Goal: Contribute content: Contribute content

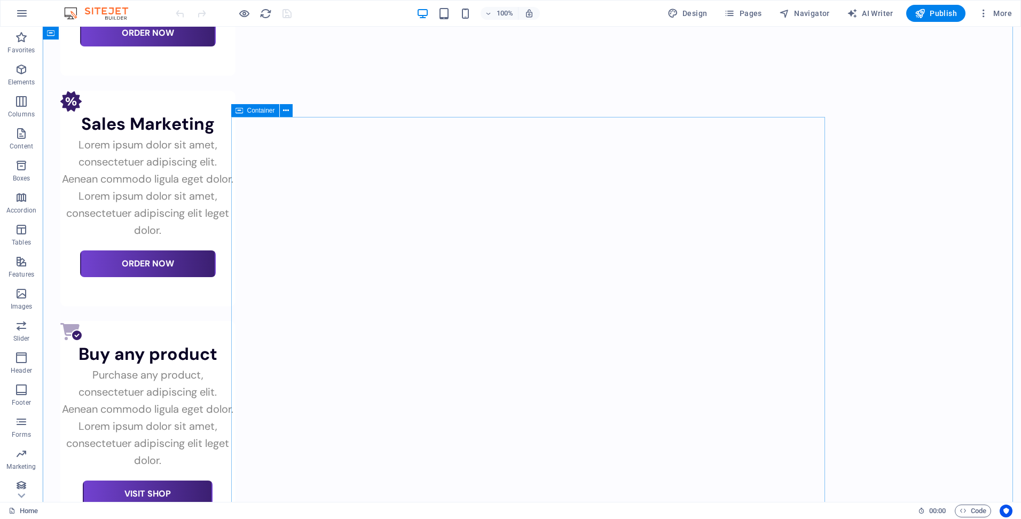
scroll to position [3419, 0]
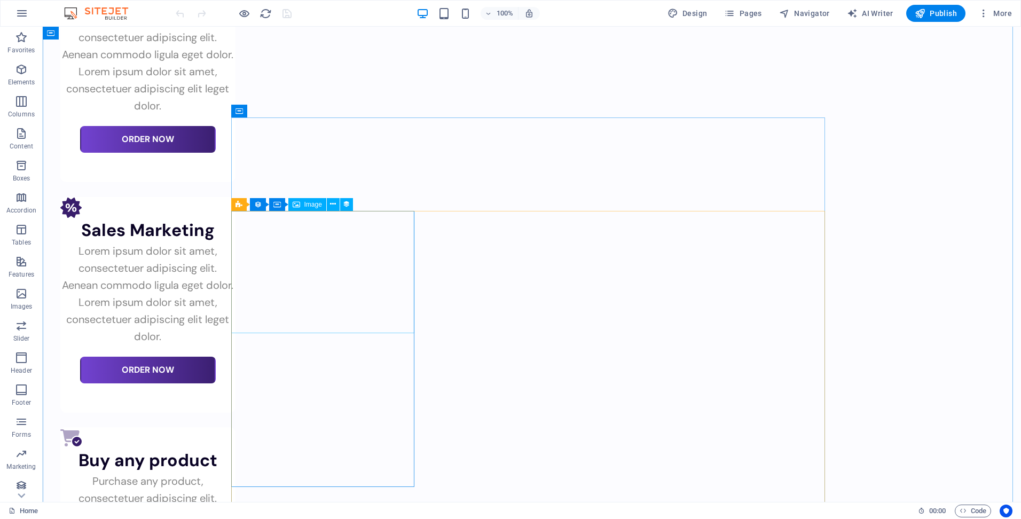
select select "%"
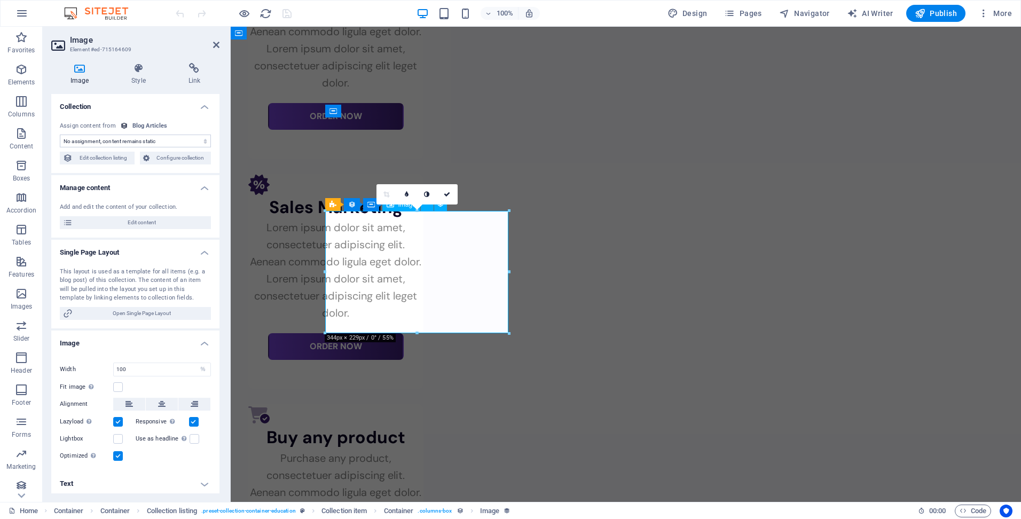
select select "article-image"
click at [112, 159] on span "Edit collection listing" at bounding box center [104, 158] width 56 height 13
select select "createdAt_DESC"
select select "columns.not-featured-article"
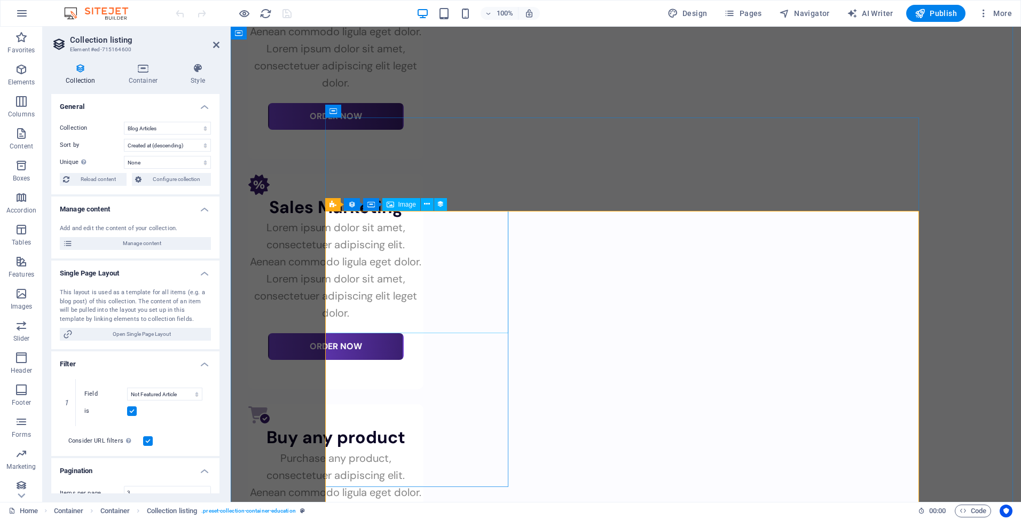
select select "article-image"
select select "%"
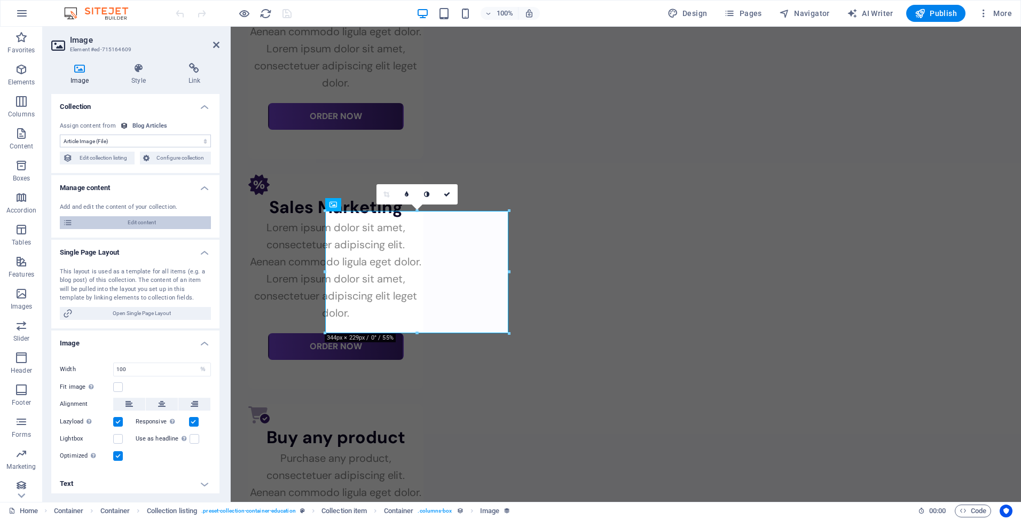
click at [151, 224] on span "Edit content" at bounding box center [142, 222] width 132 height 13
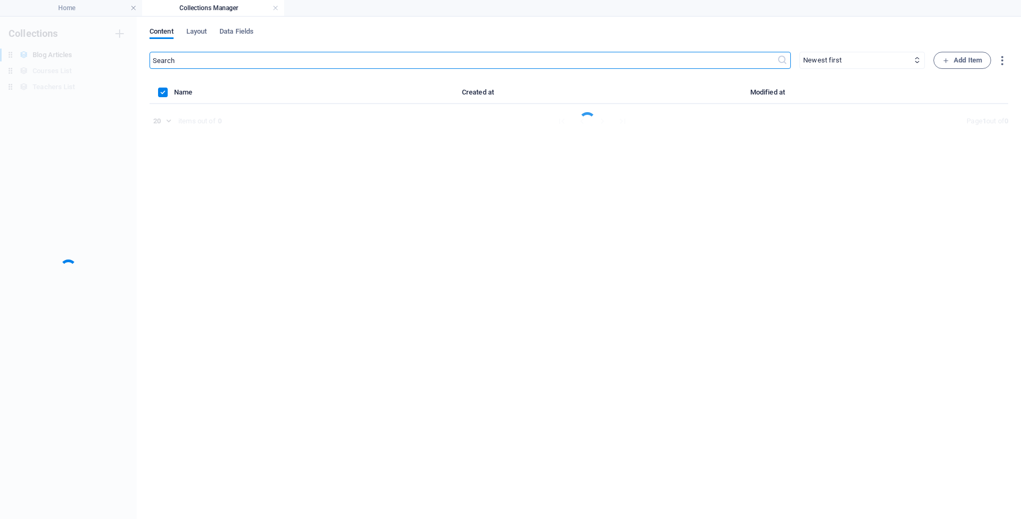
scroll to position [0, 0]
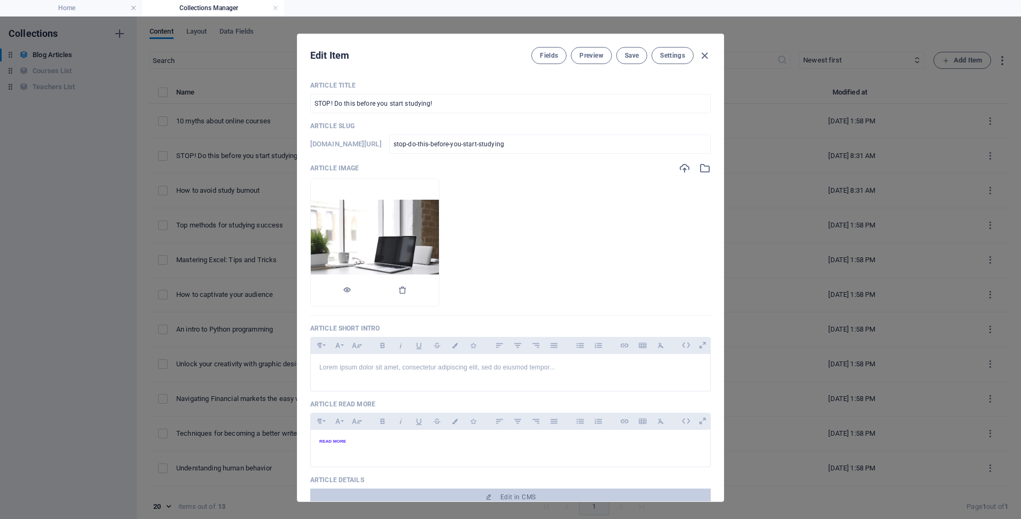
click at [439, 225] on img at bounding box center [375, 242] width 128 height 85
click at [380, 218] on img at bounding box center [375, 242] width 128 height 85
click at [682, 169] on icon "button" at bounding box center [685, 168] width 12 height 12
click at [704, 172] on icon "button" at bounding box center [705, 168] width 12 height 12
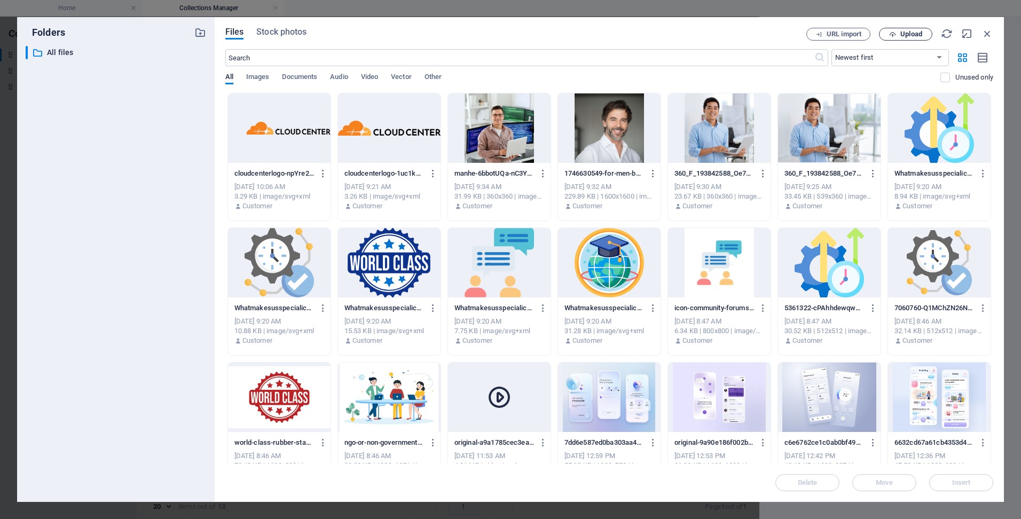
click at [893, 31] on icon "button" at bounding box center [892, 34] width 7 height 7
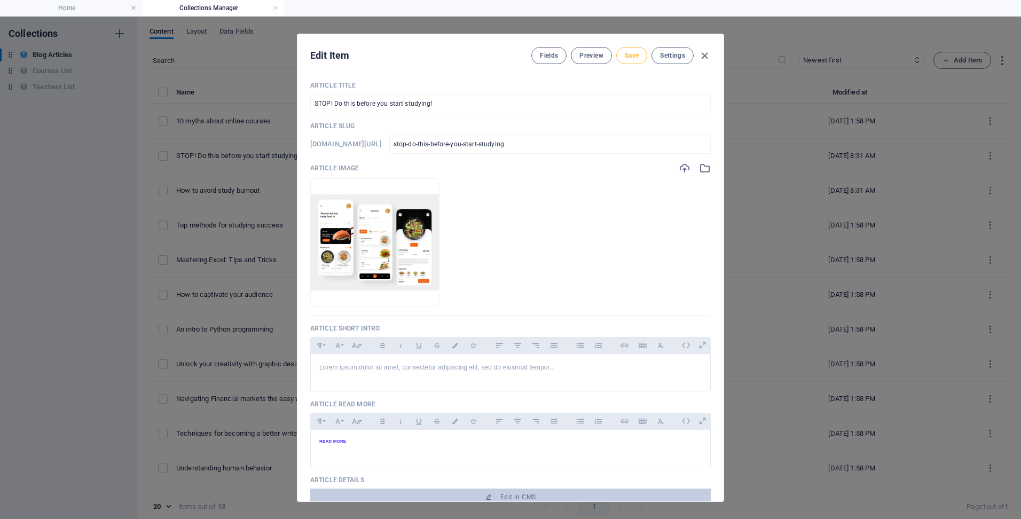
click at [632, 57] on span "Save" at bounding box center [632, 55] width 14 height 9
click at [439, 224] on img at bounding box center [375, 242] width 128 height 96
click at [699, 167] on icon "button" at bounding box center [705, 168] width 12 height 12
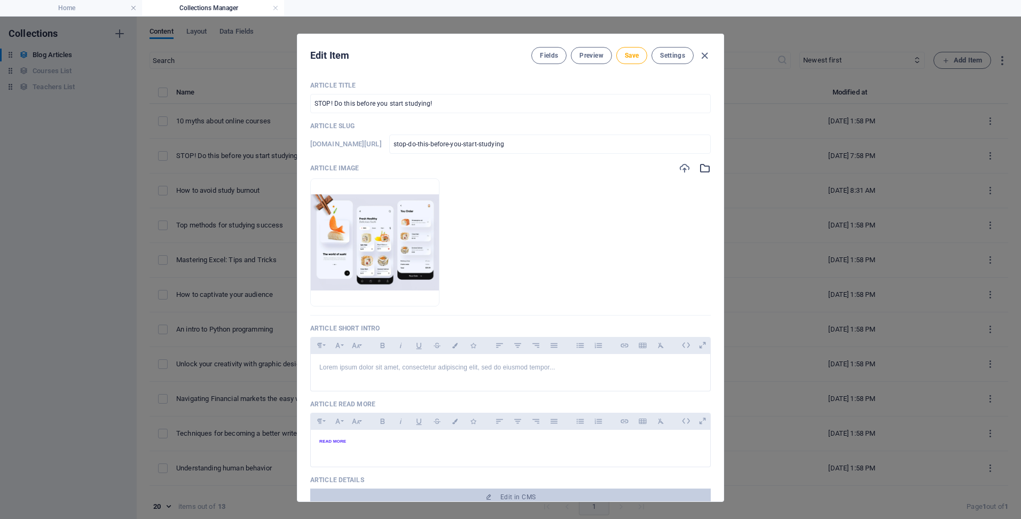
click at [704, 167] on icon "button" at bounding box center [705, 168] width 12 height 12
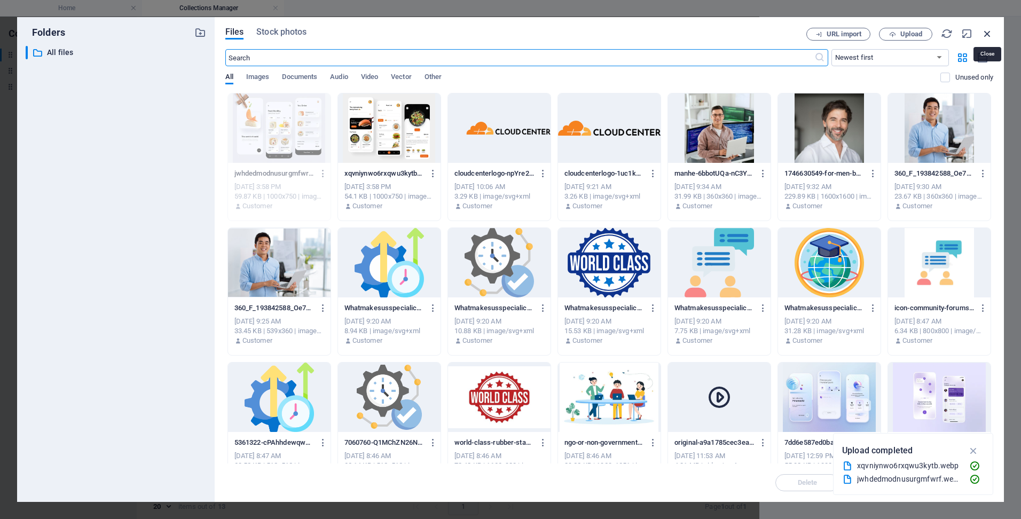
click at [990, 32] on icon "button" at bounding box center [988, 34] width 12 height 12
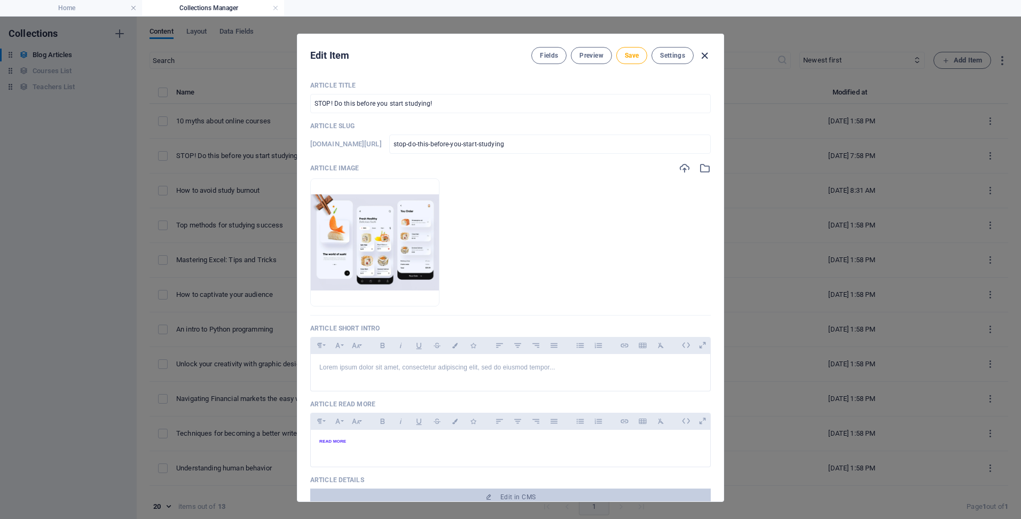
click at [704, 56] on icon "button" at bounding box center [705, 56] width 12 height 12
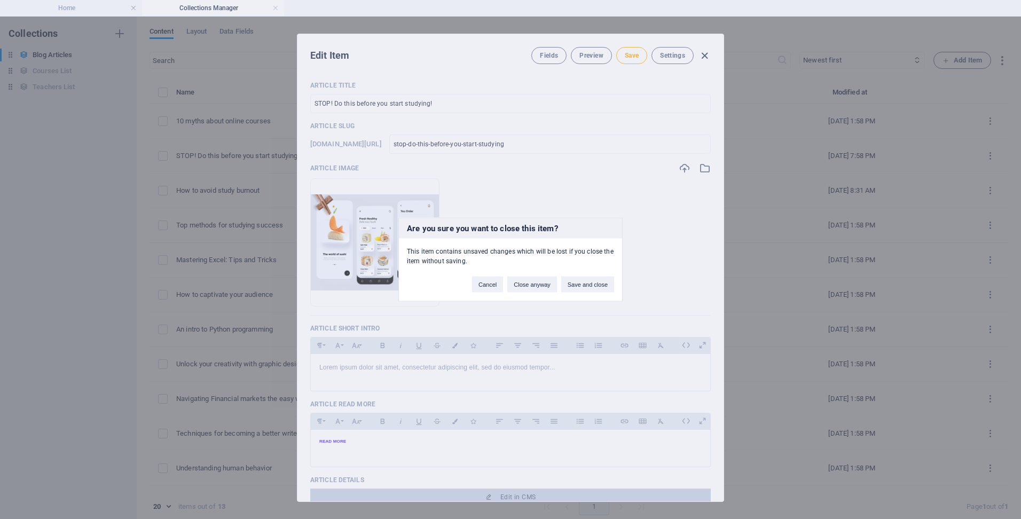
click at [704, 56] on div "Are you sure you want to close this item? This item contains unsaved changes wh…" at bounding box center [510, 259] width 1021 height 519
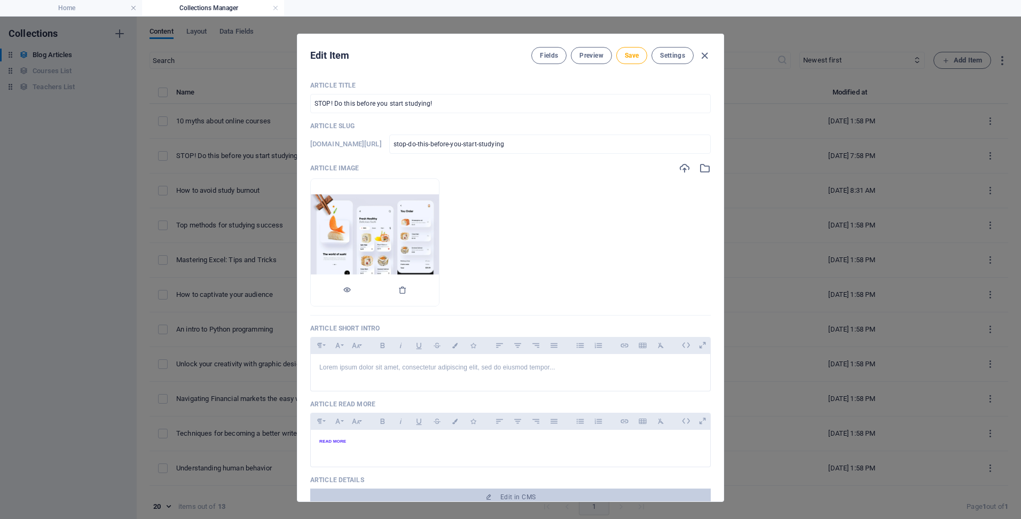
click at [377, 237] on img at bounding box center [375, 242] width 128 height 96
click at [393, 222] on img at bounding box center [375, 242] width 128 height 96
click at [702, 167] on icon "button" at bounding box center [705, 168] width 12 height 12
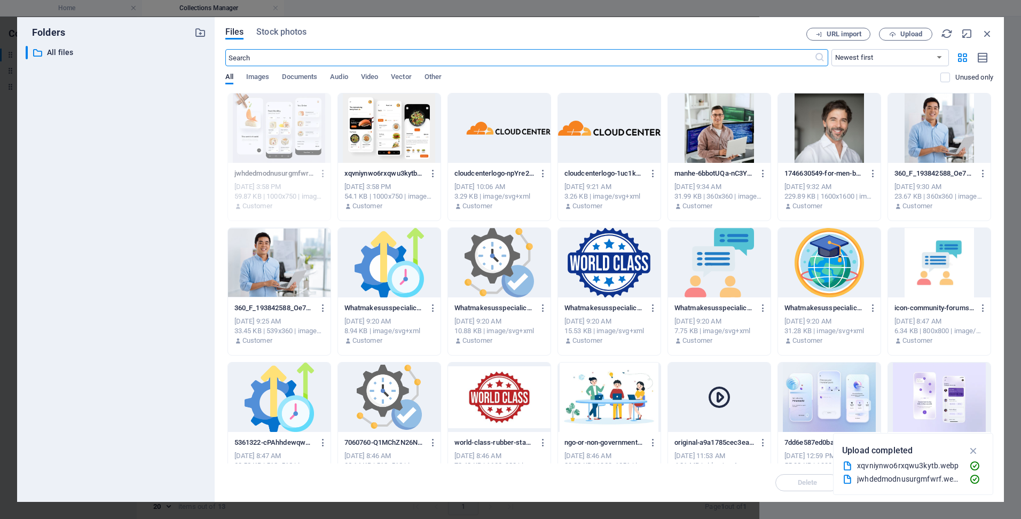
click at [376, 120] on div at bounding box center [389, 127] width 103 height 69
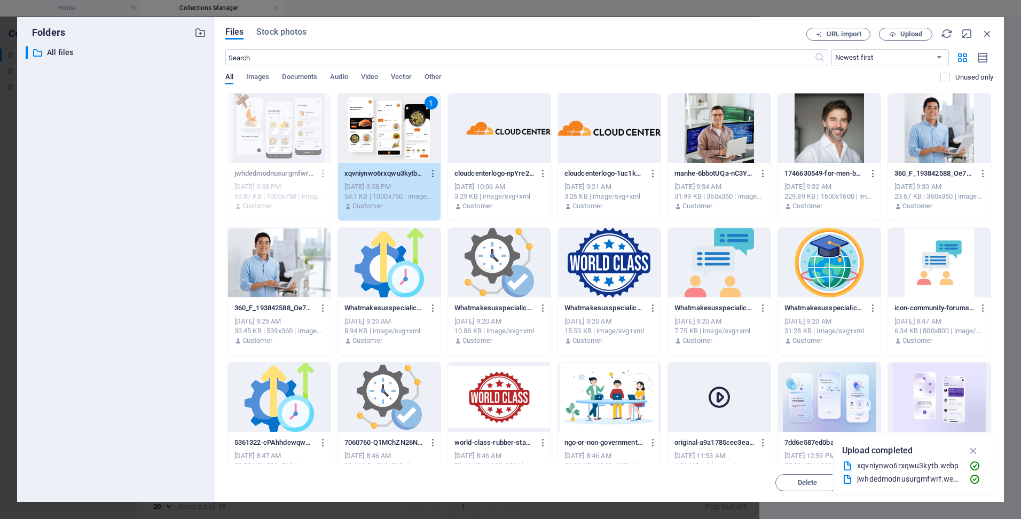
click at [376, 120] on div "1" at bounding box center [389, 127] width 103 height 69
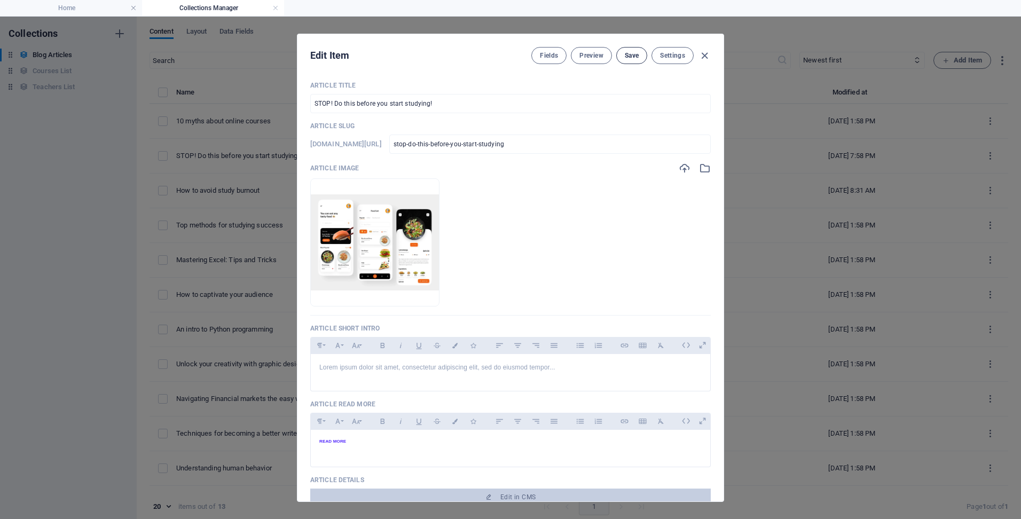
click at [625, 51] on span "Save" at bounding box center [632, 55] width 14 height 9
click at [703, 55] on icon "button" at bounding box center [705, 56] width 12 height 12
type input "[DATE]"
checkbox input "false"
type input "stop-do-this-before-you-start-studying"
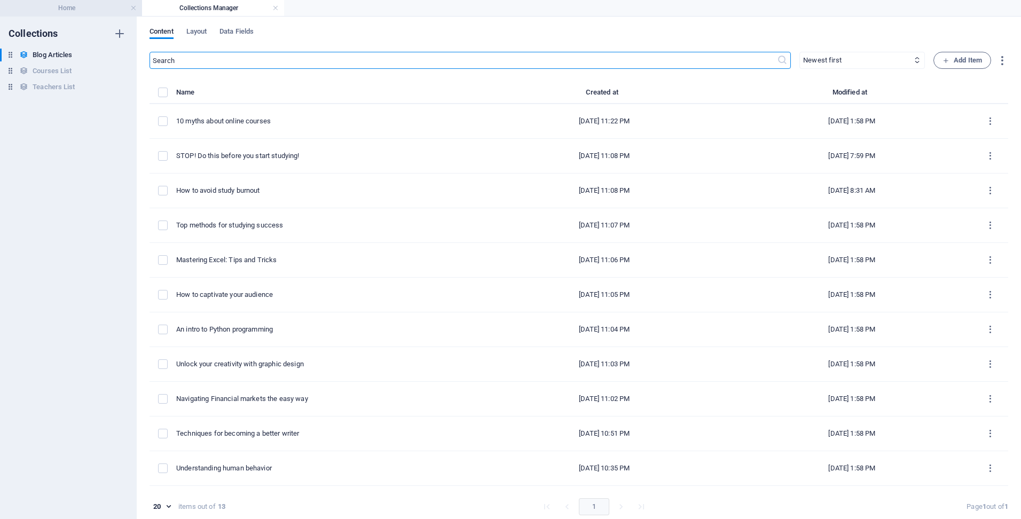
click at [94, 7] on h4 "Home" at bounding box center [71, 8] width 142 height 12
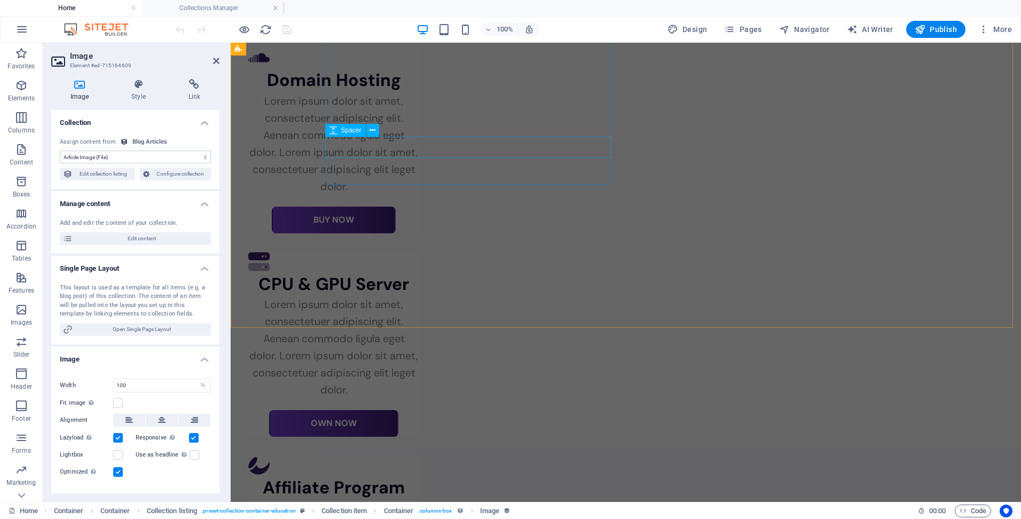
scroll to position [2564, 0]
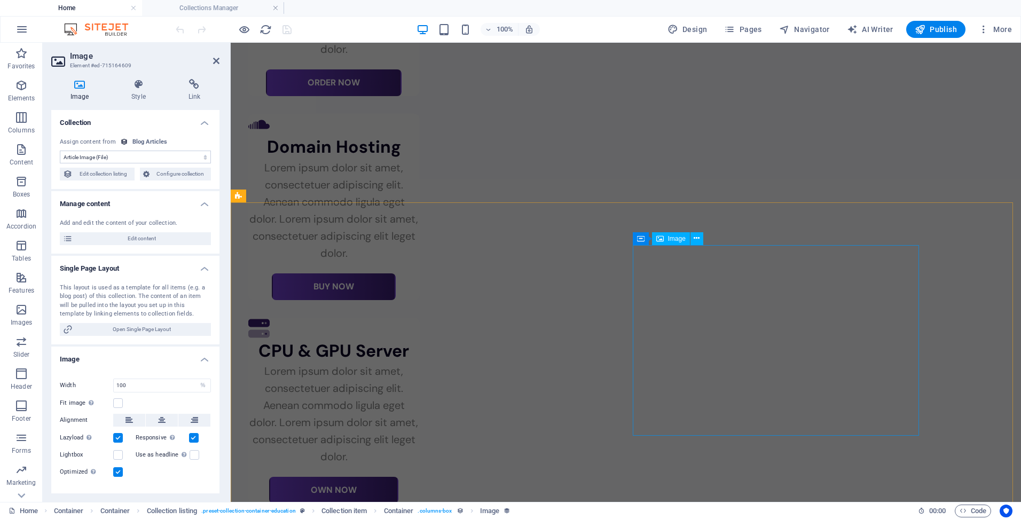
select select "%"
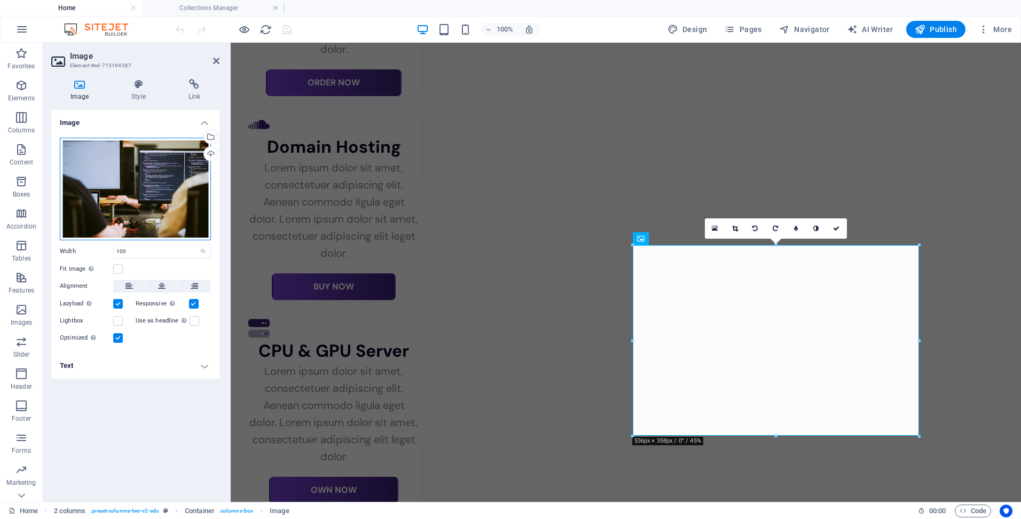
click at [175, 198] on div "Drag files here, click to choose files or select files from Files or our free s…" at bounding box center [135, 189] width 151 height 103
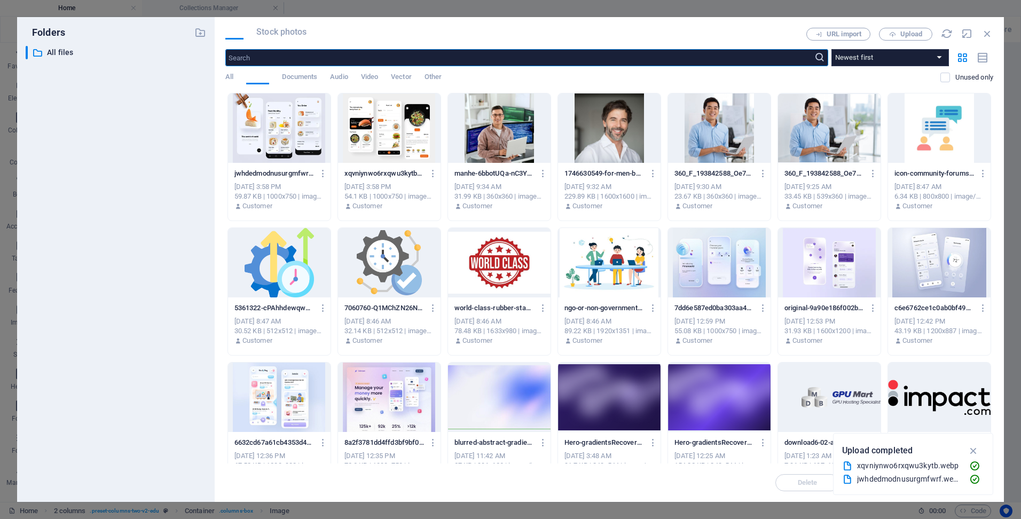
scroll to position [2610, 0]
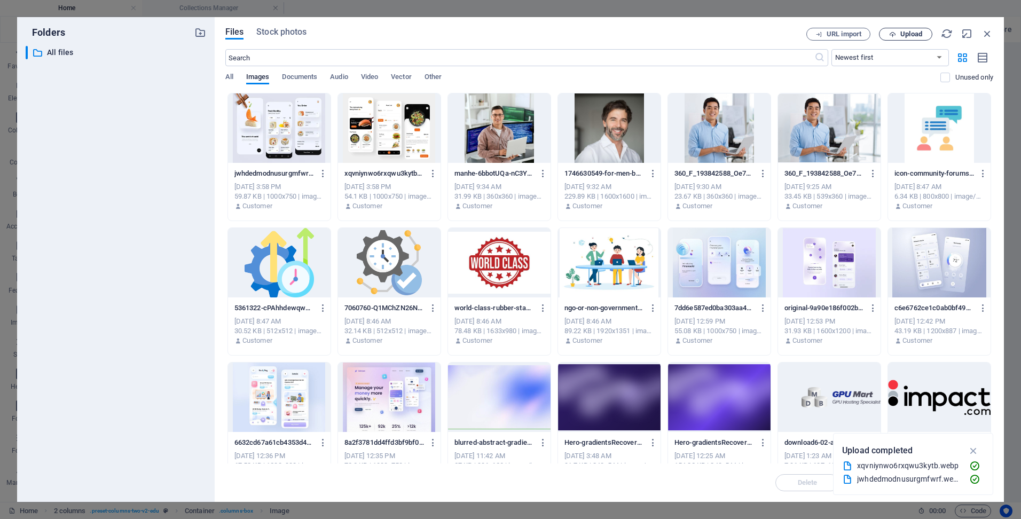
click at [901, 34] on span "Upload" at bounding box center [912, 34] width 22 height 6
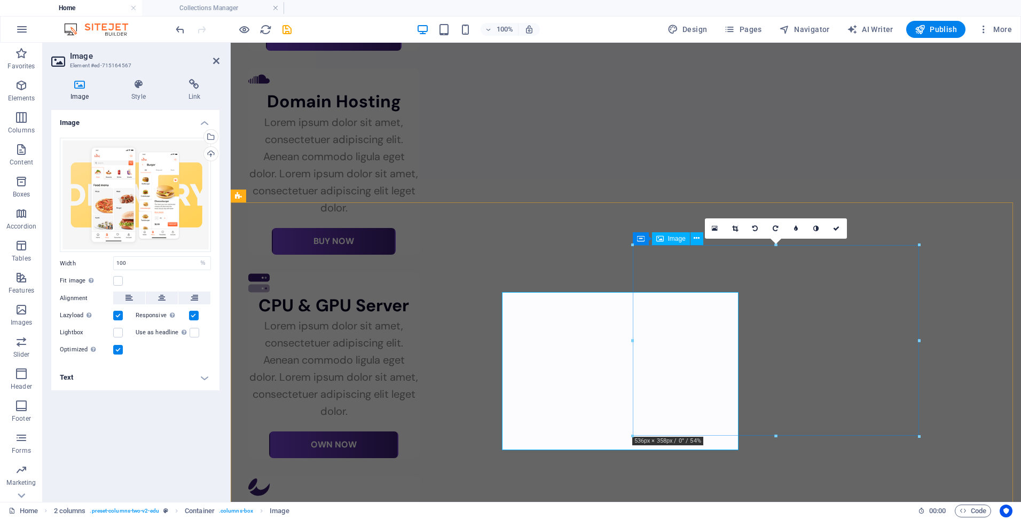
scroll to position [2564, 0]
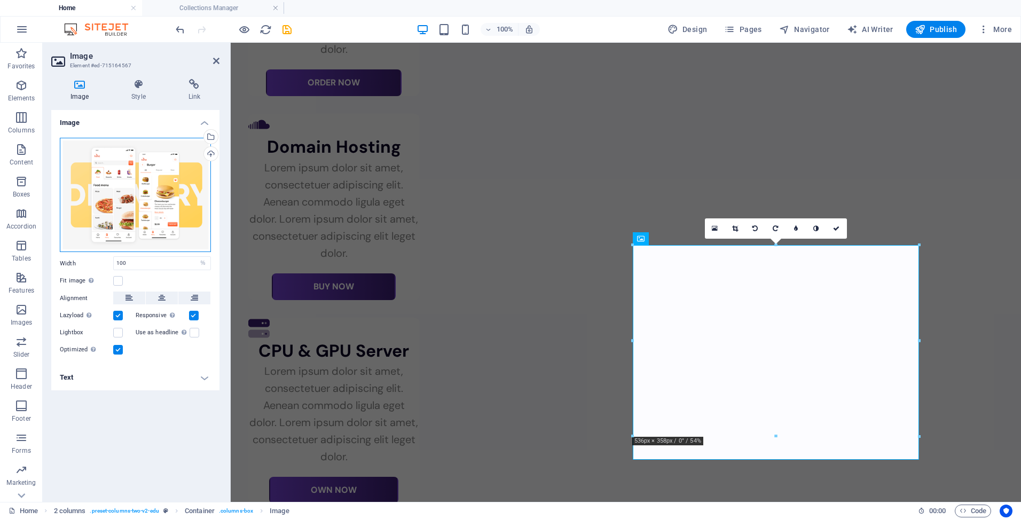
click at [175, 200] on div "Drag files here, click to choose files or select files from Files or our free s…" at bounding box center [135, 195] width 151 height 115
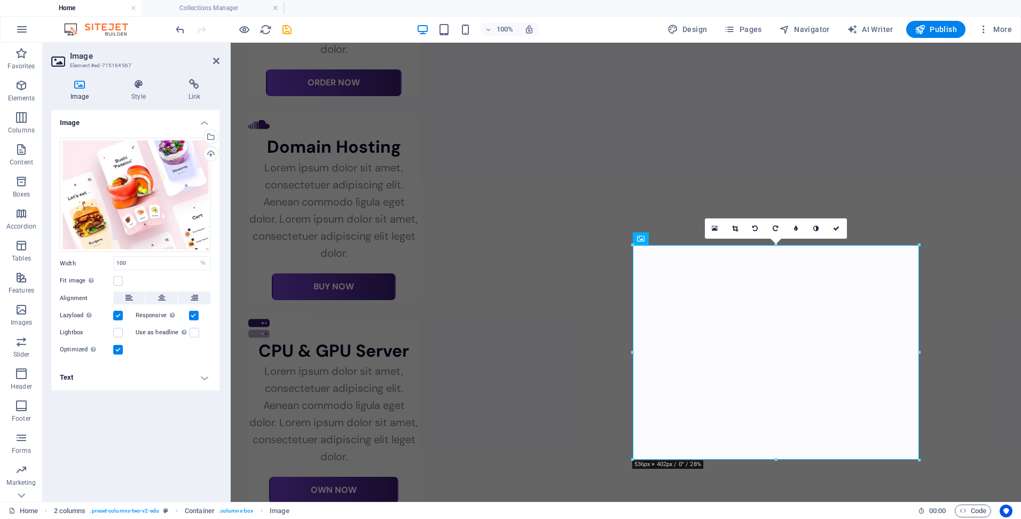
click at [119, 433] on div "Image Drag files here, click to choose files or select files from Files or our …" at bounding box center [135, 302] width 168 height 384
click at [134, 239] on div "Drag files here, click to choose files or select files from Files or our free s…" at bounding box center [135, 195] width 151 height 115
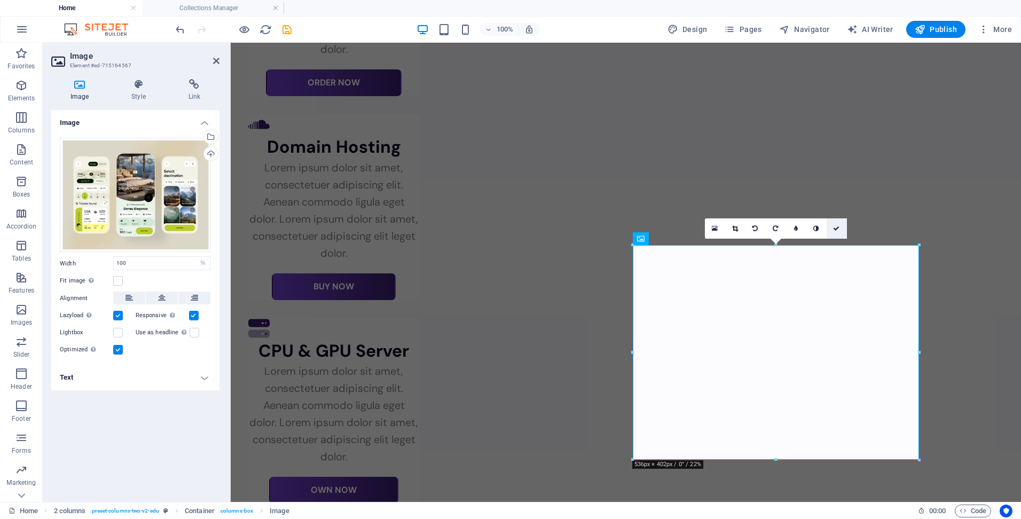
click at [839, 230] on icon at bounding box center [836, 228] width 6 height 6
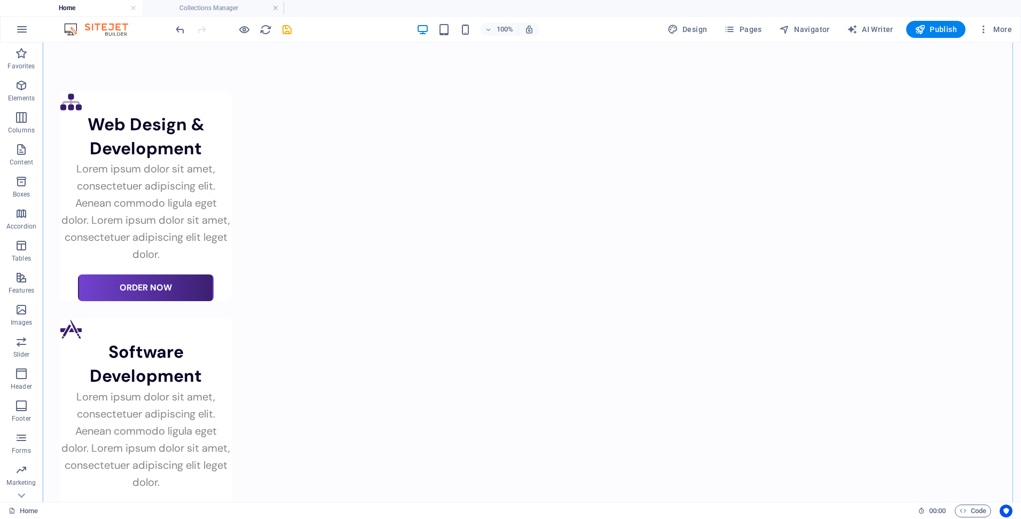
scroll to position [1923, 0]
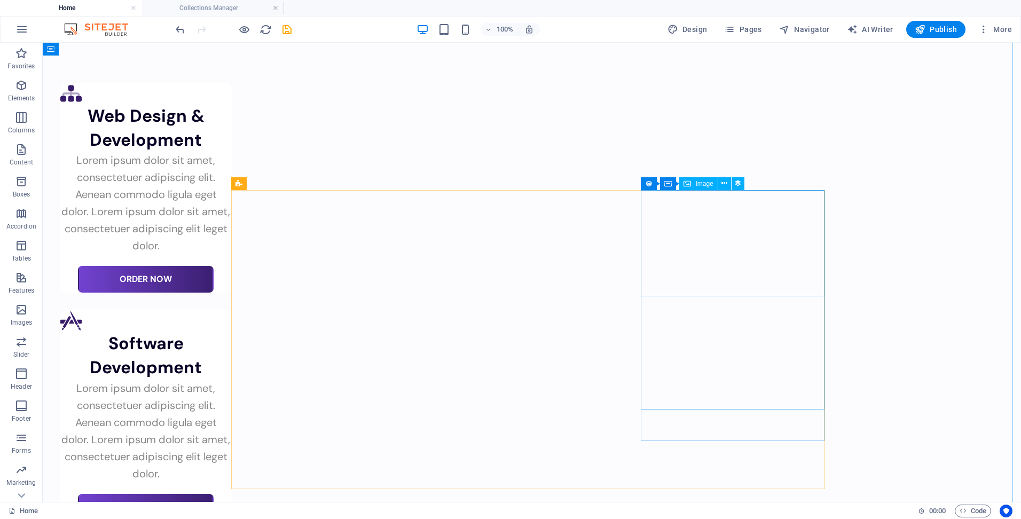
select select "%"
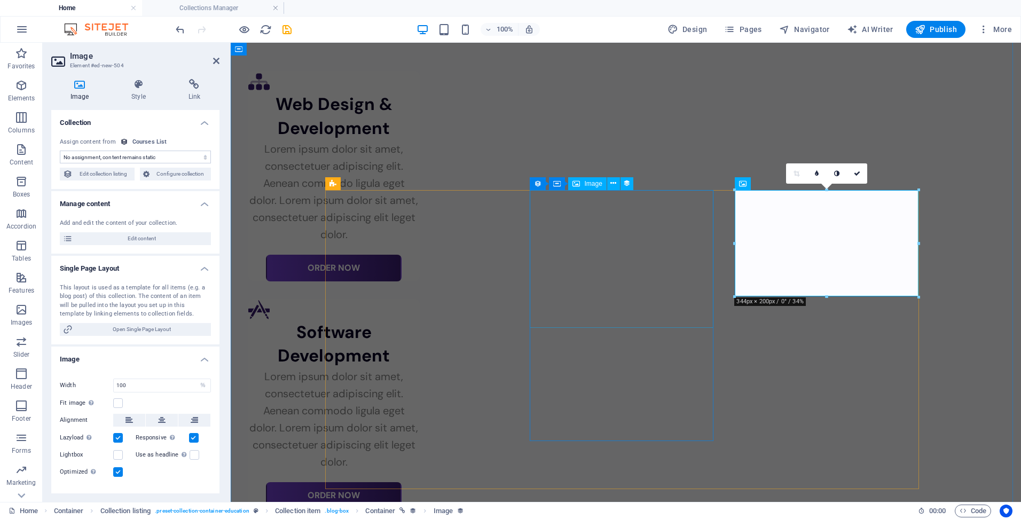
select select "our-course-image"
click at [152, 243] on span "Edit content" at bounding box center [142, 238] width 132 height 13
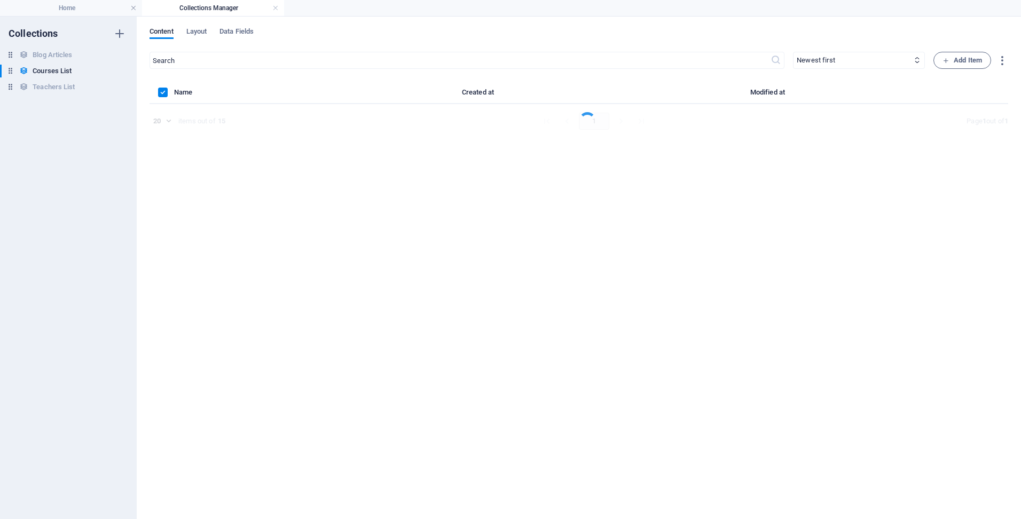
scroll to position [0, 0]
select select "Management"
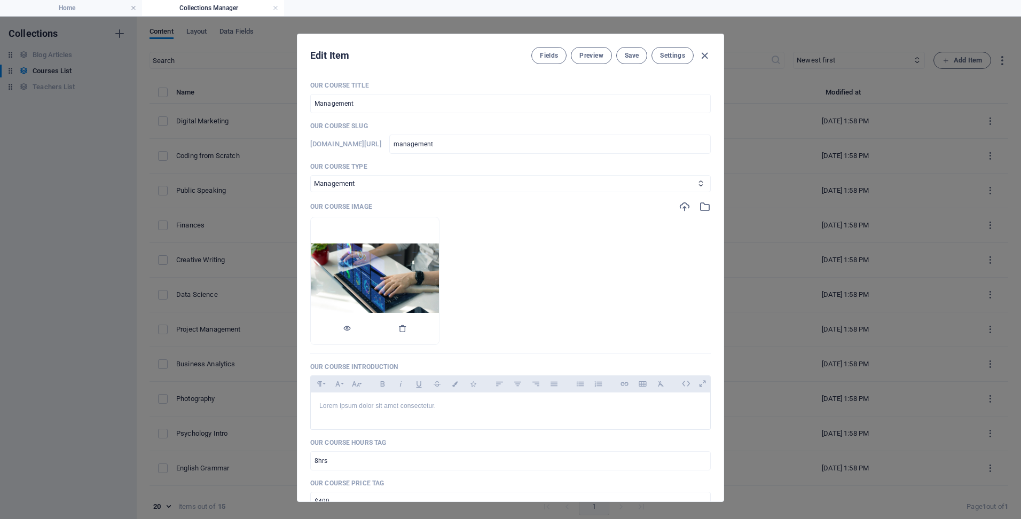
click at [385, 264] on img at bounding box center [375, 281] width 128 height 74
click at [706, 205] on icon "button" at bounding box center [705, 207] width 12 height 12
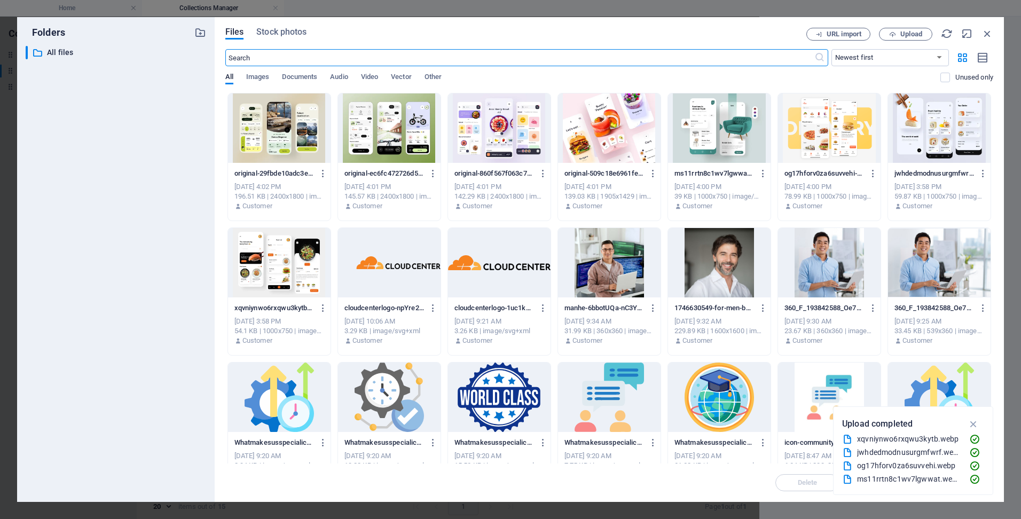
click at [702, 120] on div at bounding box center [719, 127] width 103 height 69
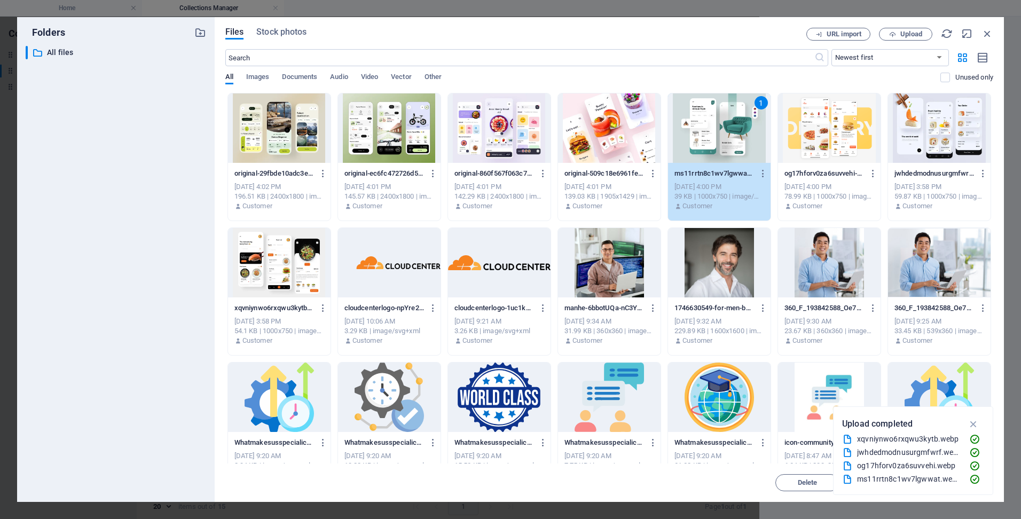
click at [702, 120] on div "1" at bounding box center [719, 127] width 103 height 69
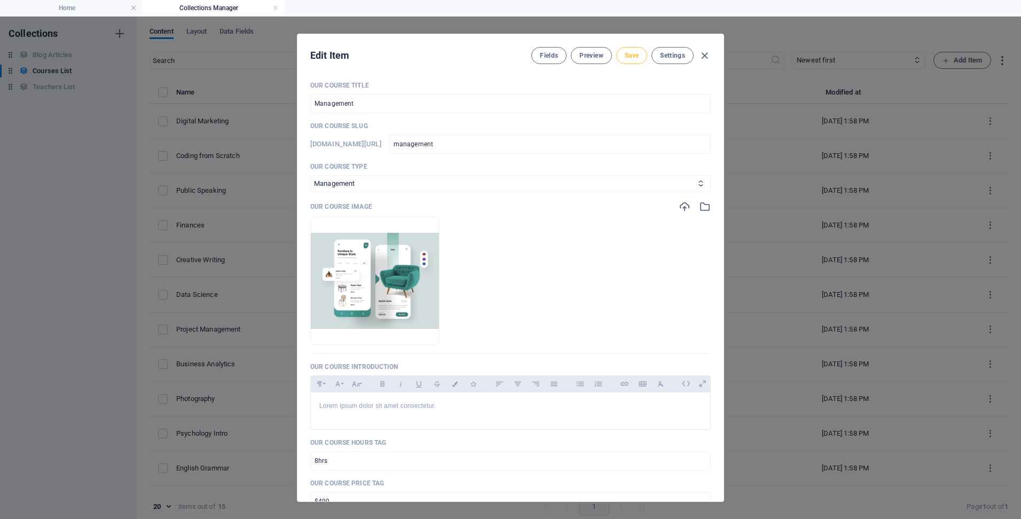
click at [636, 58] on span "Save" at bounding box center [632, 55] width 14 height 9
click at [705, 58] on icon "button" at bounding box center [705, 56] width 12 height 12
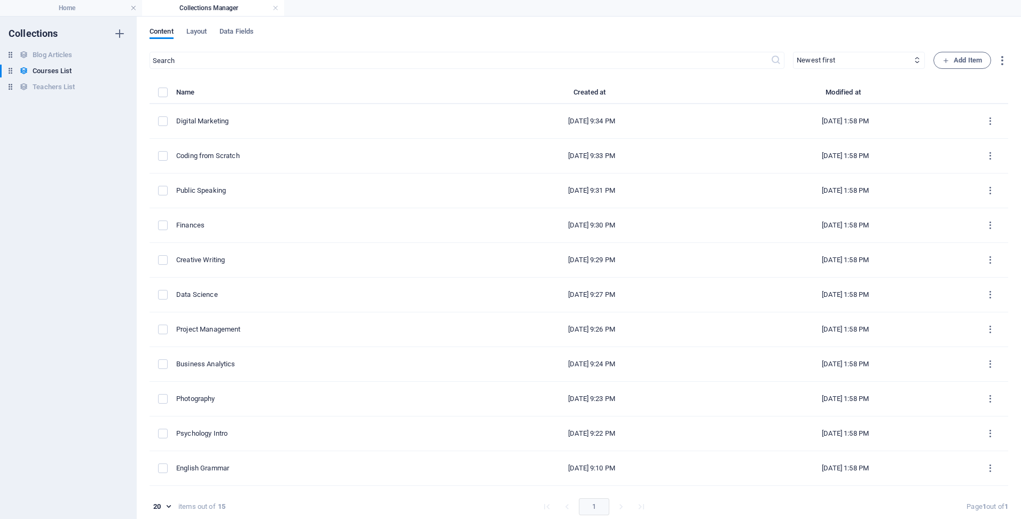
checkbox input "false"
type input "management"
click at [108, 7] on h4 "Home" at bounding box center [71, 8] width 142 height 12
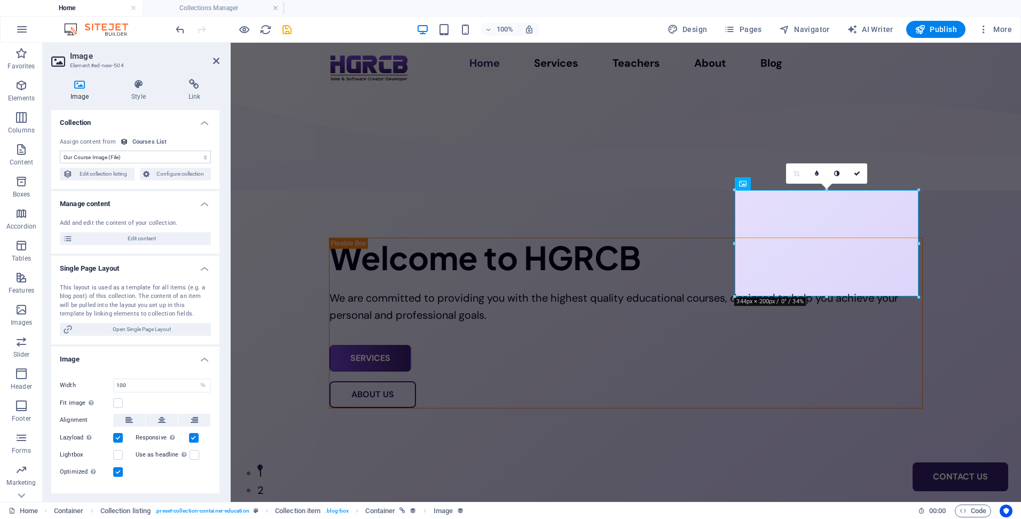
scroll to position [1923, 0]
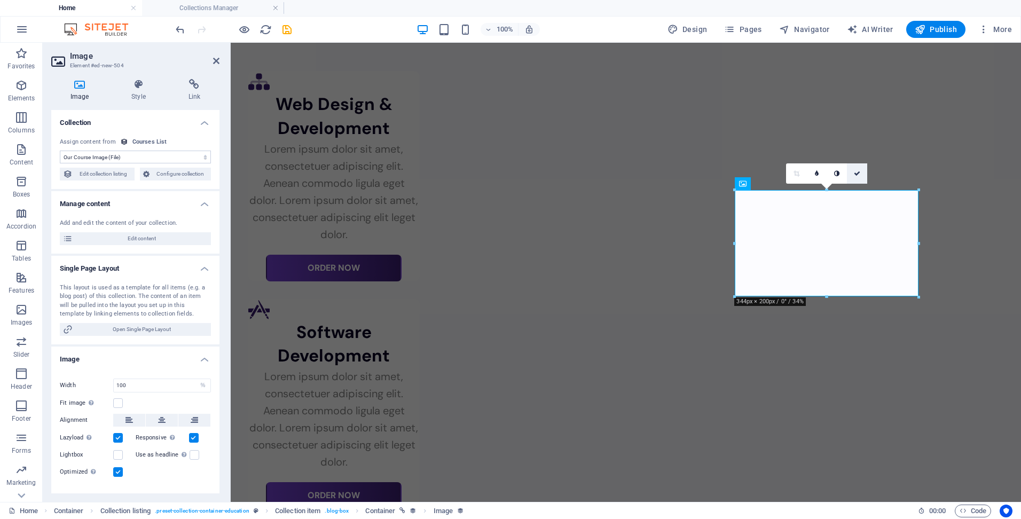
click at [857, 174] on icon at bounding box center [857, 173] width 6 height 6
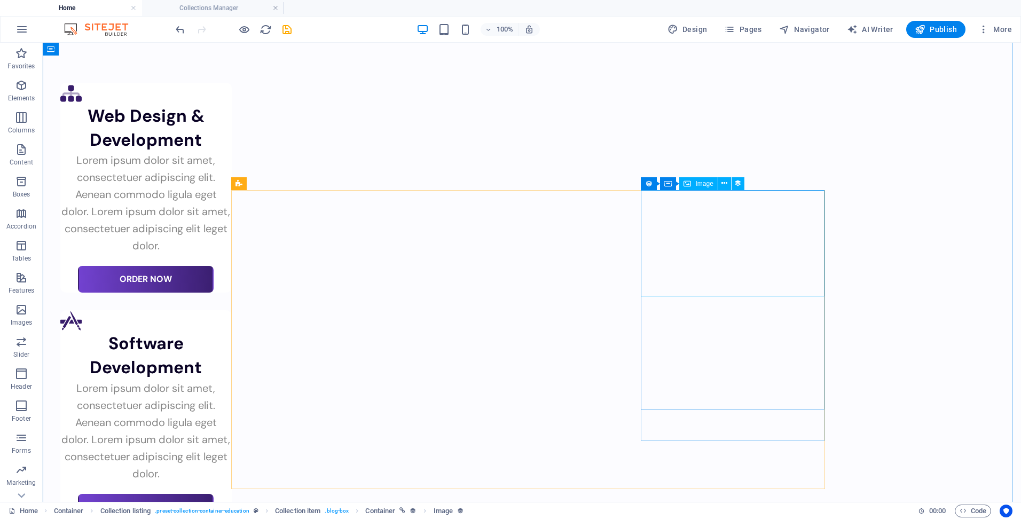
select select "our-course-image"
select select "%"
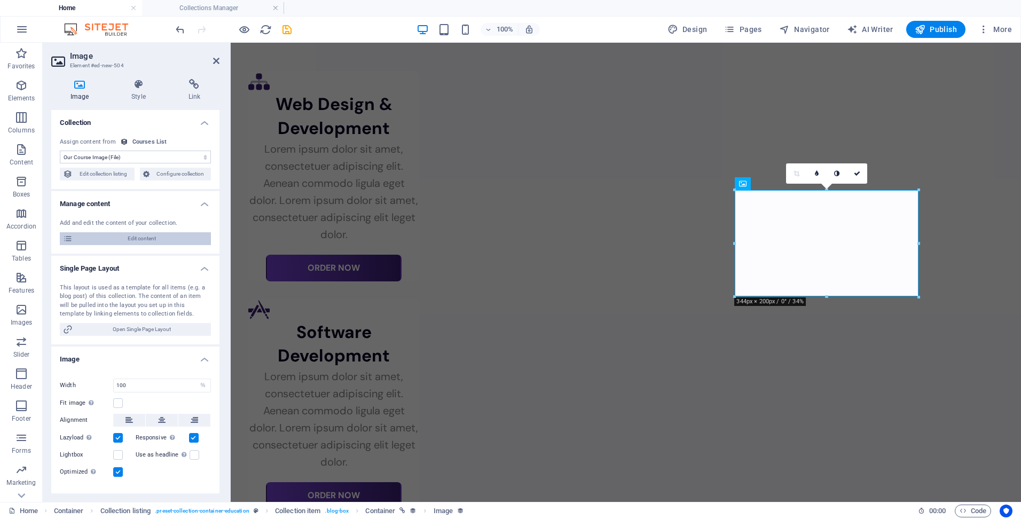
click at [161, 238] on span "Edit content" at bounding box center [142, 238] width 132 height 13
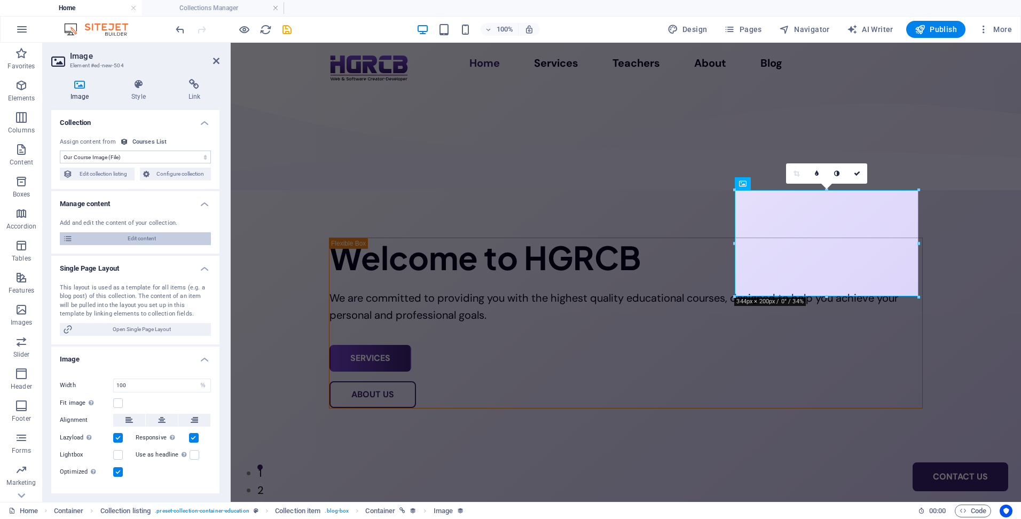
select select "Management"
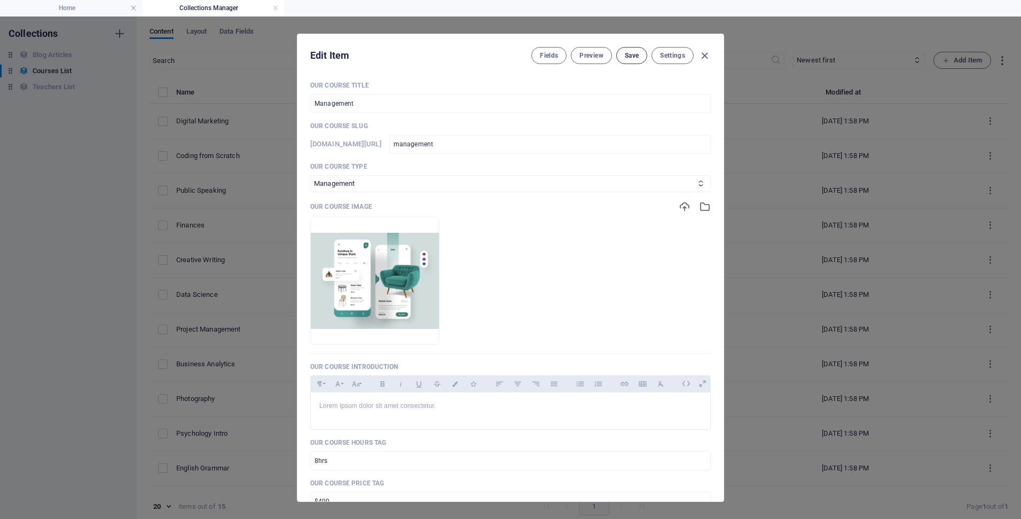
click at [632, 57] on span "Save" at bounding box center [632, 55] width 14 height 9
click at [705, 57] on icon "button" at bounding box center [705, 56] width 12 height 12
checkbox input "false"
type input "management"
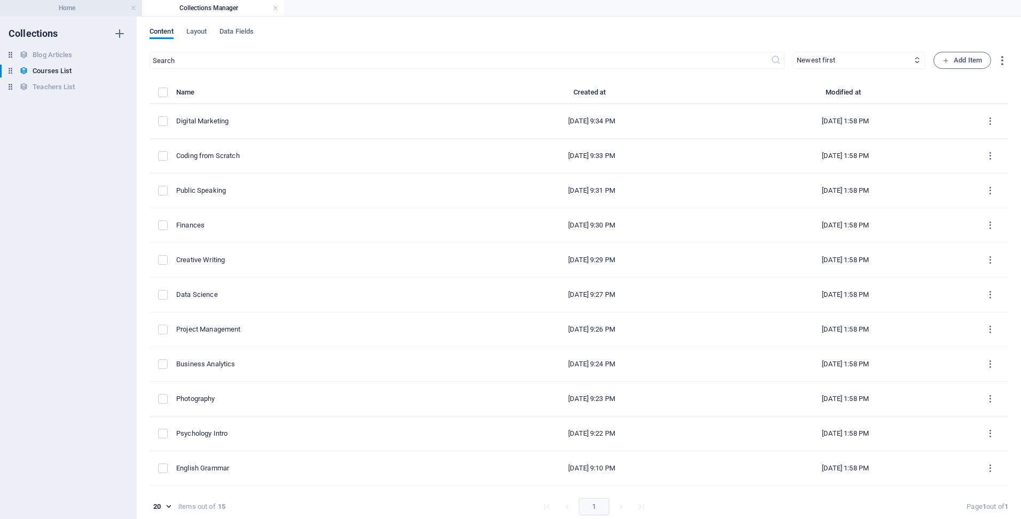
click at [97, 10] on h4 "Home" at bounding box center [71, 8] width 142 height 12
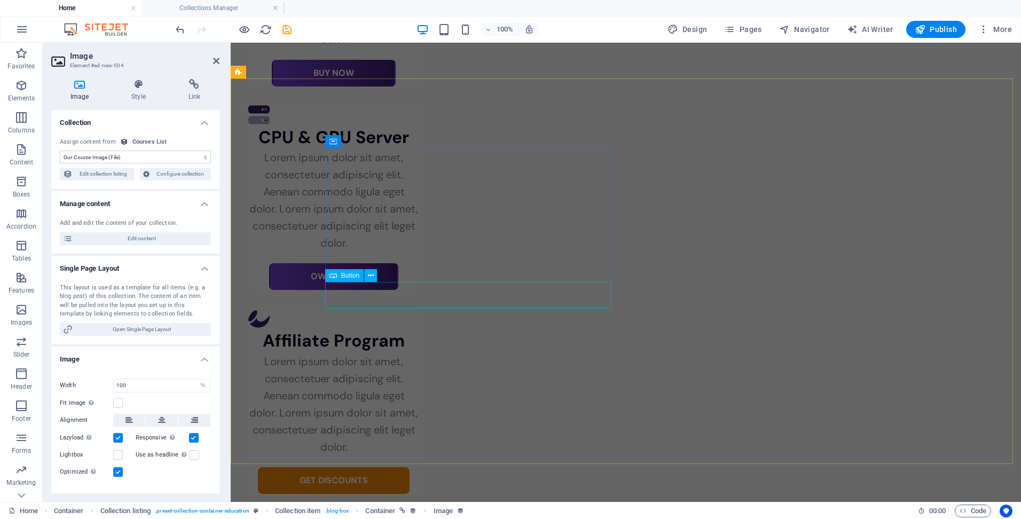
scroll to position [2564, 0]
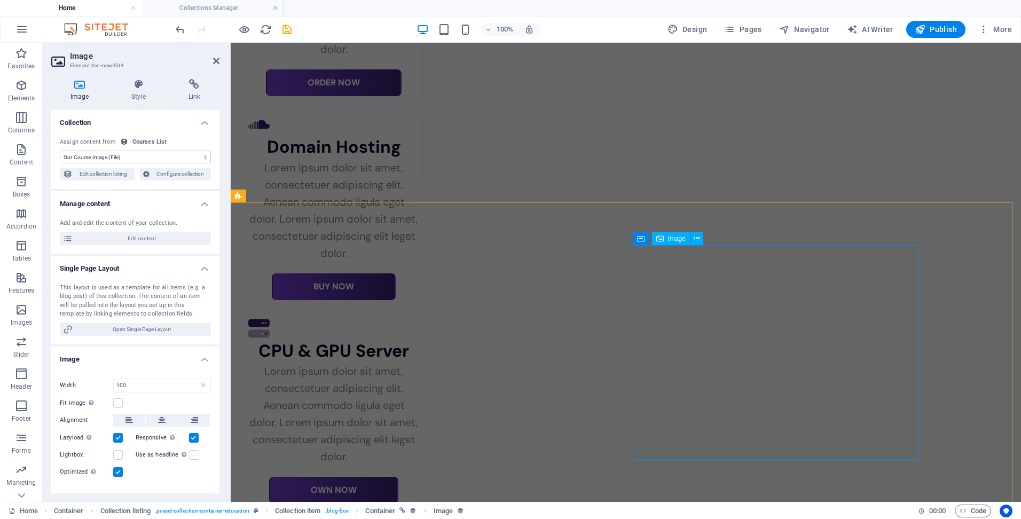
select select "%"
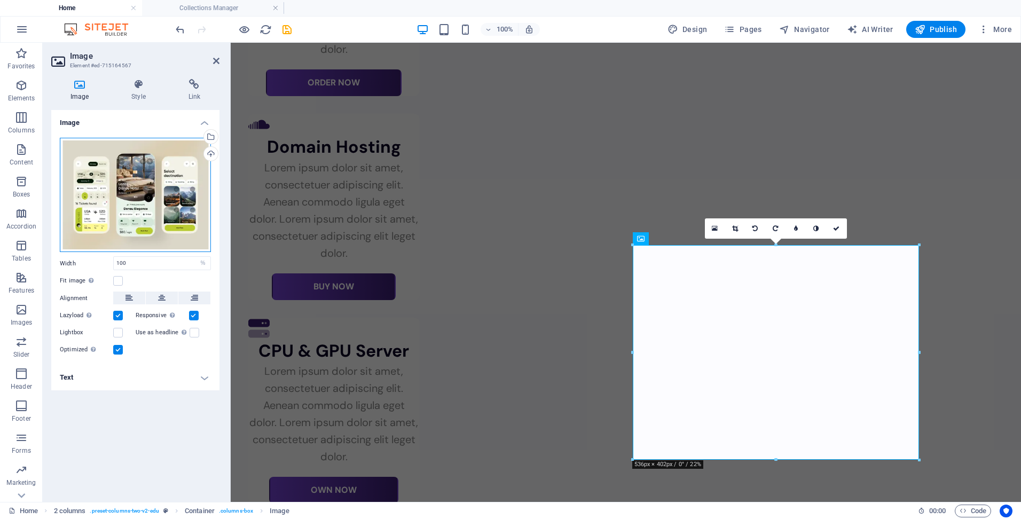
click at [123, 192] on div "Drag files here, click to choose files or select files from Files or our free s…" at bounding box center [135, 195] width 151 height 115
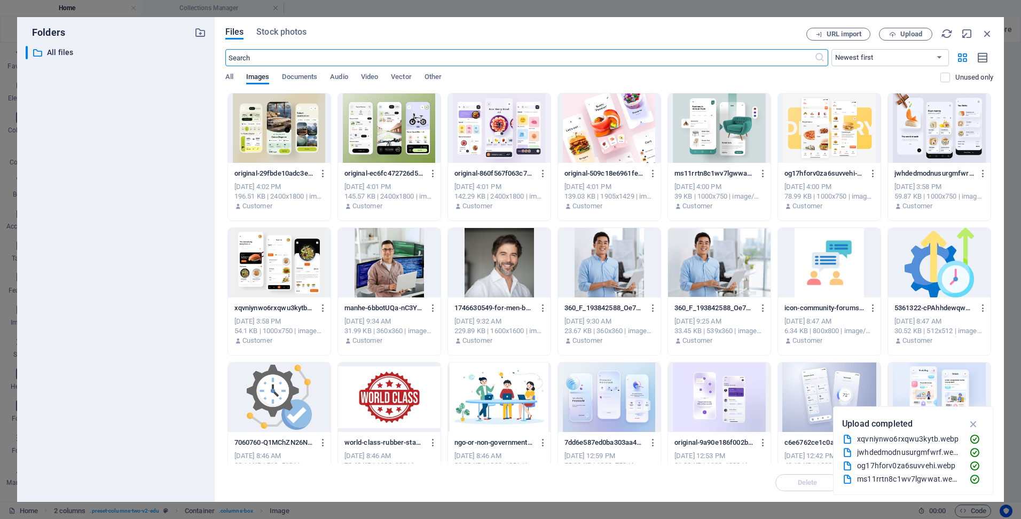
scroll to position [2610, 0]
click at [498, 129] on div at bounding box center [499, 127] width 103 height 69
click at [302, 276] on div at bounding box center [279, 262] width 103 height 69
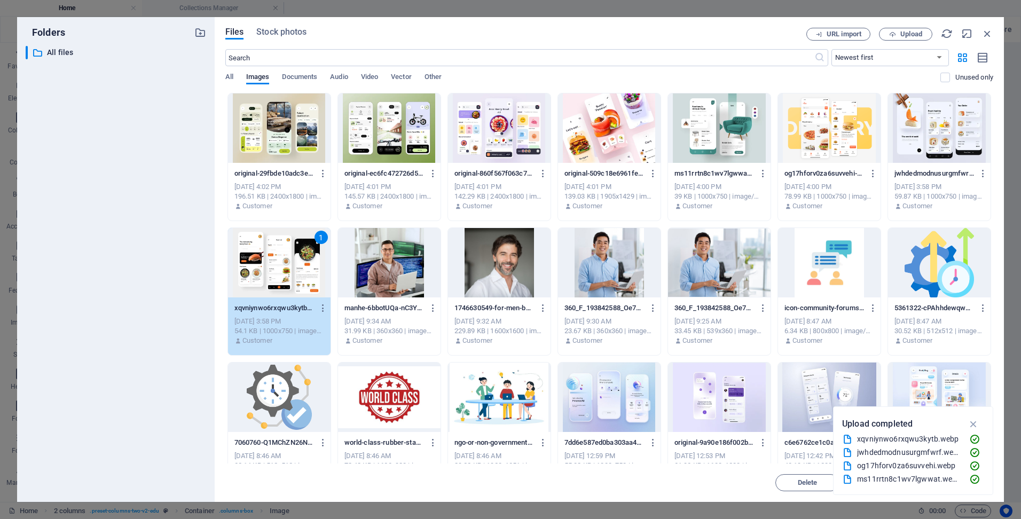
click at [312, 282] on div "1" at bounding box center [279, 262] width 103 height 69
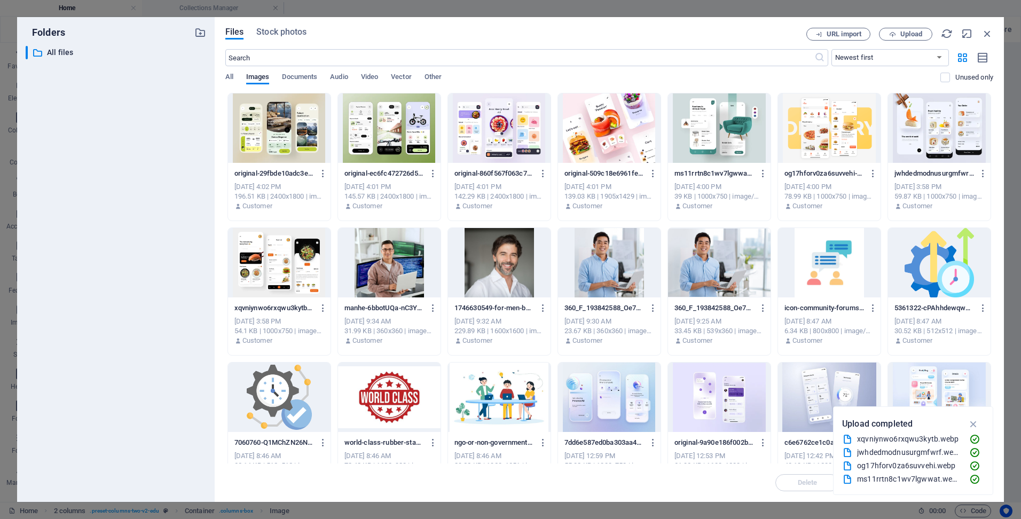
click at [312, 282] on div at bounding box center [279, 262] width 103 height 69
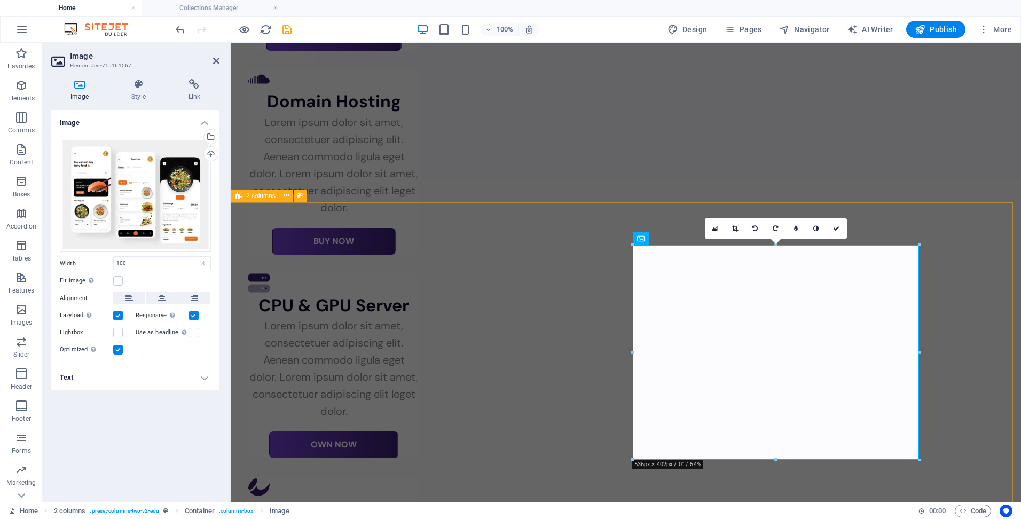
scroll to position [2564, 0]
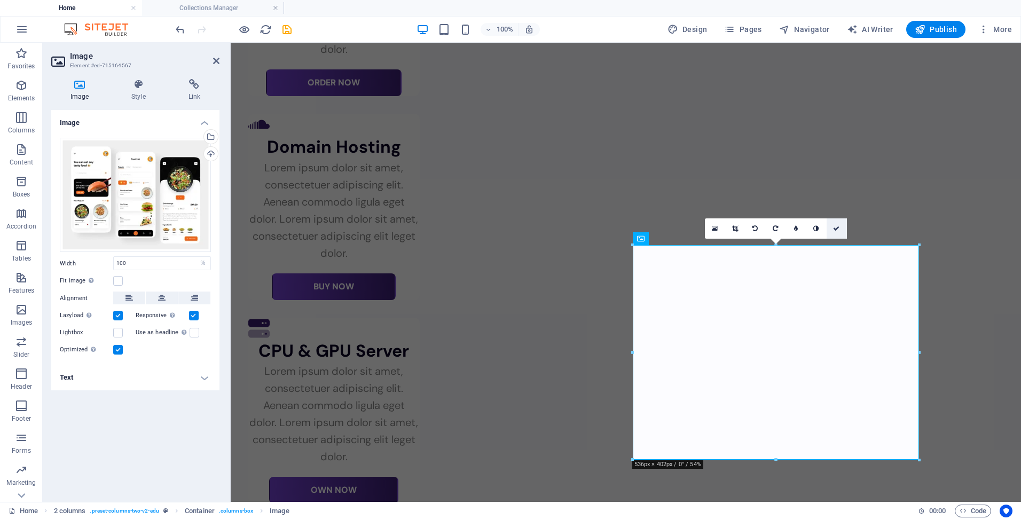
click at [835, 225] on icon at bounding box center [836, 228] width 6 height 6
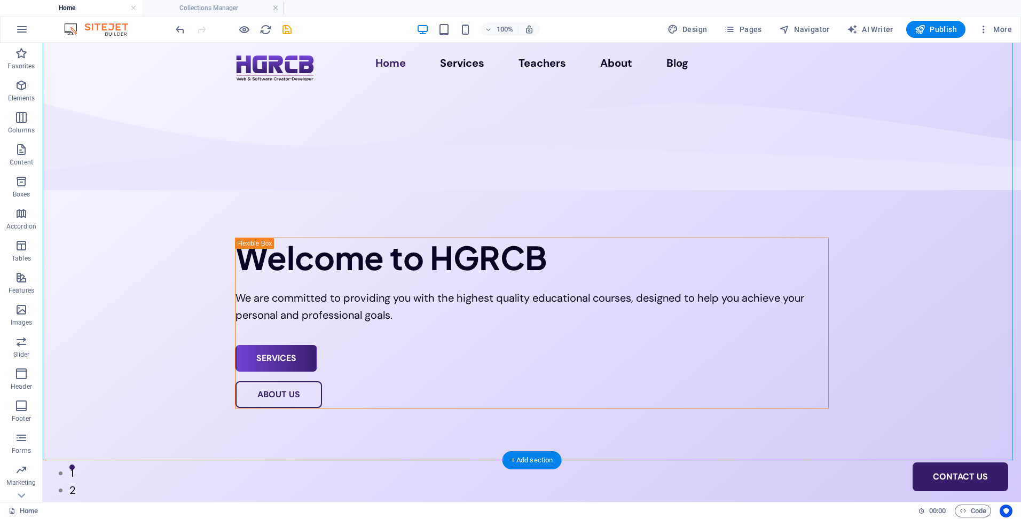
scroll to position [321, 0]
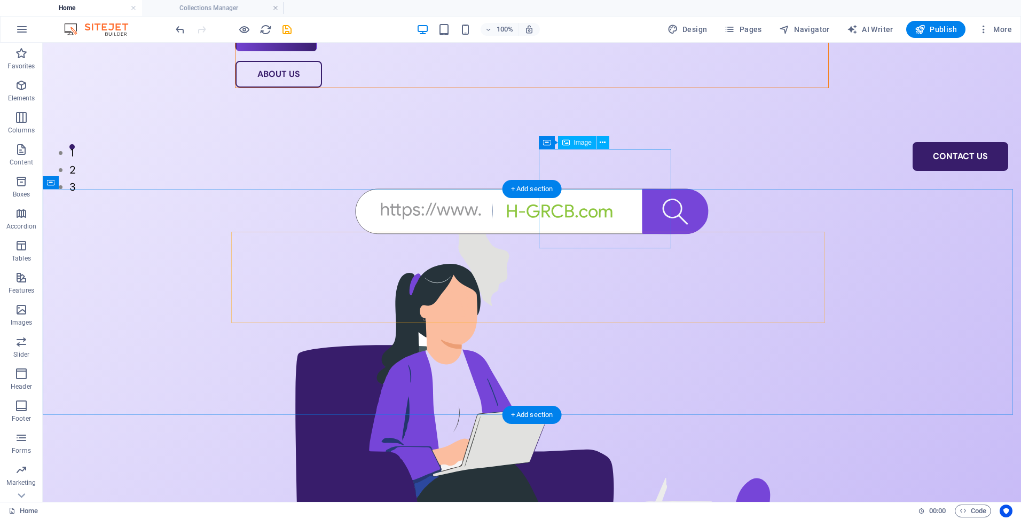
select select "%"
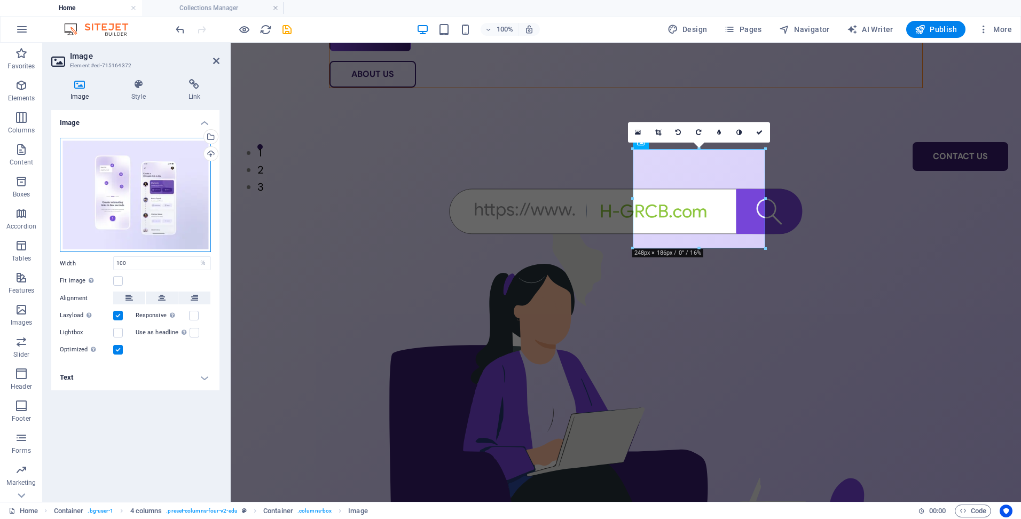
click at [168, 210] on div "Drag files here, click to choose files or select files from Files or our free s…" at bounding box center [135, 195] width 151 height 115
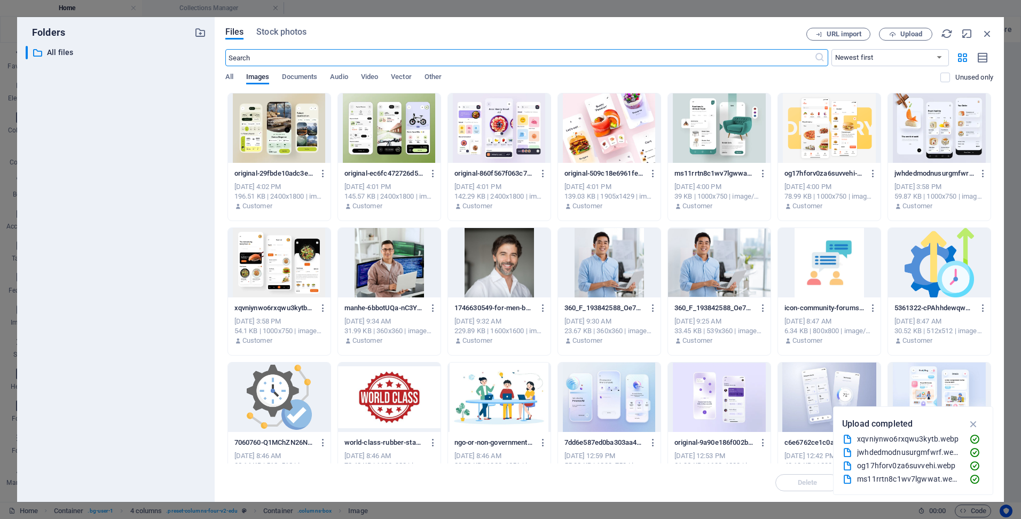
scroll to position [276, 0]
click at [512, 122] on div at bounding box center [499, 127] width 103 height 69
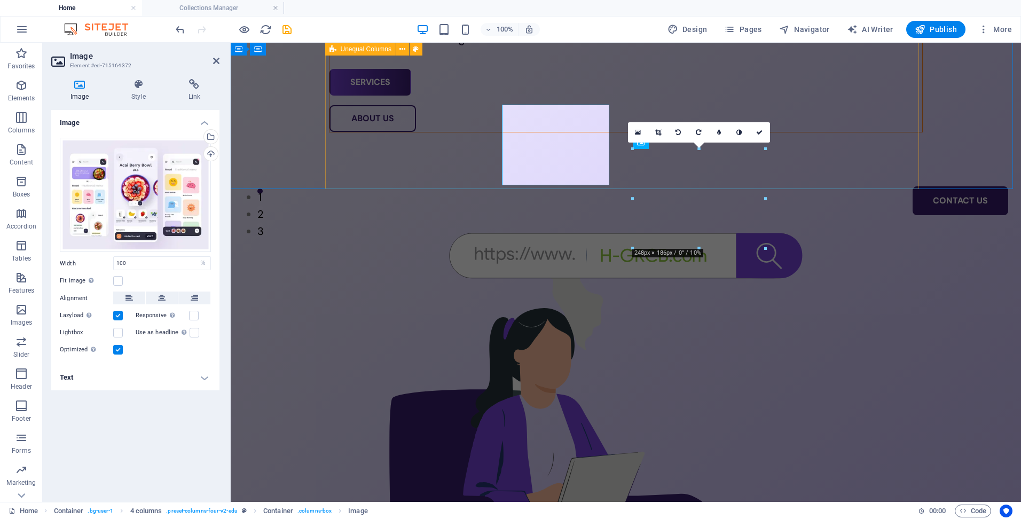
scroll to position [321, 0]
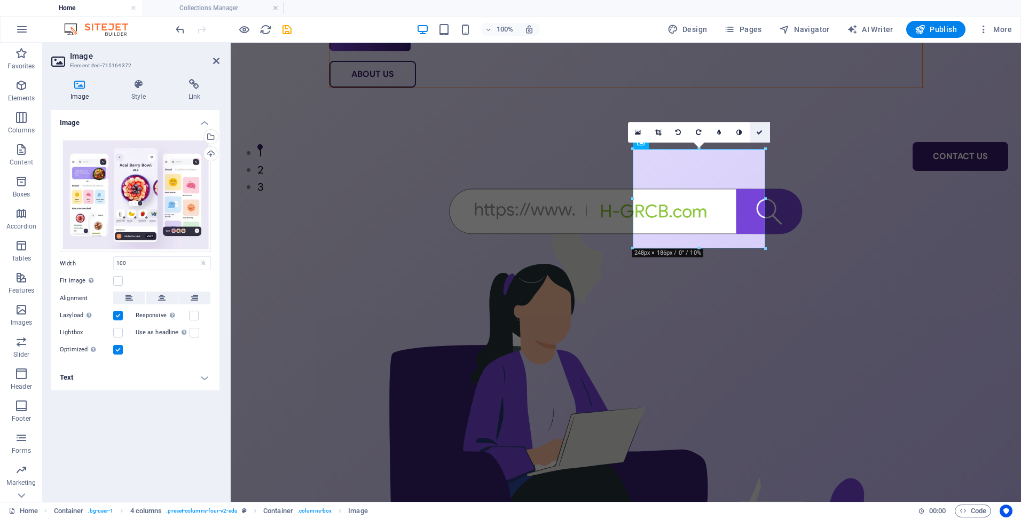
click at [756, 134] on icon at bounding box center [759, 132] width 6 height 6
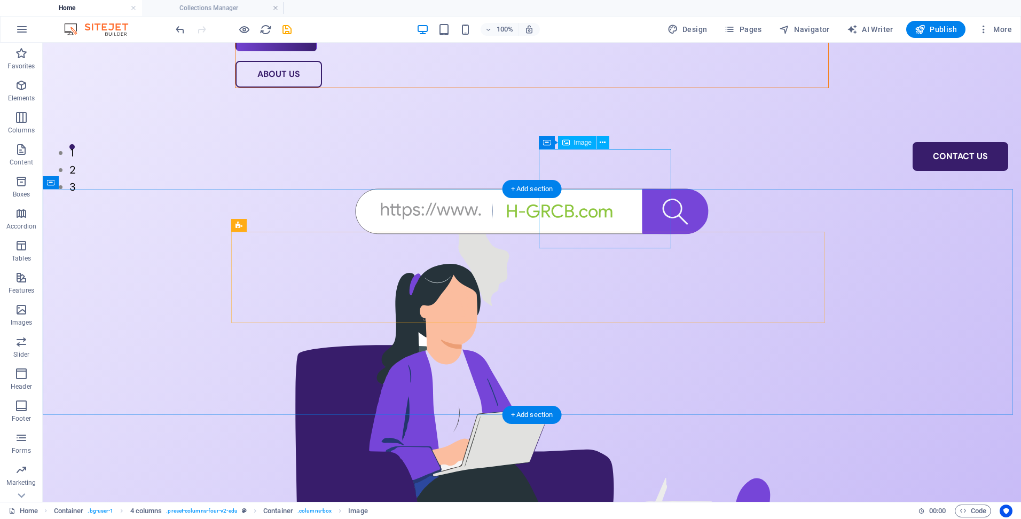
select select "%"
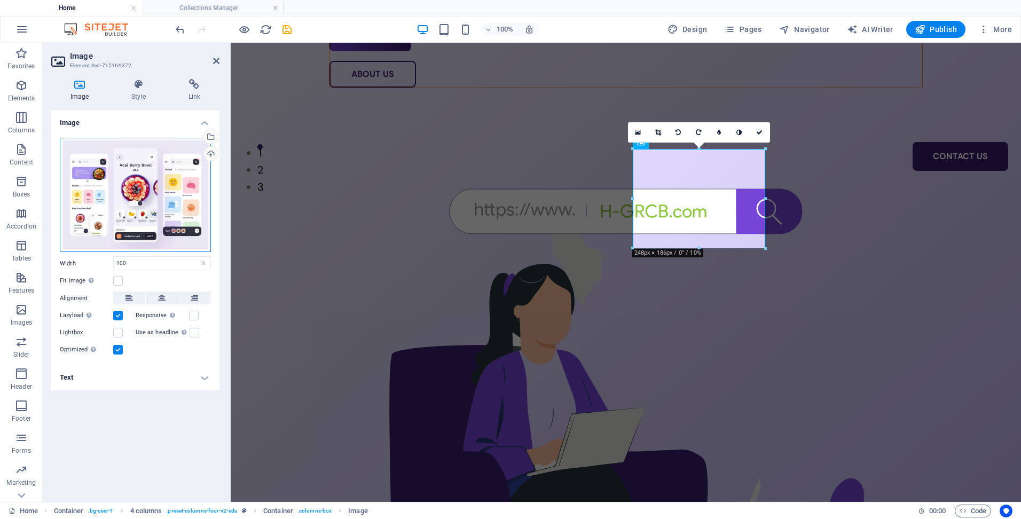
click at [173, 202] on div "Drag files here, click to choose files or select files from Files or our free s…" at bounding box center [135, 195] width 151 height 115
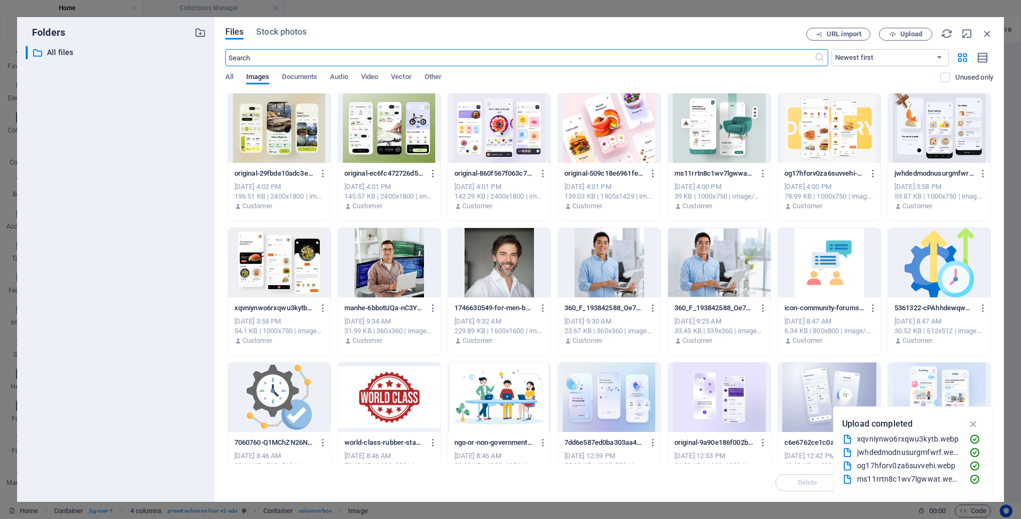
scroll to position [276, 0]
click at [918, 129] on div at bounding box center [939, 127] width 103 height 69
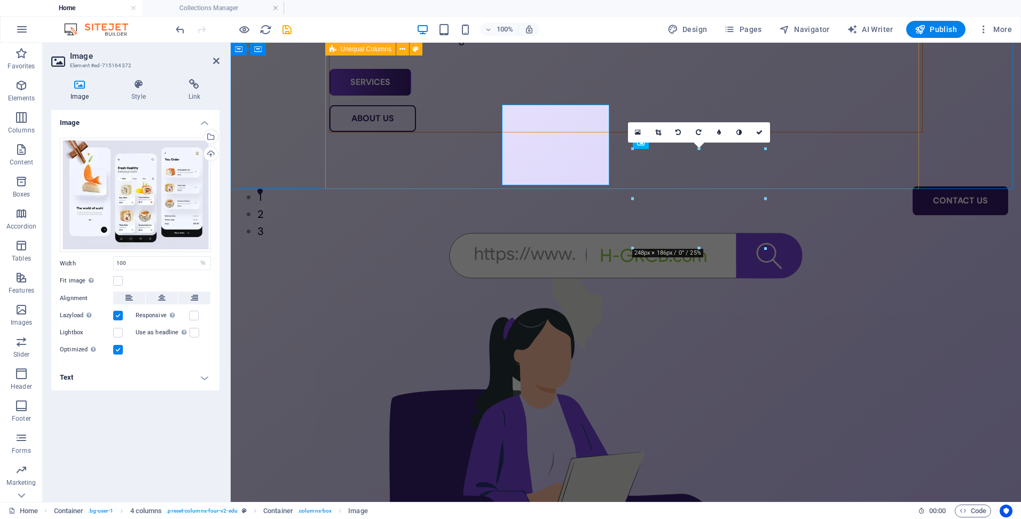
scroll to position [321, 0]
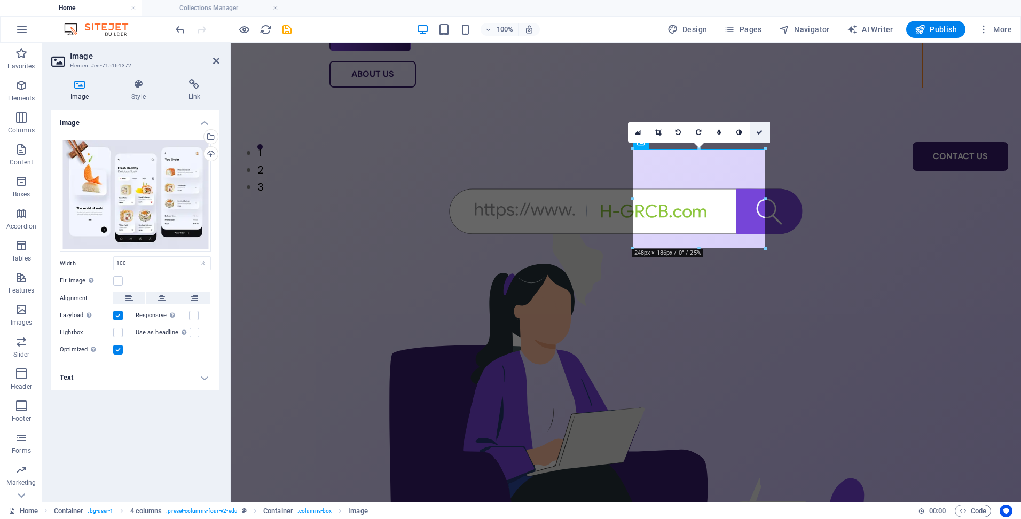
click at [760, 131] on icon at bounding box center [759, 132] width 6 height 6
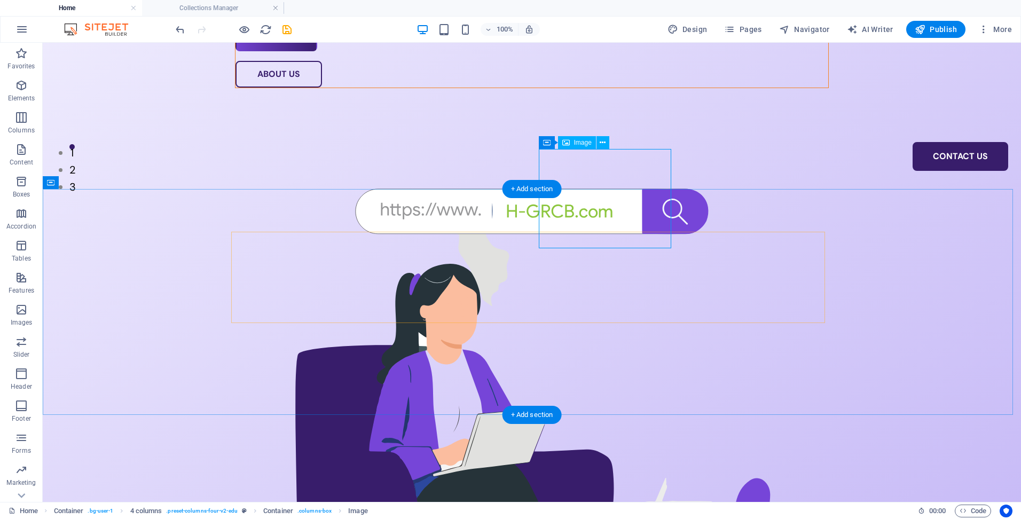
select select "%"
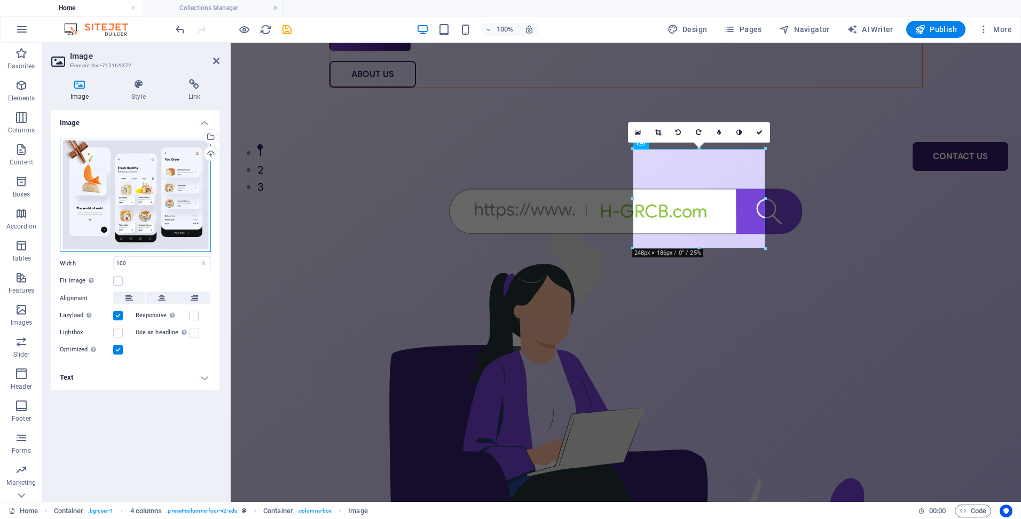
click at [146, 192] on div "Drag files here, click to choose files or select files from Files or our free s…" at bounding box center [135, 195] width 151 height 115
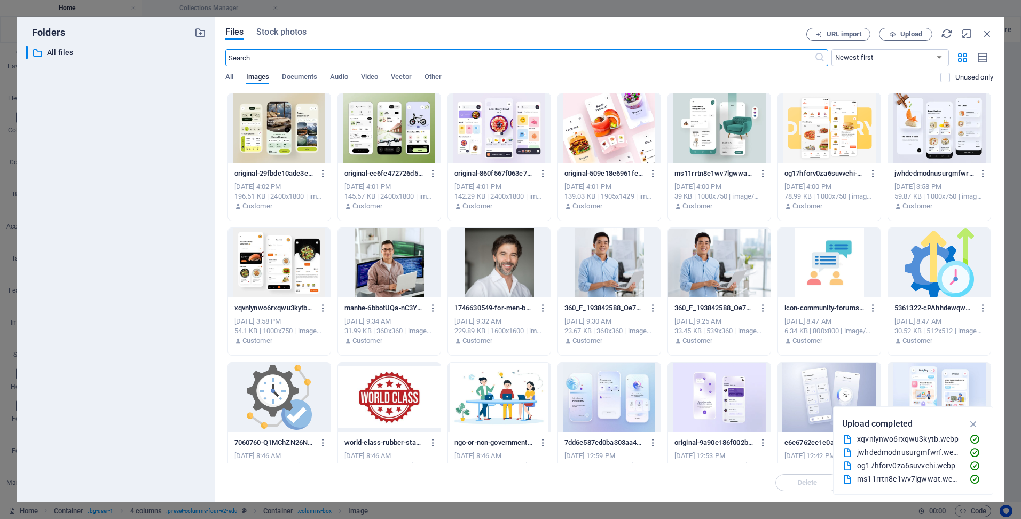
scroll to position [276, 0]
click at [284, 277] on div at bounding box center [279, 262] width 103 height 69
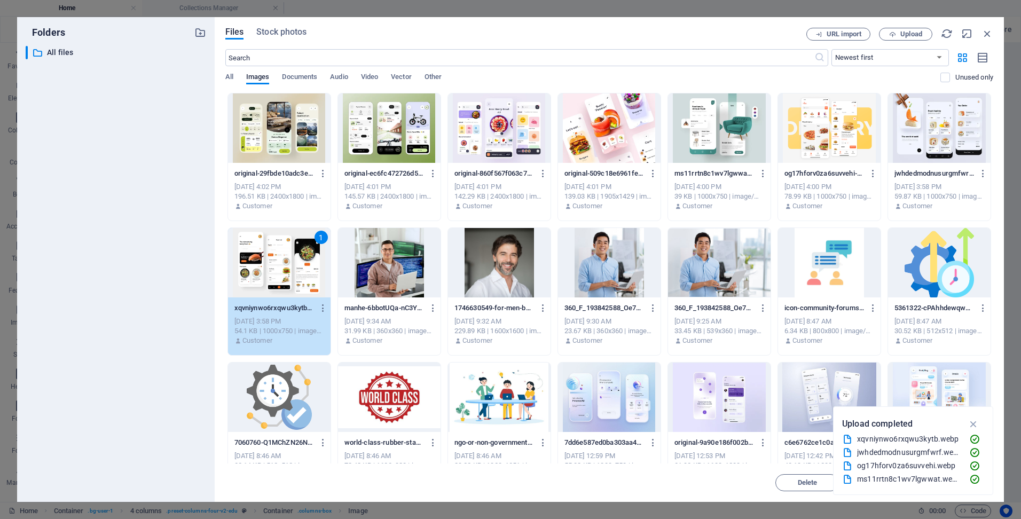
click at [284, 277] on div "1" at bounding box center [279, 262] width 103 height 69
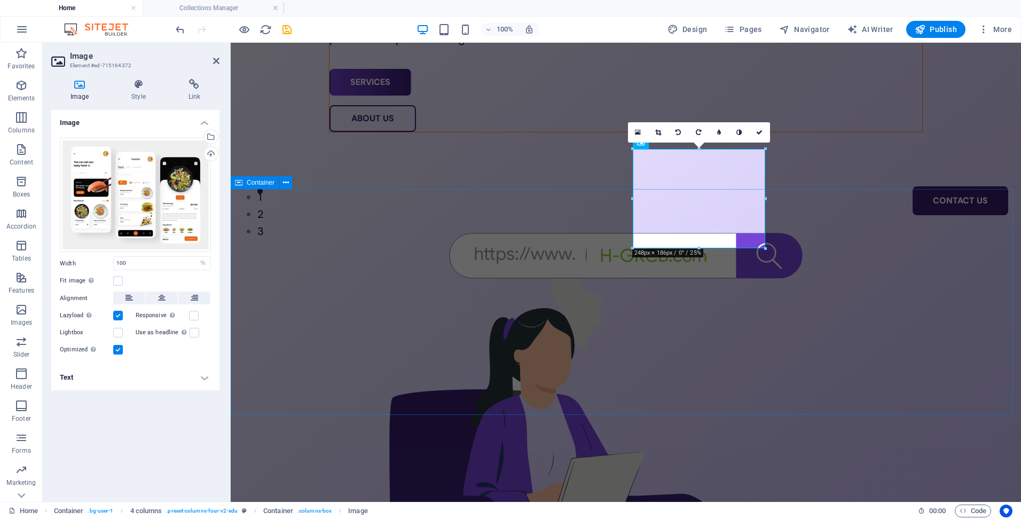
scroll to position [321, 0]
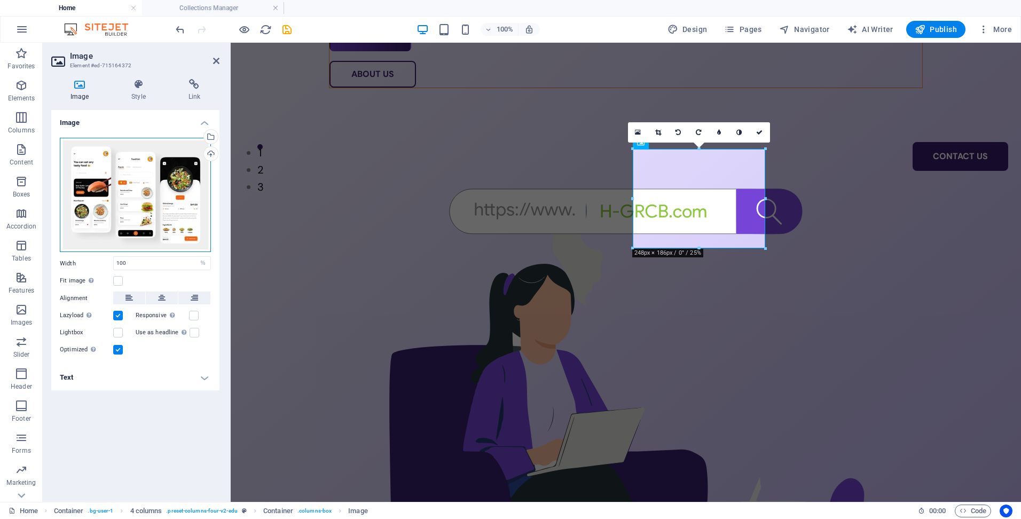
click at [178, 199] on div "Drag files here, click to choose files or select files from Files or our free s…" at bounding box center [135, 195] width 151 height 115
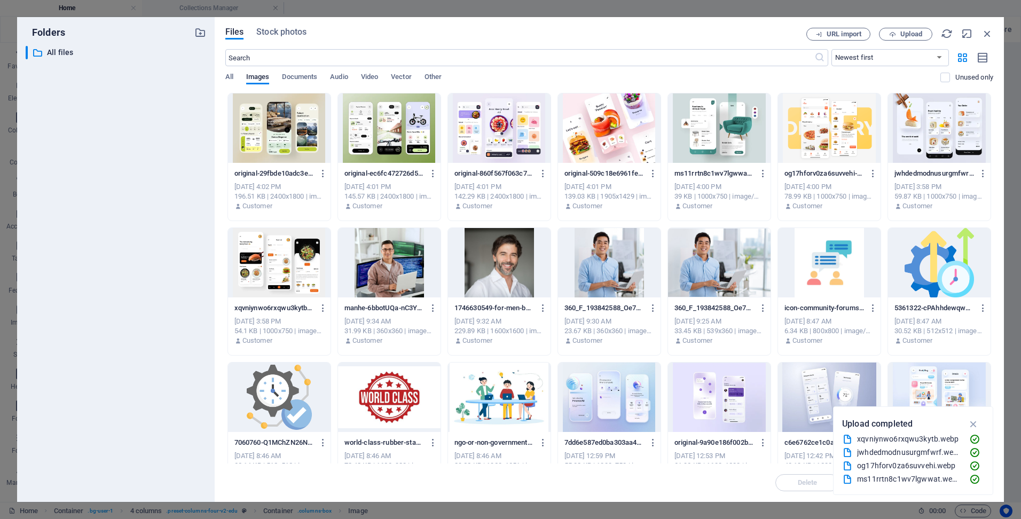
scroll to position [276, 0]
click at [178, 199] on div "​ All files All files" at bounding box center [116, 270] width 181 height 448
click at [920, 115] on div at bounding box center [939, 127] width 103 height 69
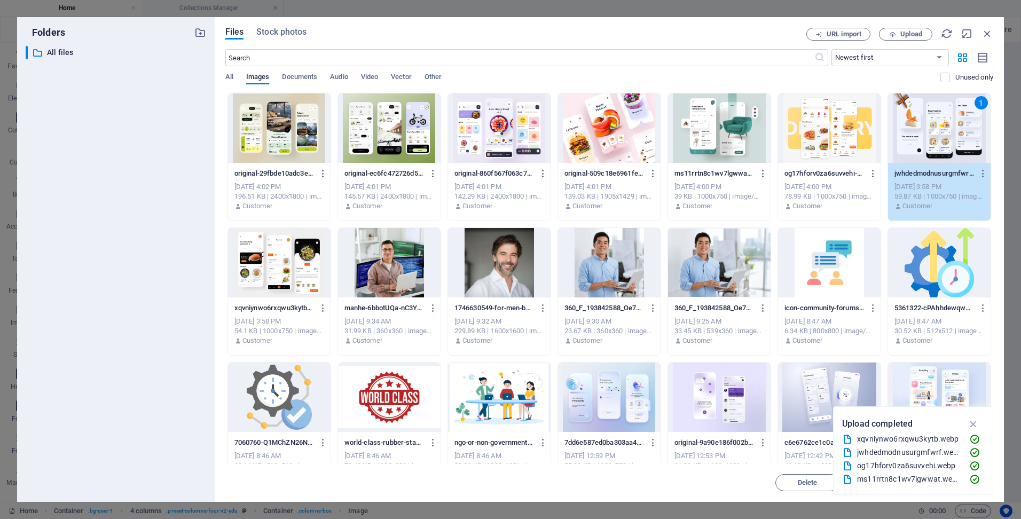
click at [920, 115] on div "1" at bounding box center [939, 127] width 103 height 69
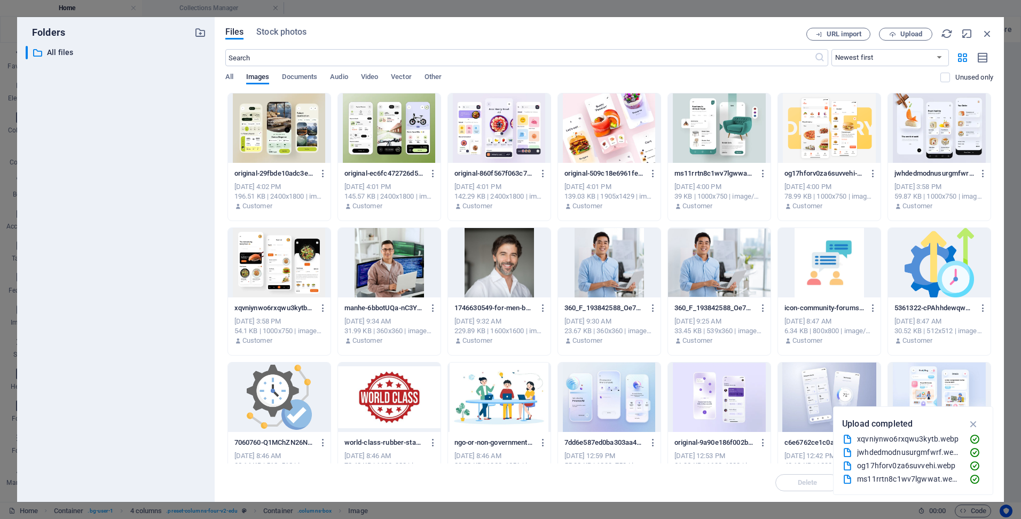
click at [920, 115] on div at bounding box center [939, 127] width 103 height 69
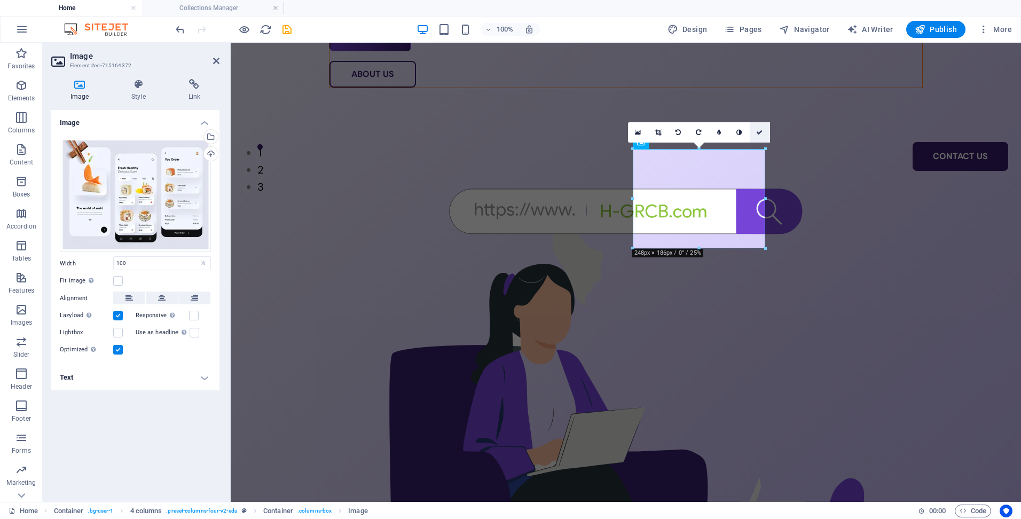
click at [759, 133] on icon at bounding box center [759, 132] width 6 height 6
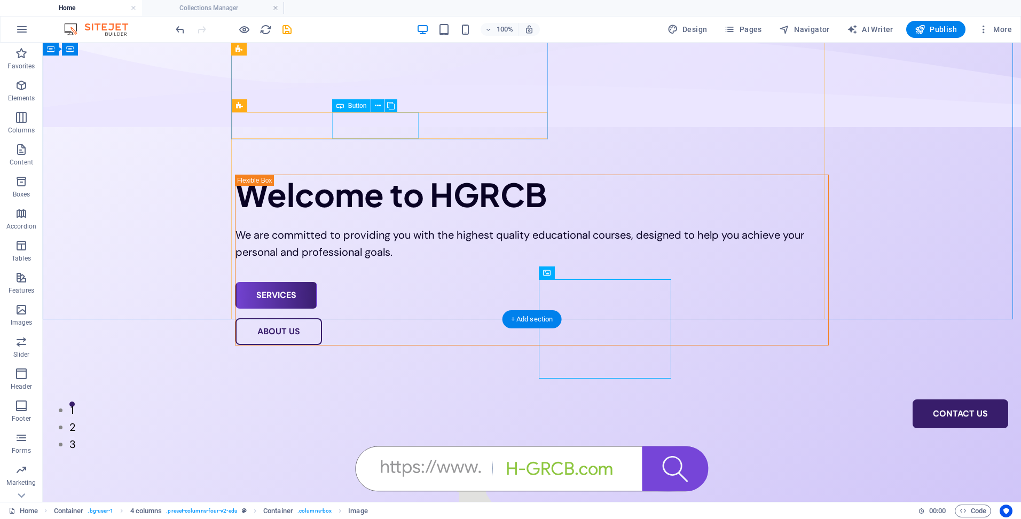
scroll to position [0, 0]
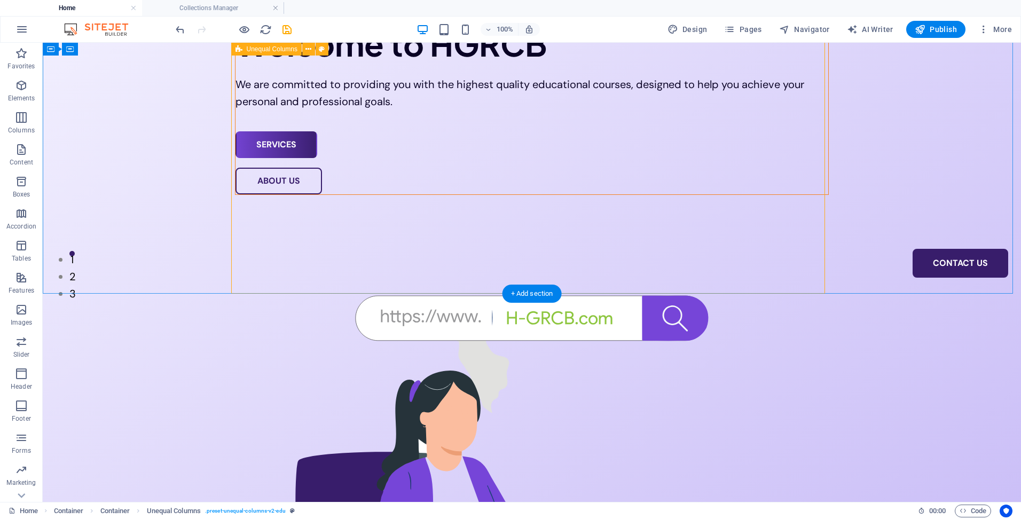
scroll to position [321, 0]
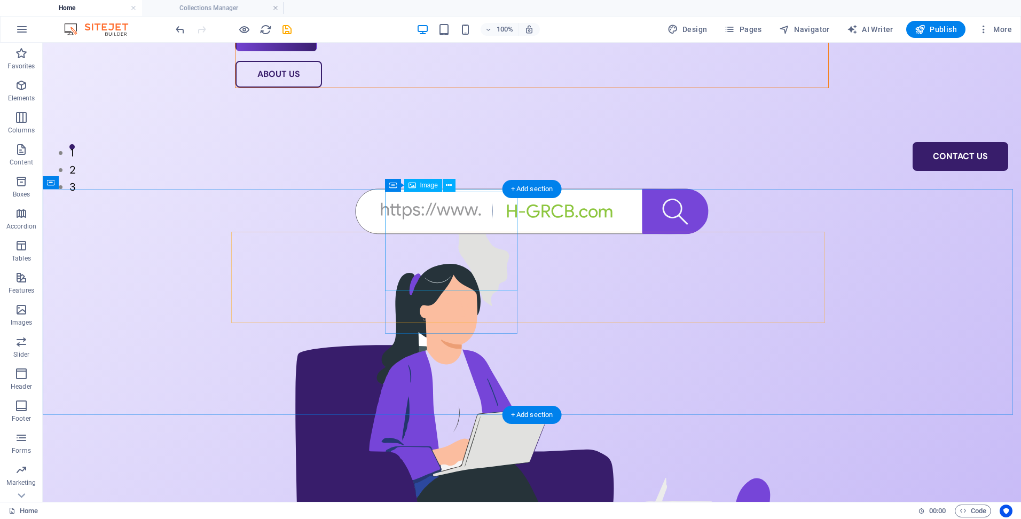
select select "%"
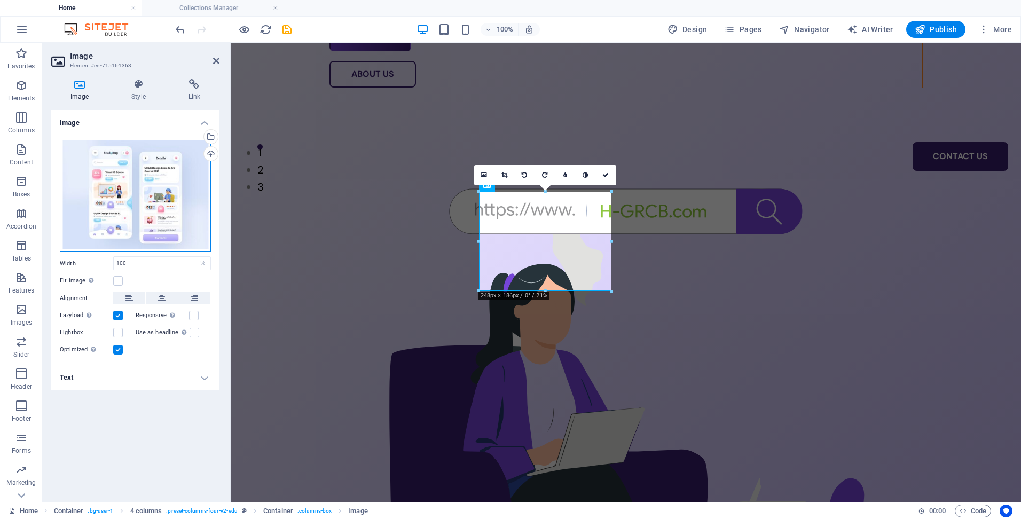
click at [176, 188] on div "Drag files here, click to choose files or select files from Files or our free s…" at bounding box center [135, 195] width 151 height 115
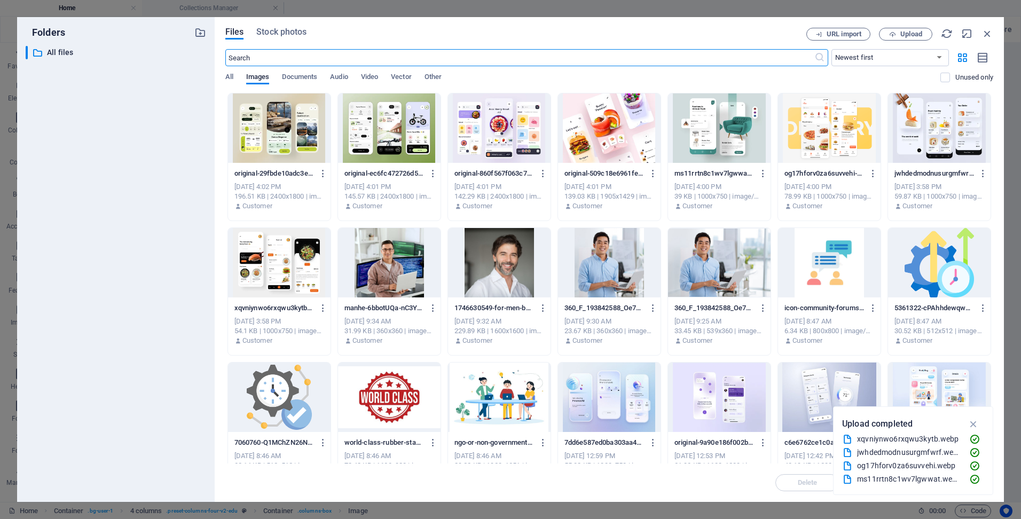
scroll to position [276, 0]
click at [987, 33] on icon "button" at bounding box center [988, 34] width 12 height 12
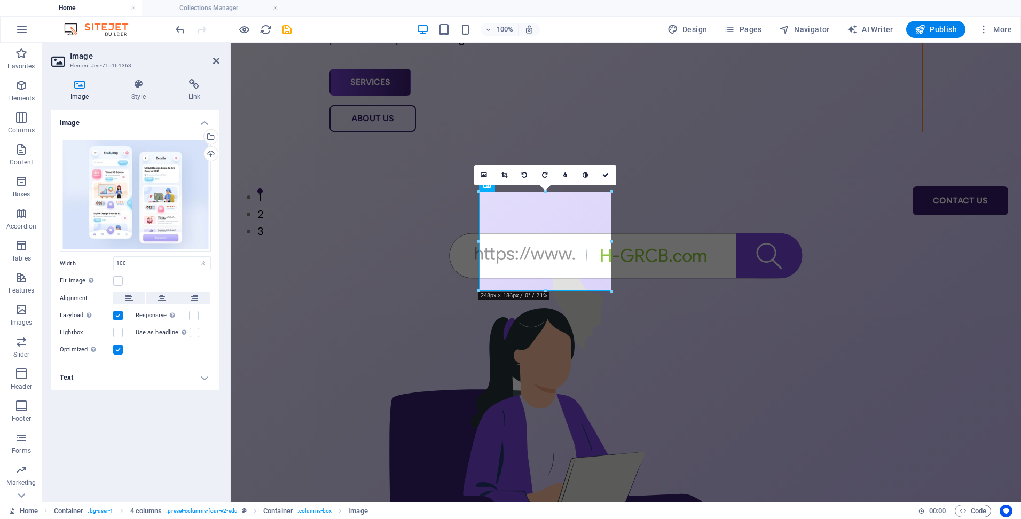
scroll to position [321, 0]
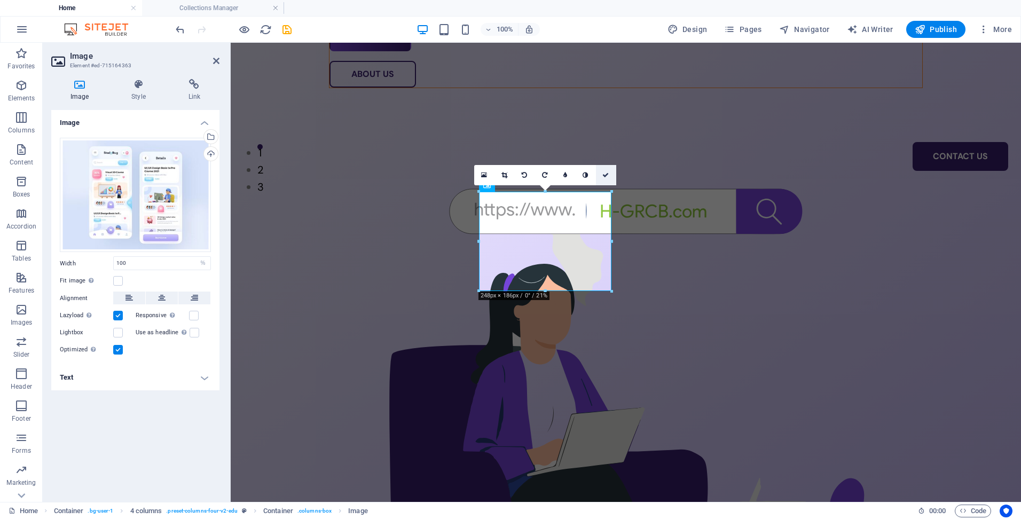
click at [610, 177] on link at bounding box center [606, 175] width 20 height 20
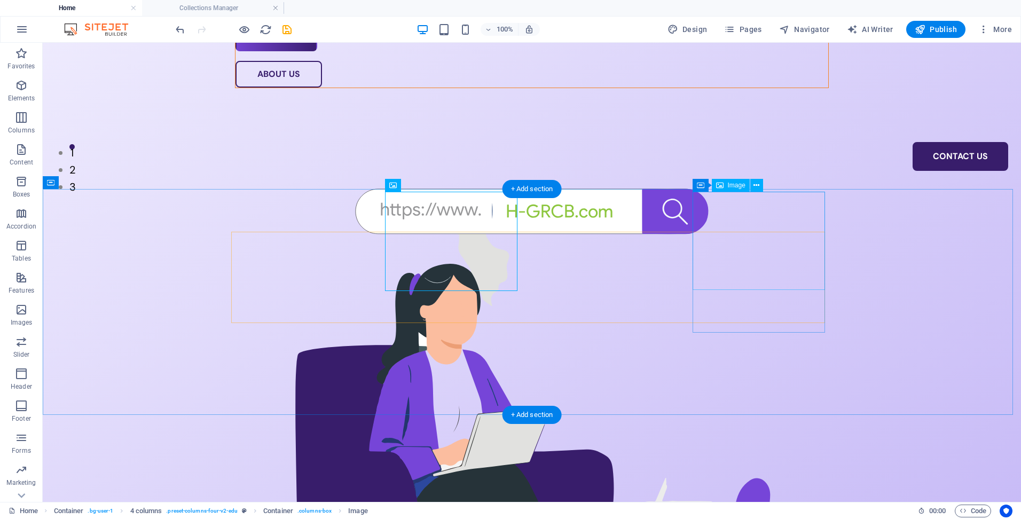
select select "%"
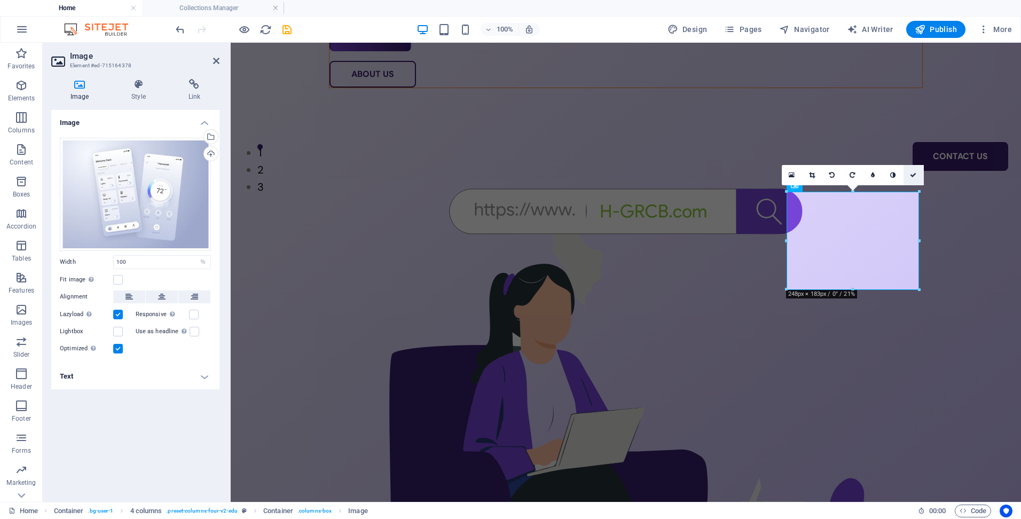
click at [913, 175] on icon at bounding box center [913, 175] width 6 height 6
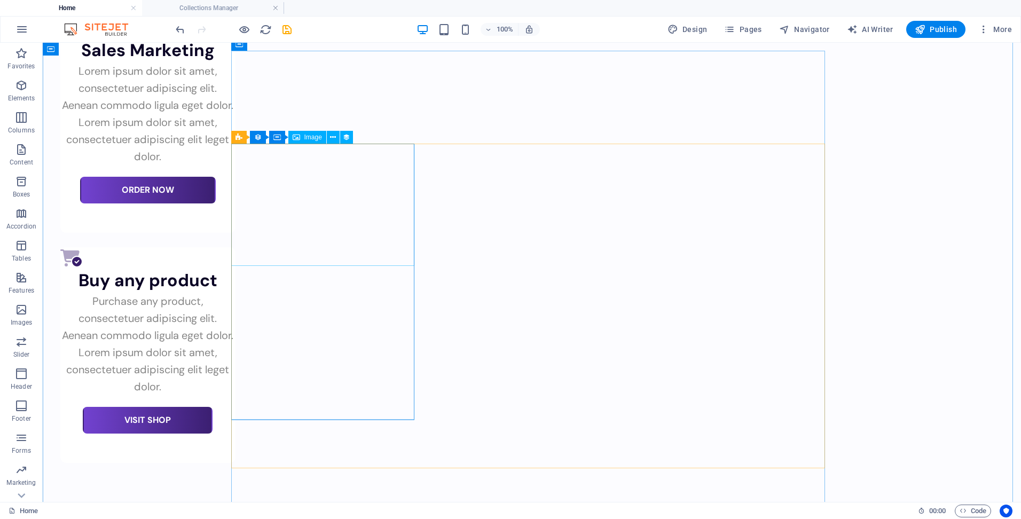
scroll to position [3632, 0]
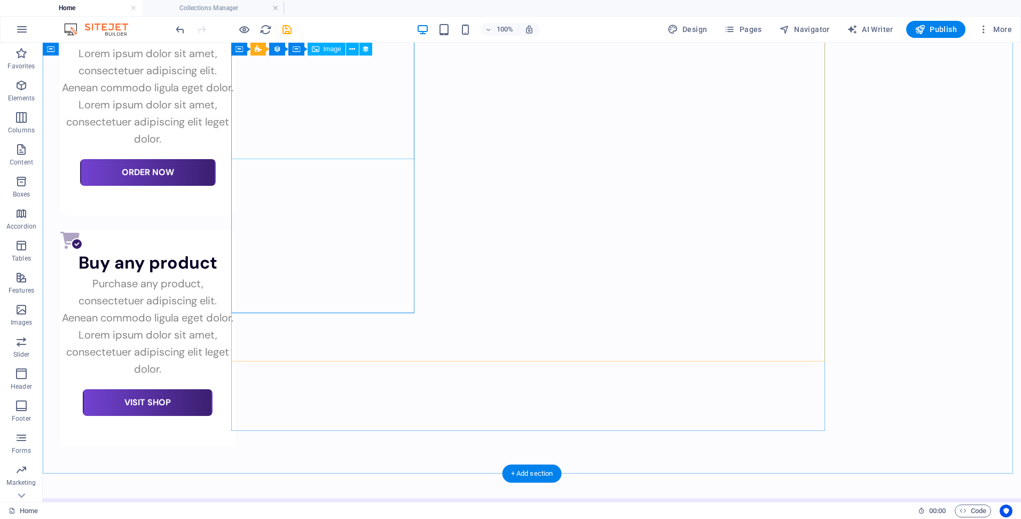
select select "article-image"
select select "%"
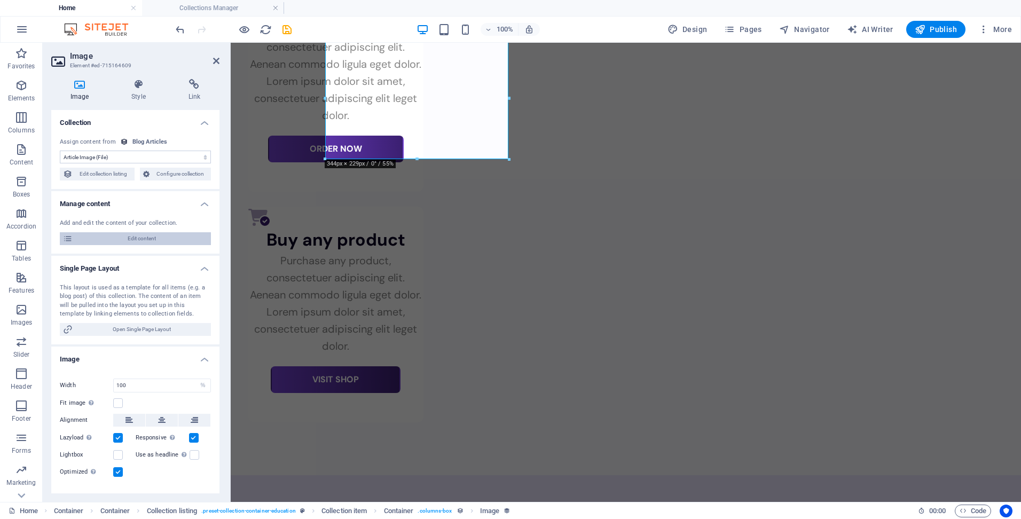
click at [163, 232] on span "Edit content" at bounding box center [142, 238] width 132 height 13
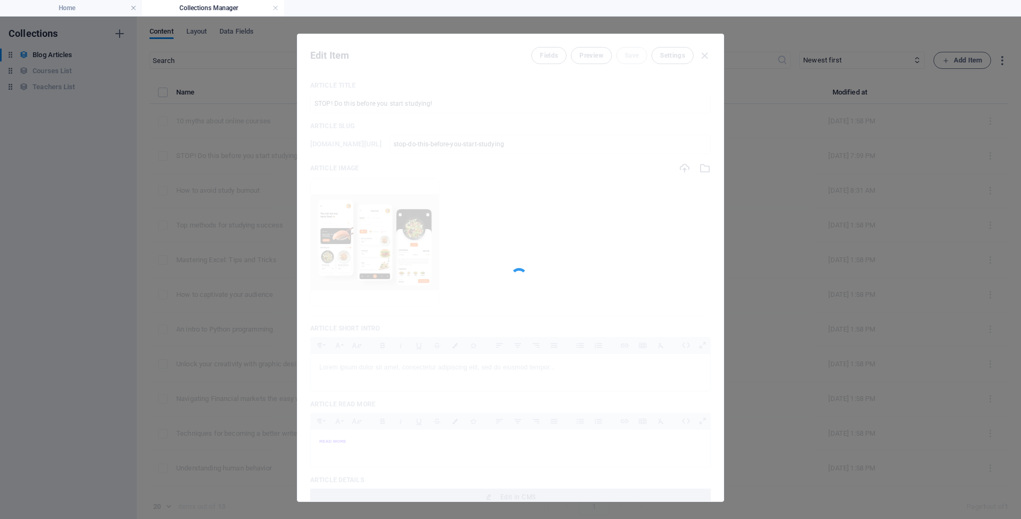
scroll to position [0, 0]
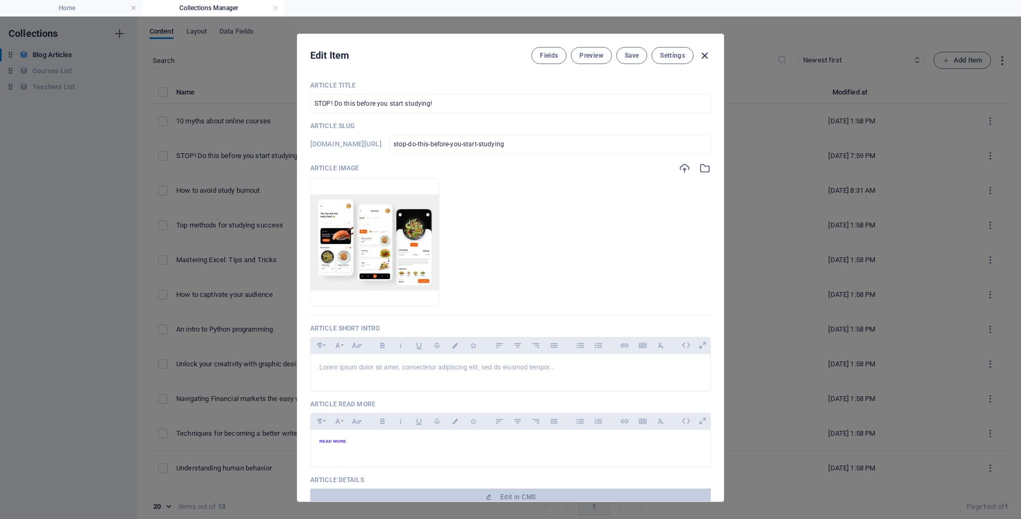
click at [705, 57] on icon "button" at bounding box center [705, 56] width 12 height 12
type input "[DATE]"
checkbox input "false"
type input "stop-do-this-before-you-start-studying"
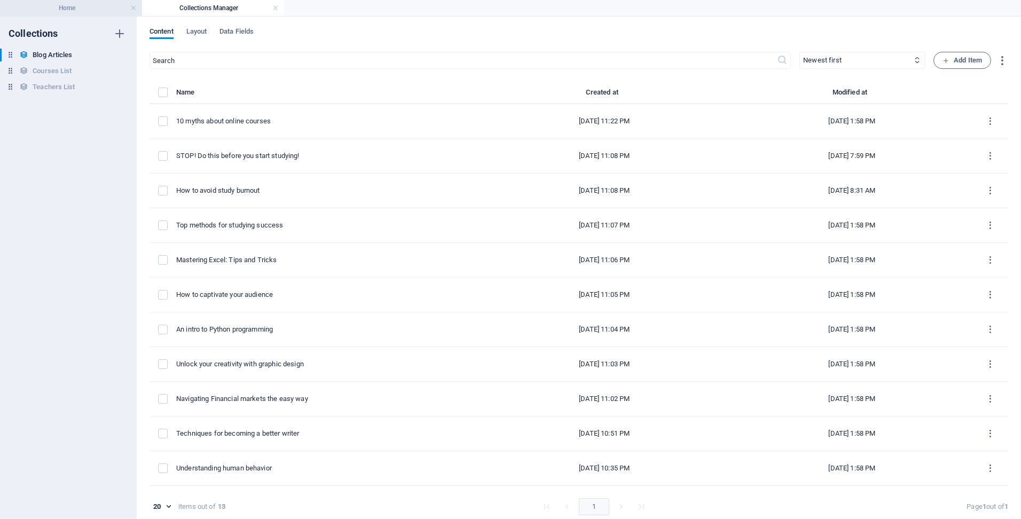
click at [100, 5] on h4 "Home" at bounding box center [71, 8] width 142 height 12
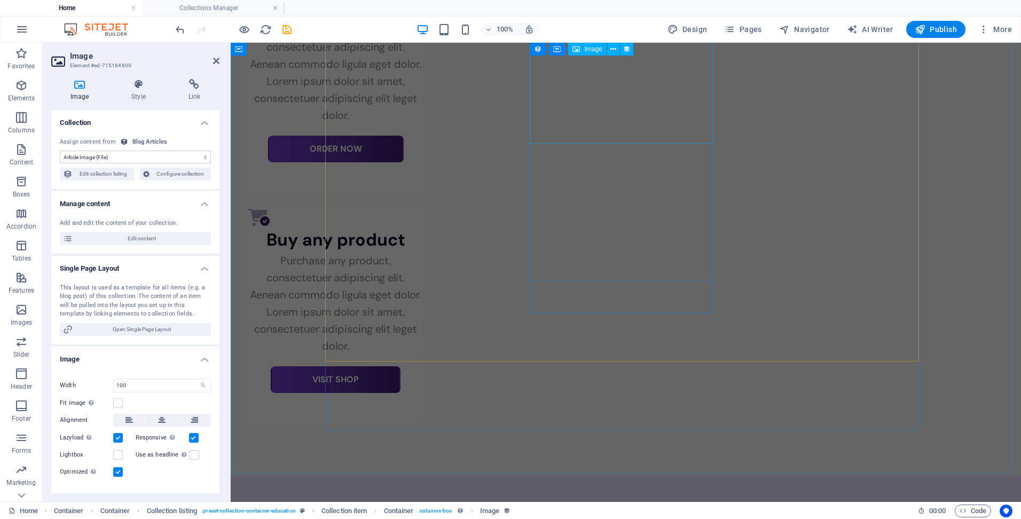
select select "article-image"
select select "%"
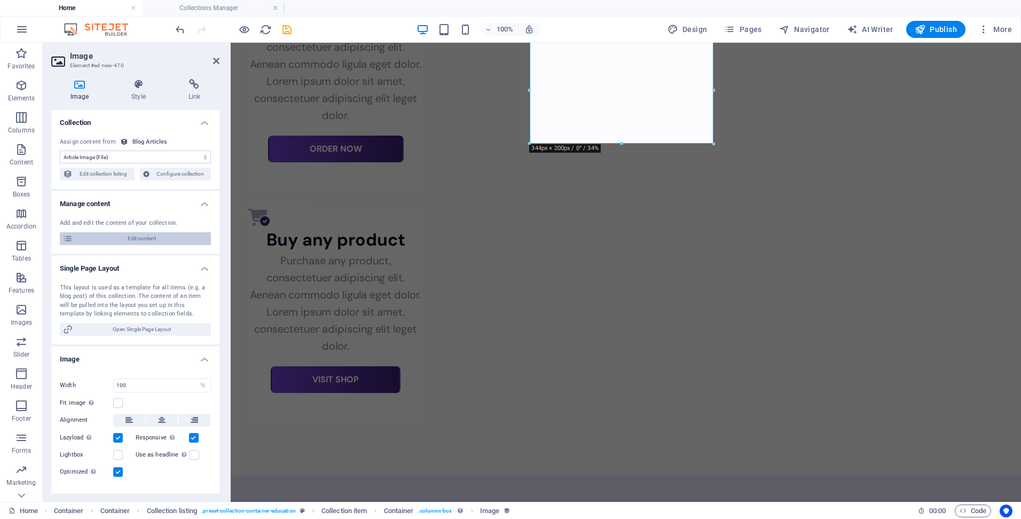
click at [180, 239] on span "Edit content" at bounding box center [142, 238] width 132 height 13
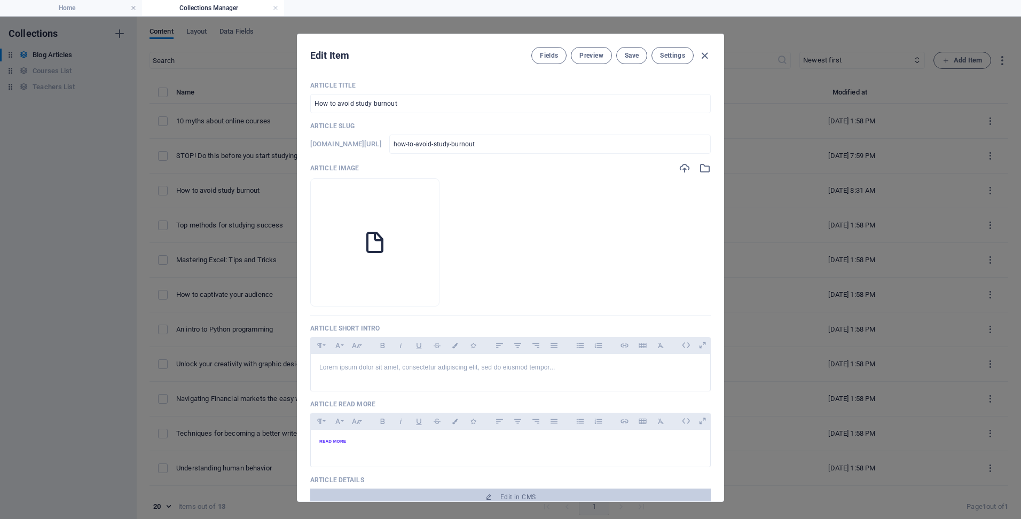
scroll to position [0, 0]
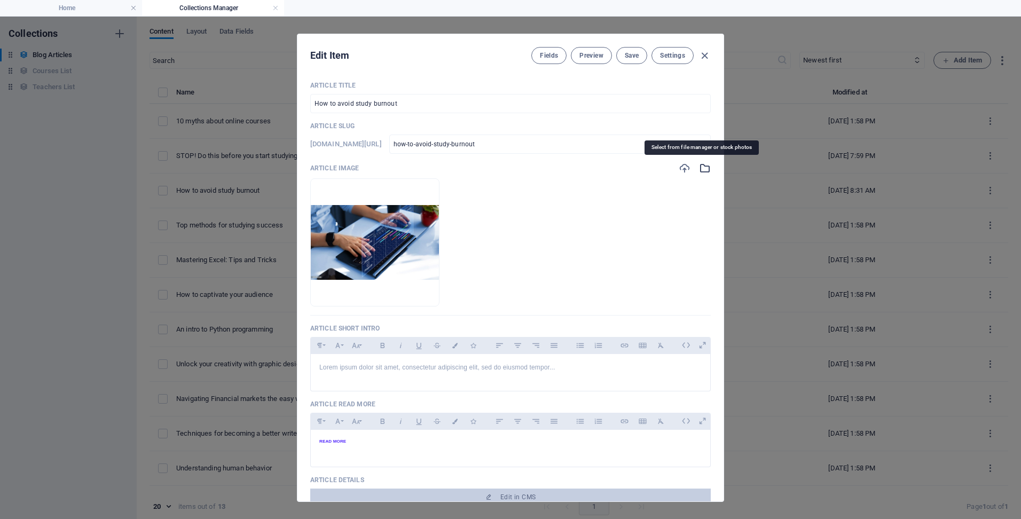
click at [701, 168] on icon "button" at bounding box center [705, 168] width 12 height 12
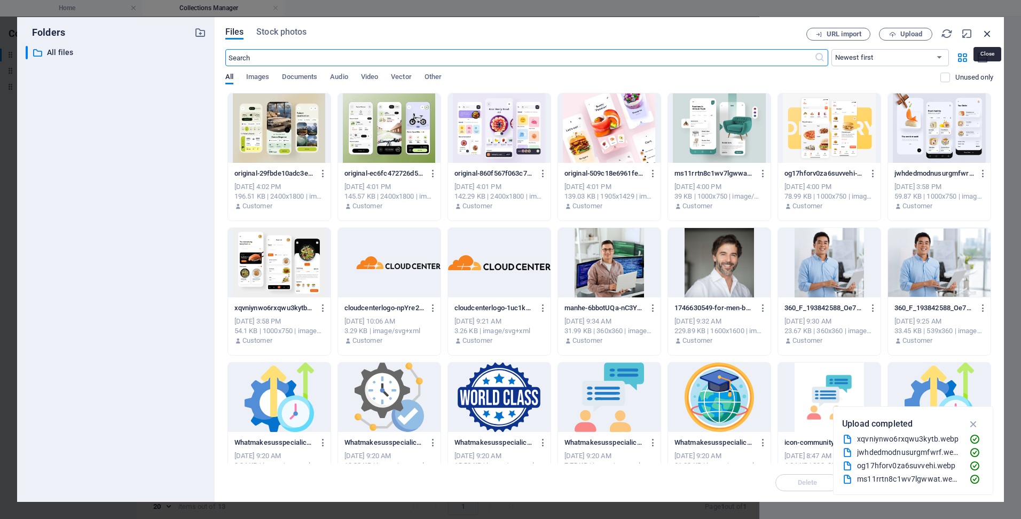
click at [990, 36] on icon "button" at bounding box center [988, 34] width 12 height 12
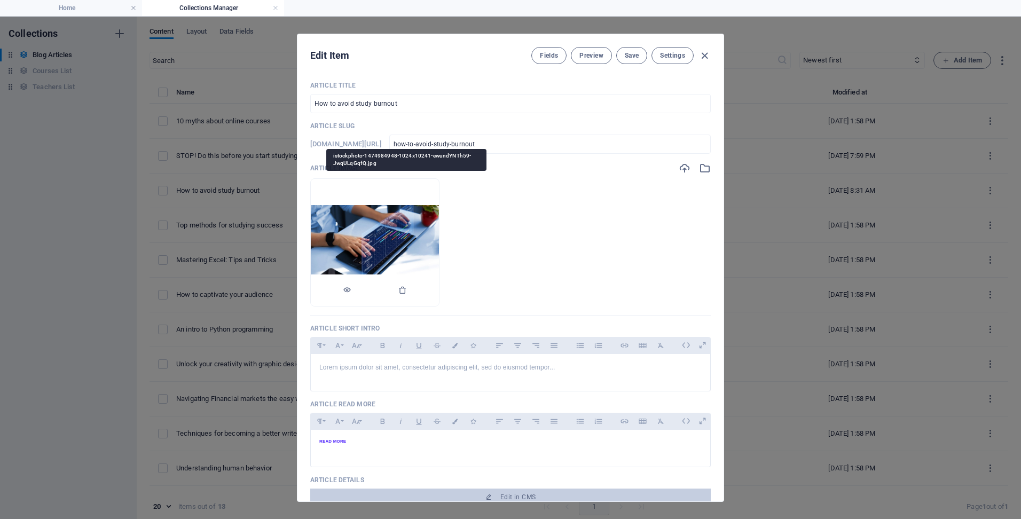
click at [439, 228] on img at bounding box center [375, 242] width 128 height 74
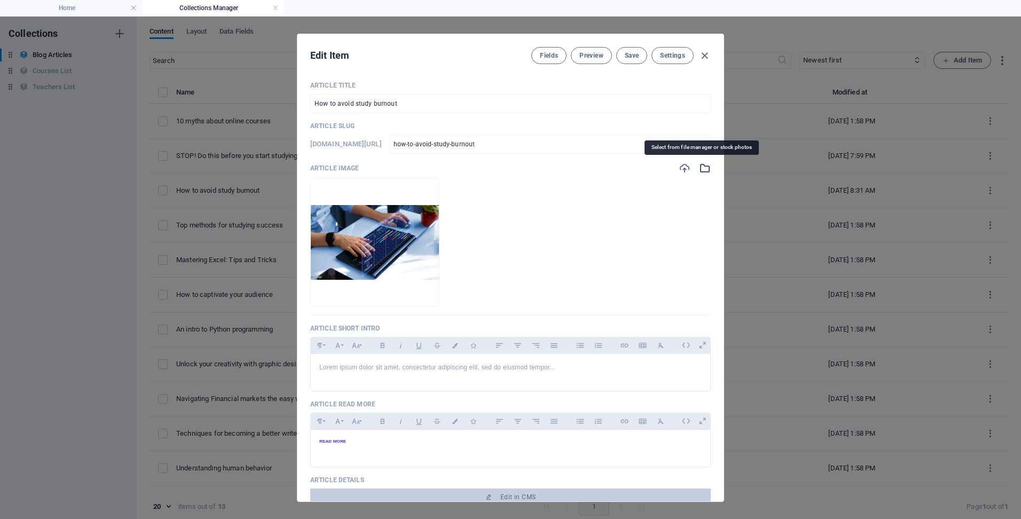
click at [705, 171] on icon "button" at bounding box center [705, 168] width 12 height 12
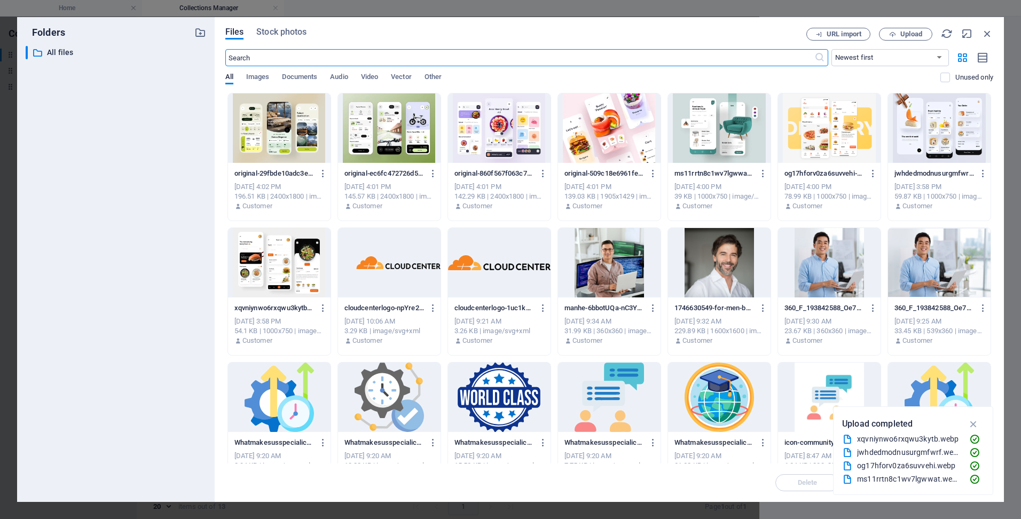
click at [835, 144] on div at bounding box center [829, 127] width 103 height 69
click at [835, 144] on div "1" at bounding box center [829, 127] width 103 height 69
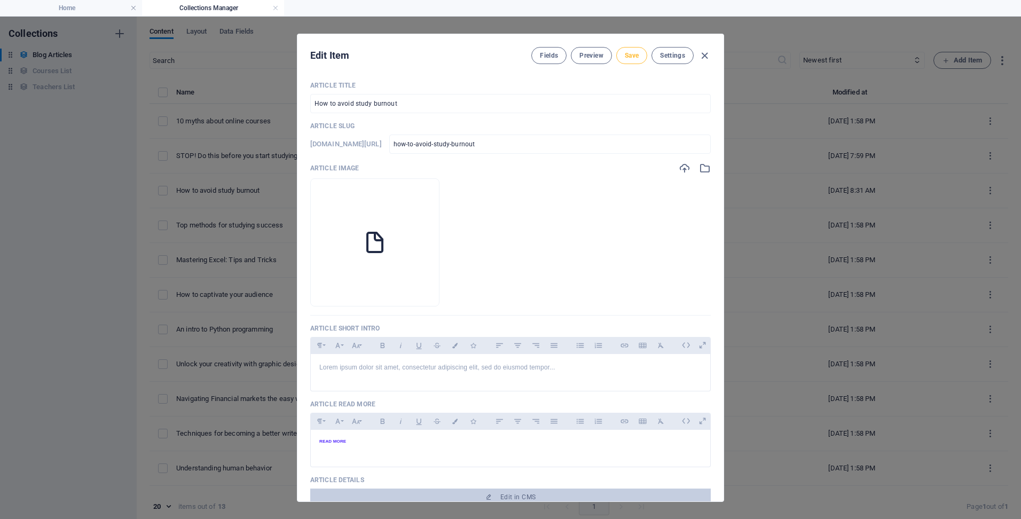
click at [628, 56] on span "Save" at bounding box center [632, 55] width 14 height 9
click at [705, 58] on icon "button" at bounding box center [705, 56] width 12 height 12
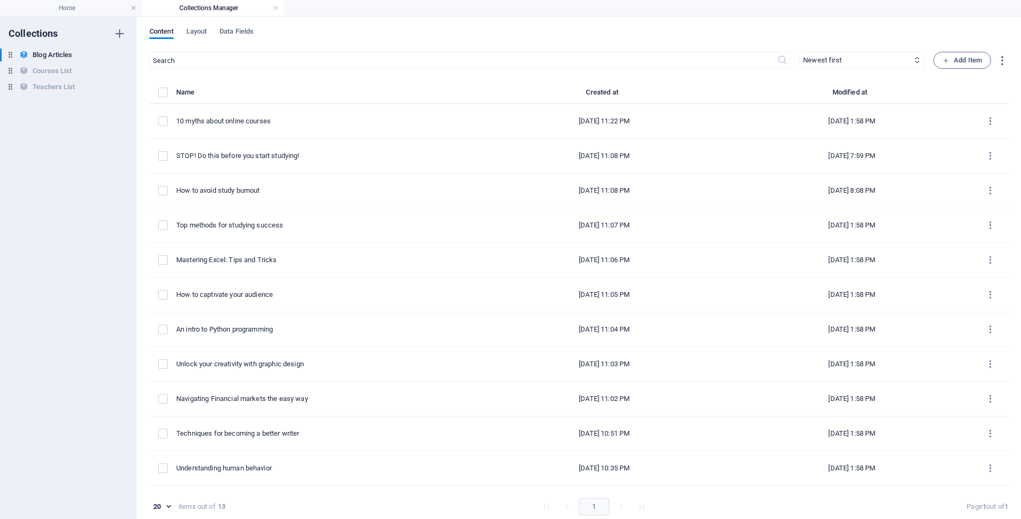
type input "[DATE]"
checkbox input "false"
type input "how-to-avoid-study-burnout"
click at [84, 13] on h4 "Home" at bounding box center [71, 8] width 142 height 12
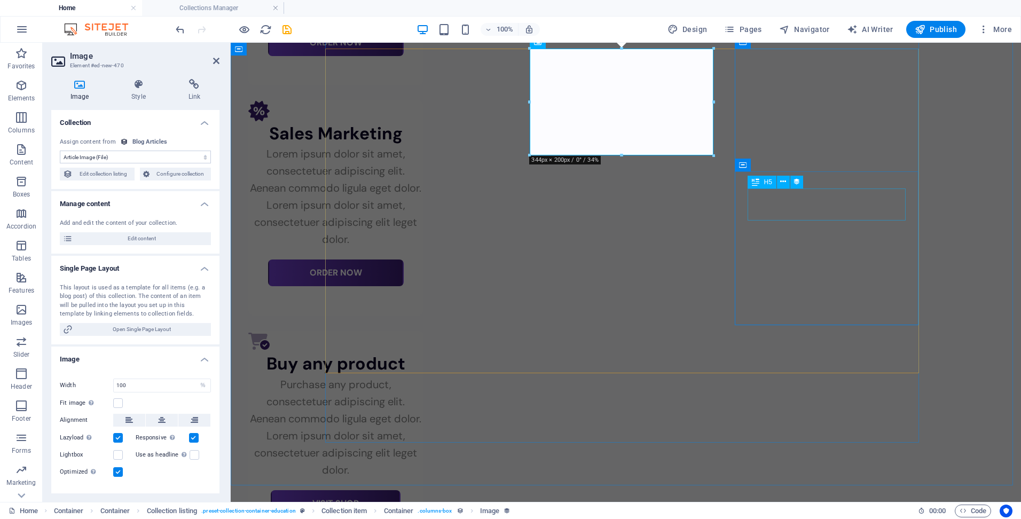
scroll to position [3419, 0]
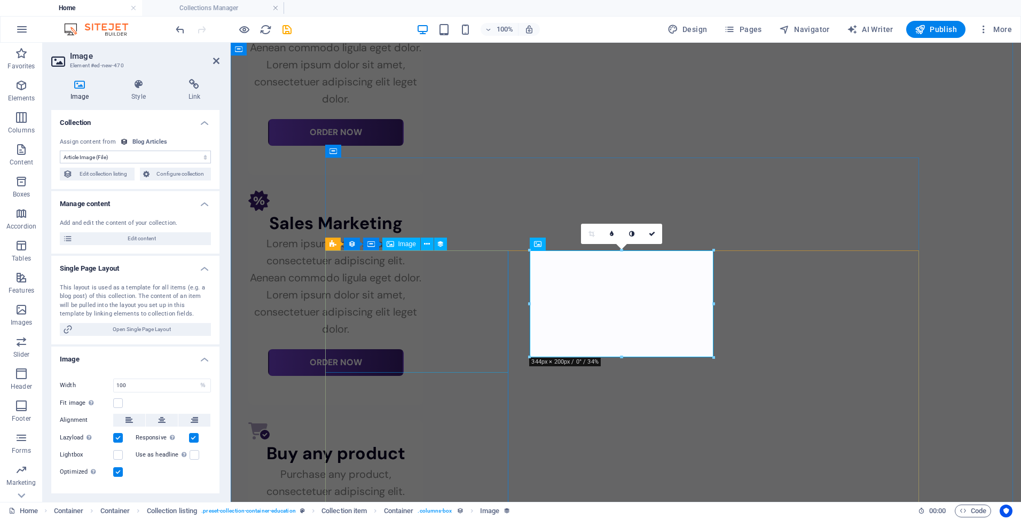
select select "article-image"
select select "%"
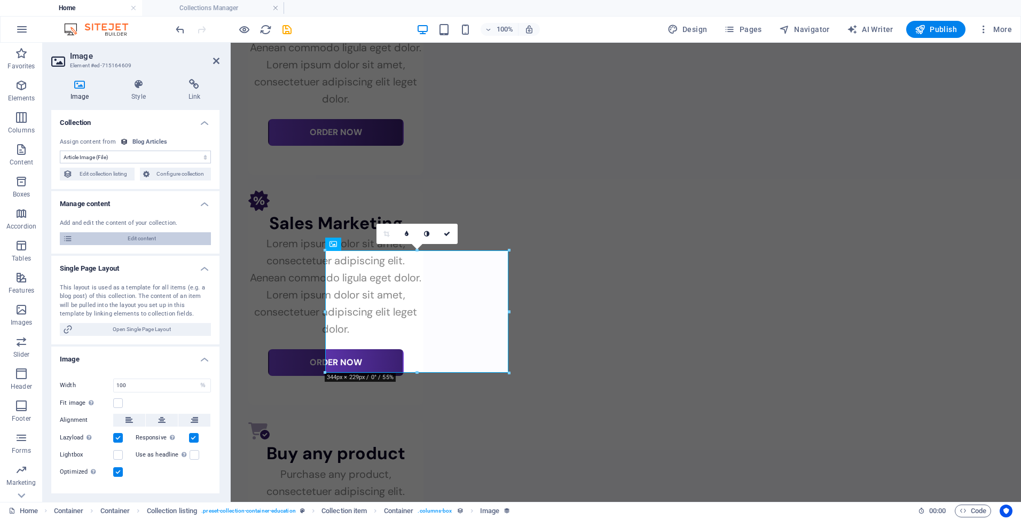
click at [157, 240] on span "Edit content" at bounding box center [142, 238] width 132 height 13
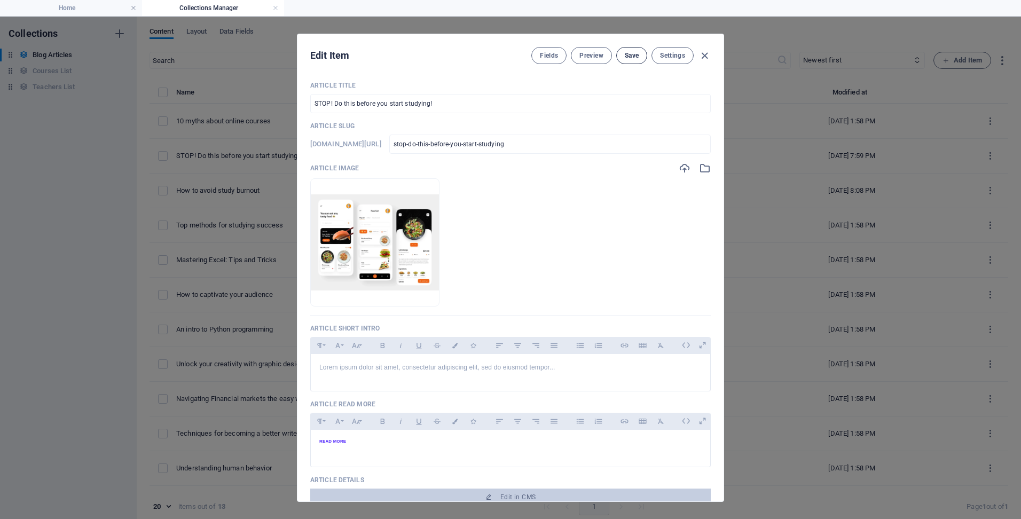
click at [634, 56] on span "Save" at bounding box center [632, 55] width 14 height 9
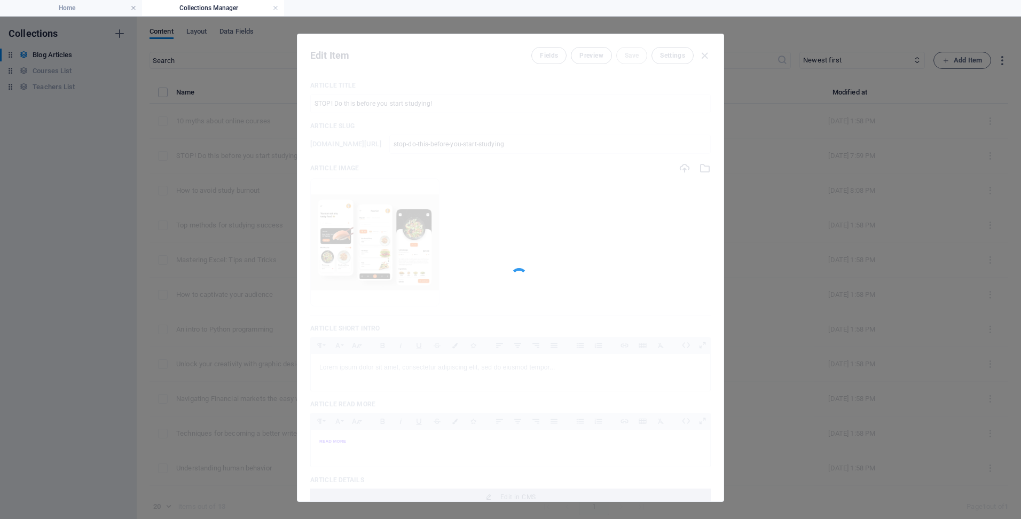
click at [634, 56] on div at bounding box center [511, 267] width 426 height 467
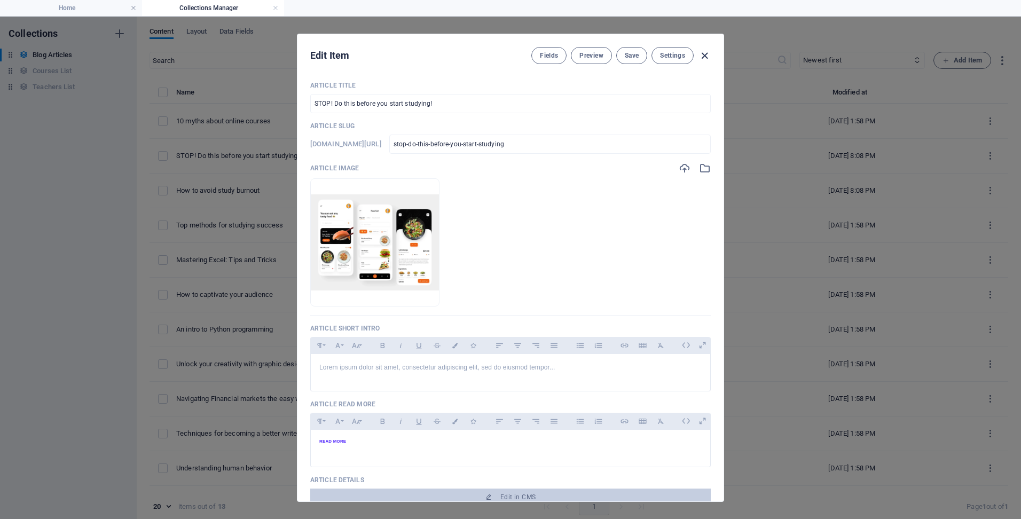
click at [701, 53] on icon "button" at bounding box center [705, 56] width 12 height 12
type input "[DATE]"
checkbox input "false"
type input "stop-do-this-before-you-start-studying"
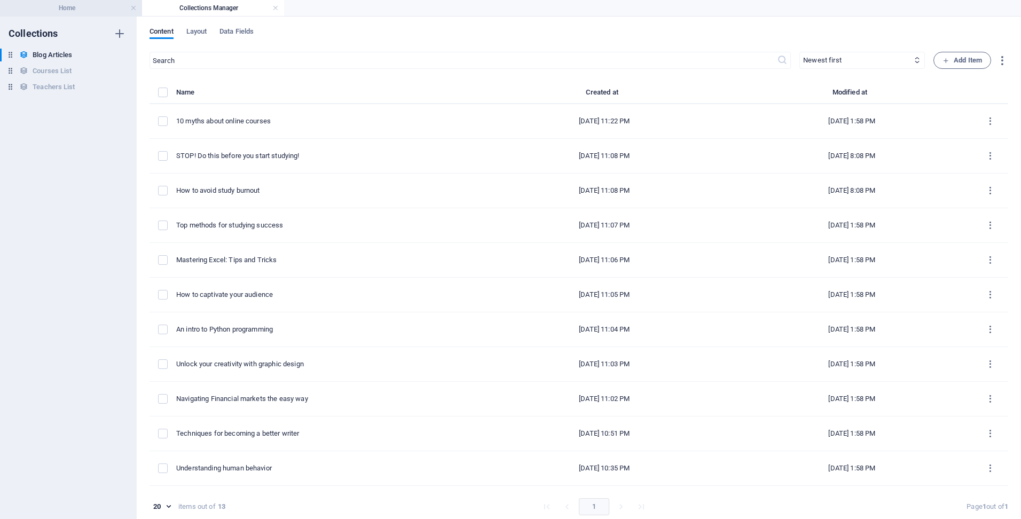
click at [93, 7] on h4 "Home" at bounding box center [71, 8] width 142 height 12
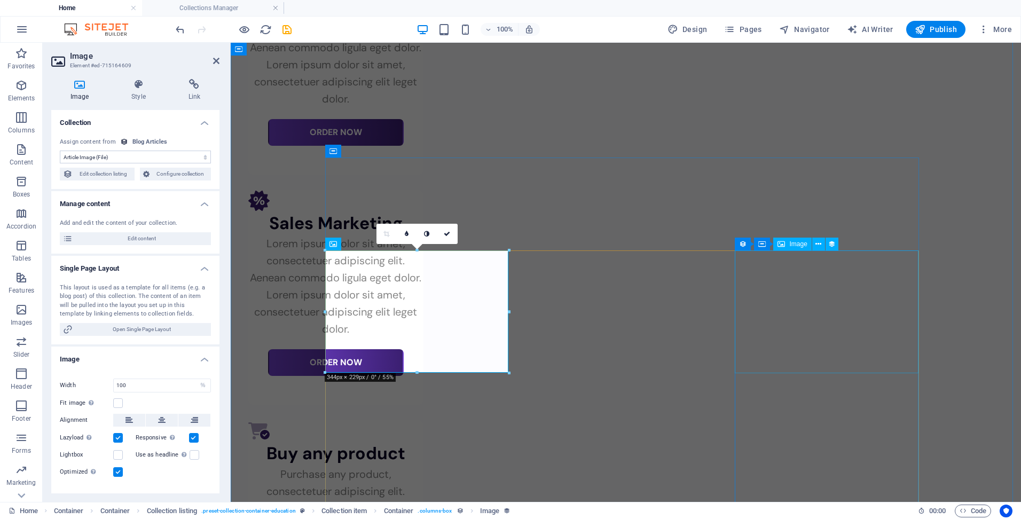
select select "article-image"
select select "%"
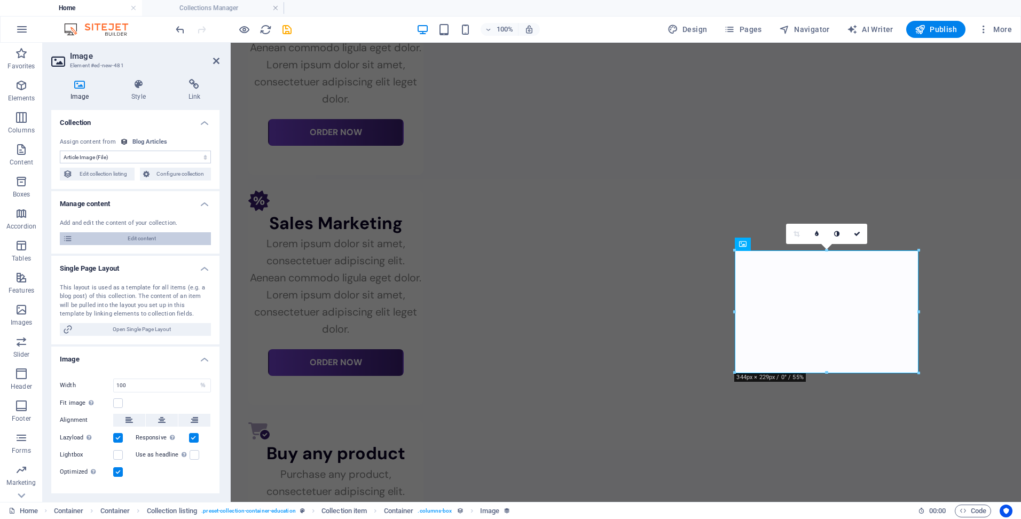
click at [114, 241] on span "Edit content" at bounding box center [142, 238] width 132 height 13
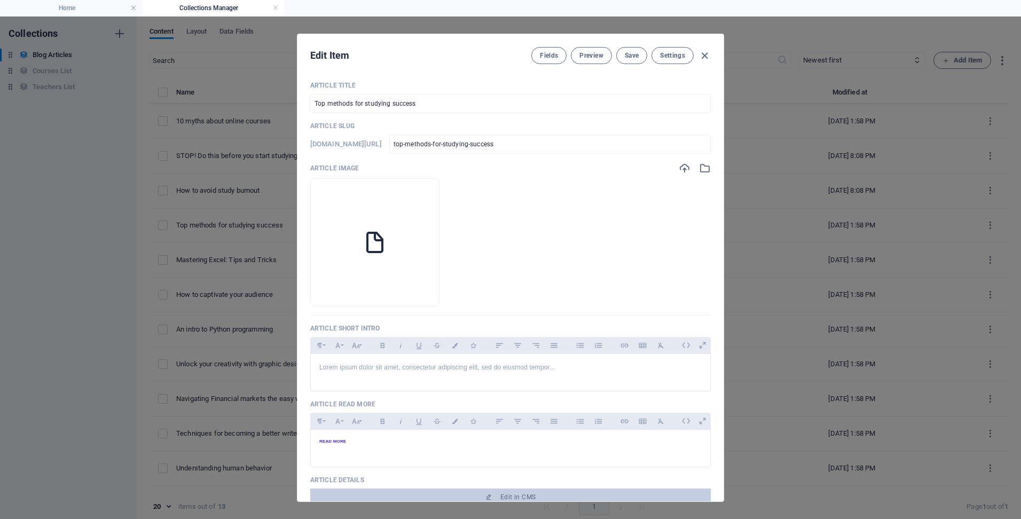
scroll to position [0, 0]
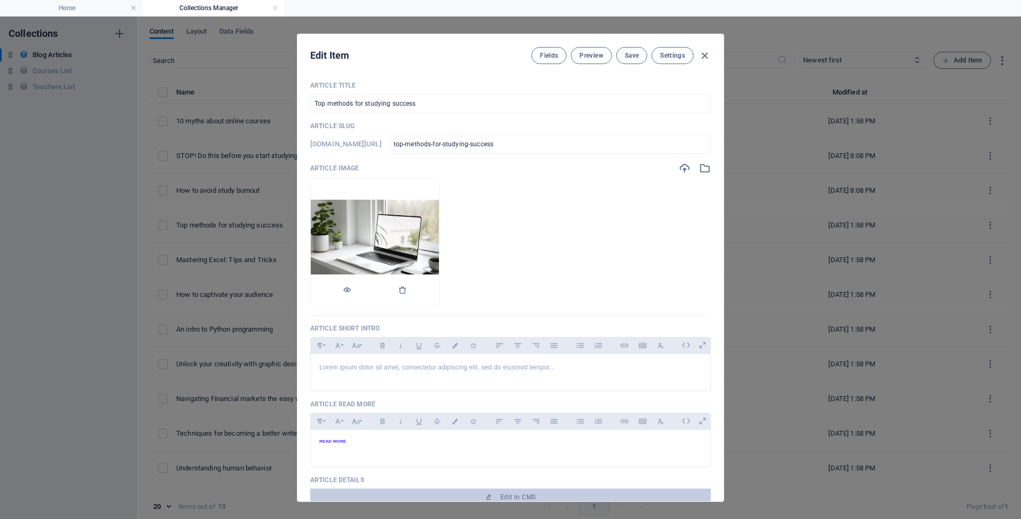
click at [439, 202] on img at bounding box center [375, 242] width 128 height 85
click at [703, 167] on icon "button" at bounding box center [705, 168] width 12 height 12
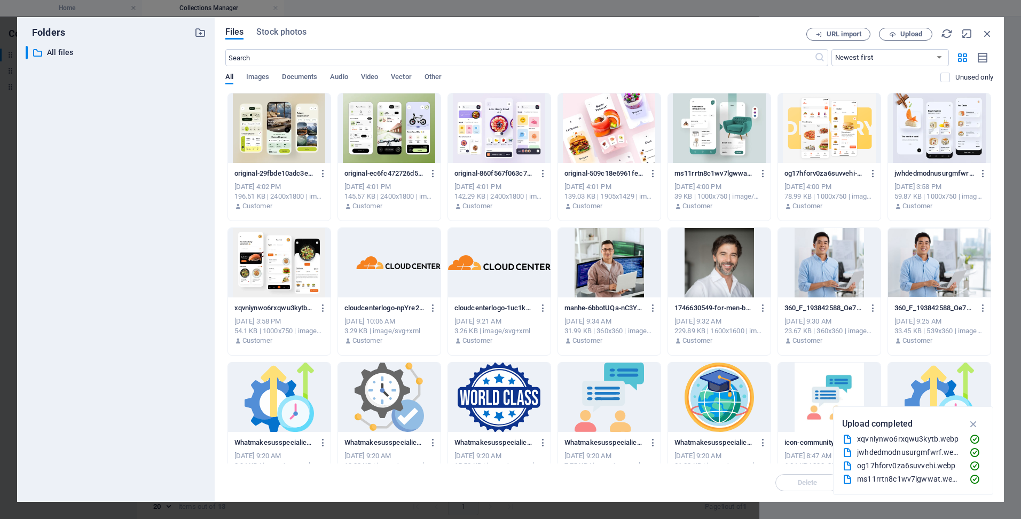
click at [516, 135] on div at bounding box center [499, 127] width 103 height 69
click at [516, 135] on div "1" at bounding box center [499, 127] width 103 height 69
click at [516, 135] on div at bounding box center [499, 127] width 103 height 69
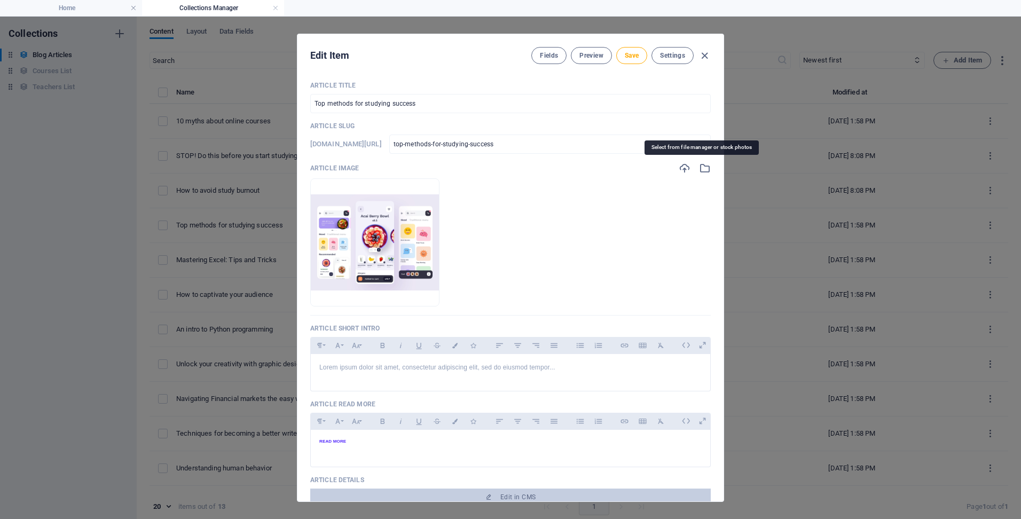
click at [702, 168] on icon "button" at bounding box center [705, 168] width 12 height 12
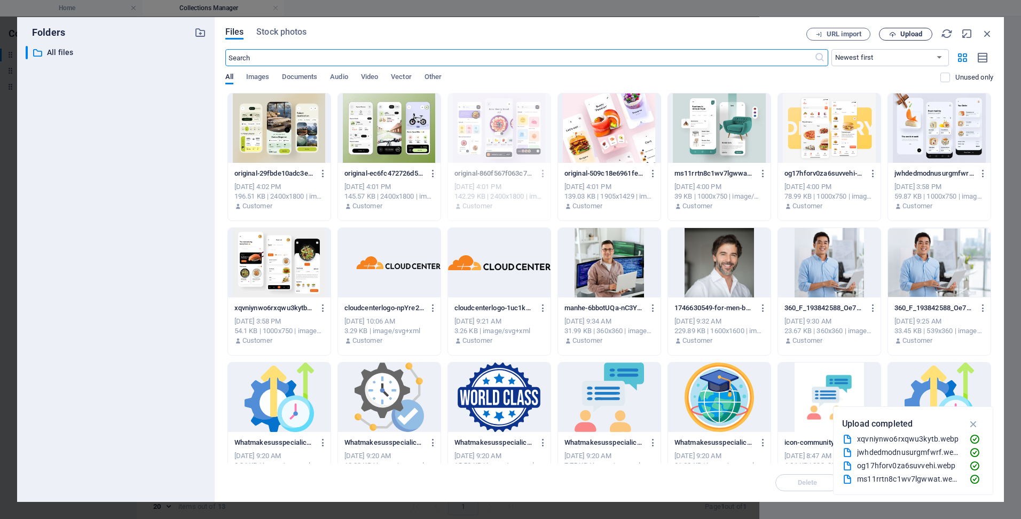
click at [895, 33] on icon "button" at bounding box center [892, 34] width 7 height 7
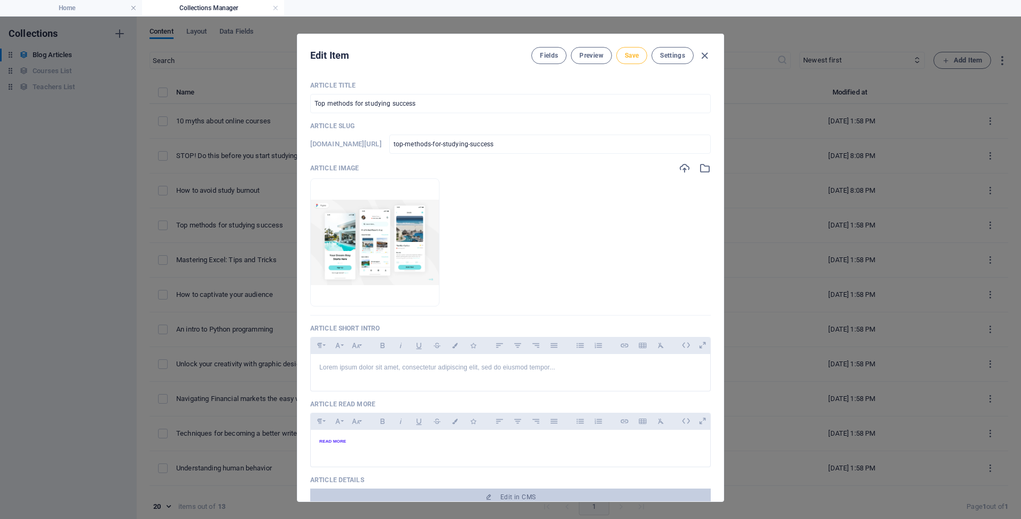
click at [637, 58] on span "Save" at bounding box center [632, 55] width 14 height 9
click at [701, 170] on icon "button" at bounding box center [705, 168] width 12 height 12
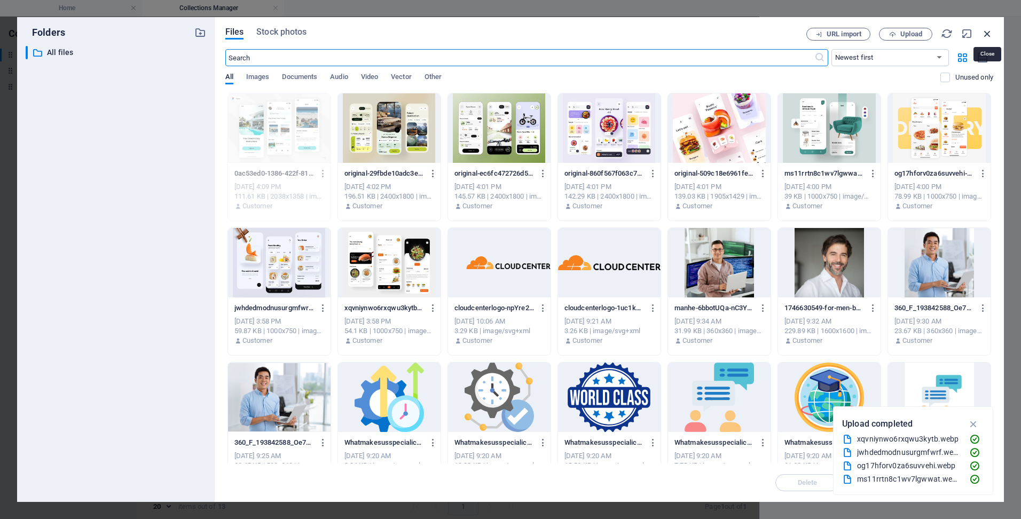
click at [991, 33] on icon "button" at bounding box center [988, 34] width 12 height 12
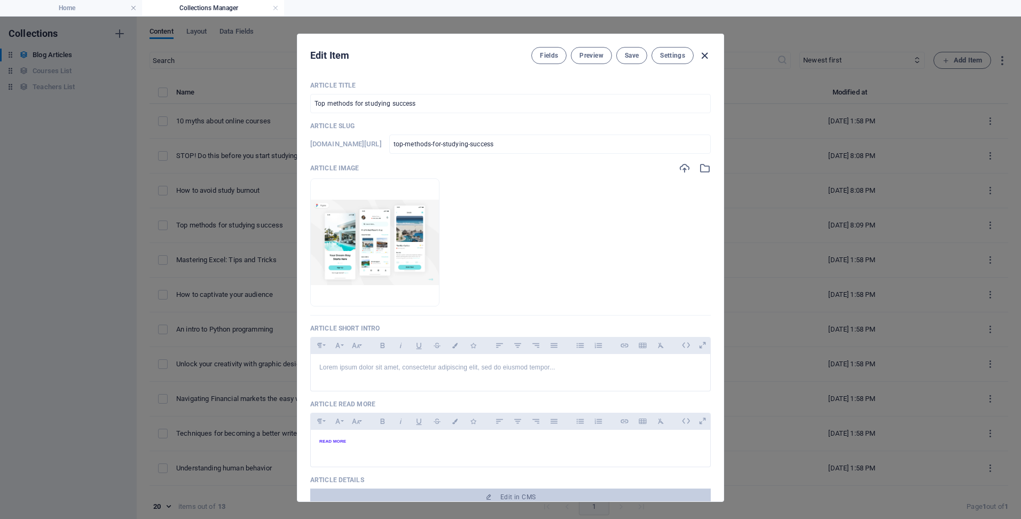
click at [701, 56] on icon "button" at bounding box center [705, 56] width 12 height 12
type input "[DATE]"
checkbox input "false"
type input "top-methods-for-studying-success"
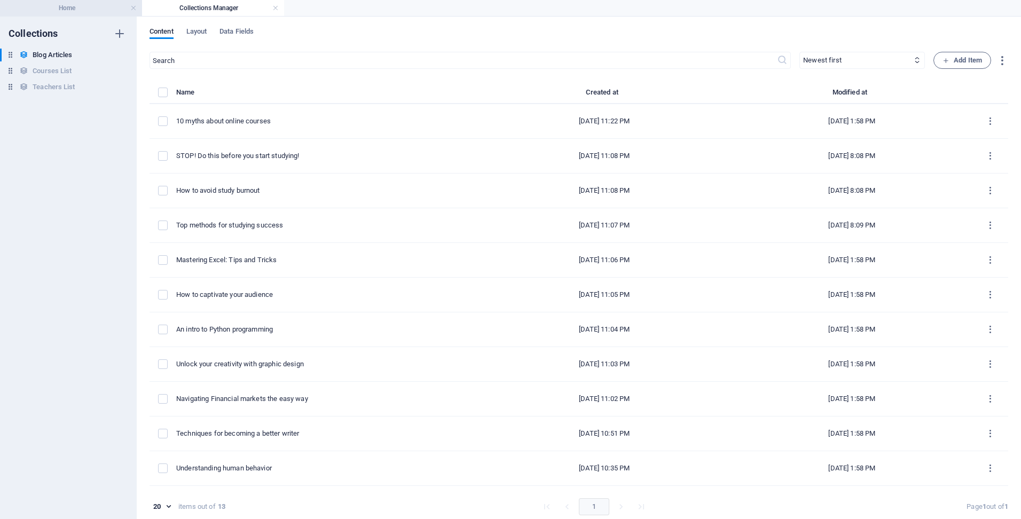
click at [93, 12] on h4 "Home" at bounding box center [71, 8] width 142 height 12
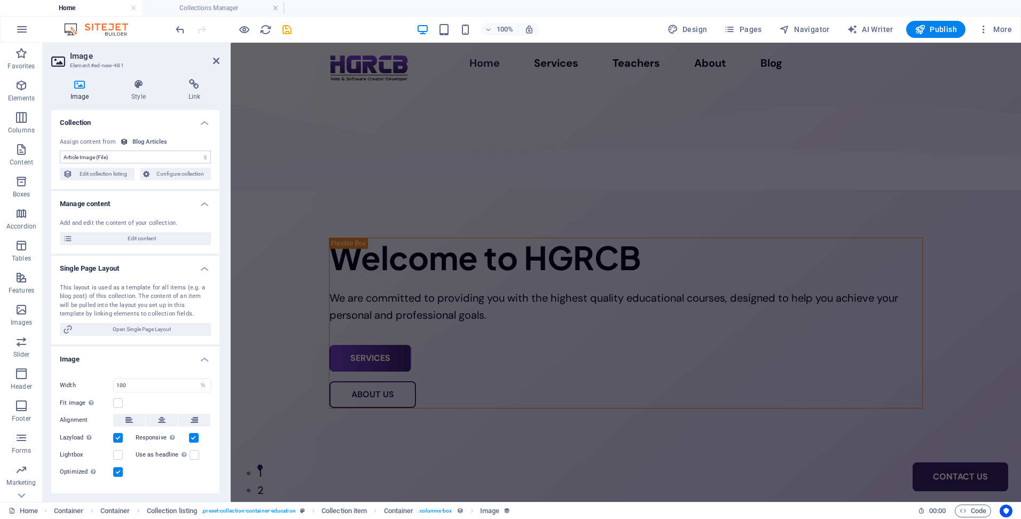
scroll to position [3419, 0]
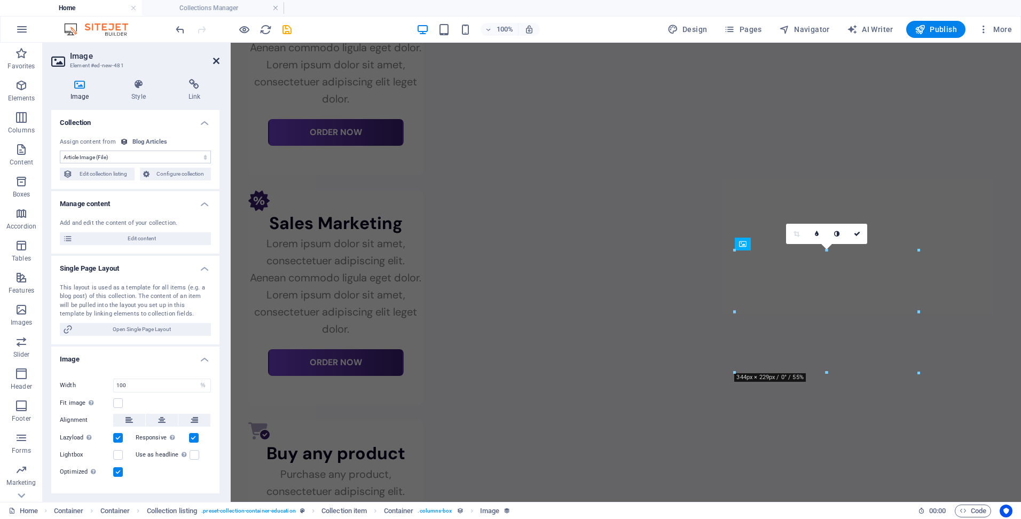
click at [215, 59] on icon at bounding box center [216, 61] width 6 height 9
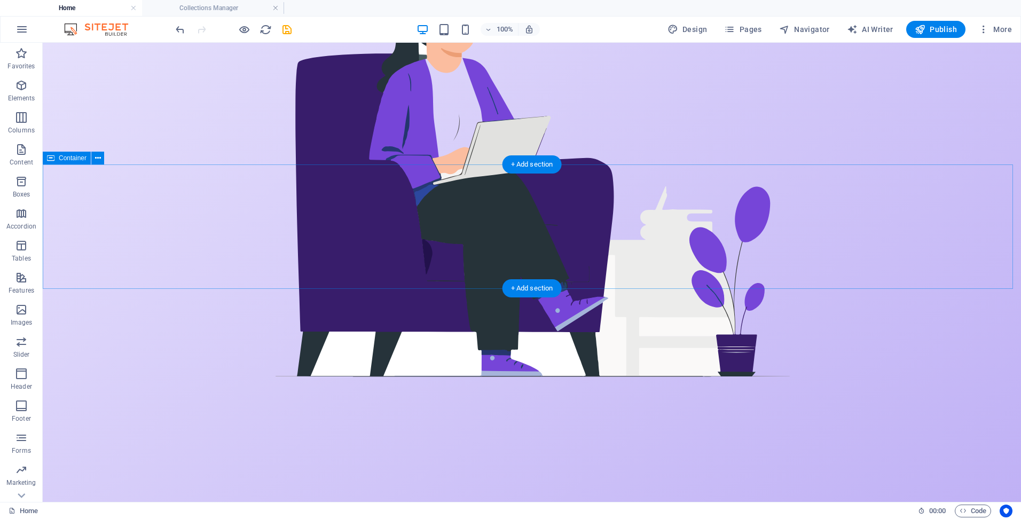
scroll to position [0, 0]
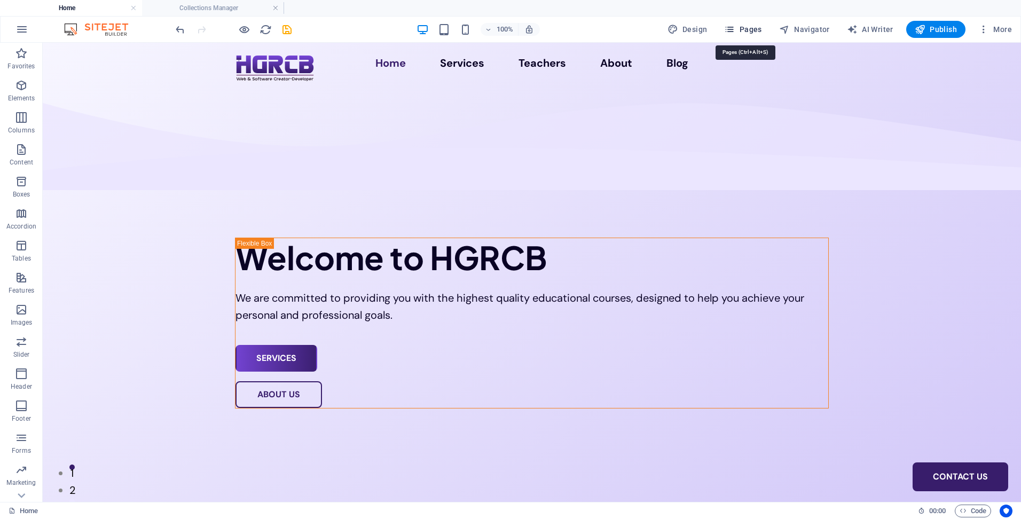
click at [747, 30] on span "Pages" at bounding box center [742, 29] width 37 height 11
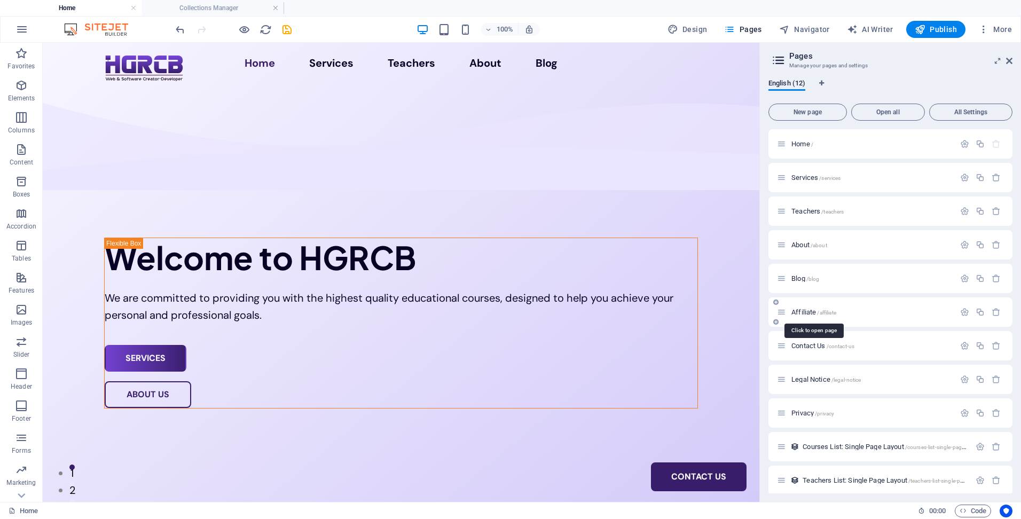
click at [806, 313] on span "Affiliate /affiliate" at bounding box center [814, 312] width 45 height 8
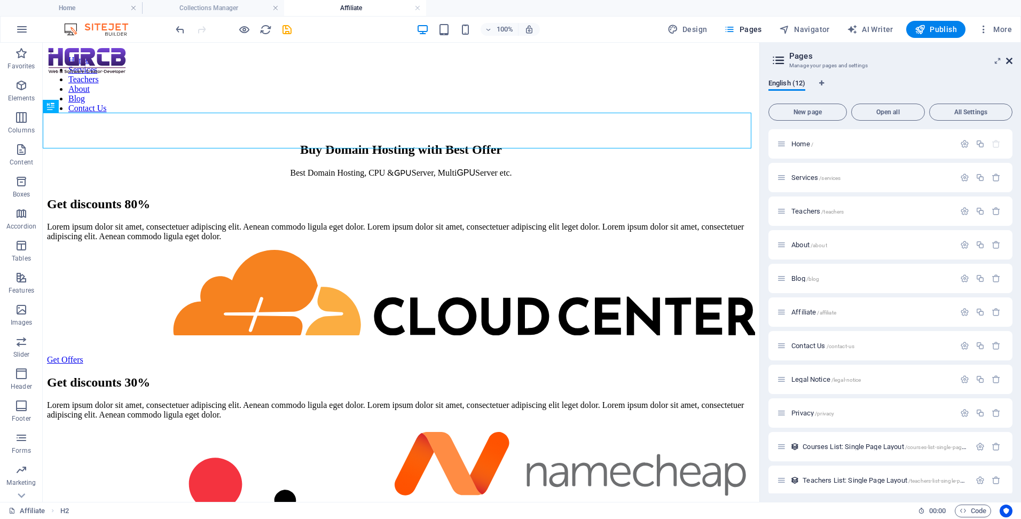
click at [1007, 61] on icon at bounding box center [1009, 61] width 6 height 9
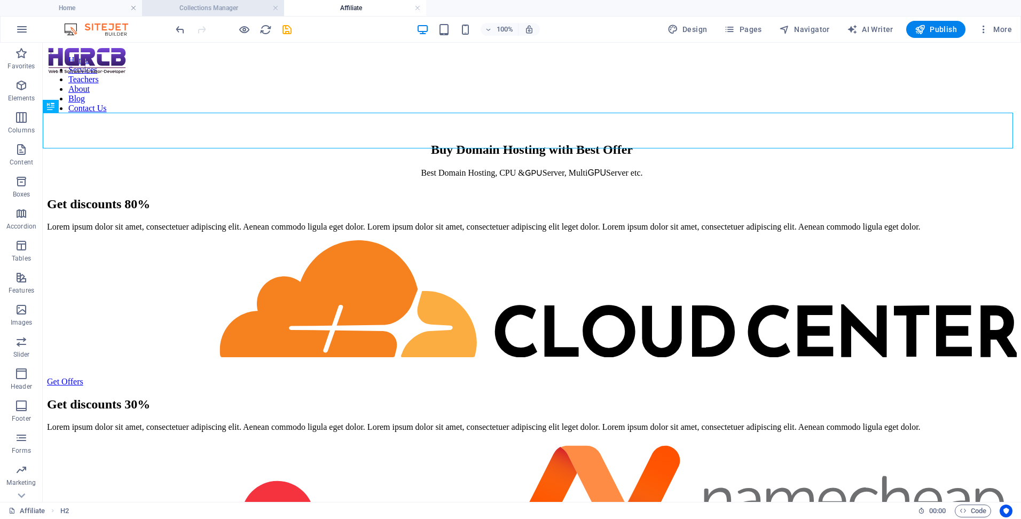
click at [240, 8] on h4 "Collections Manager" at bounding box center [213, 8] width 142 height 12
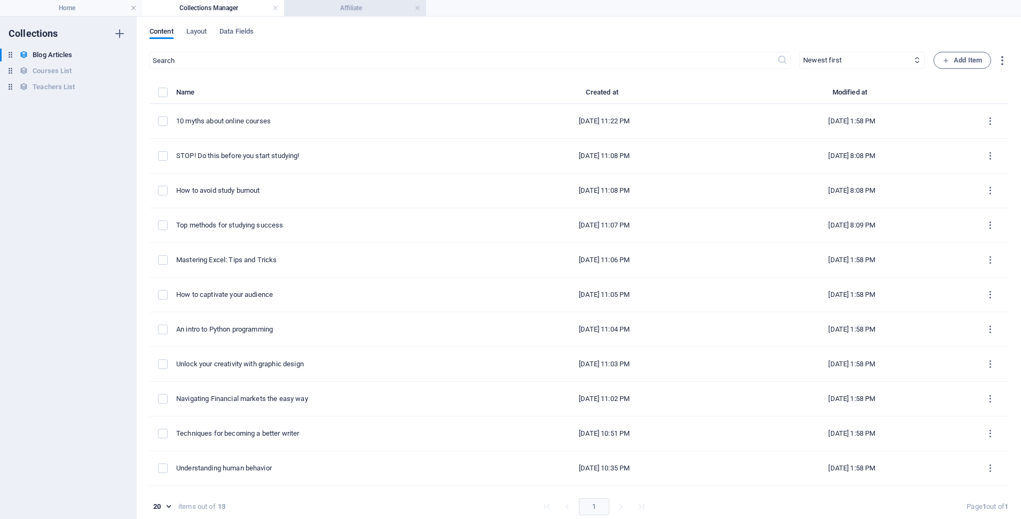
click at [339, 9] on h4 "Affiliate" at bounding box center [355, 8] width 142 height 12
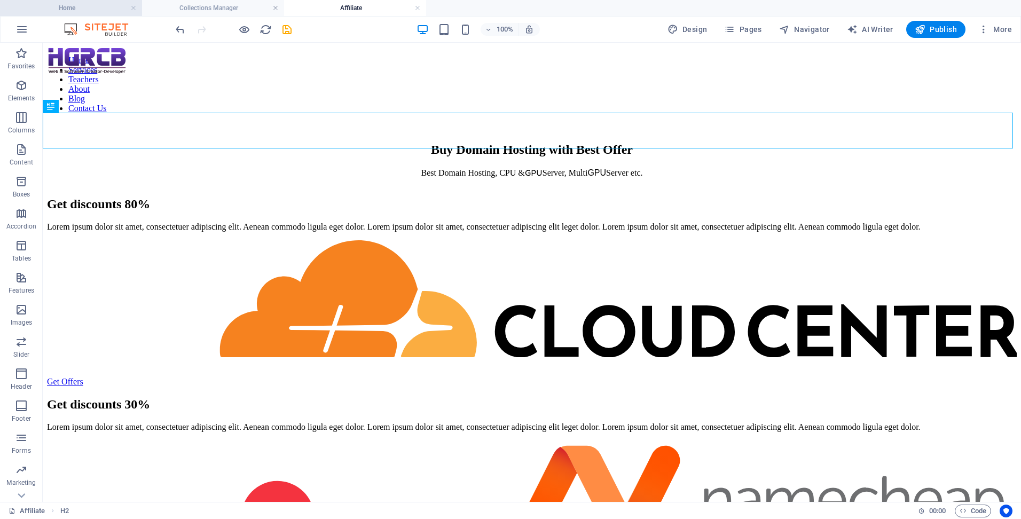
click at [91, 4] on h4 "Home" at bounding box center [71, 8] width 142 height 12
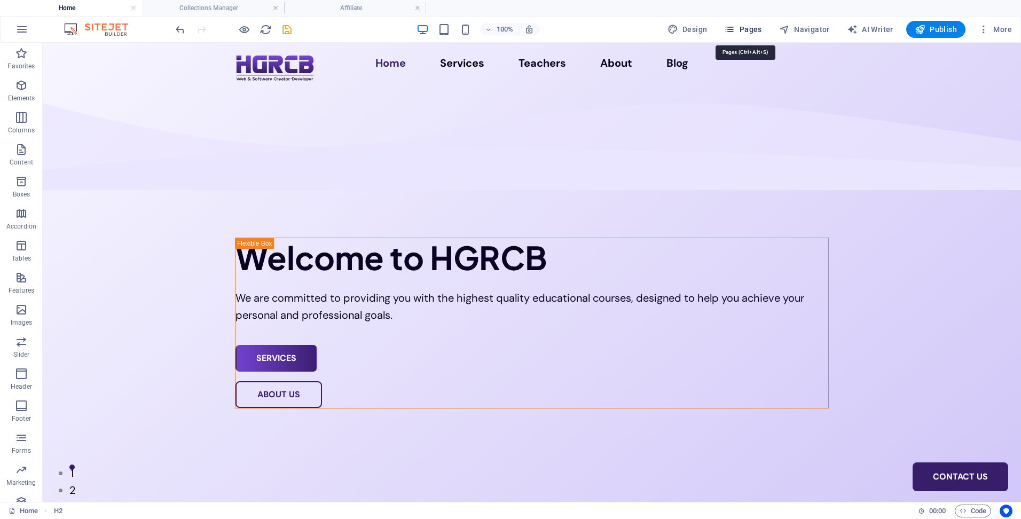
click at [735, 29] on icon "button" at bounding box center [729, 29] width 11 height 11
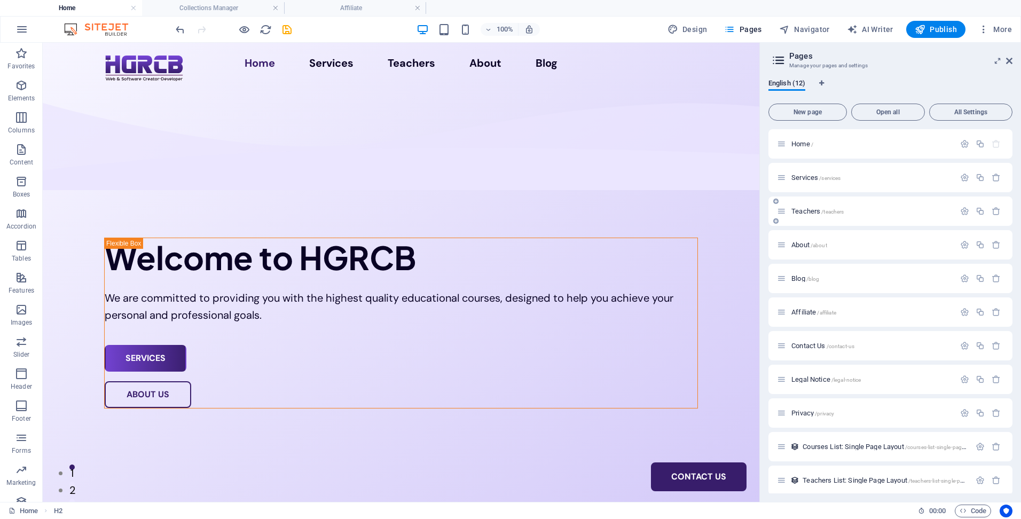
click at [813, 178] on span "Services /services" at bounding box center [816, 178] width 49 height 8
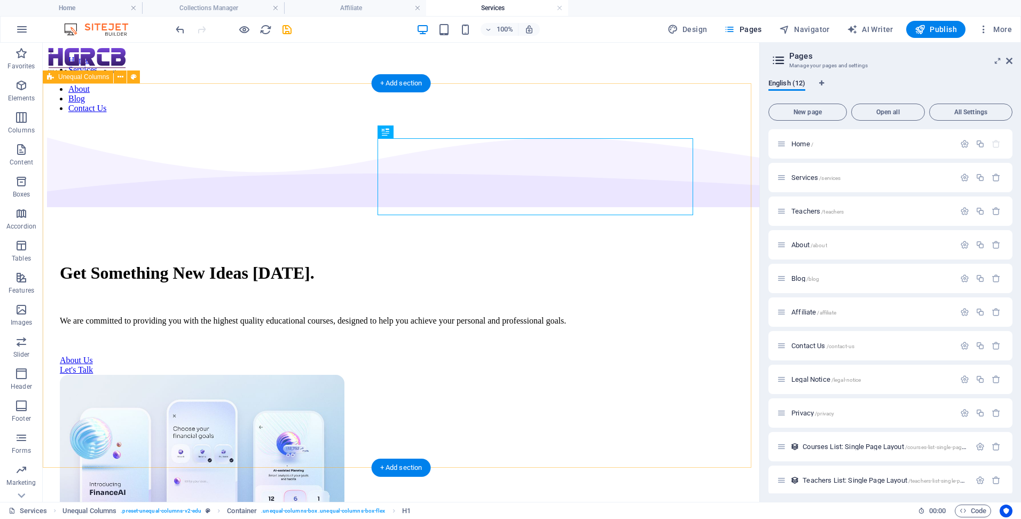
click at [195, 122] on div "Get Something New Ideas Today. We are committed to providing you with the highe…" at bounding box center [401, 420] width 708 height 597
click at [194, 122] on div "Get Something New Ideas Today. We are committed to providing you with the highe…" at bounding box center [401, 420] width 708 height 597
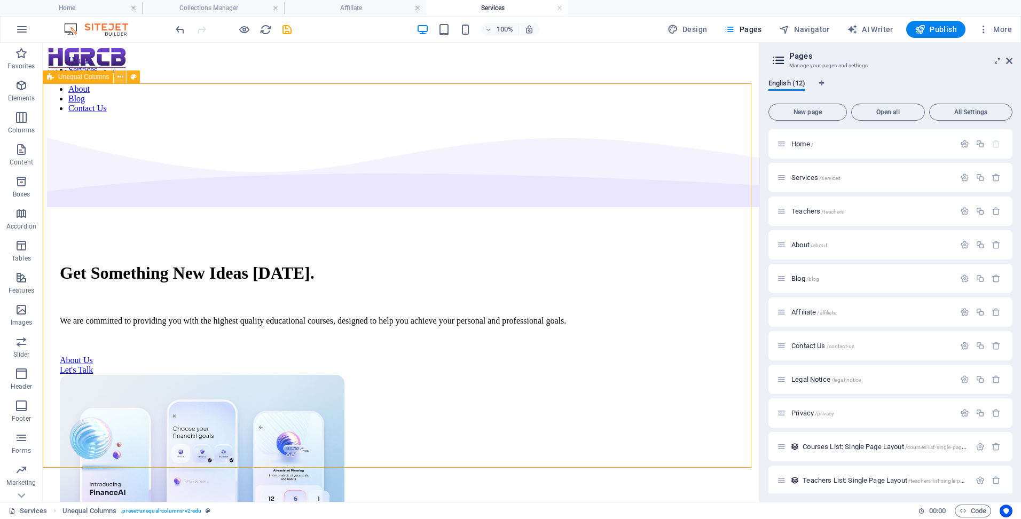
click at [118, 77] on icon at bounding box center [121, 77] width 6 height 11
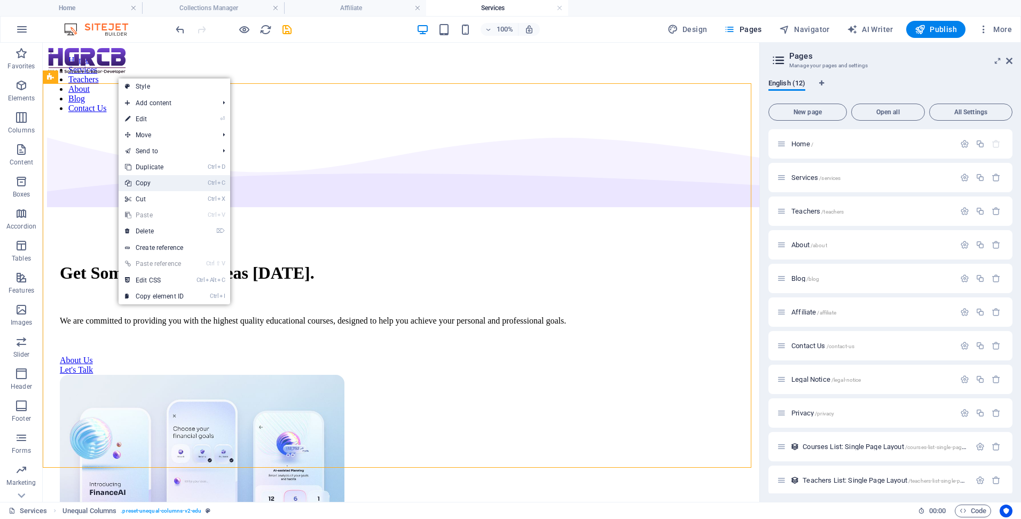
click at [166, 182] on link "Ctrl C Copy" at bounding box center [155, 183] width 72 height 16
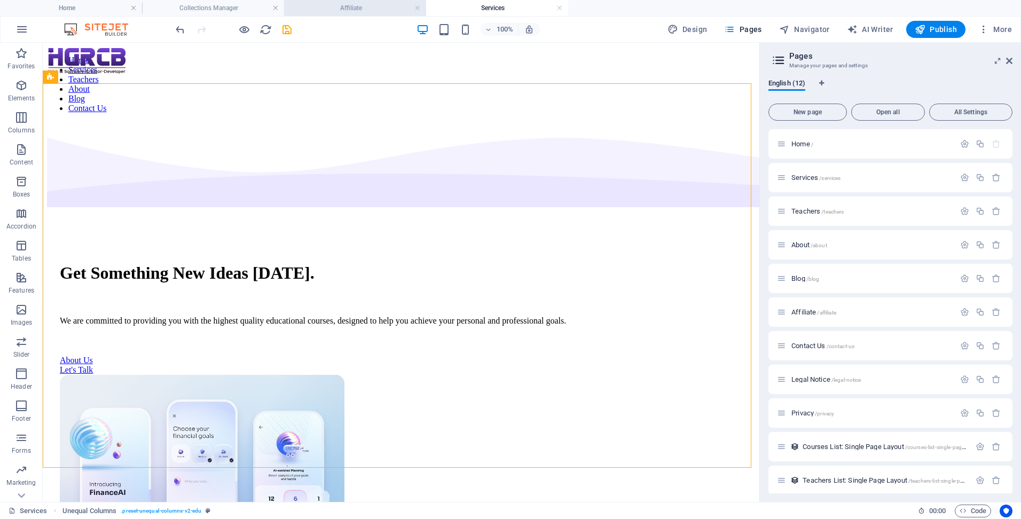
click at [370, 7] on h4 "Affiliate" at bounding box center [355, 8] width 142 height 12
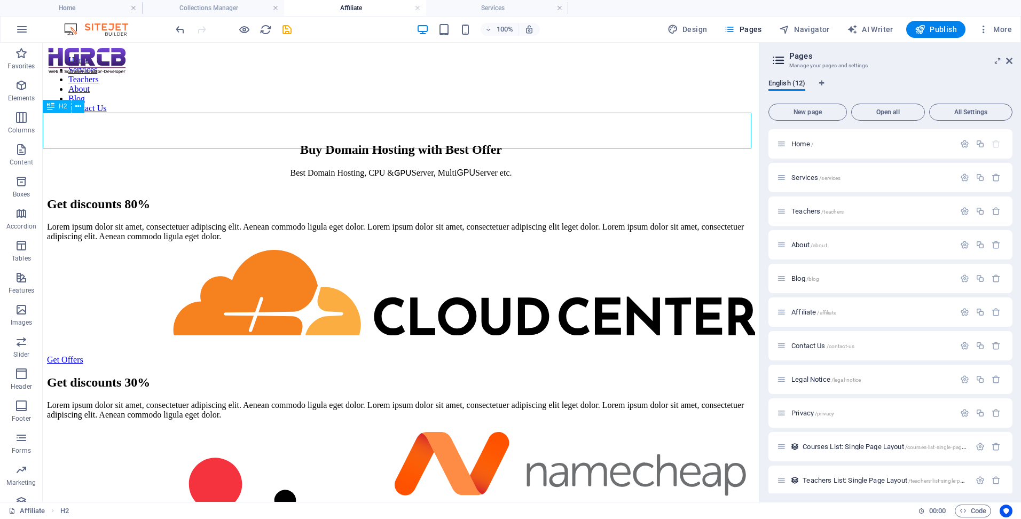
click at [53, 107] on icon at bounding box center [50, 106] width 7 height 13
click at [82, 105] on button at bounding box center [78, 106] width 13 height 13
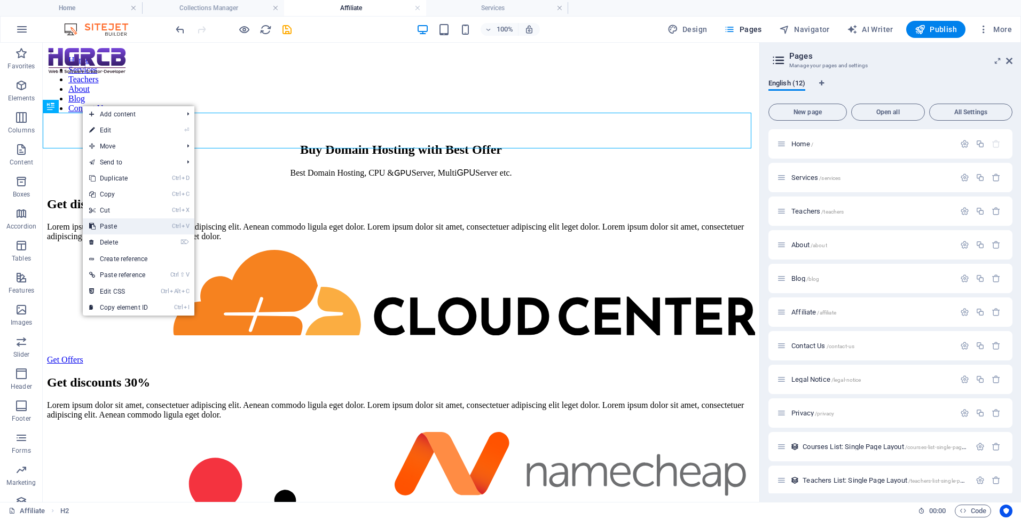
click at [120, 229] on link "Ctrl V Paste" at bounding box center [119, 226] width 72 height 16
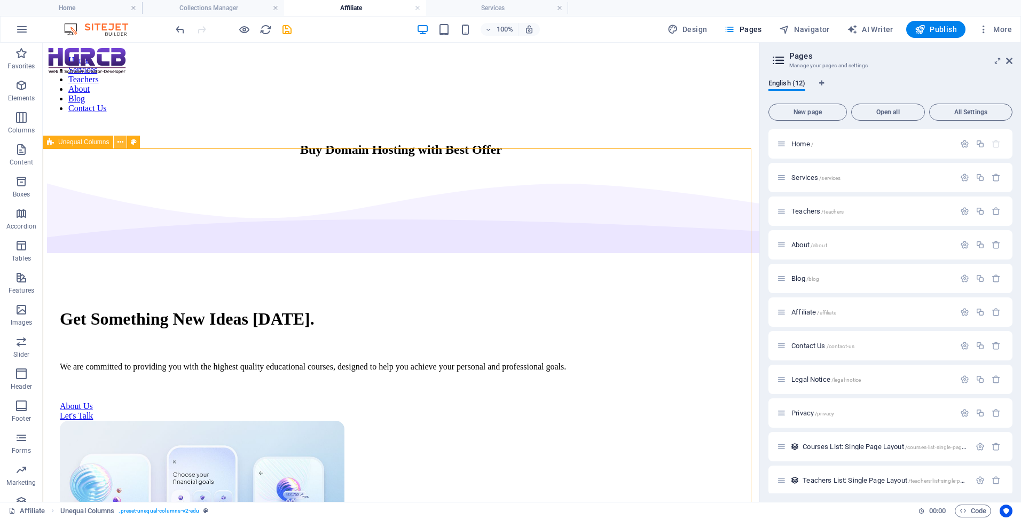
click at [119, 144] on icon at bounding box center [121, 142] width 6 height 11
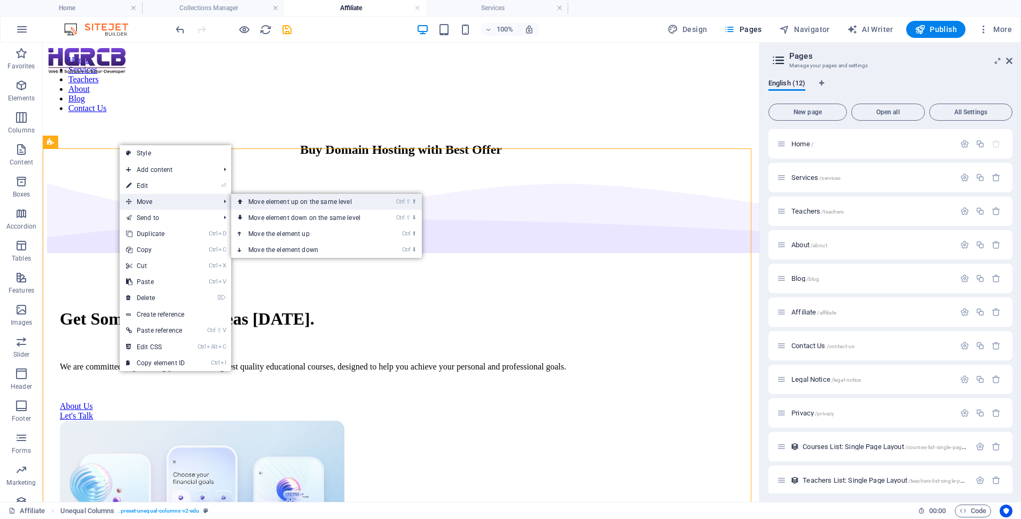
click at [251, 201] on link "Ctrl ⇧ ⬆ Move element up on the same level" at bounding box center [306, 202] width 151 height 16
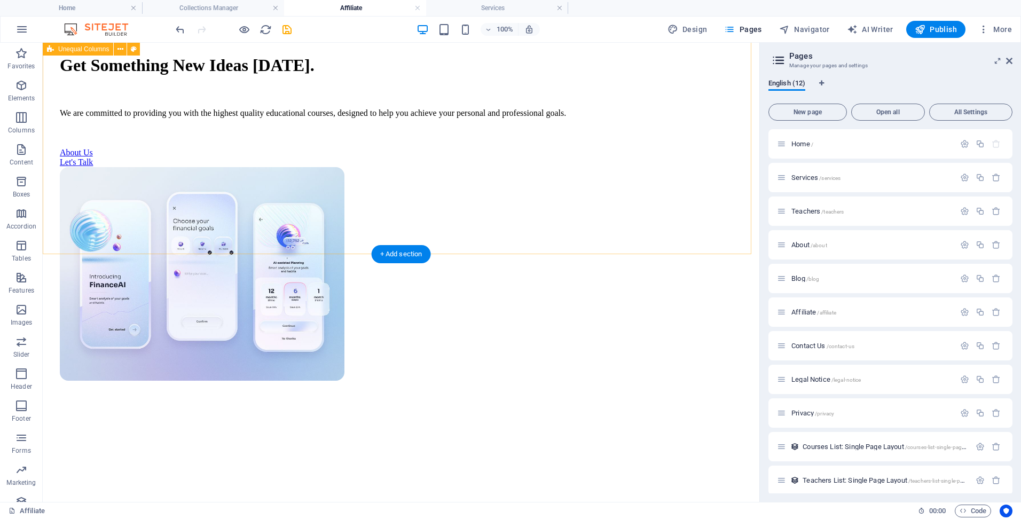
scroll to position [214, 0]
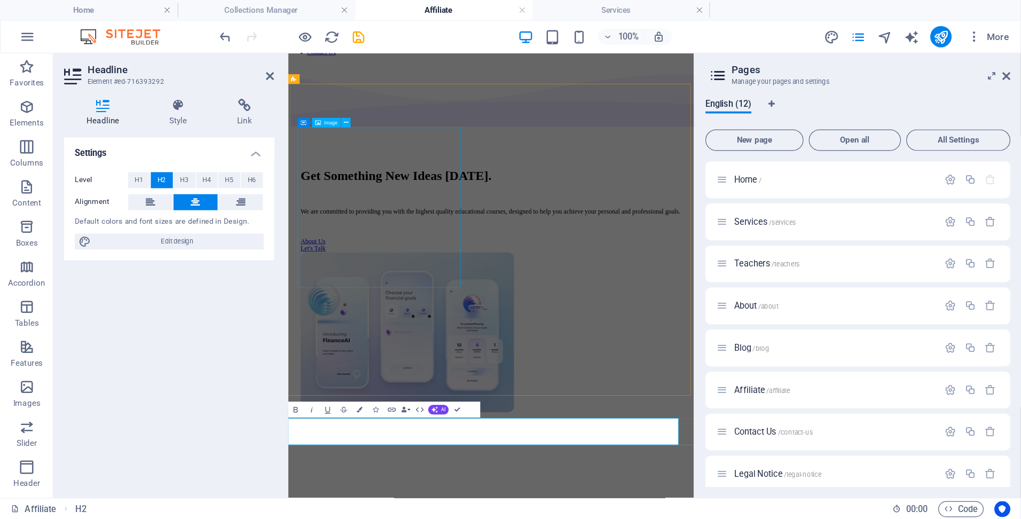
scroll to position [0, 0]
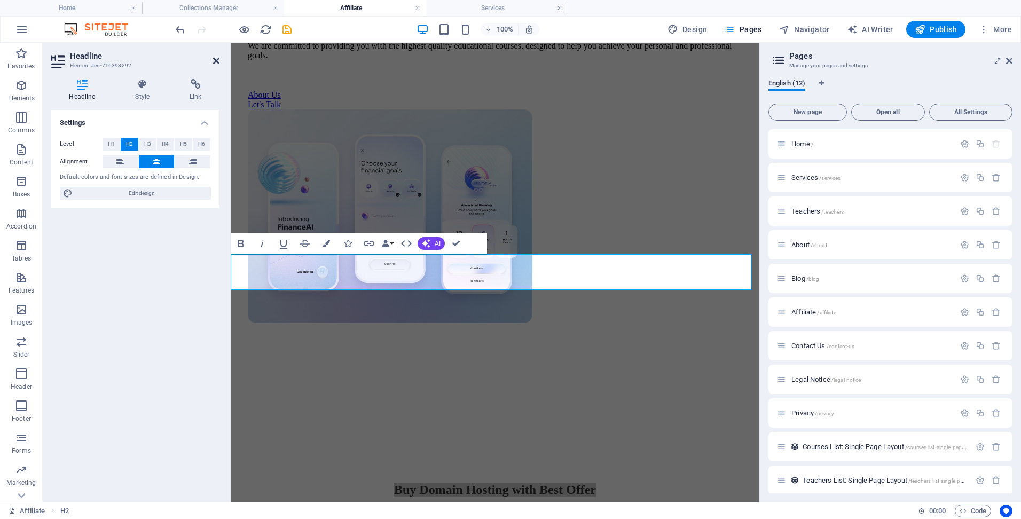
click at [218, 58] on icon at bounding box center [216, 61] width 6 height 9
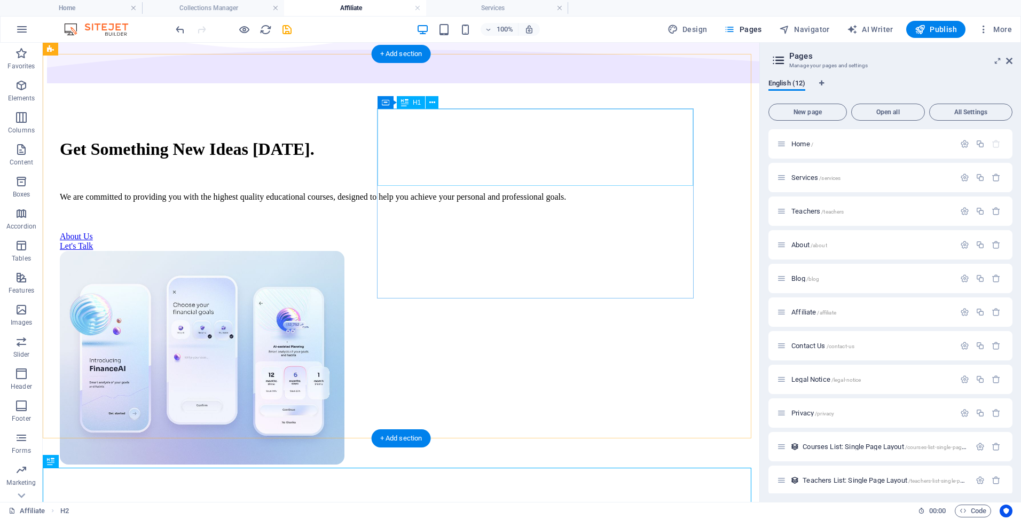
scroll to position [29, 0]
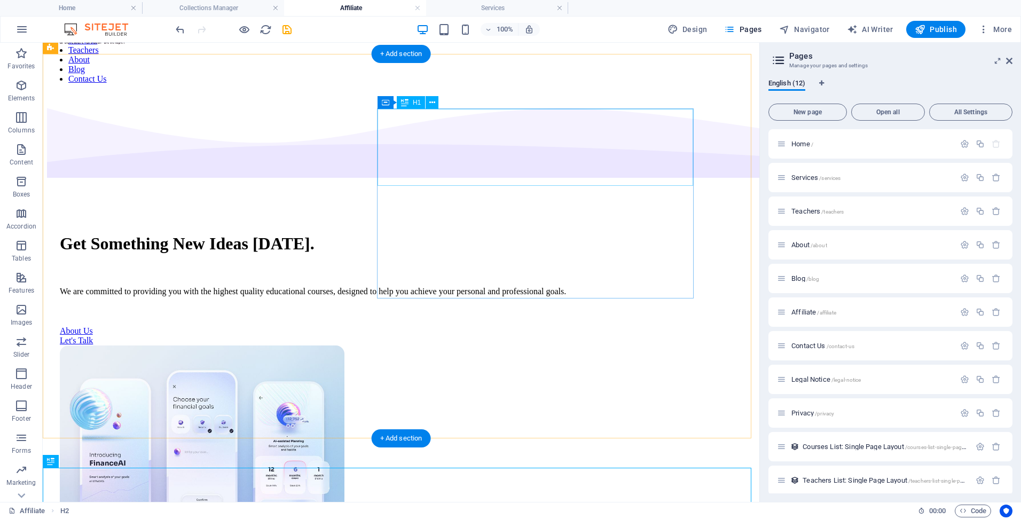
click at [510, 234] on div "Get Something New Ideas [DATE]." at bounding box center [401, 244] width 683 height 20
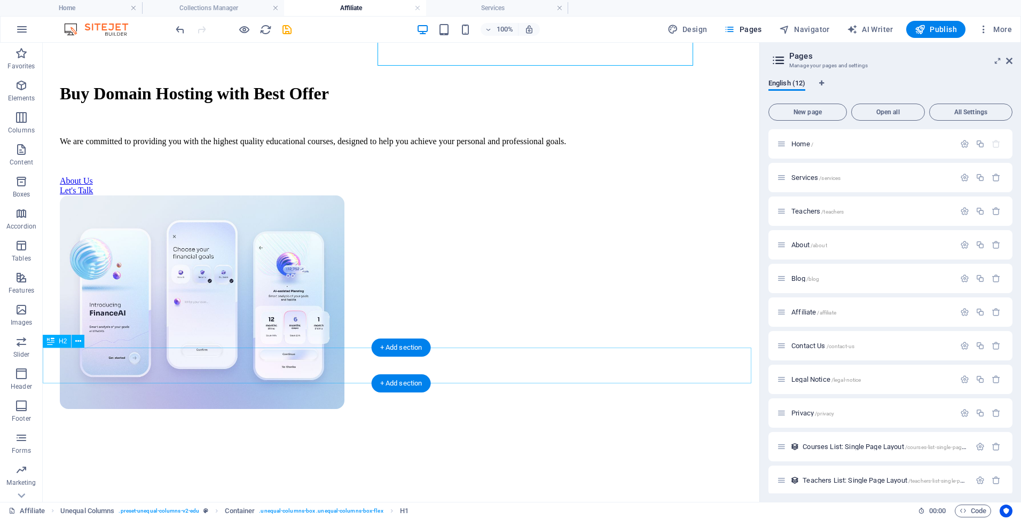
scroll to position [255, 0]
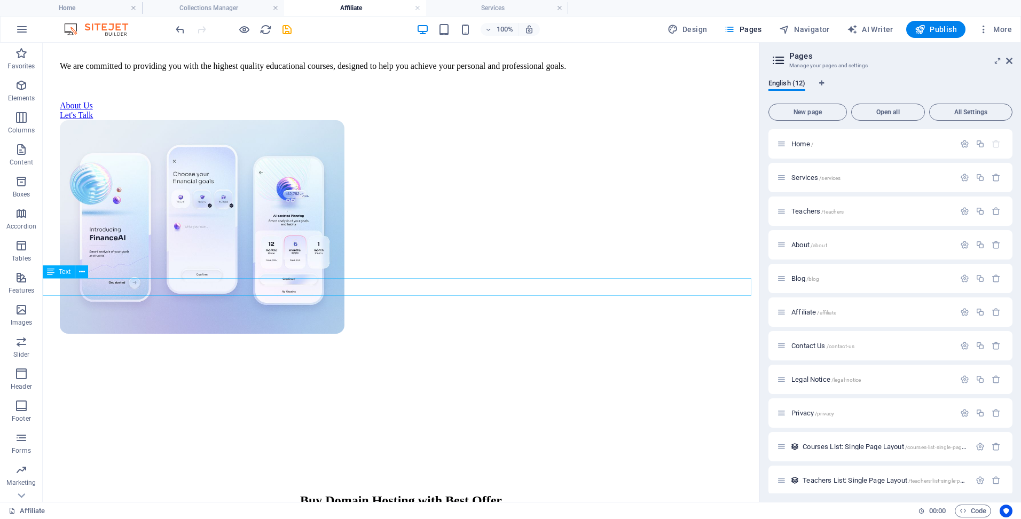
click at [480, 519] on div "Best Domain Hosting, CPU & GPU Server, Multi GPU Server etc." at bounding box center [401, 524] width 708 height 10
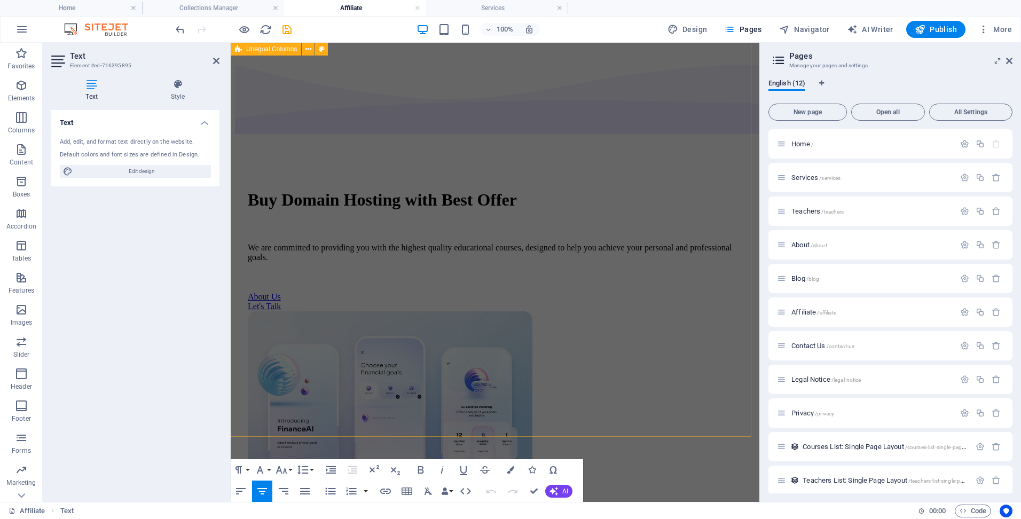
scroll to position [0, 0]
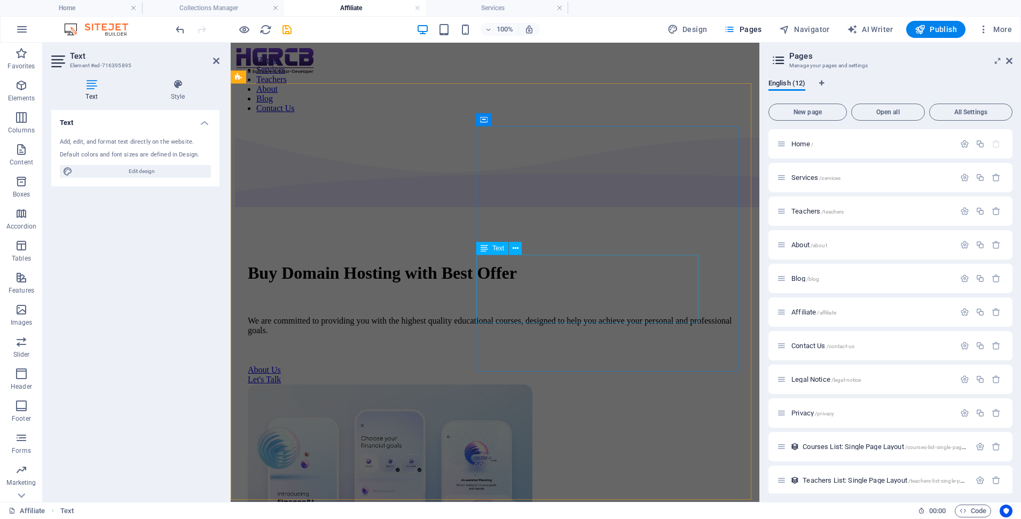
click at [536, 316] on div "We are committed to providing you with the highest quality educational courses,…" at bounding box center [495, 325] width 495 height 19
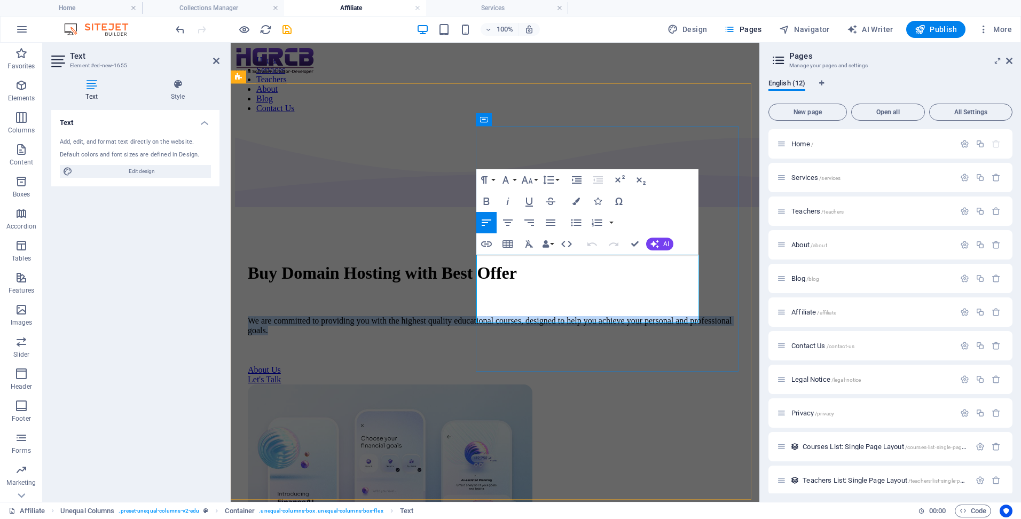
click at [536, 316] on p "We are committed to providing you with the highest quality educational courses,…" at bounding box center [495, 325] width 495 height 19
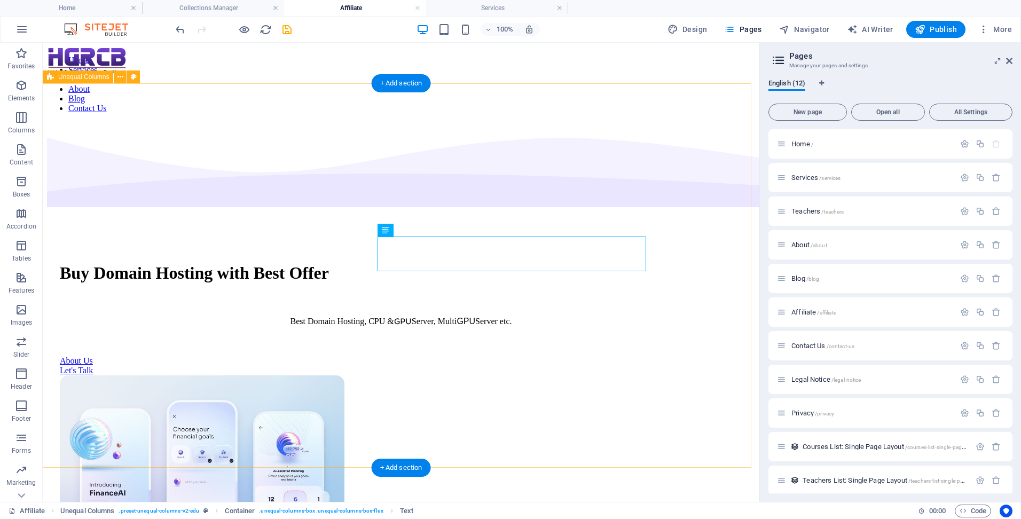
click at [536, 371] on div "Buy Domain Hosting with Best Offer Best Domain Hosting, CPU & GPU Server, Multi…" at bounding box center [401, 421] width 708 height 598
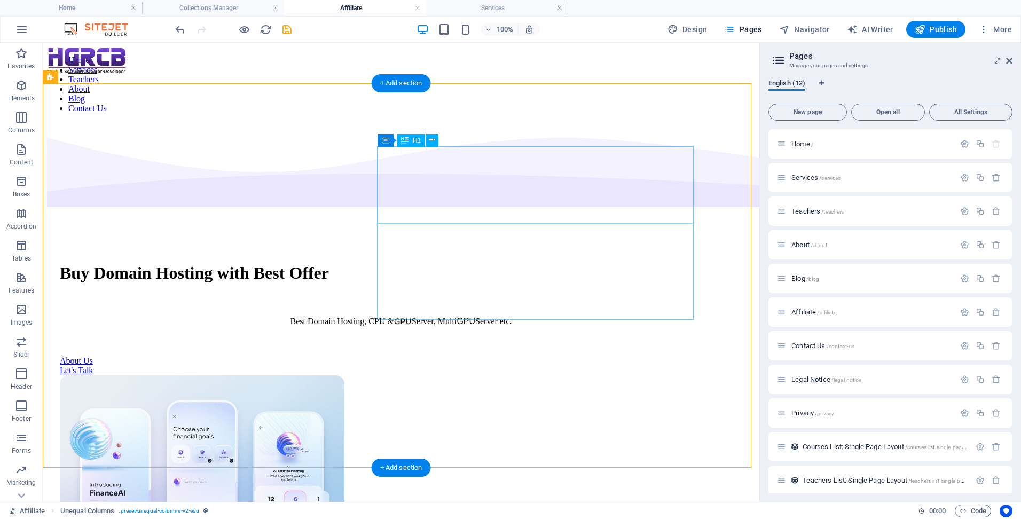
click at [544, 263] on div "Buy Domain Hosting with Best Offer" at bounding box center [401, 273] width 683 height 20
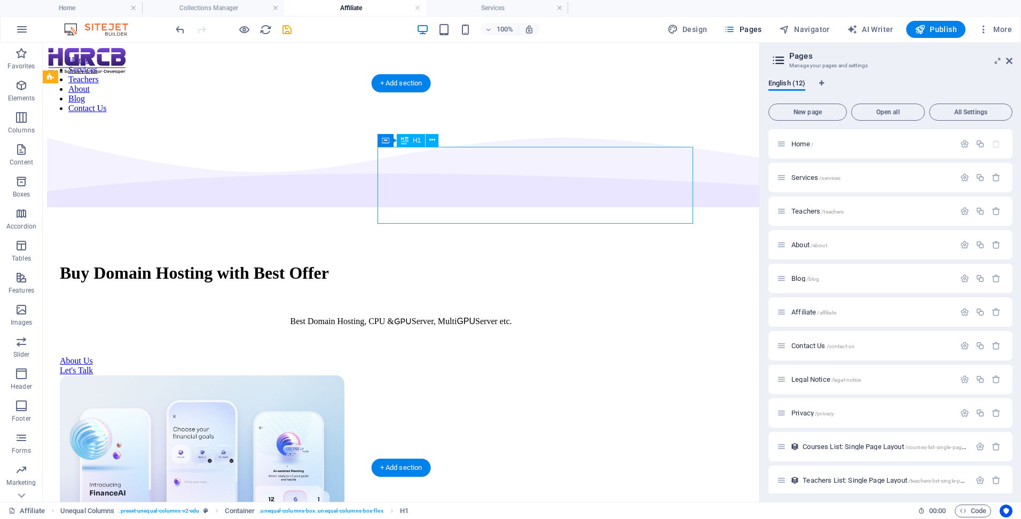
click at [544, 263] on div "Buy Domain Hosting with Best Offer" at bounding box center [401, 273] width 683 height 20
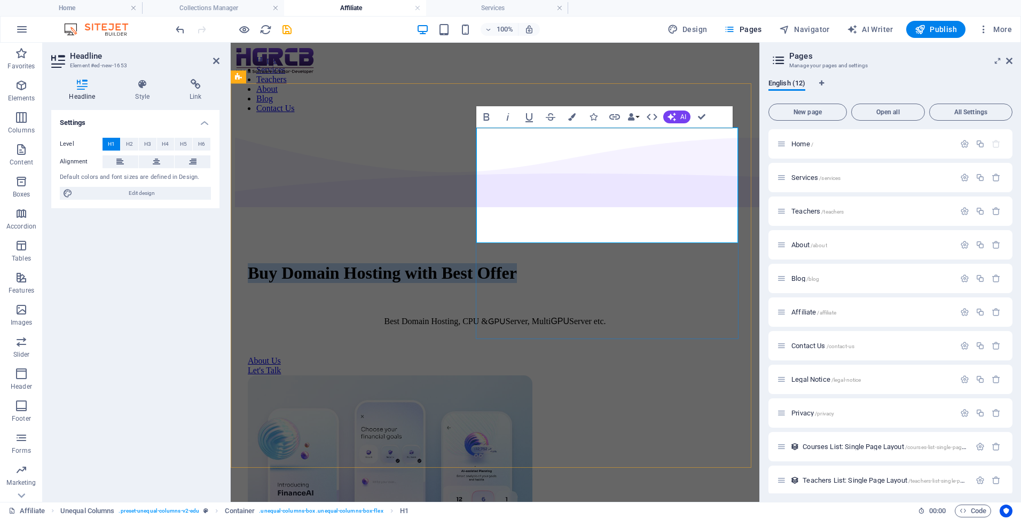
click at [647, 263] on h1 "Buy Domain Hosting with Best Offer" at bounding box center [495, 273] width 495 height 20
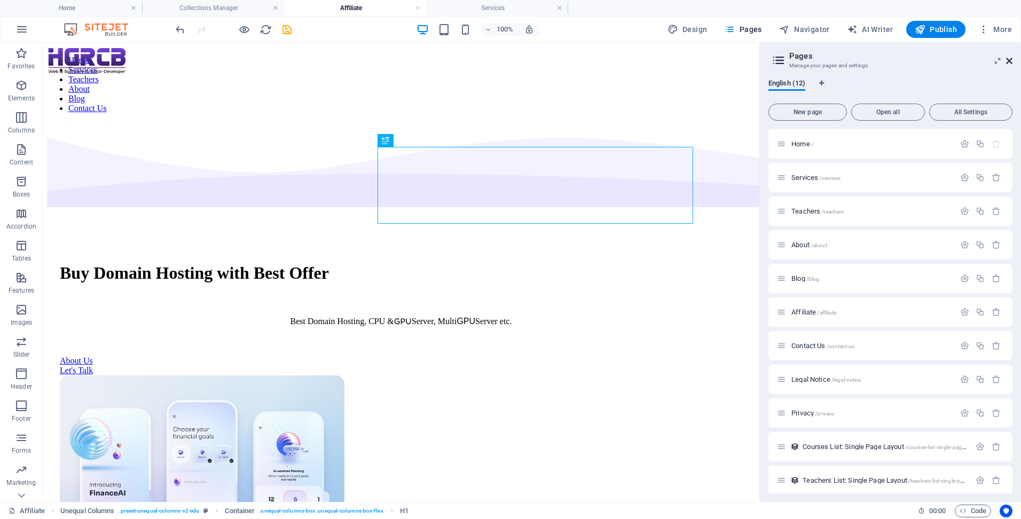
click at [1011, 61] on icon at bounding box center [1009, 61] width 6 height 9
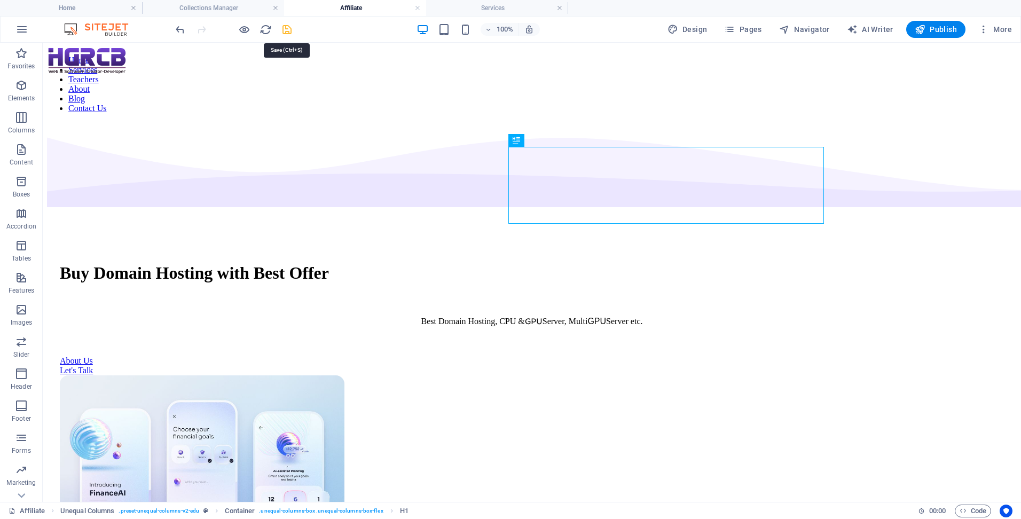
click at [286, 30] on icon "save" at bounding box center [287, 30] width 12 height 12
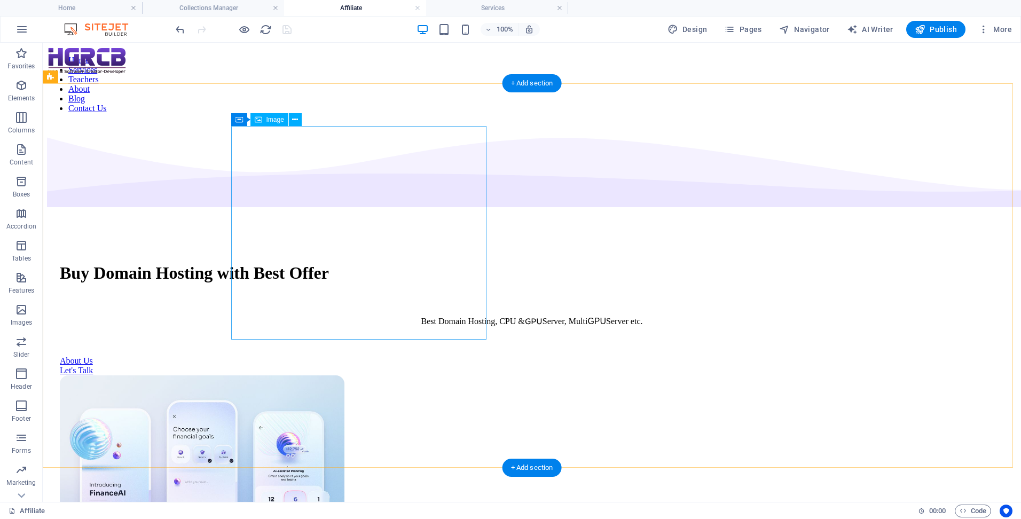
click at [386, 376] on figure at bounding box center [532, 484] width 944 height 216
select select "px"
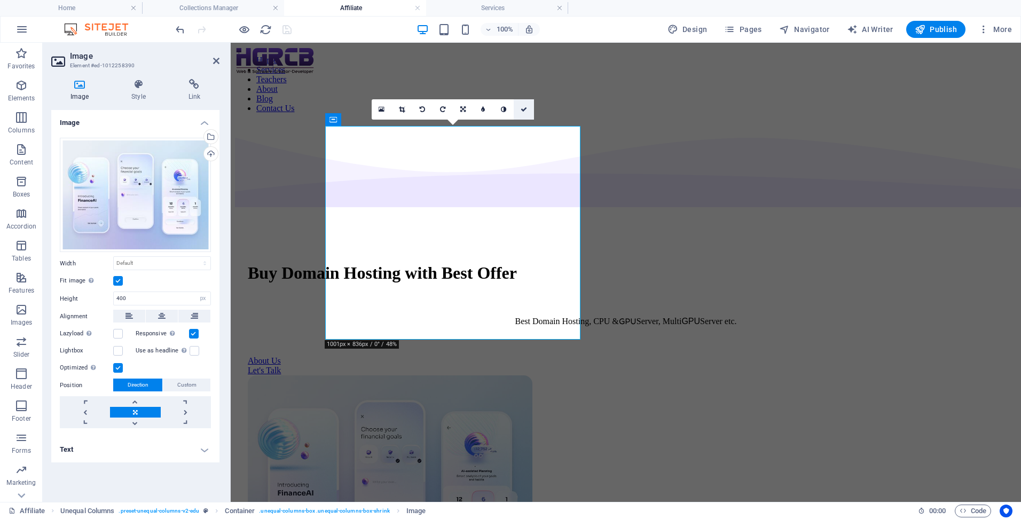
click at [523, 108] on icon at bounding box center [524, 109] width 6 height 6
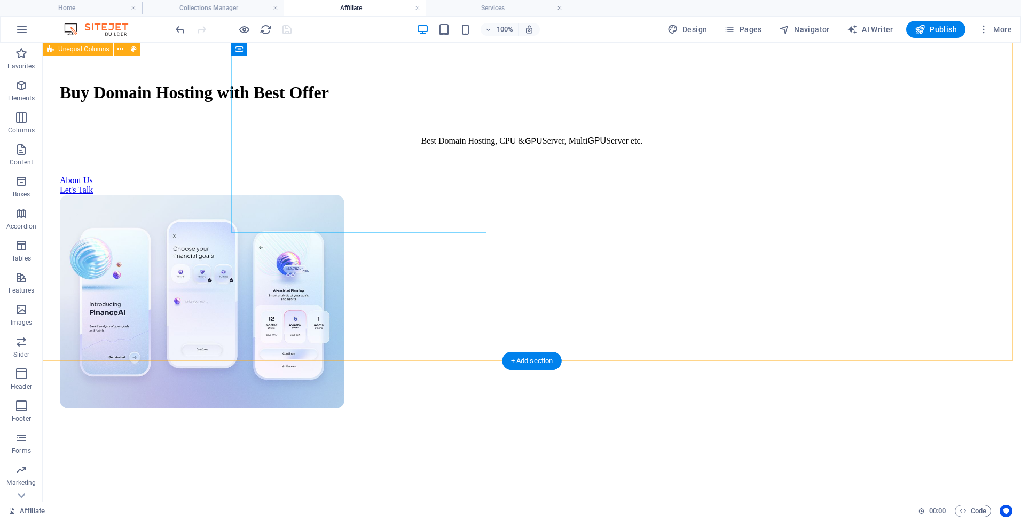
scroll to position [107, 0]
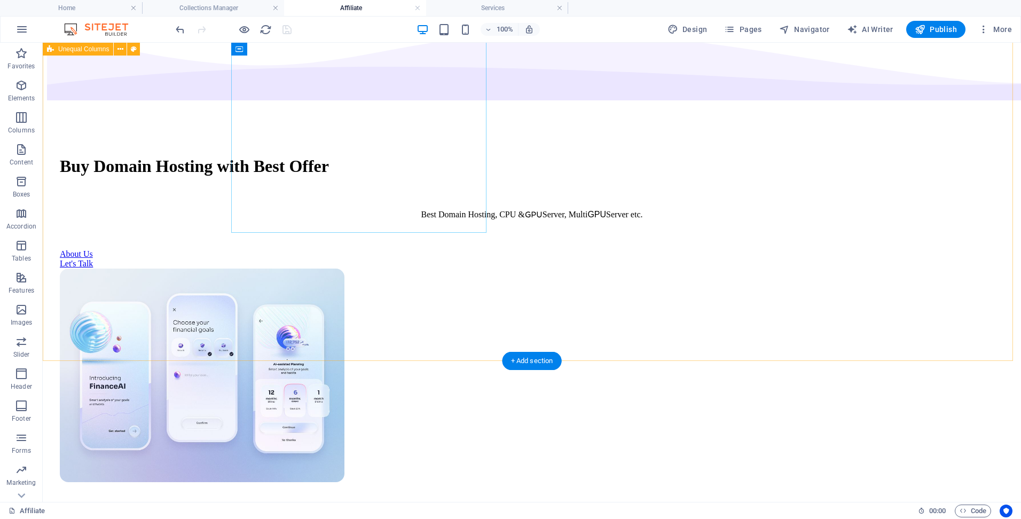
click at [606, 242] on div "Buy Domain Hosting with Best Offer Best Domain Hosting, CPU & GPU Server, Multi…" at bounding box center [532, 314] width 970 height 598
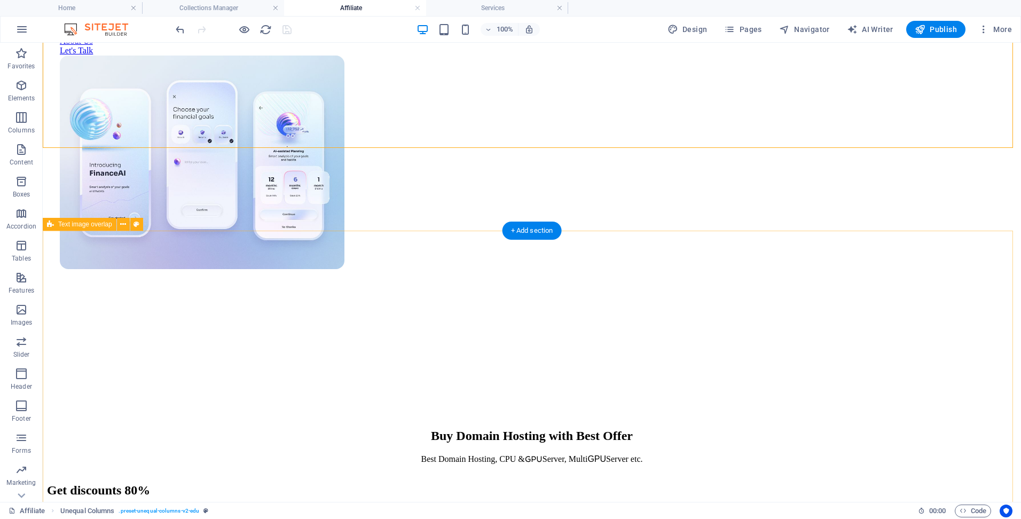
scroll to position [321, 0]
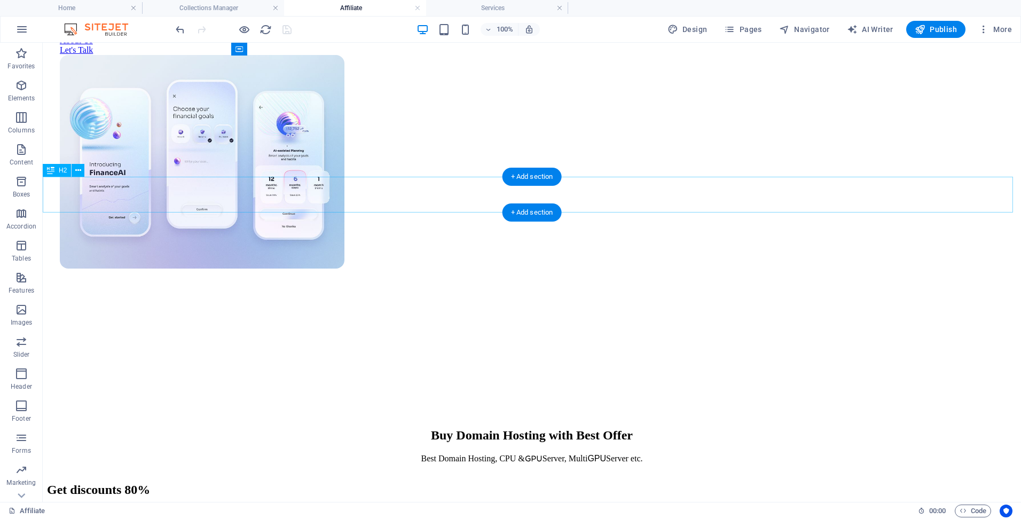
click at [353, 428] on div "Buy Domain Hosting with Best Offer" at bounding box center [532, 435] width 970 height 14
click at [59, 168] on span "H2" at bounding box center [63, 170] width 8 height 6
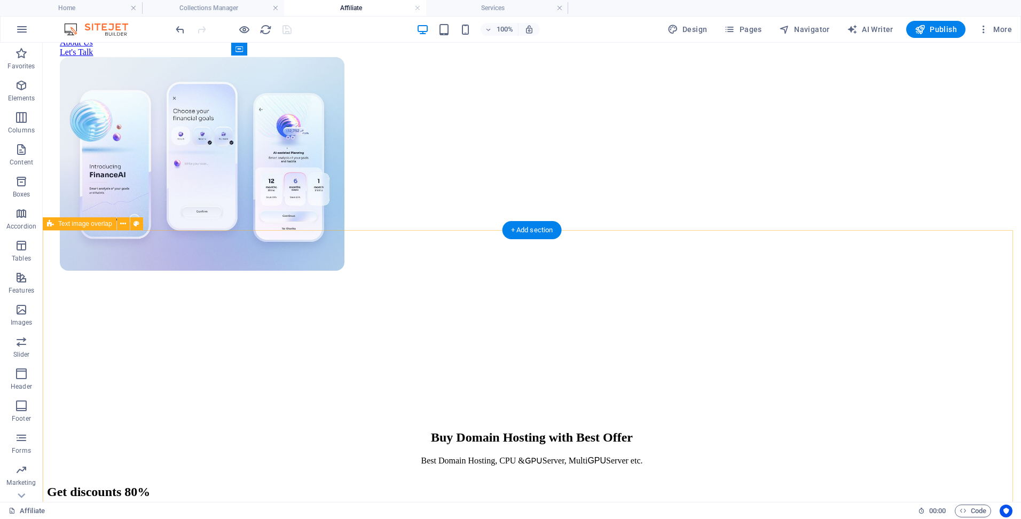
scroll to position [214, 0]
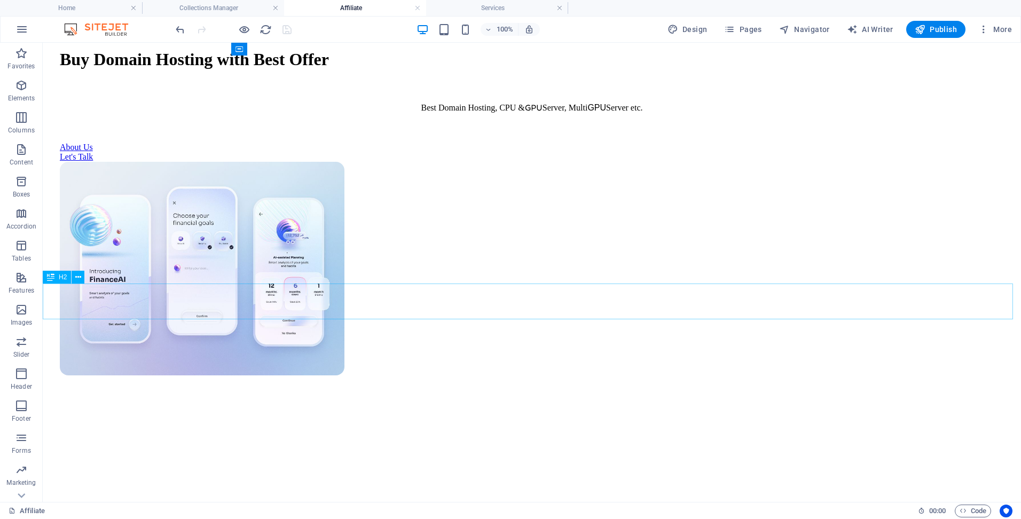
click at [60, 277] on span "H2" at bounding box center [63, 277] width 8 height 6
click at [76, 276] on icon at bounding box center [78, 277] width 6 height 11
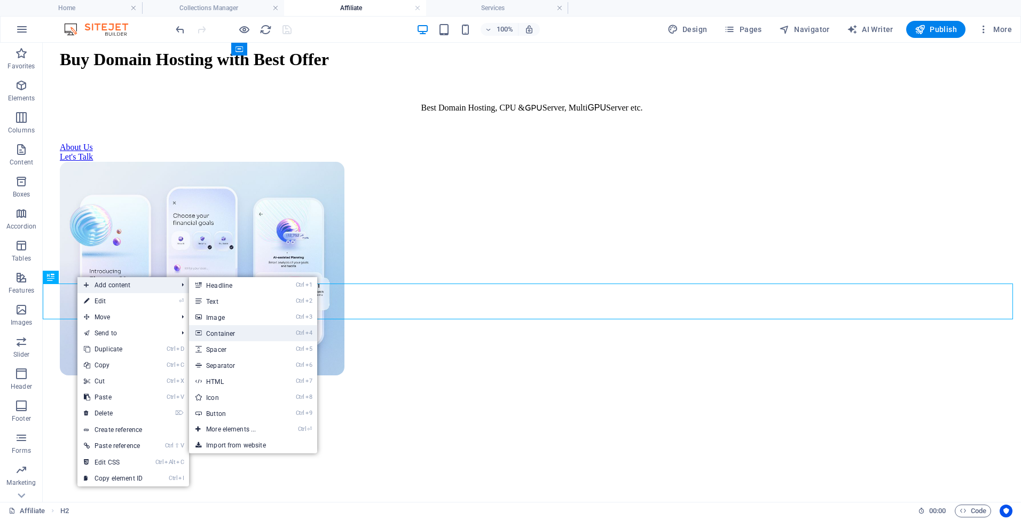
click at [238, 333] on link "Ctrl 4 Container" at bounding box center [233, 333] width 88 height 16
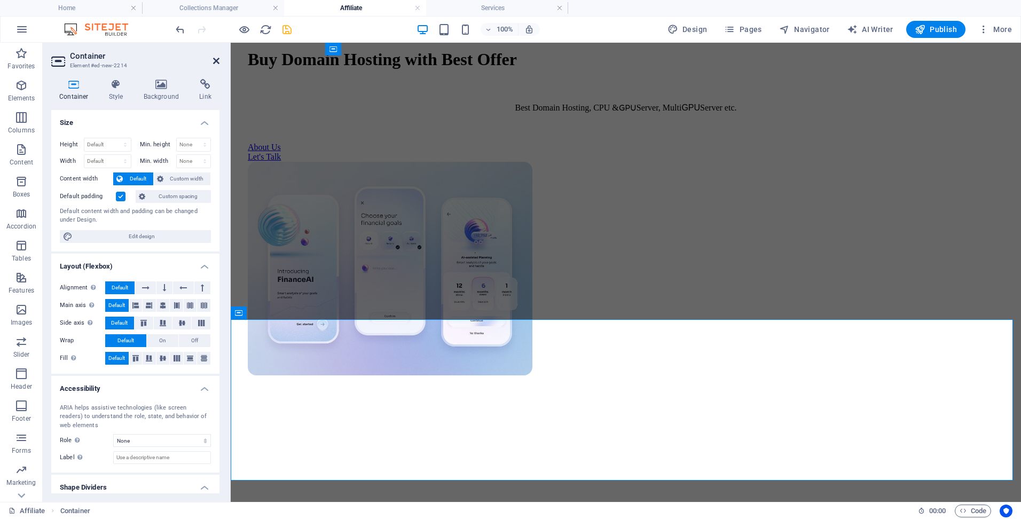
click at [213, 57] on icon at bounding box center [216, 61] width 6 height 9
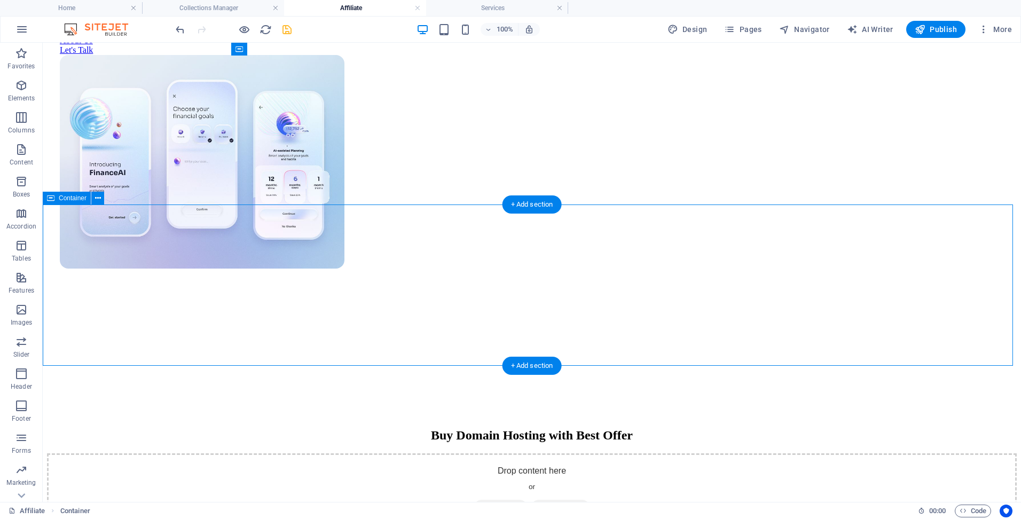
scroll to position [427, 0]
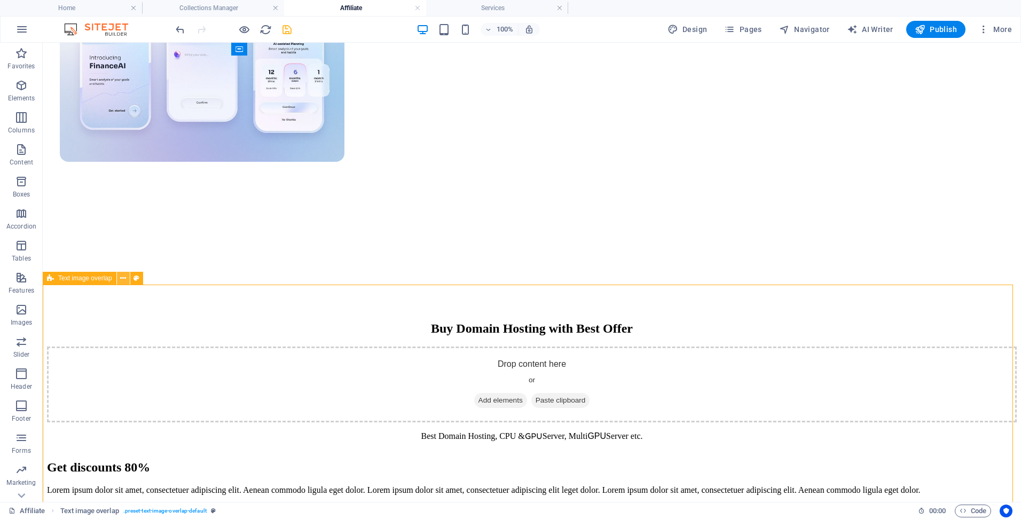
click at [127, 280] on button at bounding box center [123, 278] width 13 height 13
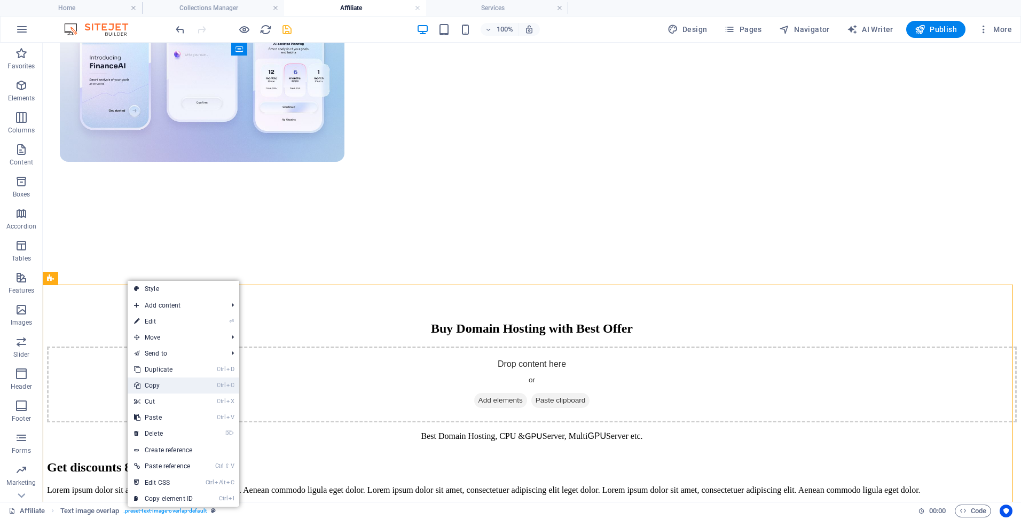
click at [174, 389] on link "Ctrl C Copy" at bounding box center [164, 386] width 72 height 16
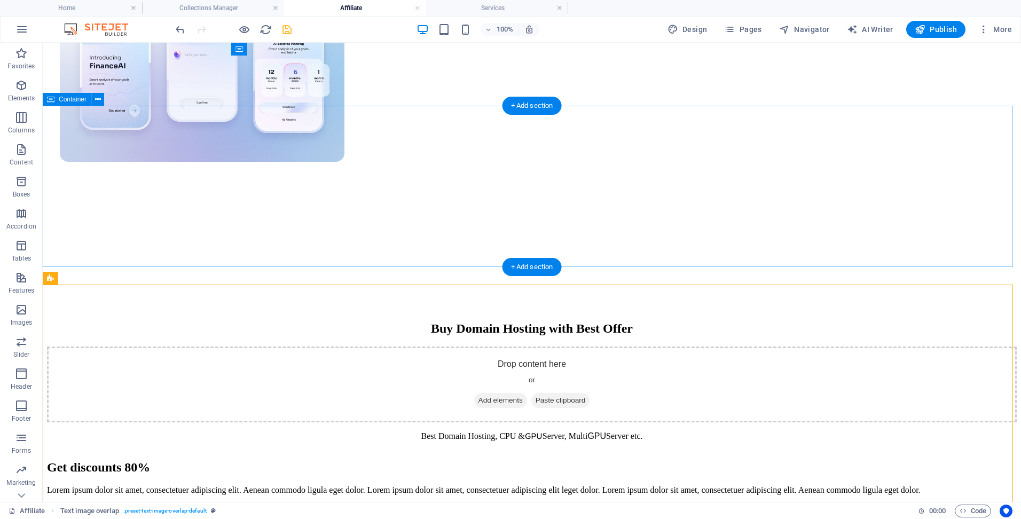
click at [545, 393] on span "Paste clipboard" at bounding box center [561, 400] width 59 height 15
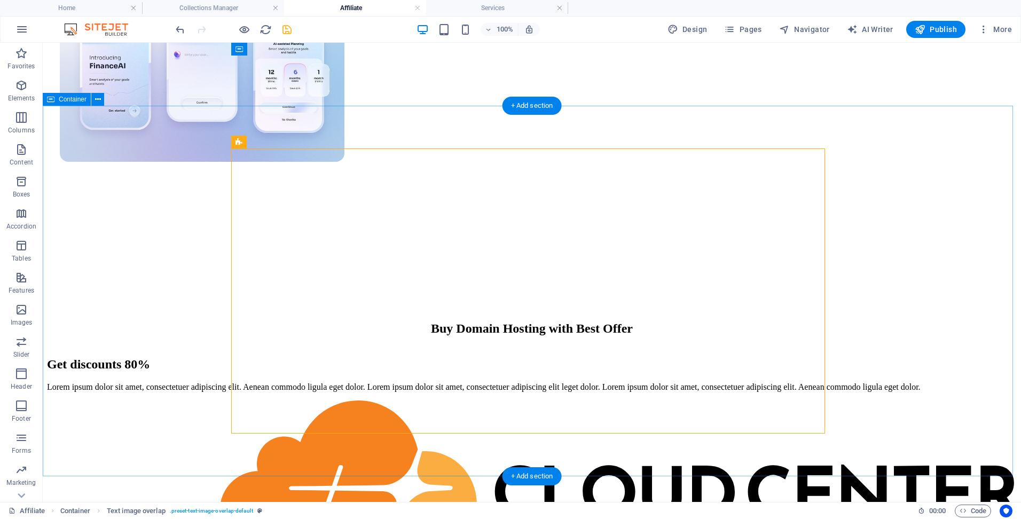
click at [160, 347] on div "Get discounts 80% Lorem ipsum dolor sit amet, consectetuer adipiscing elit. Aen…" at bounding box center [532, 447] width 970 height 200
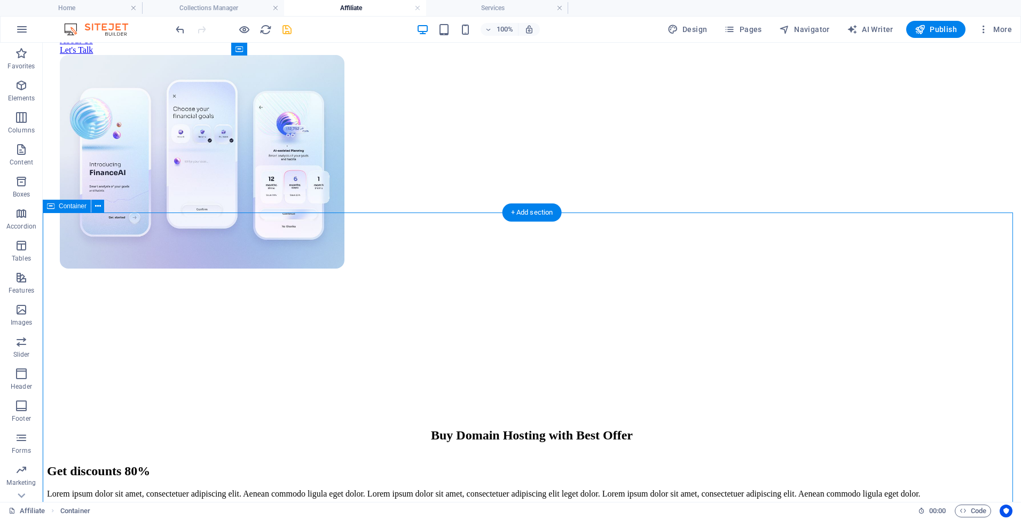
scroll to position [214, 0]
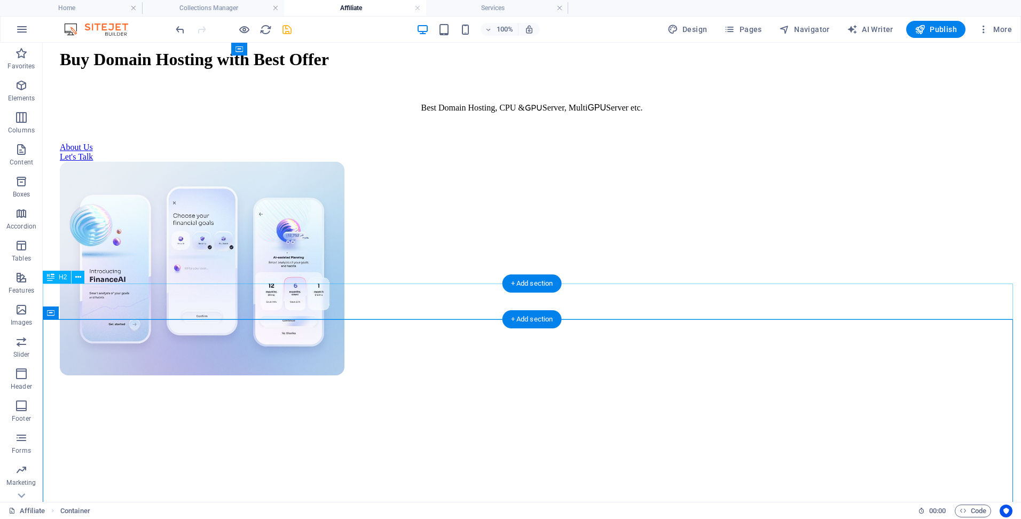
click at [79, 281] on icon at bounding box center [78, 277] width 6 height 11
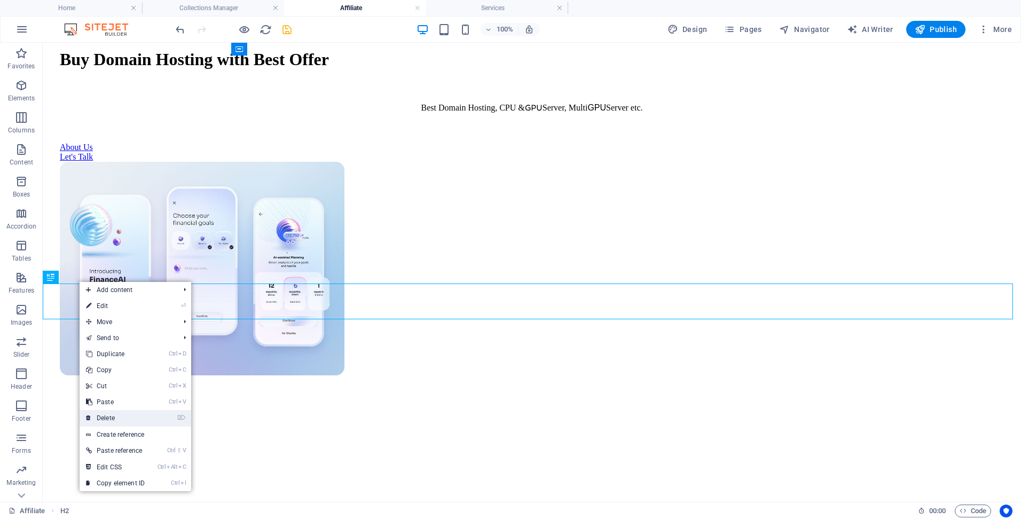
click at [120, 419] on link "⌦ Delete" at bounding box center [116, 418] width 72 height 16
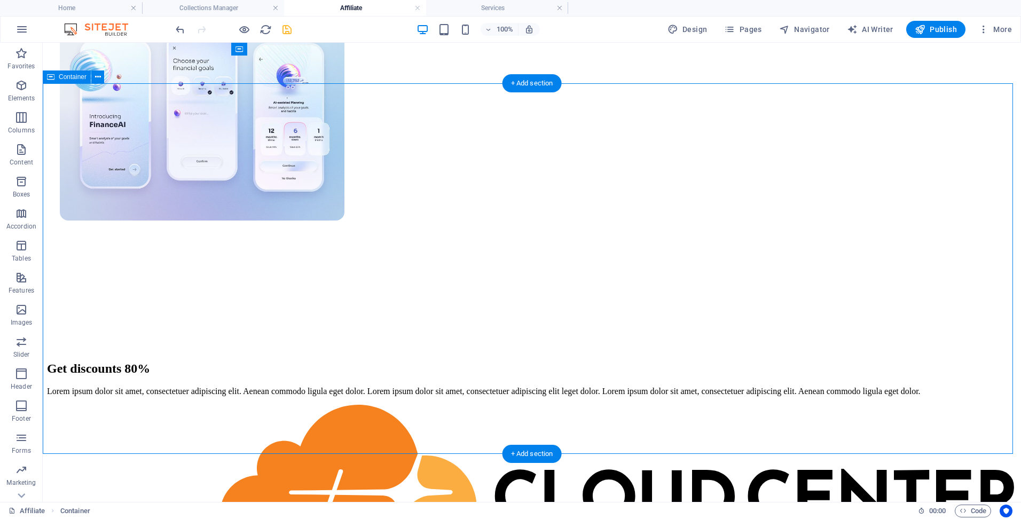
scroll to position [427, 0]
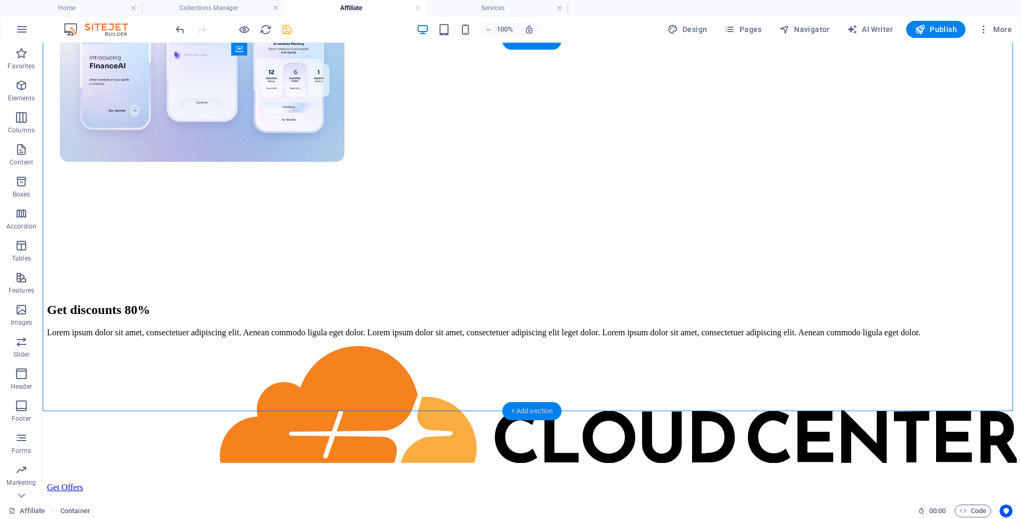
click at [536, 409] on div "+ Add section" at bounding box center [532, 411] width 59 height 18
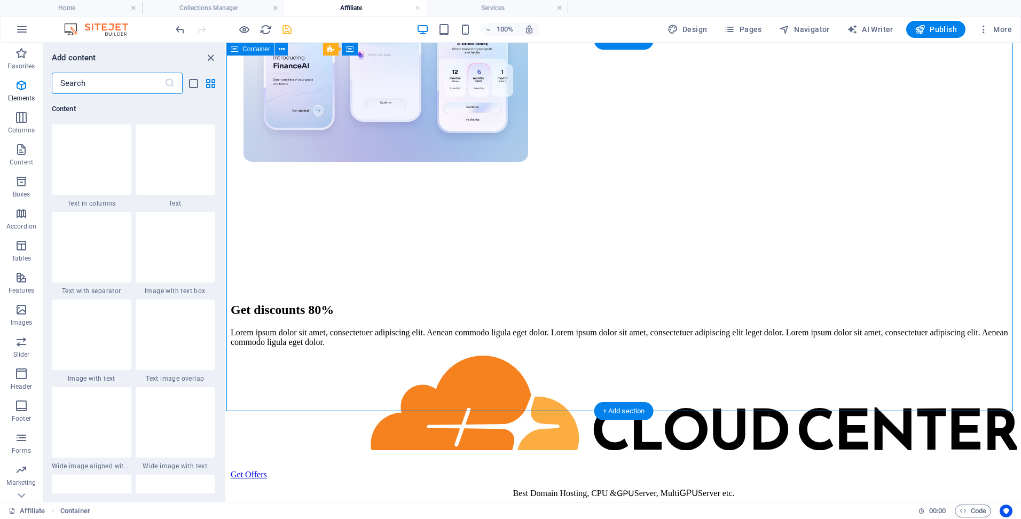
scroll to position [1869, 0]
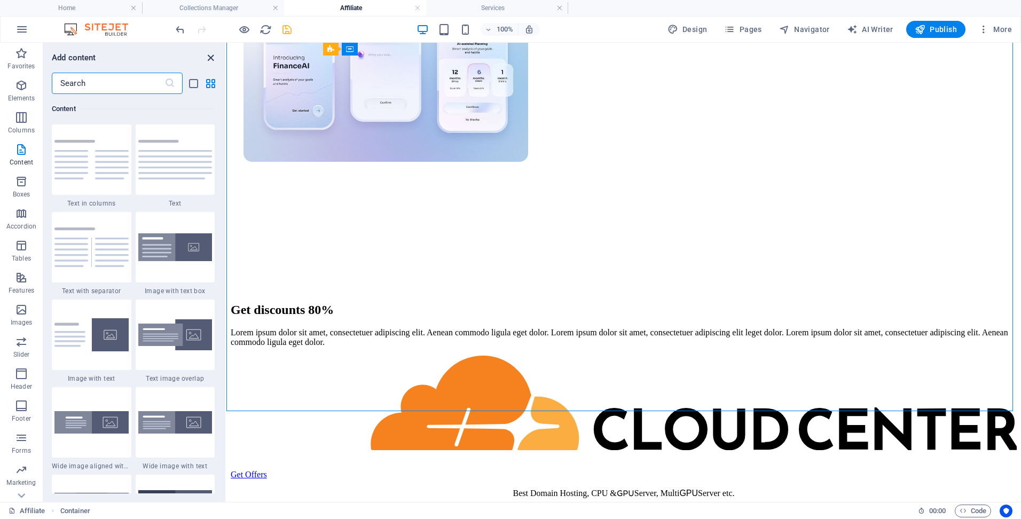
click at [211, 57] on icon "close panel" at bounding box center [211, 58] width 12 height 12
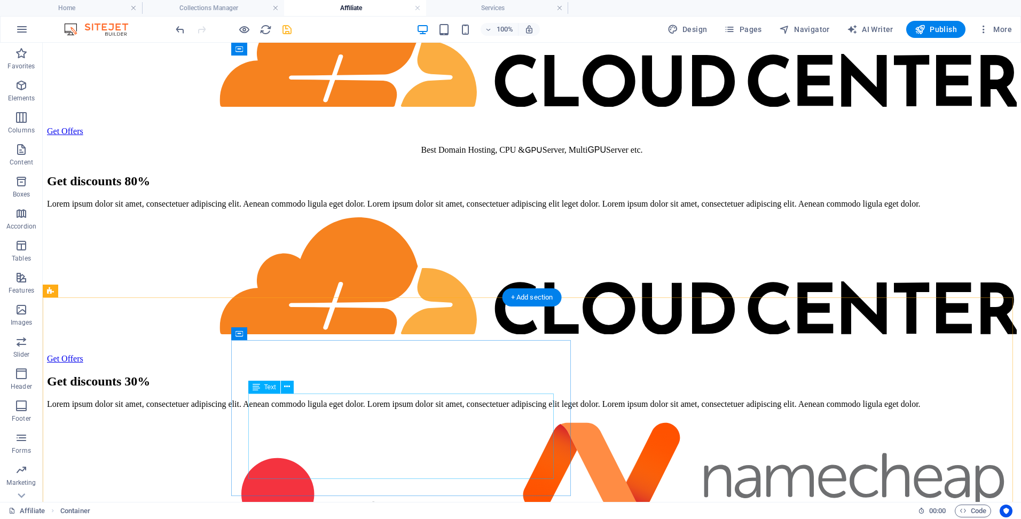
scroll to position [962, 0]
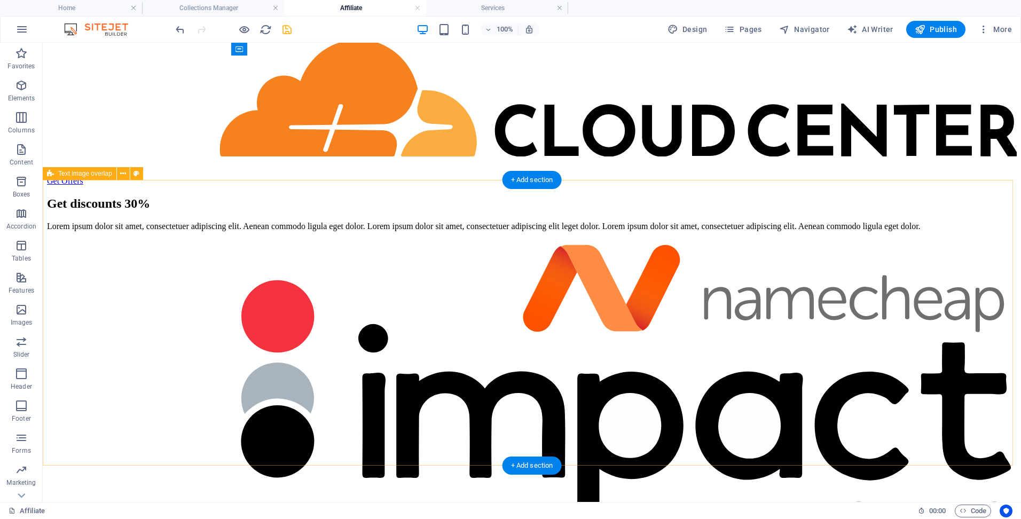
click at [114, 245] on div "Get discounts 30% Lorem ipsum dolor sit amet, consectetuer adipiscing elit. Aen…" at bounding box center [532, 382] width 970 height 392
click at [126, 173] on icon at bounding box center [123, 173] width 6 height 11
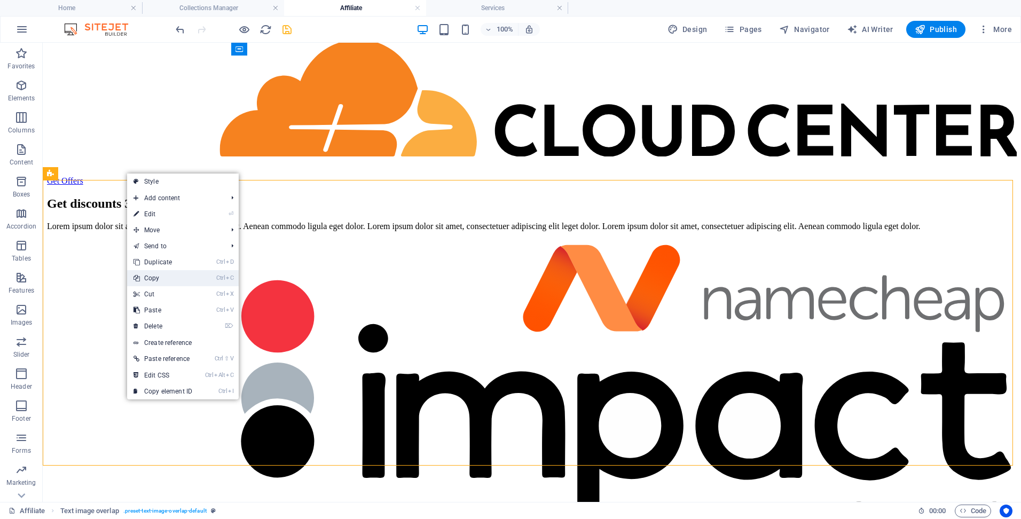
click at [175, 276] on link "Ctrl C Copy" at bounding box center [163, 278] width 72 height 16
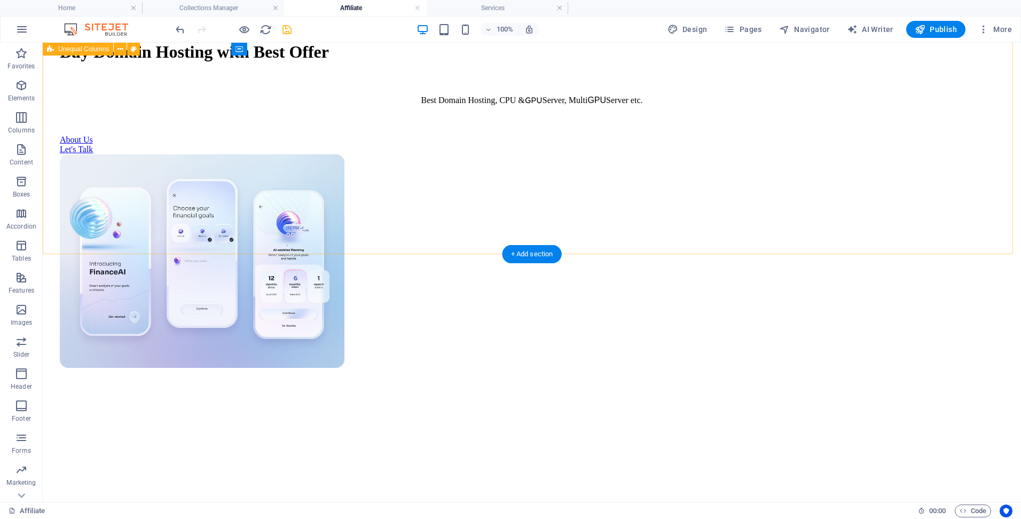
scroll to position [214, 0]
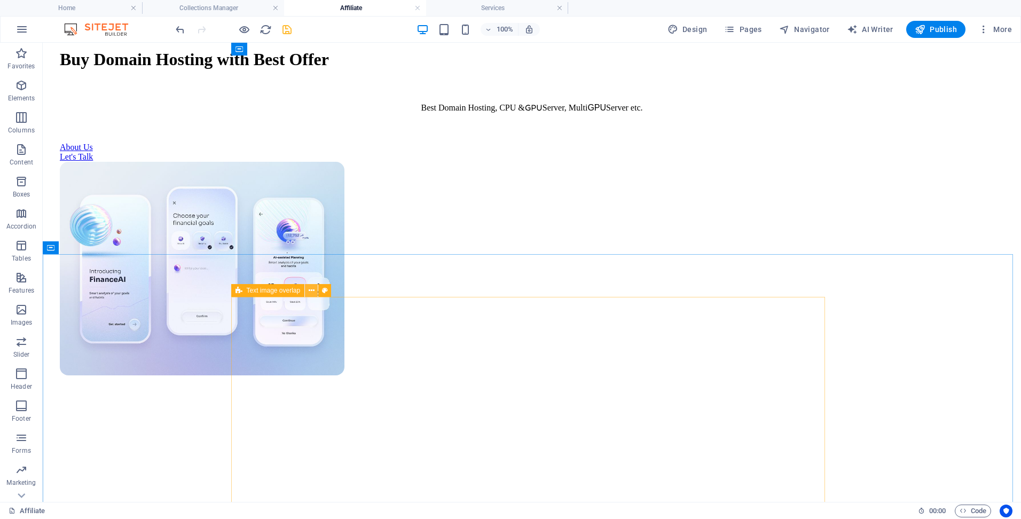
click at [314, 287] on icon at bounding box center [312, 290] width 6 height 11
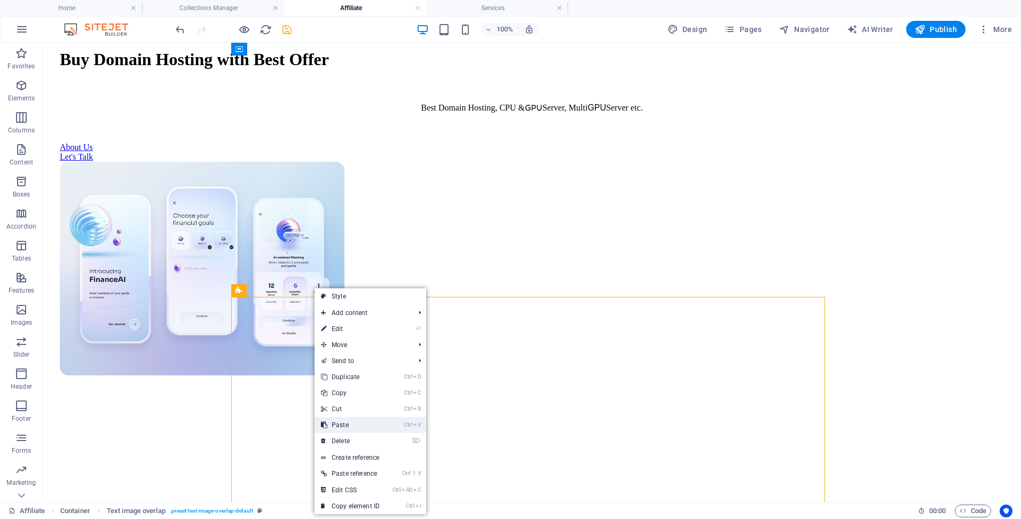
click at [357, 424] on link "Ctrl V Paste" at bounding box center [351, 425] width 72 height 16
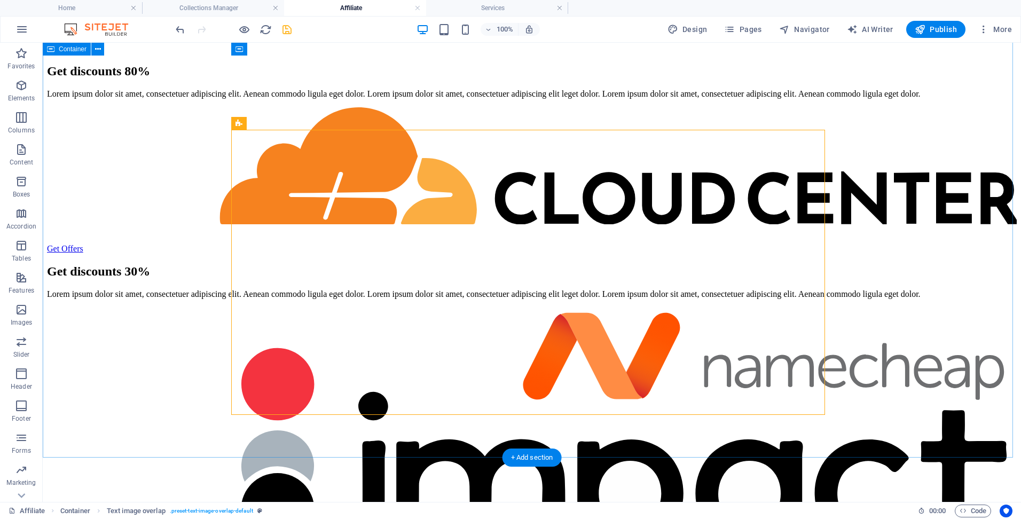
scroll to position [346, 0]
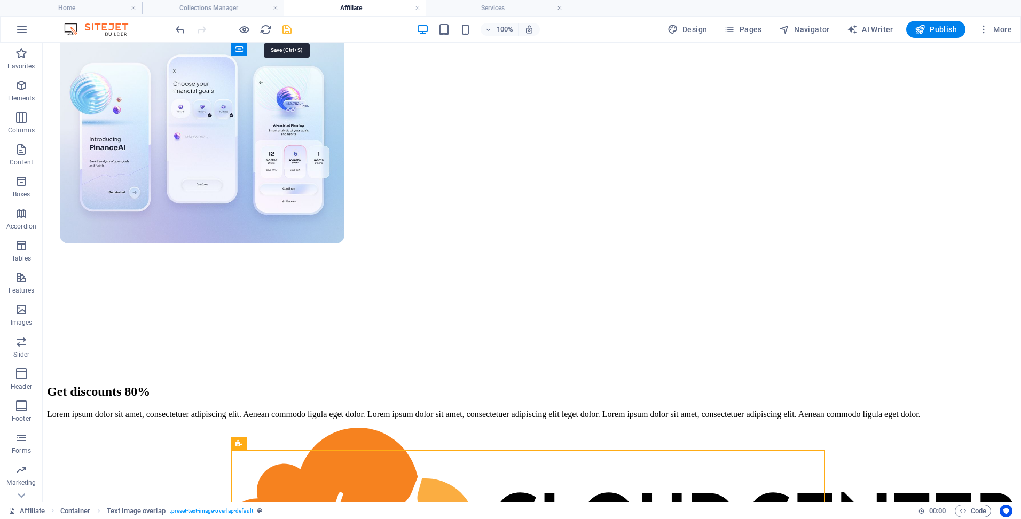
click at [288, 34] on icon "save" at bounding box center [287, 30] width 12 height 12
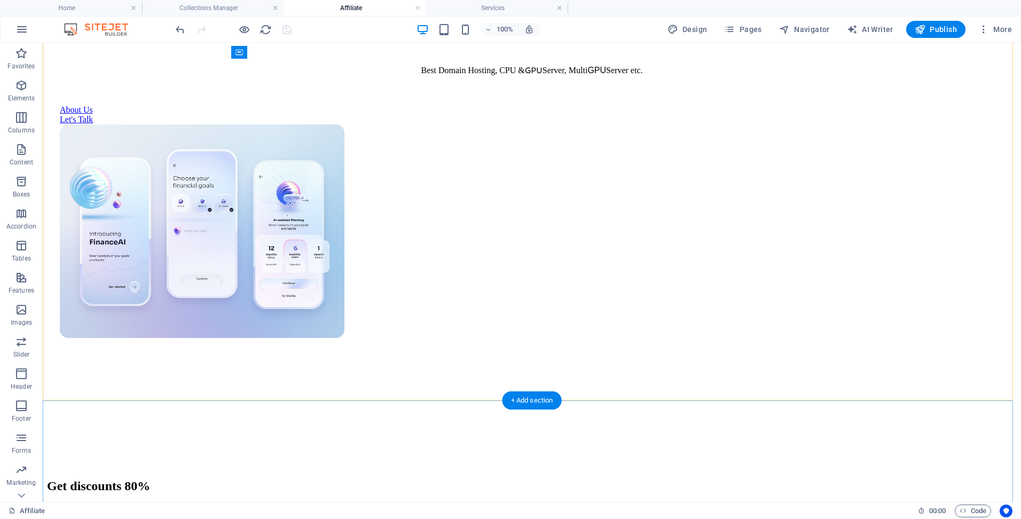
scroll to position [321, 0]
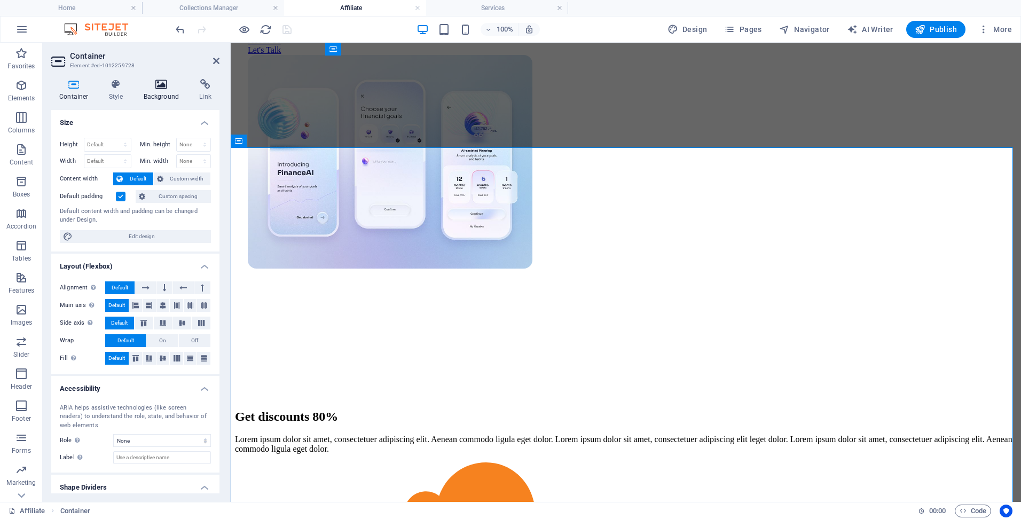
click at [153, 90] on h4 "Background" at bounding box center [164, 90] width 56 height 22
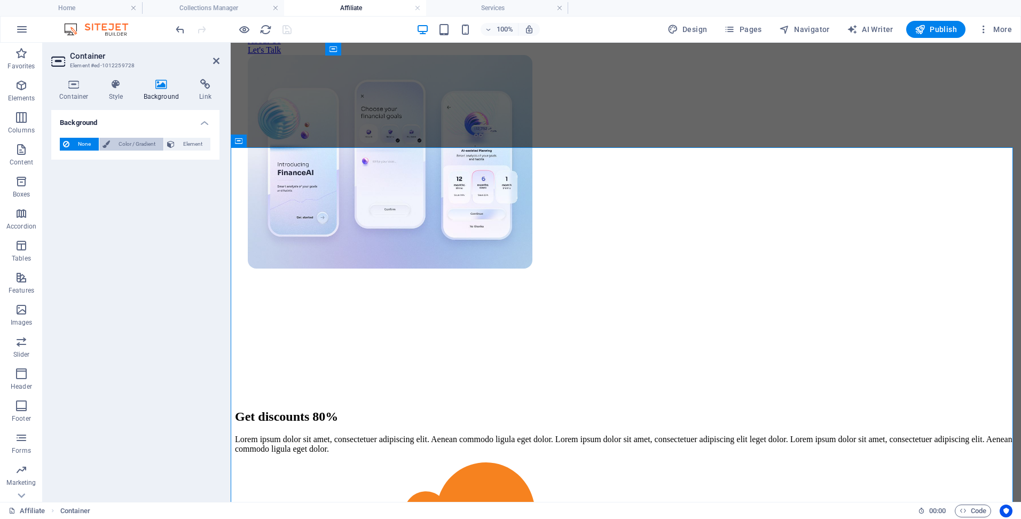
click at [121, 146] on span "Color / Gradient" at bounding box center [136, 144] width 47 height 13
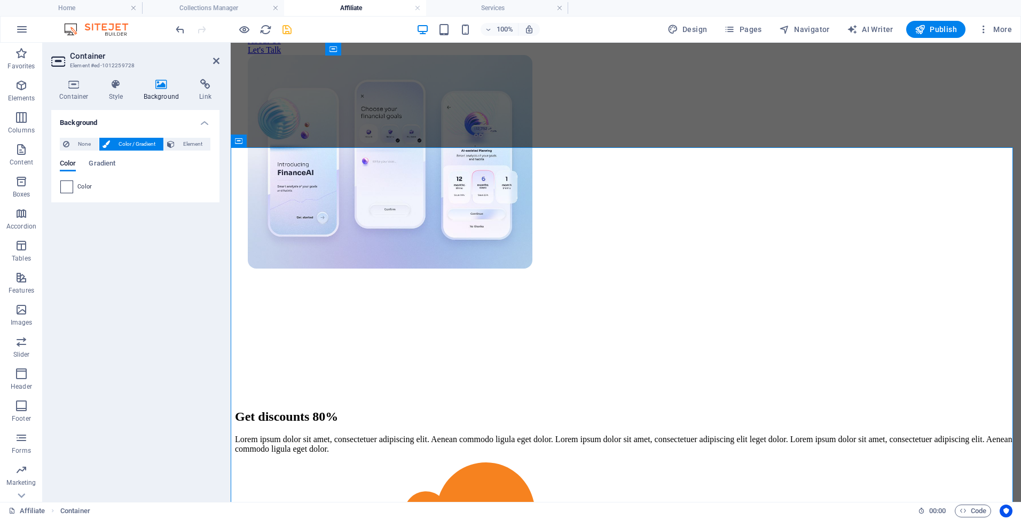
click at [66, 189] on span at bounding box center [67, 187] width 12 height 12
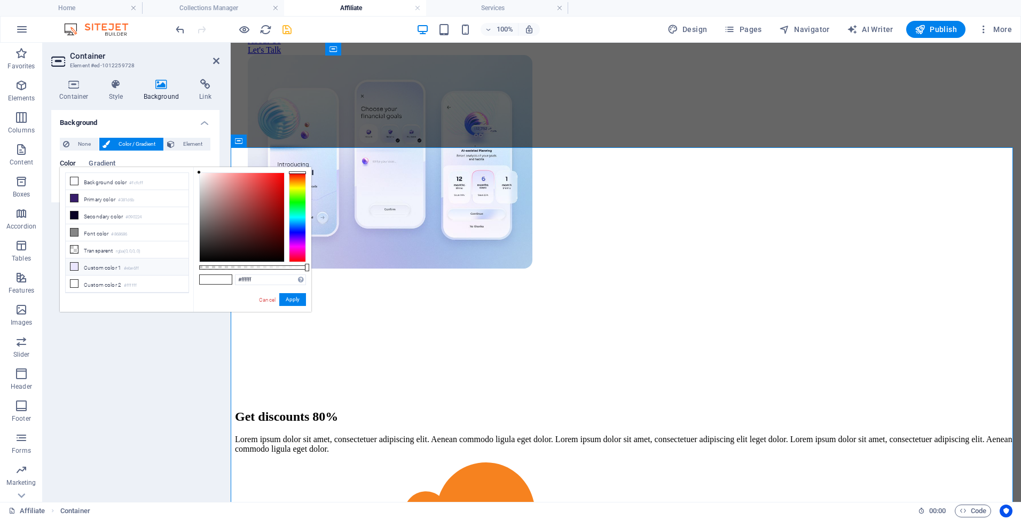
click at [141, 259] on li "Custom color 1 #ebe6ff" at bounding box center [127, 267] width 123 height 17
type input "#ebe6ff"
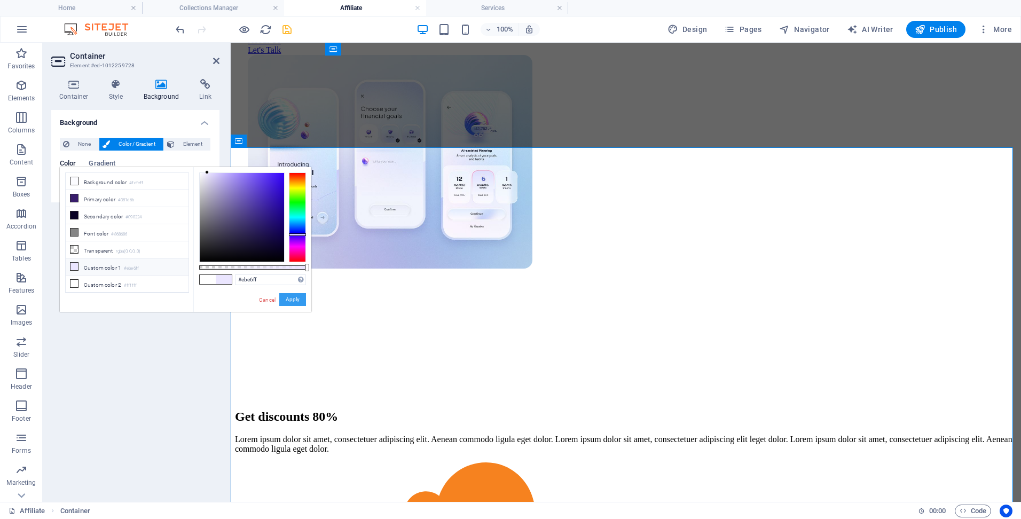
click at [290, 301] on button "Apply" at bounding box center [292, 299] width 27 height 13
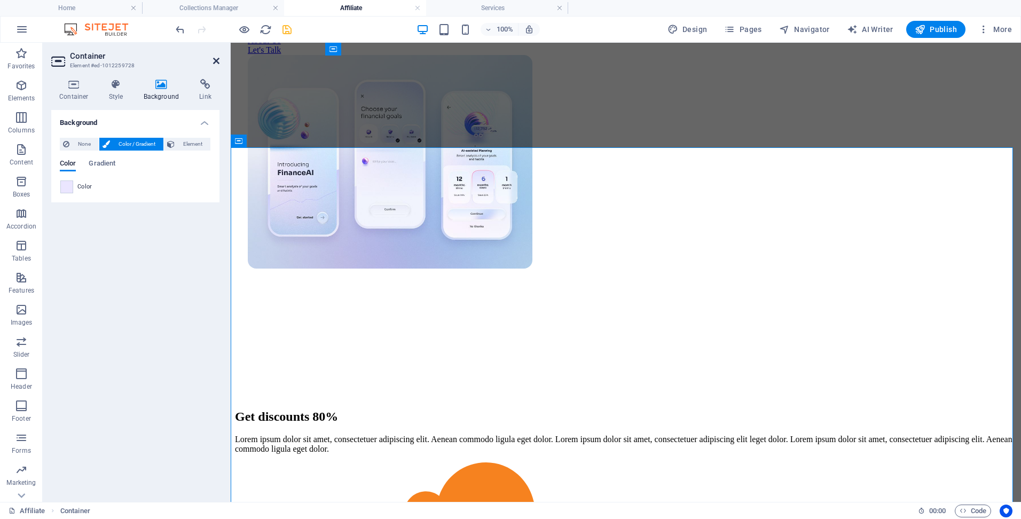
click at [214, 62] on icon at bounding box center [216, 61] width 6 height 9
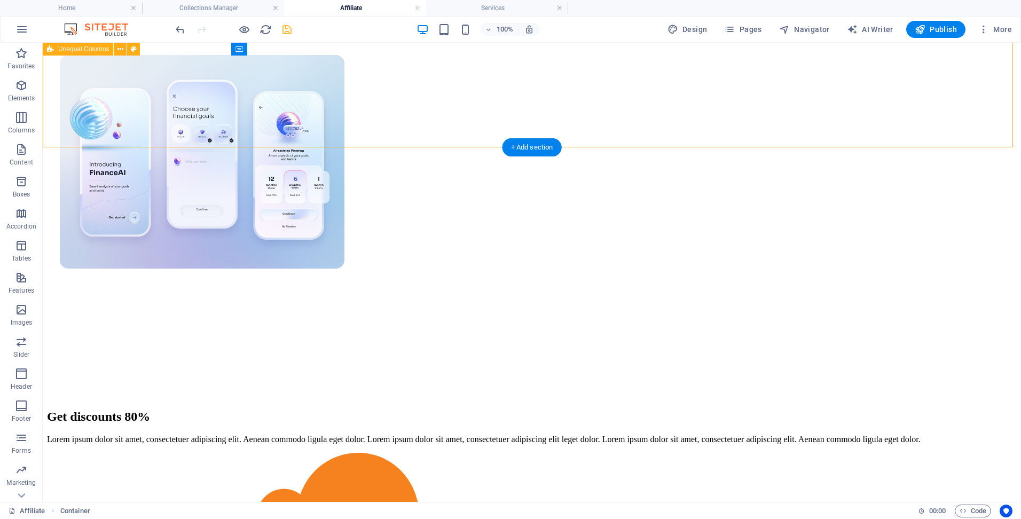
click at [302, 69] on div "Buy Domain Hosting with Best Offer Best Domain Hosting, CPU & GPU Server, Multi…" at bounding box center [532, 100] width 970 height 598
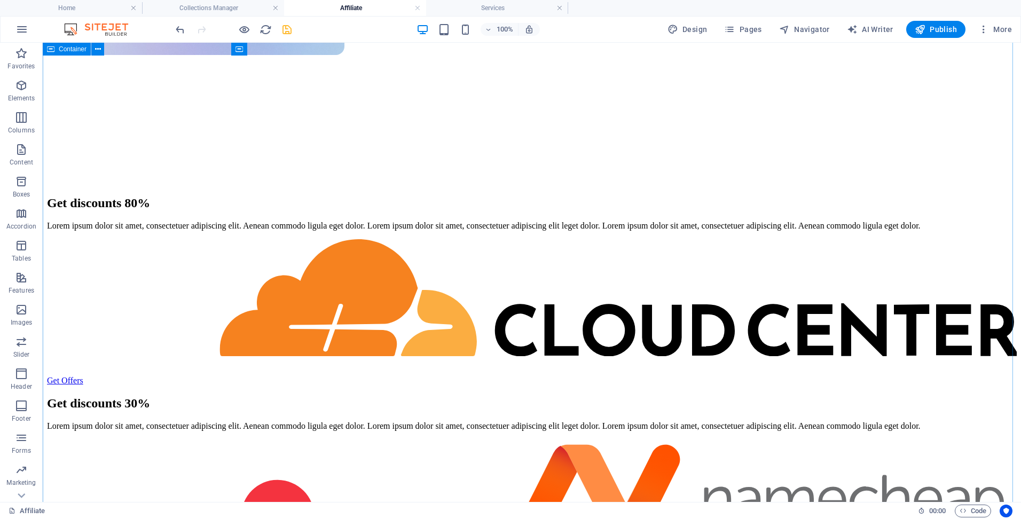
scroll to position [427, 0]
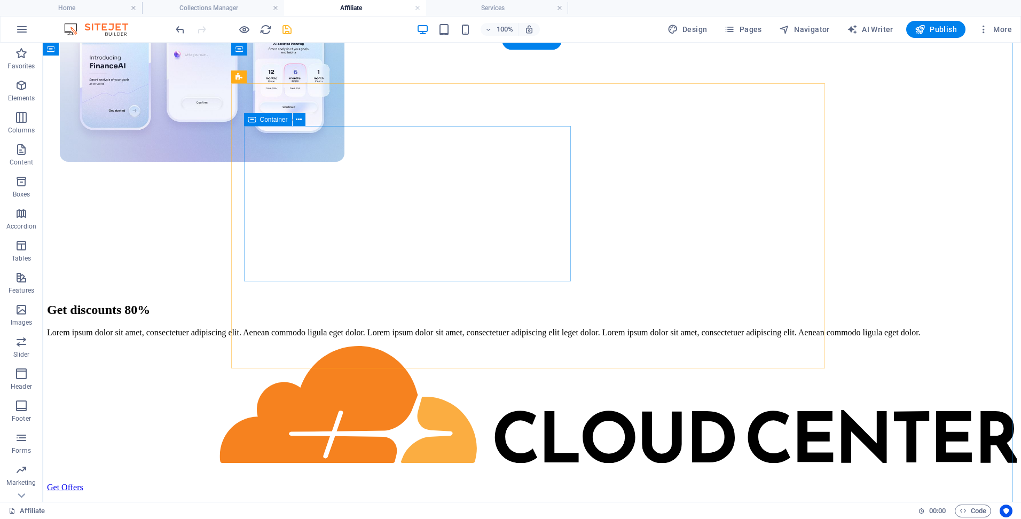
click at [423, 303] on div "Get discounts 80% Lorem ipsum dolor sit amet, consectetuer adipiscing elit. Aen…" at bounding box center [532, 320] width 970 height 35
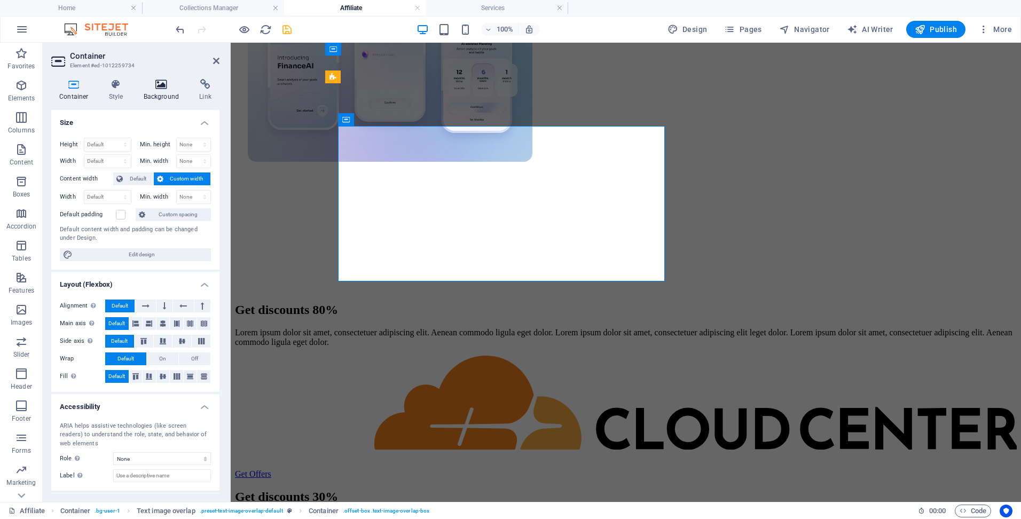
click at [165, 95] on h4 "Background" at bounding box center [164, 90] width 56 height 22
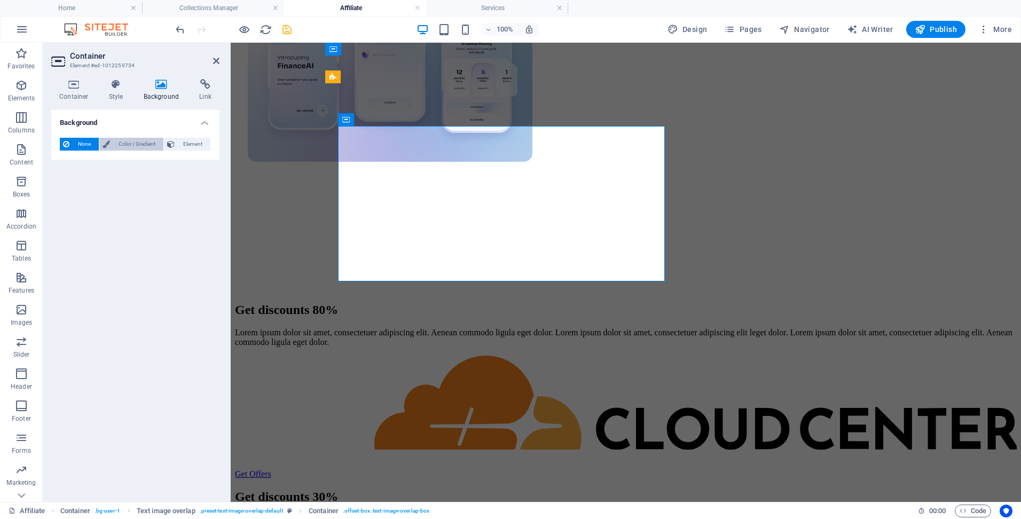
click at [119, 143] on span "Color / Gradient" at bounding box center [136, 144] width 47 height 13
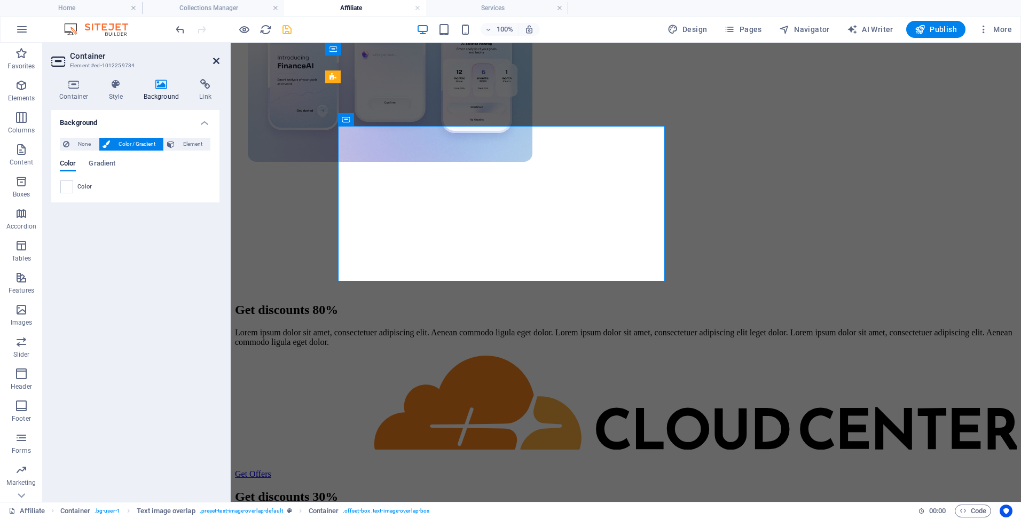
click at [217, 59] on icon at bounding box center [216, 61] width 6 height 9
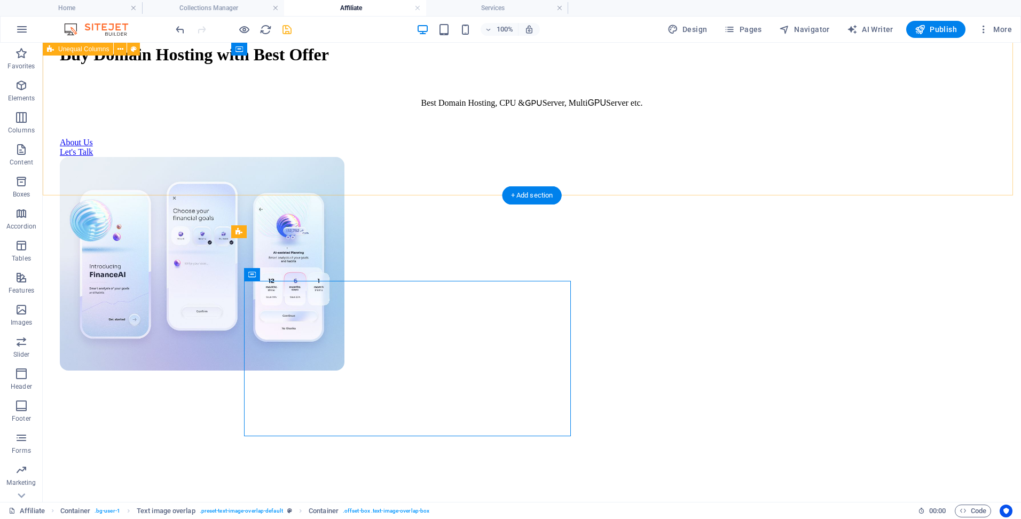
scroll to position [214, 0]
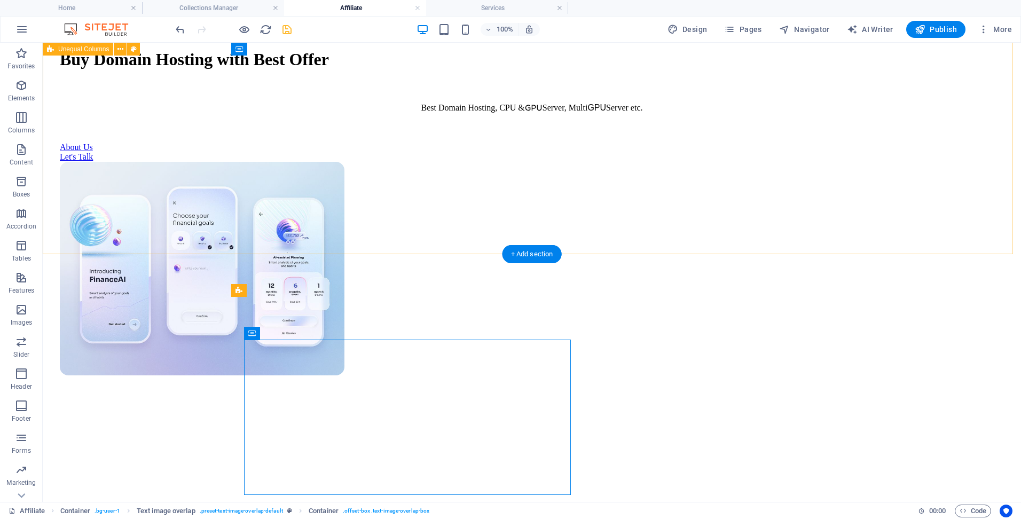
click at [277, 135] on div "Buy Domain Hosting with Best Offer Best Domain Hosting, CPU & GPU Server, Multi…" at bounding box center [532, 207] width 970 height 598
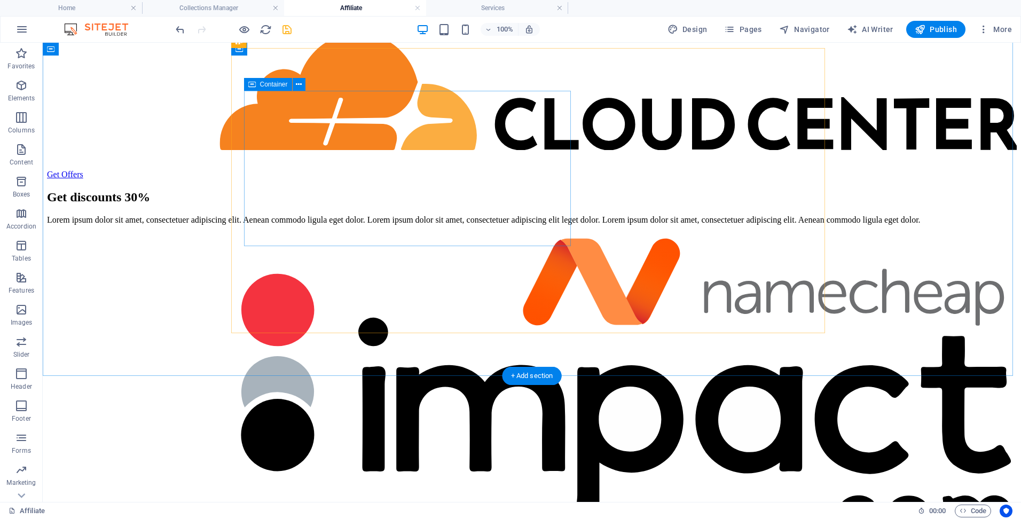
scroll to position [748, 0]
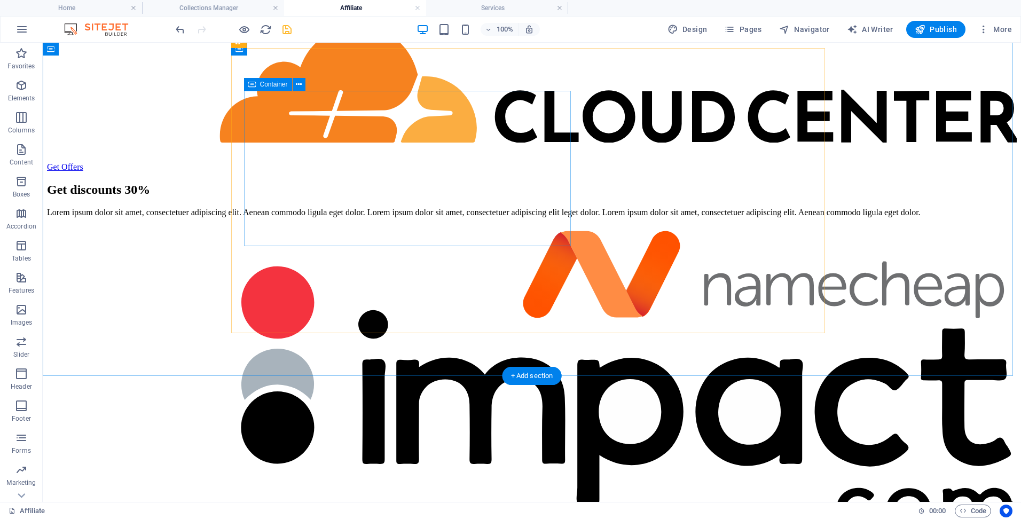
click at [431, 183] on div "Get discounts 30% Lorem ipsum dolor sit amet, consectetuer adipiscing elit. Aen…" at bounding box center [532, 200] width 970 height 35
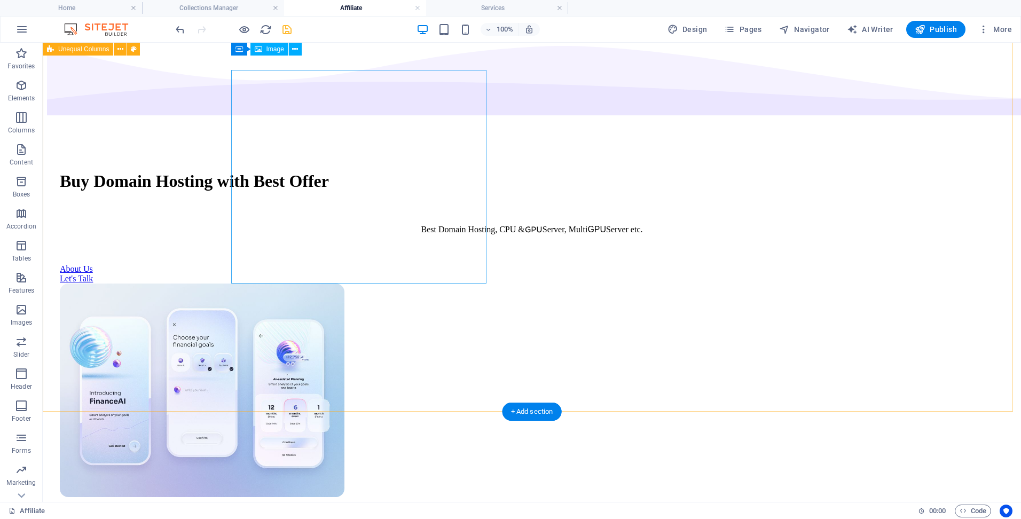
scroll to position [0, 0]
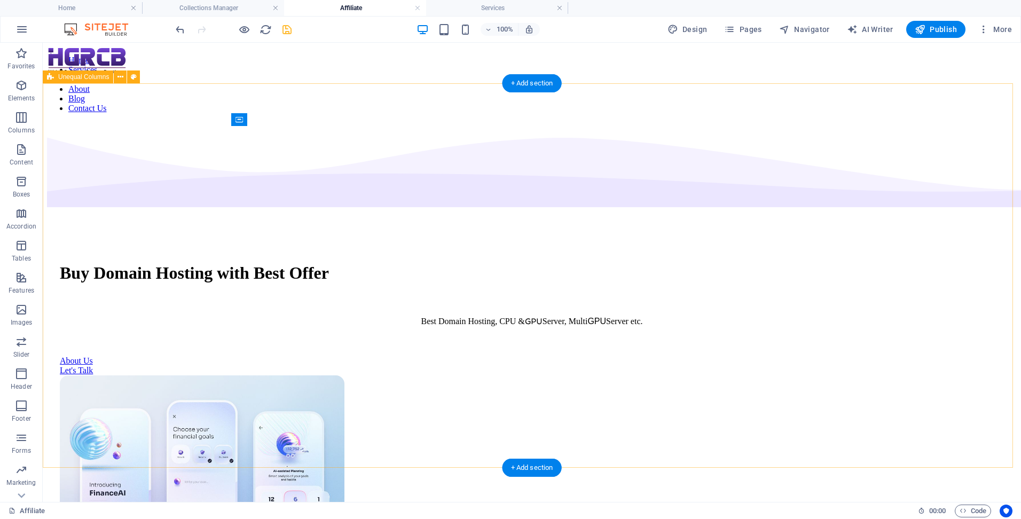
click at [103, 126] on div "Buy Domain Hosting with Best Offer Best Domain Hosting, CPU & GPU Server, Multi…" at bounding box center [532, 421] width 970 height 598
select select "multiple-waves"
select select "em"
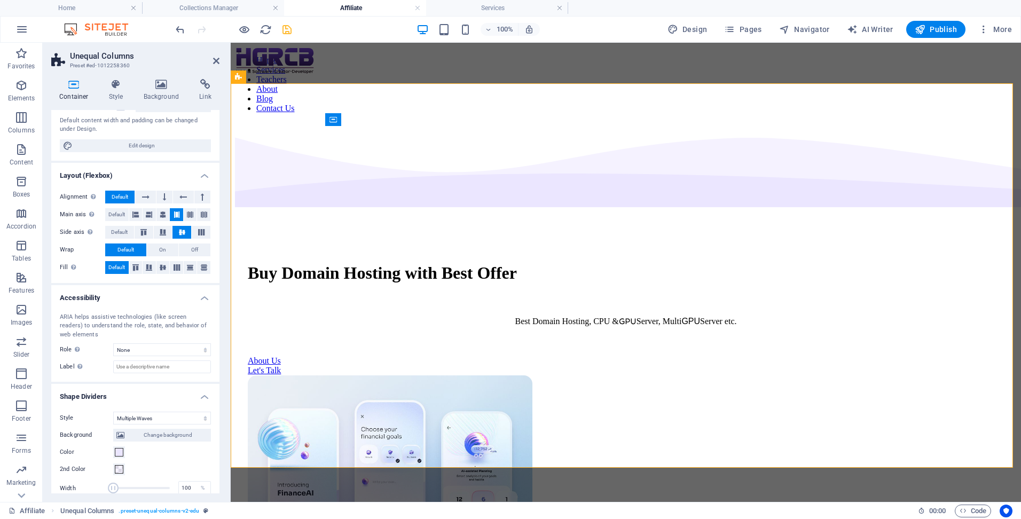
scroll to position [193, 0]
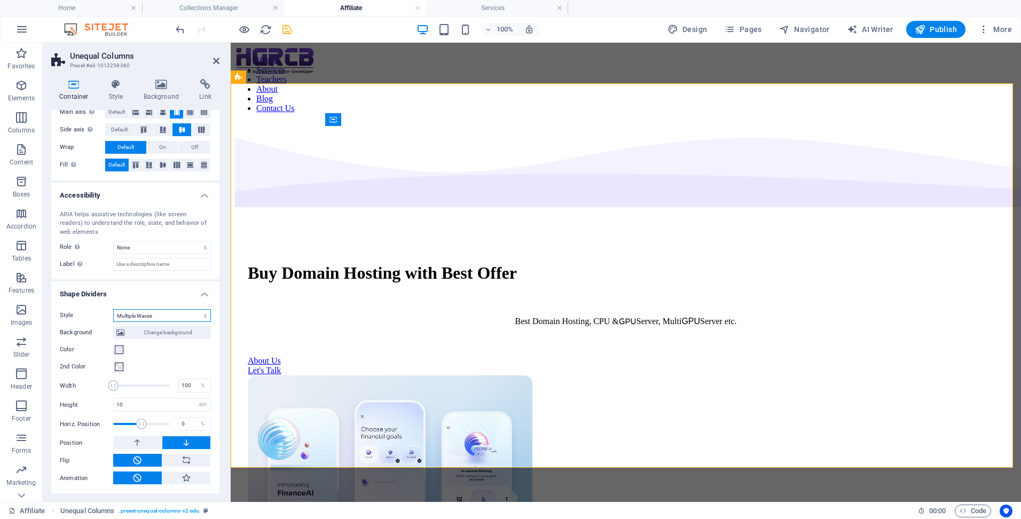
click at [176, 314] on select "None Triangle Square Diagonal Polygon 1 Polygon 2 Zigzag Multiple Zigzags Waves…" at bounding box center [162, 315] width 98 height 13
click at [141, 439] on icon at bounding box center [137, 442] width 10 height 13
click at [173, 441] on button at bounding box center [186, 442] width 49 height 13
click at [216, 60] on icon at bounding box center [216, 61] width 6 height 9
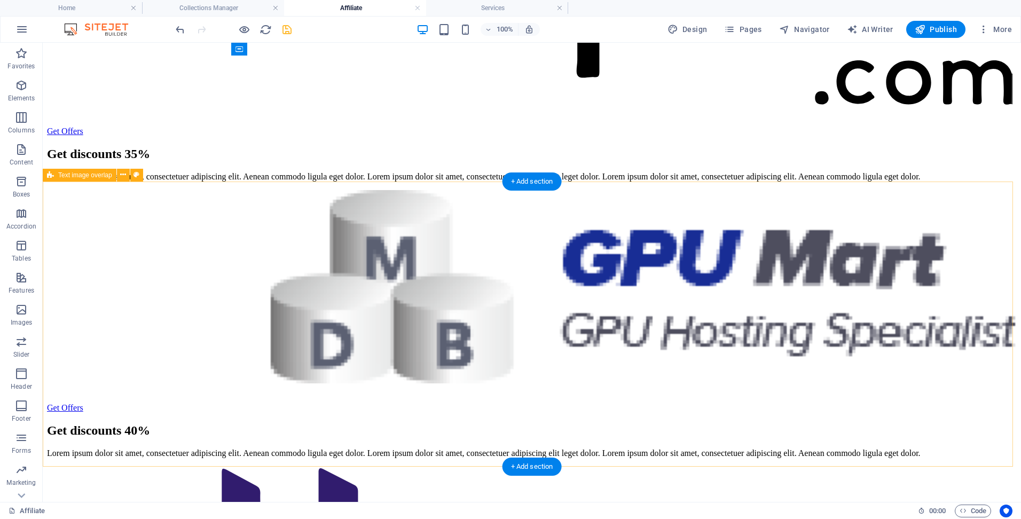
scroll to position [1816, 0]
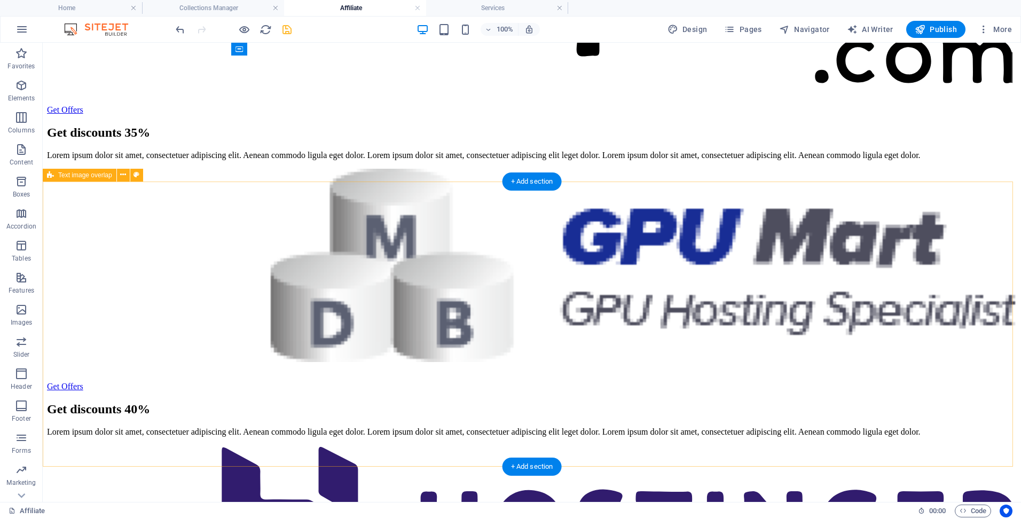
click at [134, 392] on div "Get discounts 40% Lorem ipsum dolor sit amet, consectetuer adipiscing elit. Aen…" at bounding box center [532, 514] width 970 height 244
click at [124, 179] on icon at bounding box center [123, 174] width 6 height 11
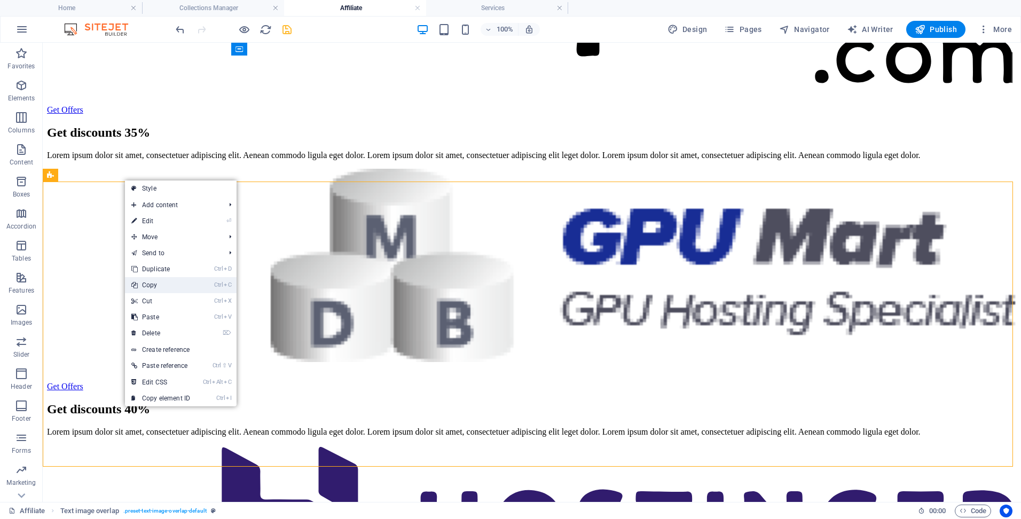
click at [168, 287] on link "Ctrl C Copy" at bounding box center [161, 285] width 72 height 16
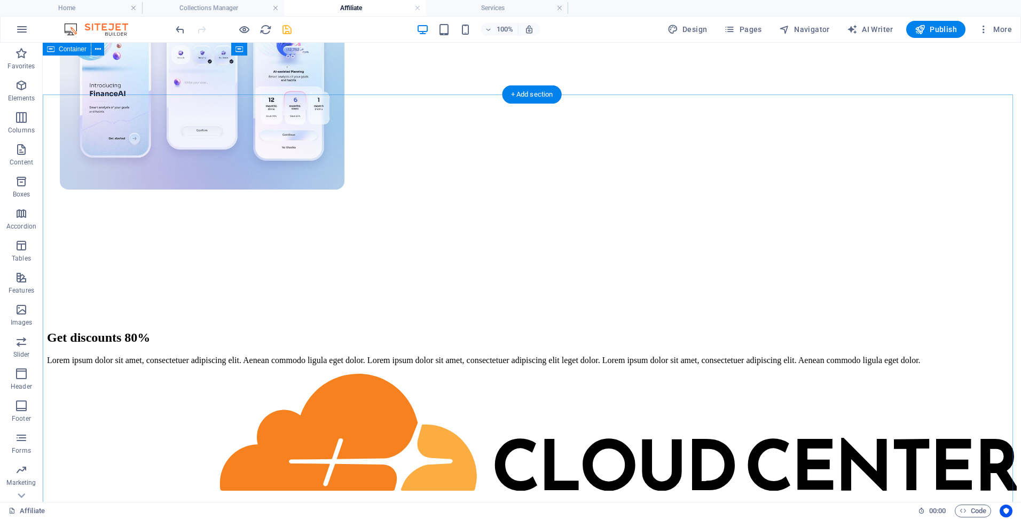
scroll to position [373, 0]
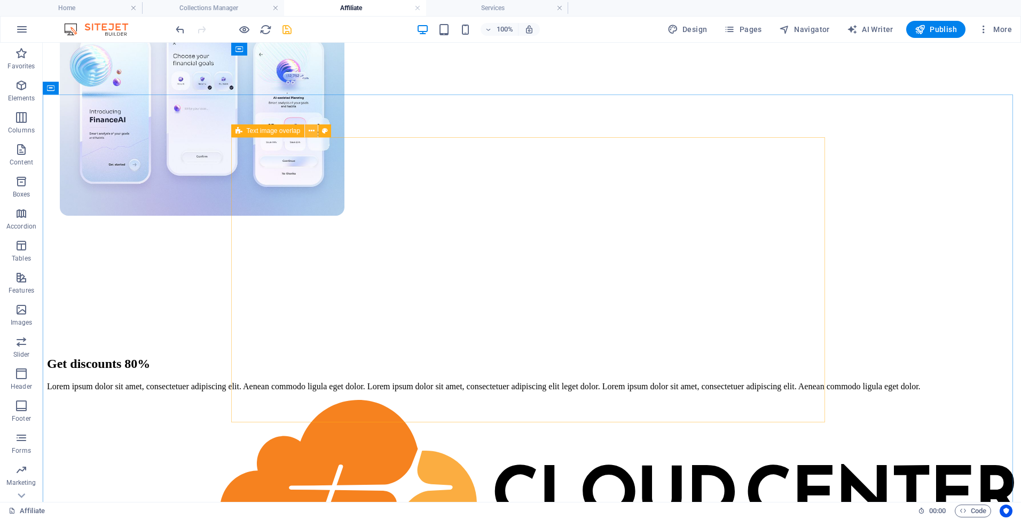
click at [314, 131] on icon at bounding box center [312, 131] width 6 height 11
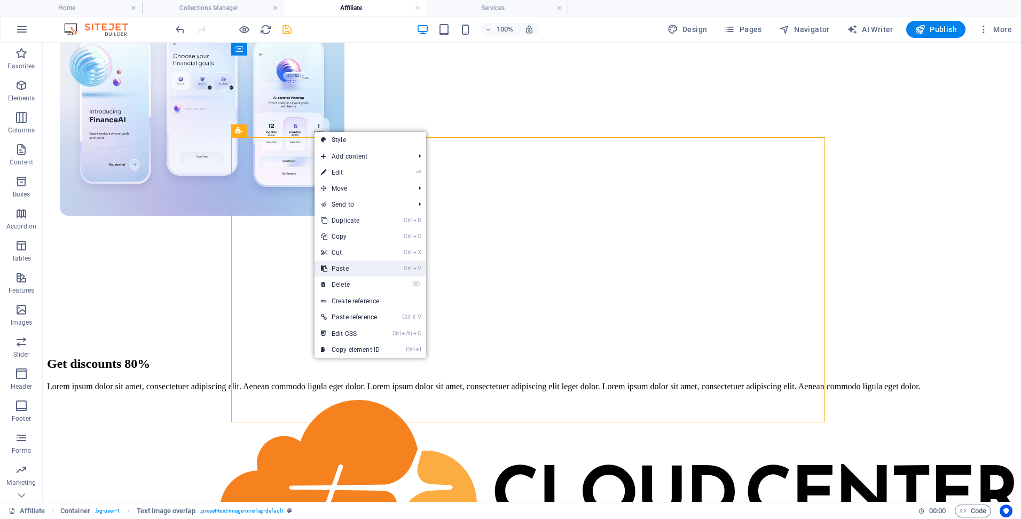
click at [332, 270] on link "Ctrl V Paste" at bounding box center [351, 269] width 72 height 16
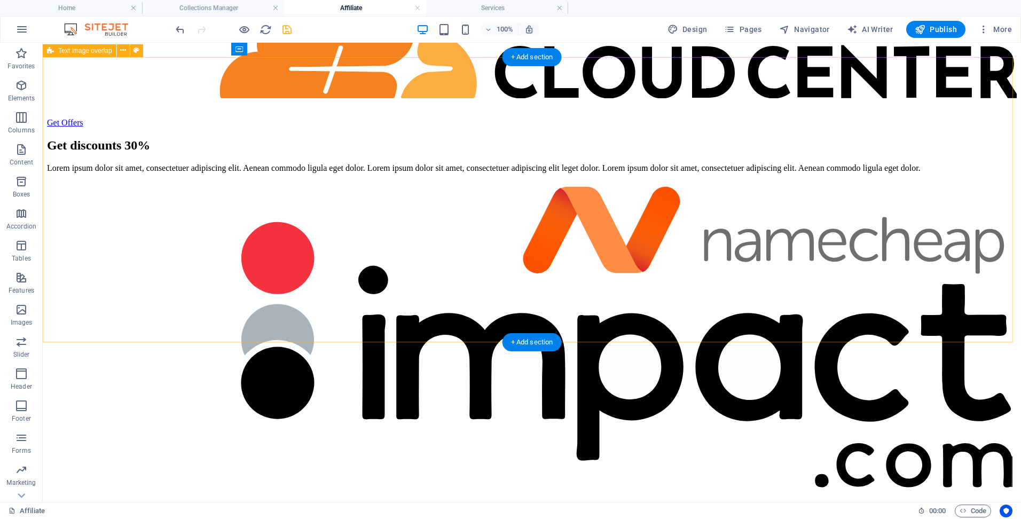
scroll to position [1869, 0]
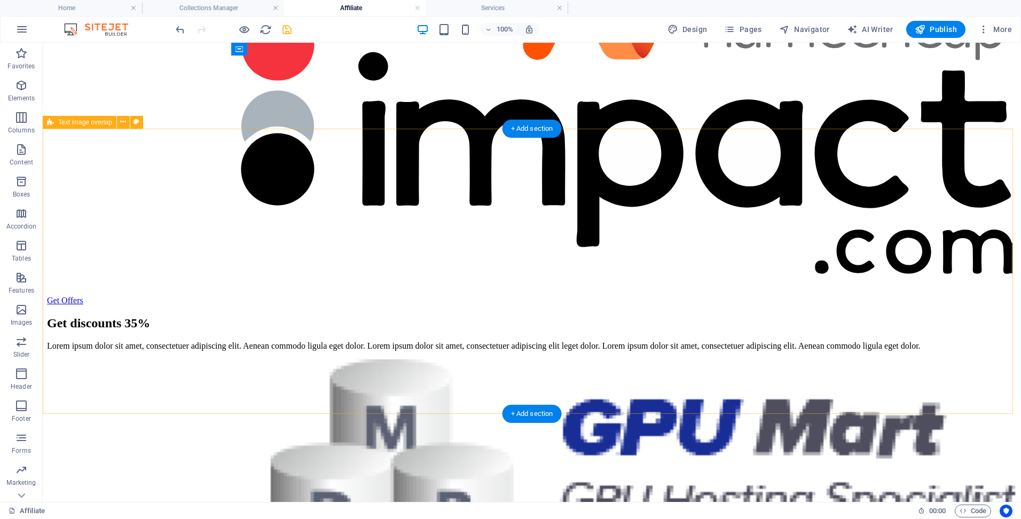
click at [147, 306] on div "Get discounts 35% Lorem ipsum dolor sit amet, consectetuer adipiscing elit. Aen…" at bounding box center [532, 444] width 970 height 277
click at [120, 121] on icon at bounding box center [123, 121] width 6 height 11
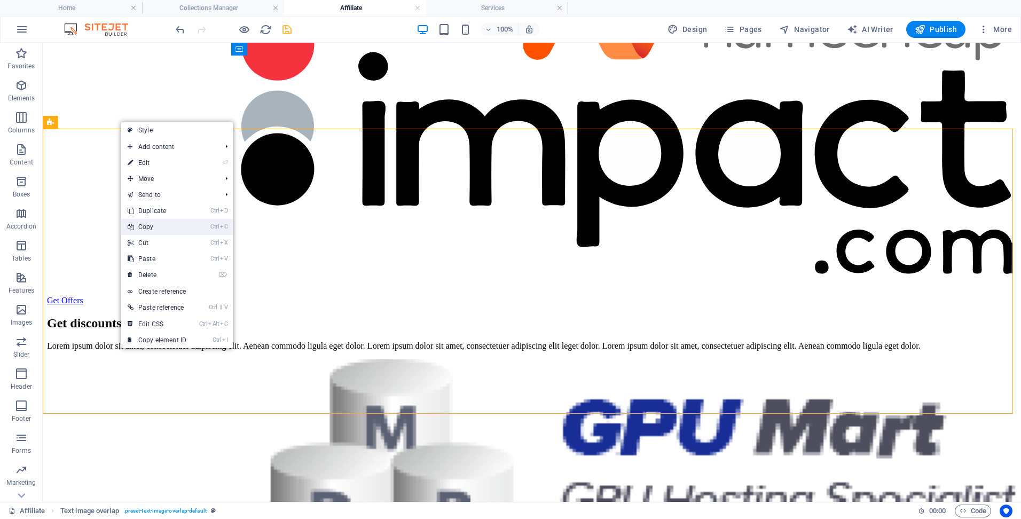
click at [161, 222] on link "Ctrl C Copy" at bounding box center [157, 227] width 72 height 16
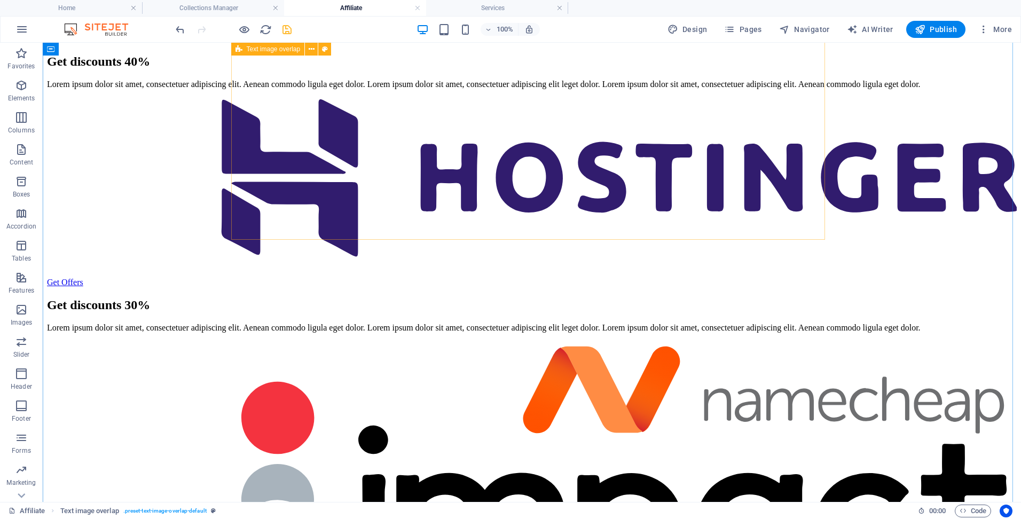
scroll to position [801, 0]
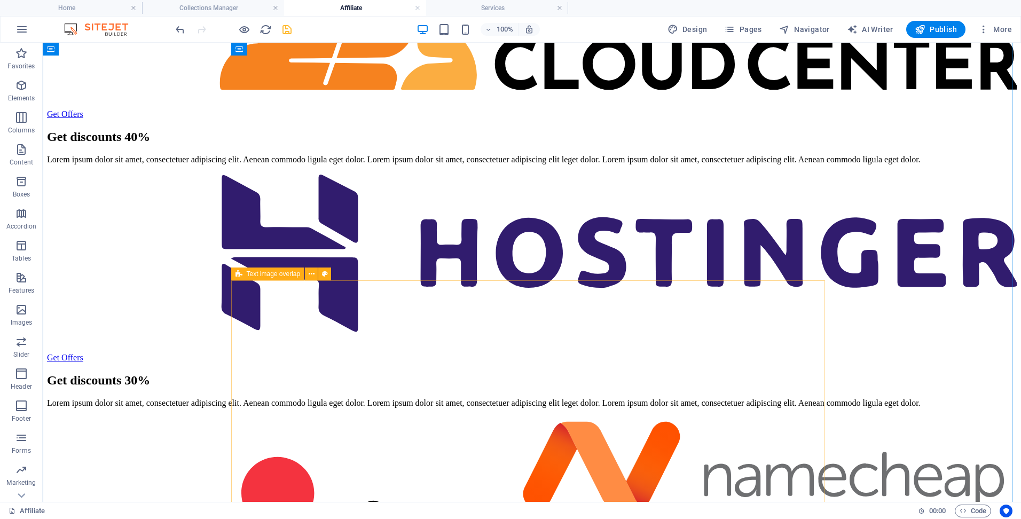
click at [307, 274] on button at bounding box center [311, 274] width 13 height 13
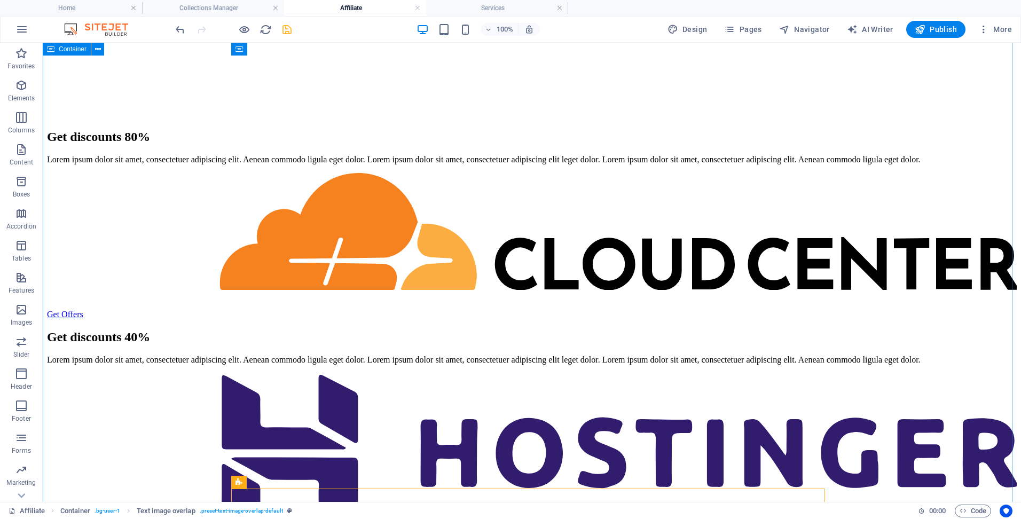
scroll to position [587, 0]
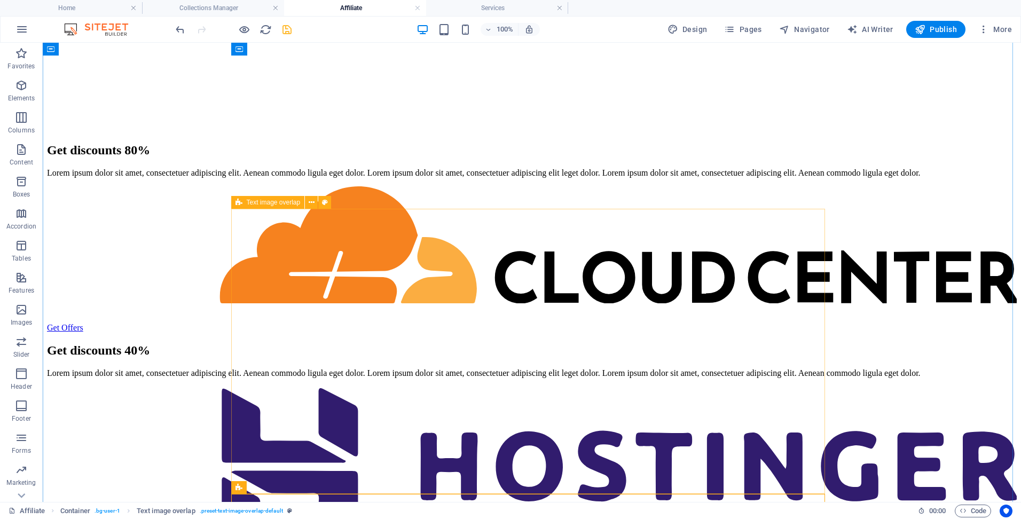
click at [247, 333] on div "Get discounts 40% Lorem ipsum dolor sit amet, consectetuer adipiscing elit. Aen…" at bounding box center [532, 455] width 970 height 244
click at [310, 205] on icon at bounding box center [312, 202] width 6 height 11
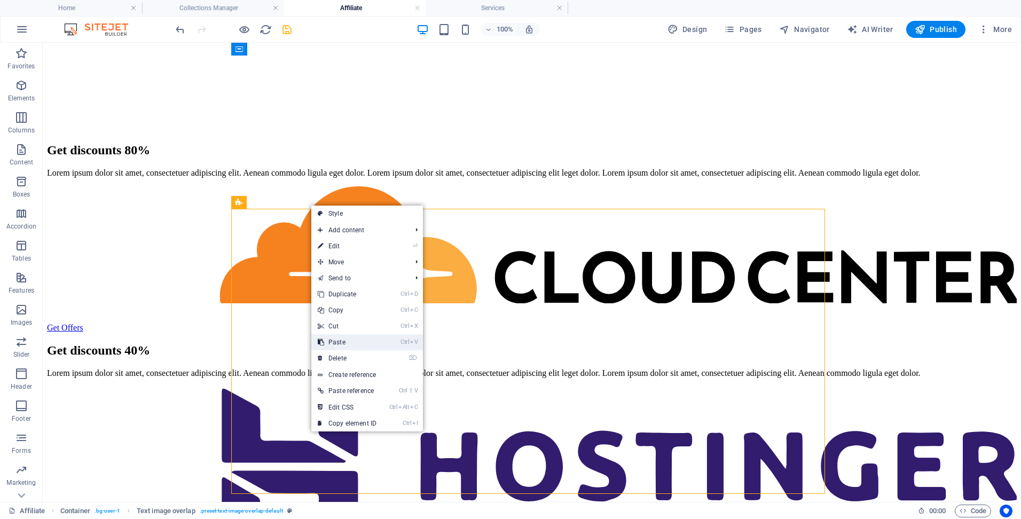
click at [345, 342] on link "Ctrl V Paste" at bounding box center [347, 342] width 72 height 16
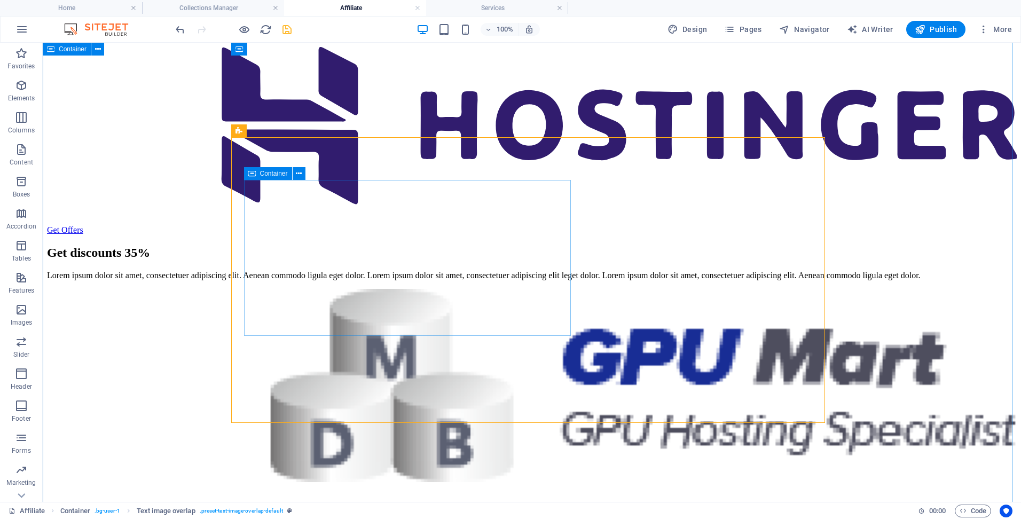
scroll to position [908, 0]
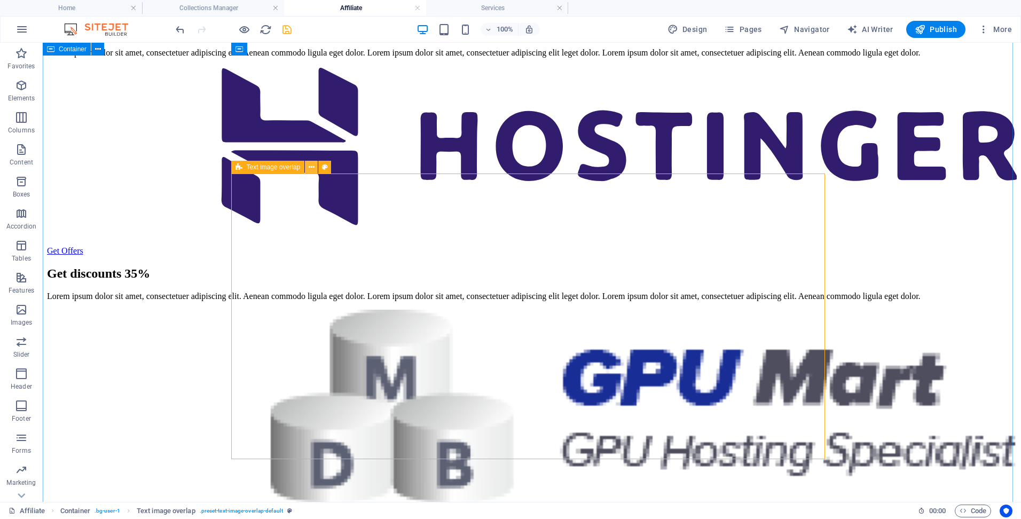
click at [311, 168] on icon at bounding box center [312, 167] width 6 height 11
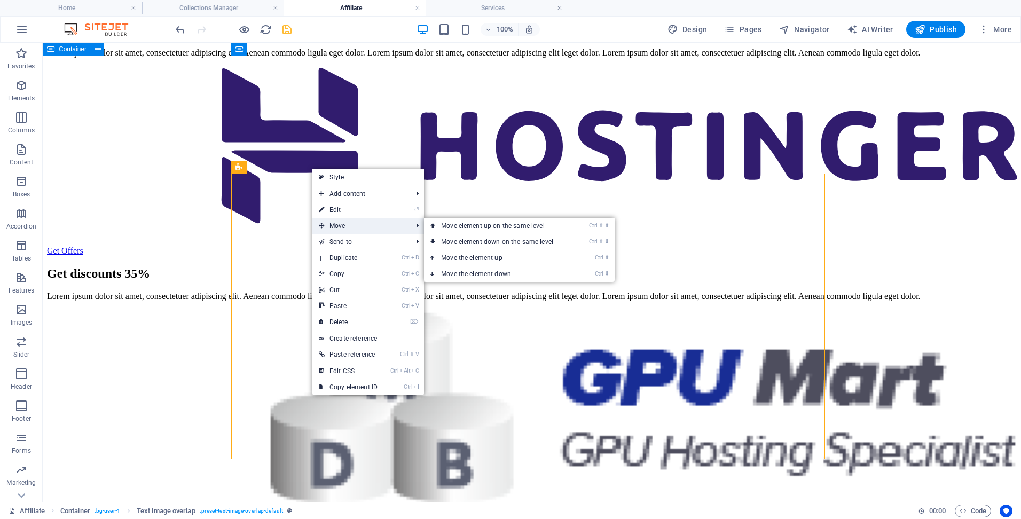
click at [345, 225] on span "Move" at bounding box center [361, 226] width 96 height 16
click at [454, 241] on link "Ctrl ⇧ ⬇ Move element down on the same level" at bounding box center [499, 242] width 151 height 16
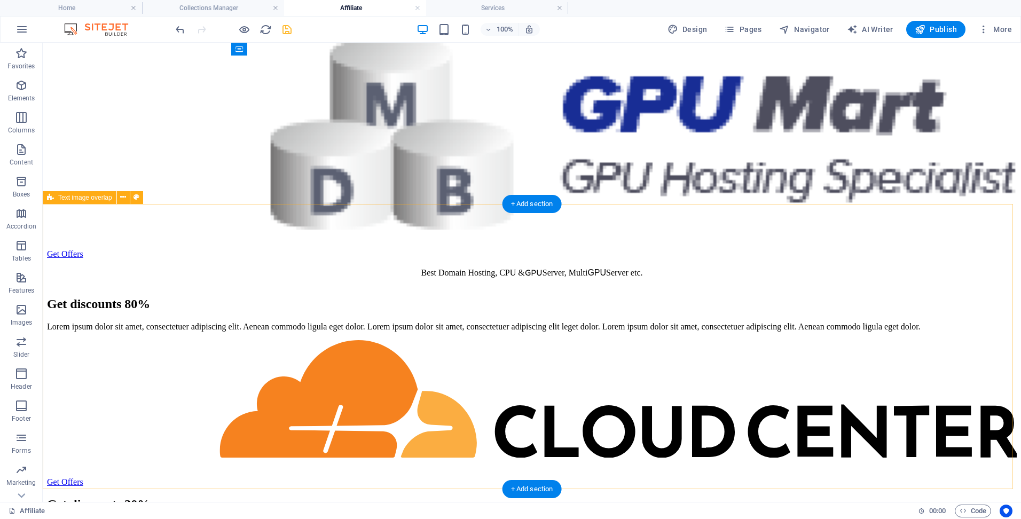
scroll to position [1585, 0]
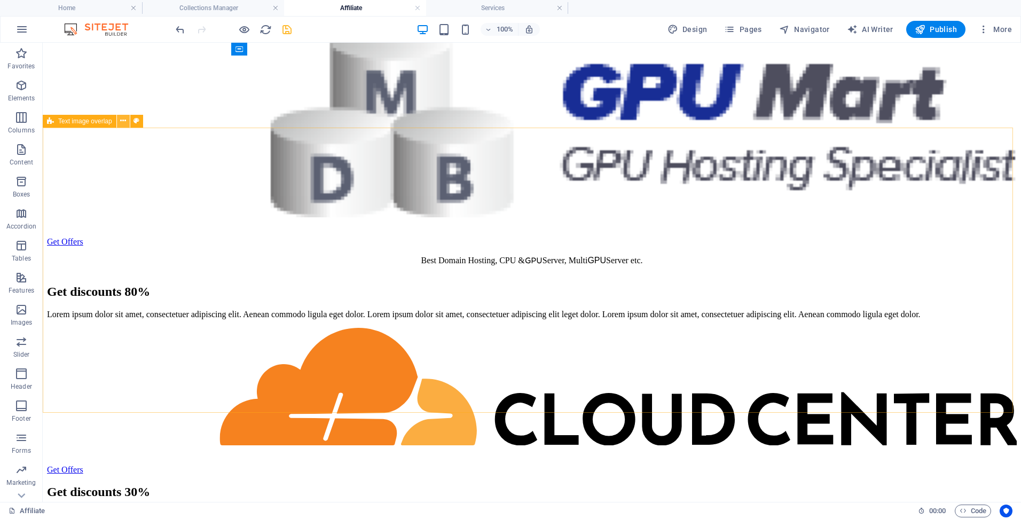
click at [126, 125] on icon at bounding box center [123, 120] width 6 height 11
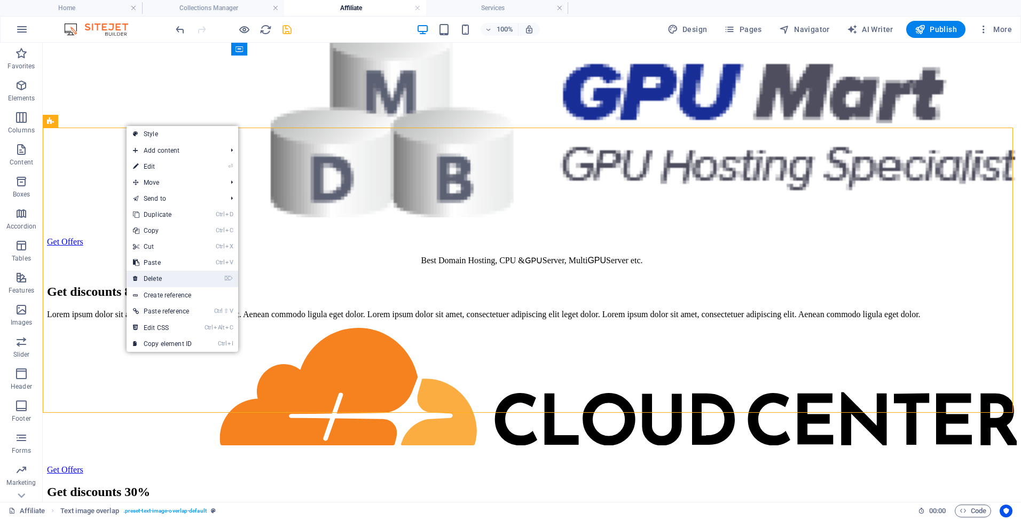
click at [166, 278] on link "⌦ Delete" at bounding box center [163, 279] width 72 height 16
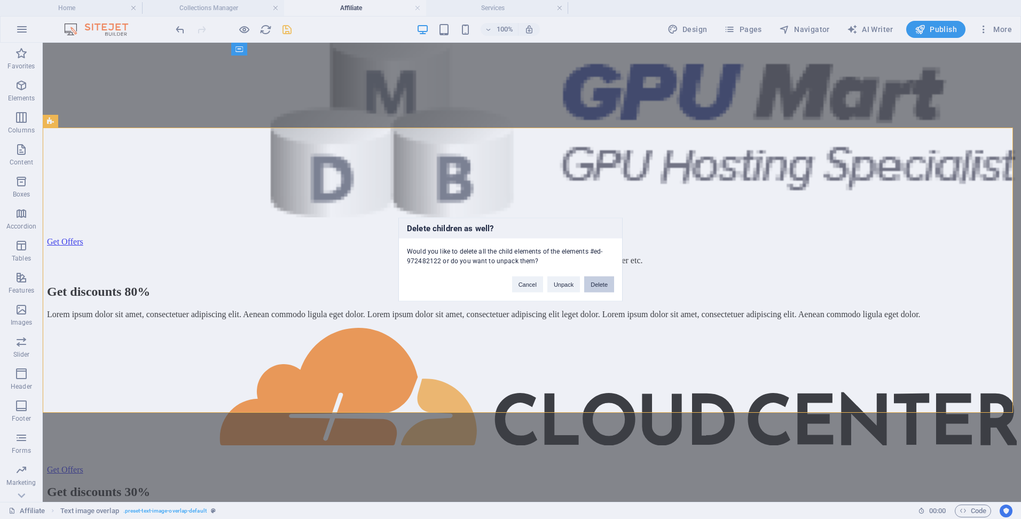
click at [594, 283] on button "Delete" at bounding box center [599, 285] width 30 height 16
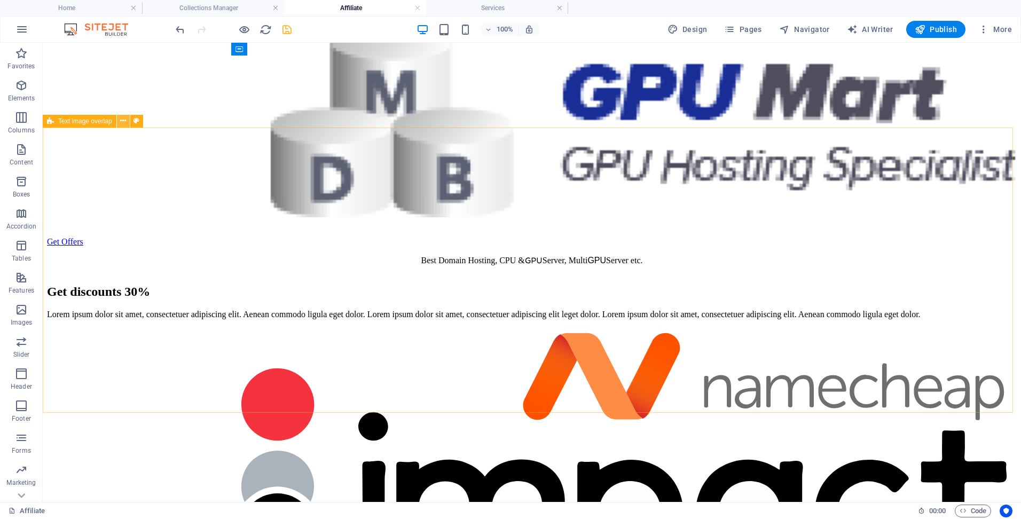
click at [124, 127] on icon at bounding box center [123, 120] width 6 height 11
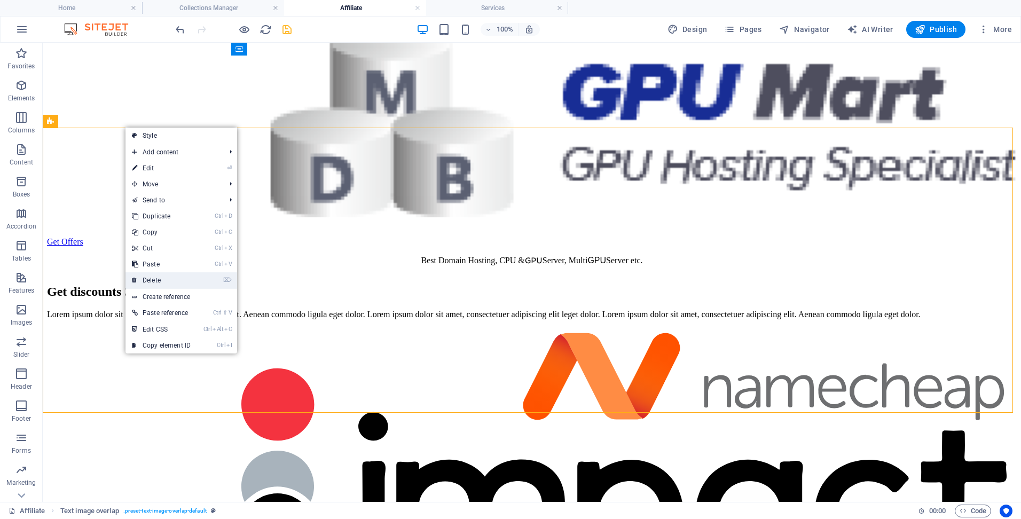
click at [185, 282] on link "⌦ Delete" at bounding box center [162, 280] width 72 height 16
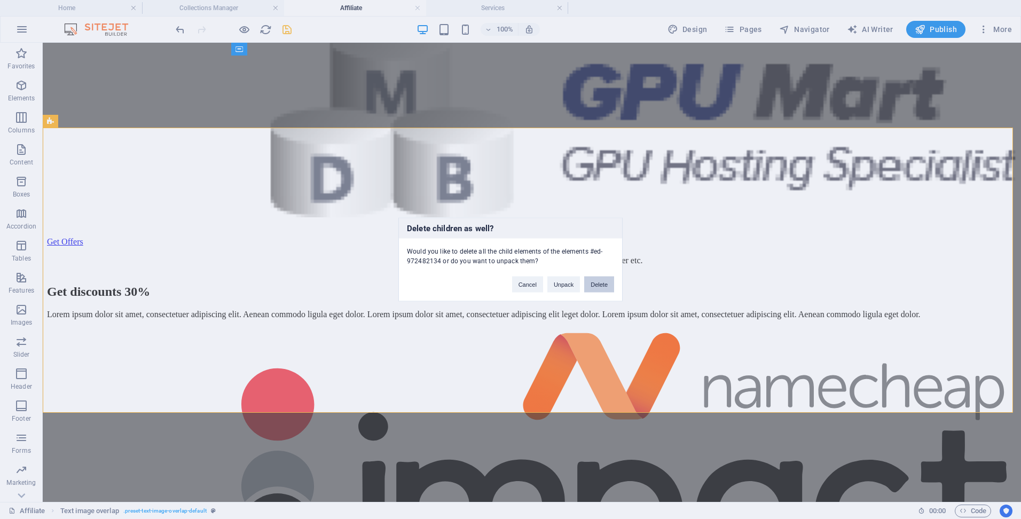
click at [593, 289] on button "Delete" at bounding box center [599, 285] width 30 height 16
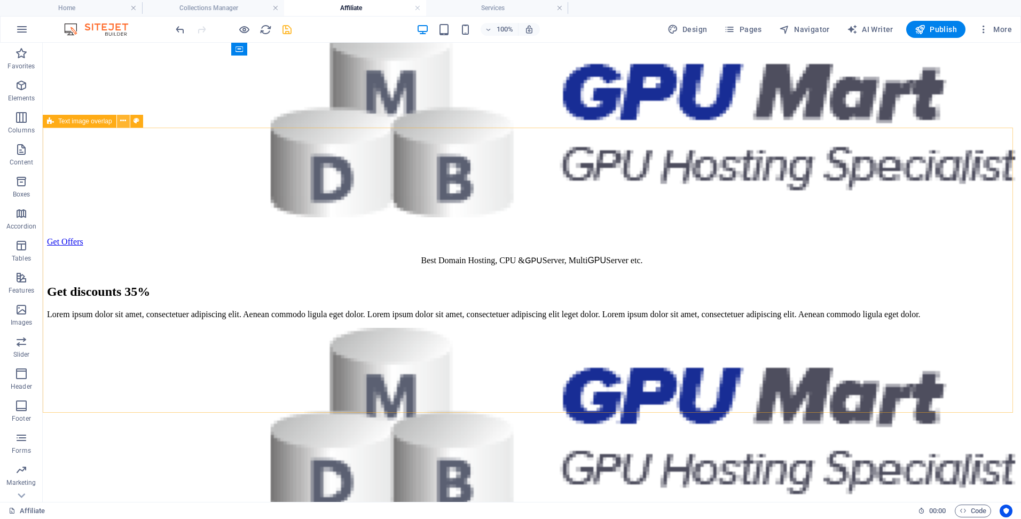
click at [123, 122] on icon at bounding box center [123, 120] width 6 height 11
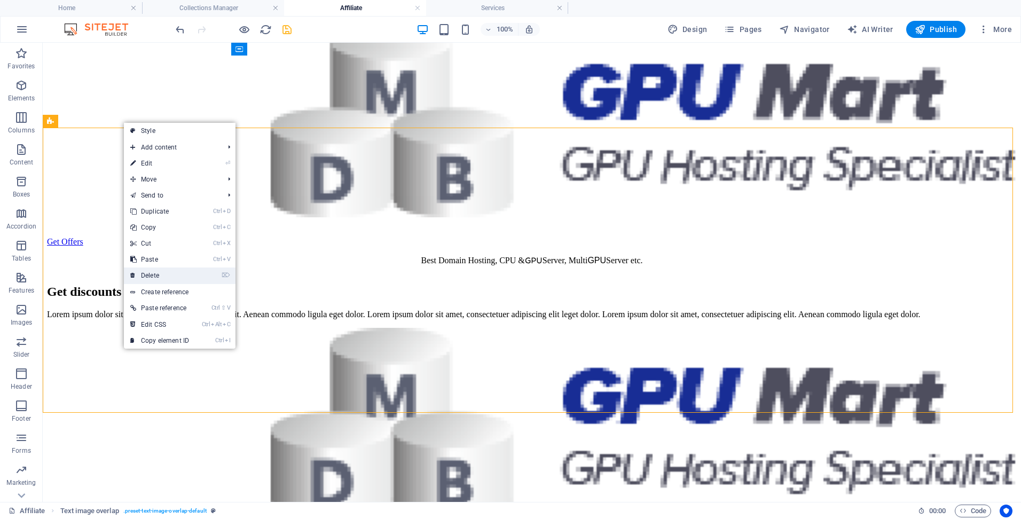
click at [186, 272] on link "⌦ Delete" at bounding box center [160, 276] width 72 height 16
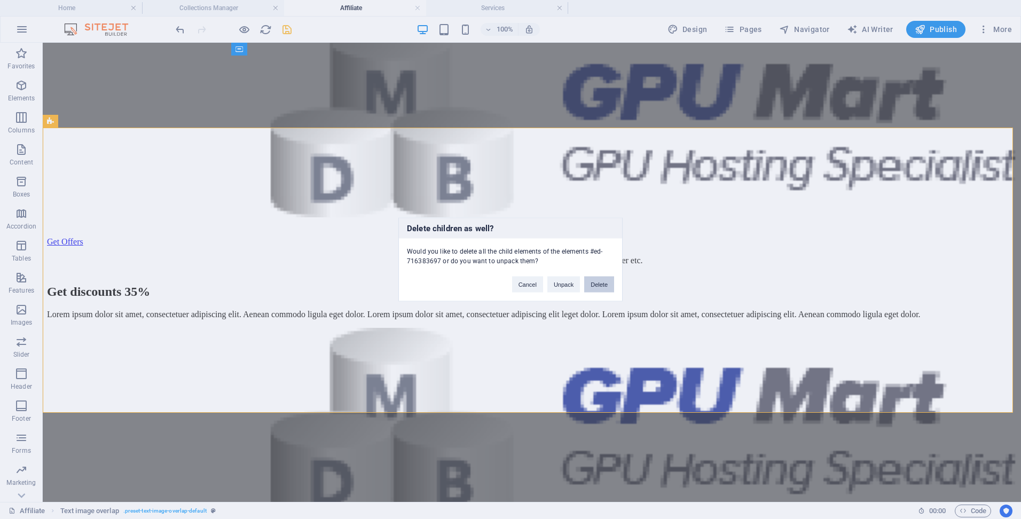
click at [600, 283] on button "Delete" at bounding box center [599, 285] width 30 height 16
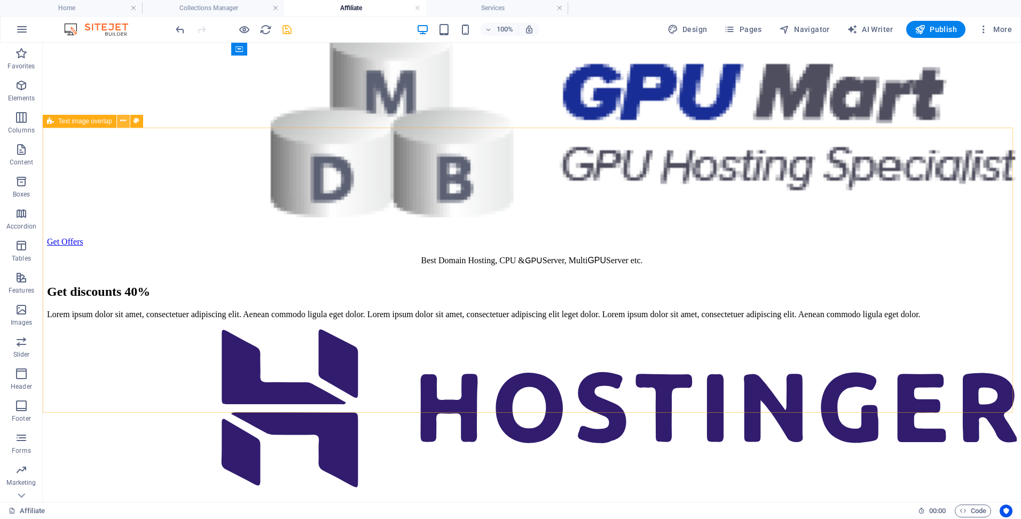
click at [126, 122] on icon at bounding box center [123, 120] width 6 height 11
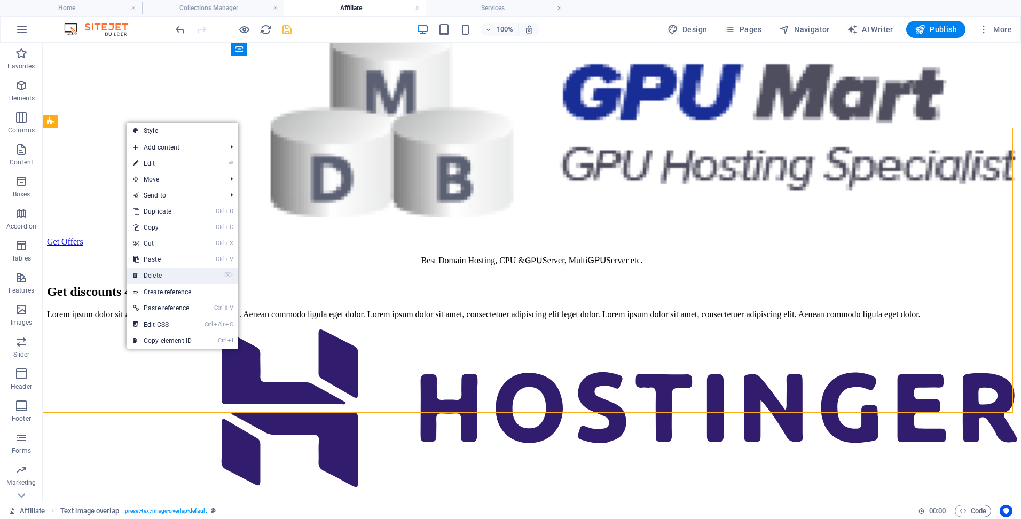
click at [193, 268] on link "⌦ Delete" at bounding box center [163, 276] width 72 height 16
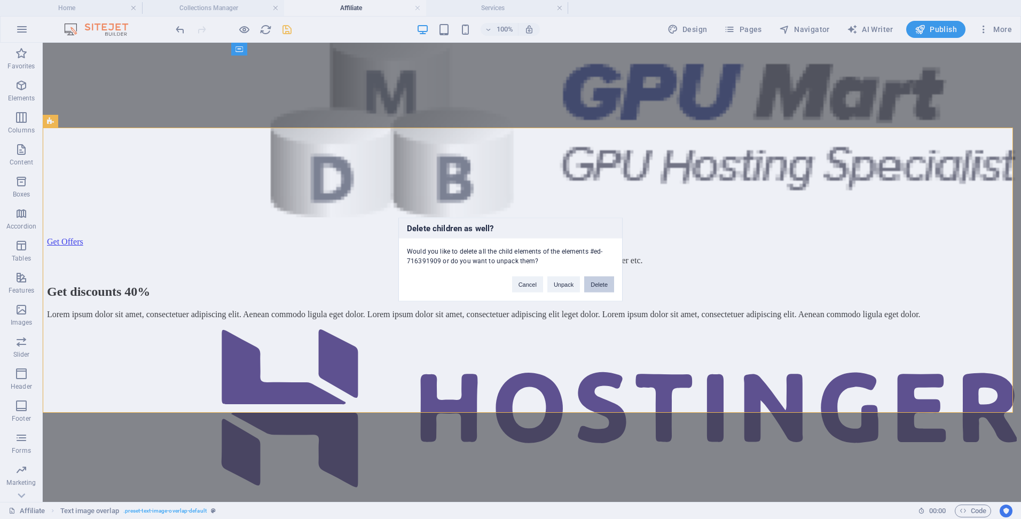
click at [597, 286] on button "Delete" at bounding box center [599, 285] width 30 height 16
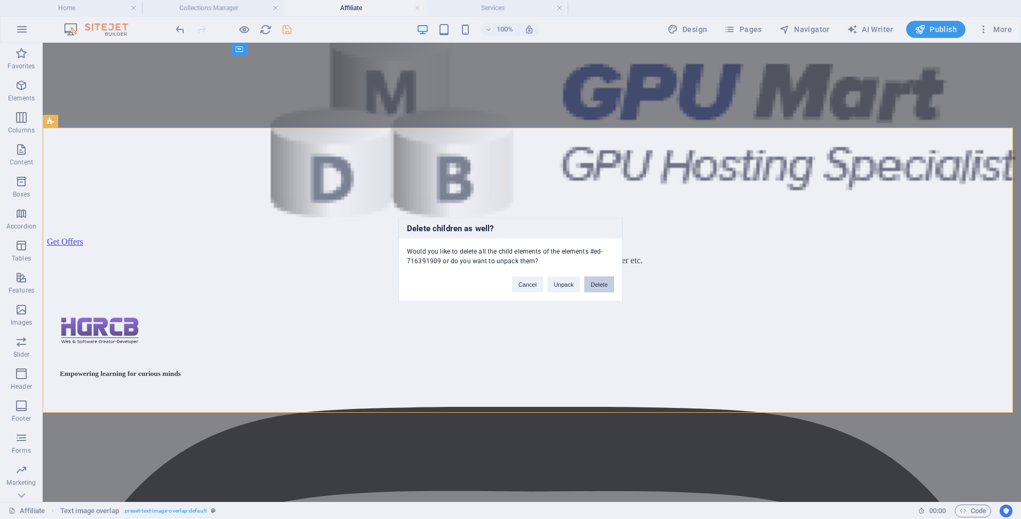
scroll to position [1405, 0]
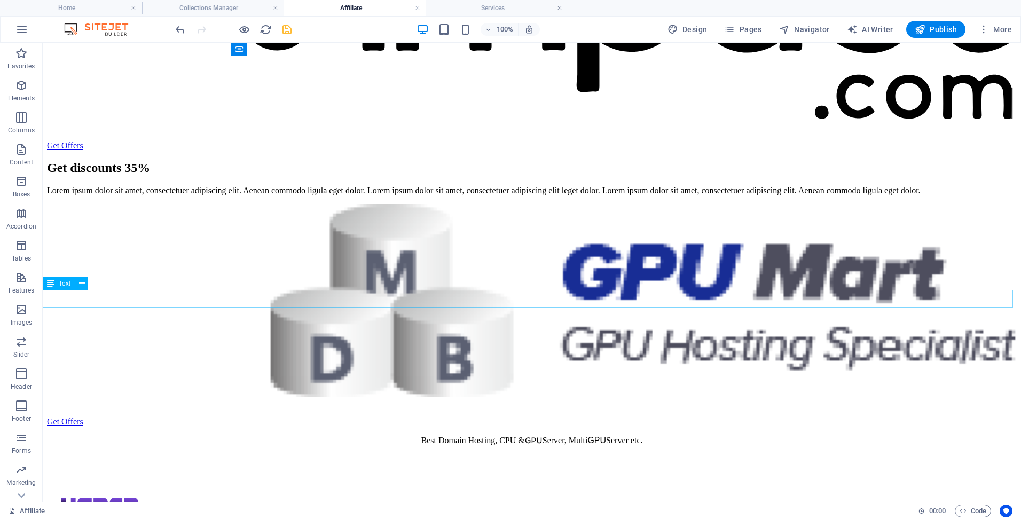
click at [412, 435] on div "Best Domain Hosting, CPU & GPU Server, Multi GPU Server etc." at bounding box center [532, 440] width 970 height 10
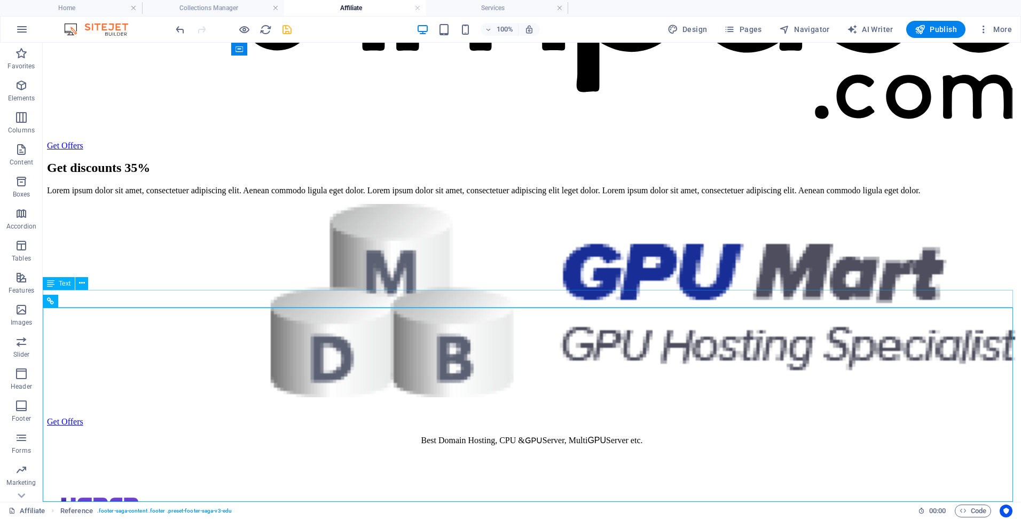
click at [449, 435] on div "Best Domain Hosting, CPU & GPU Server, Multi GPU Server etc." at bounding box center [532, 440] width 970 height 10
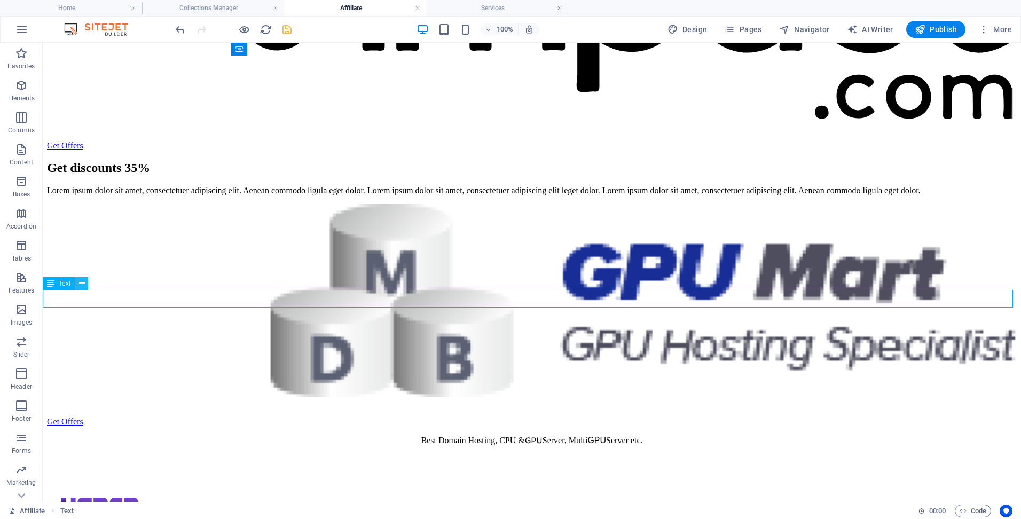
click at [79, 287] on icon at bounding box center [82, 283] width 6 height 11
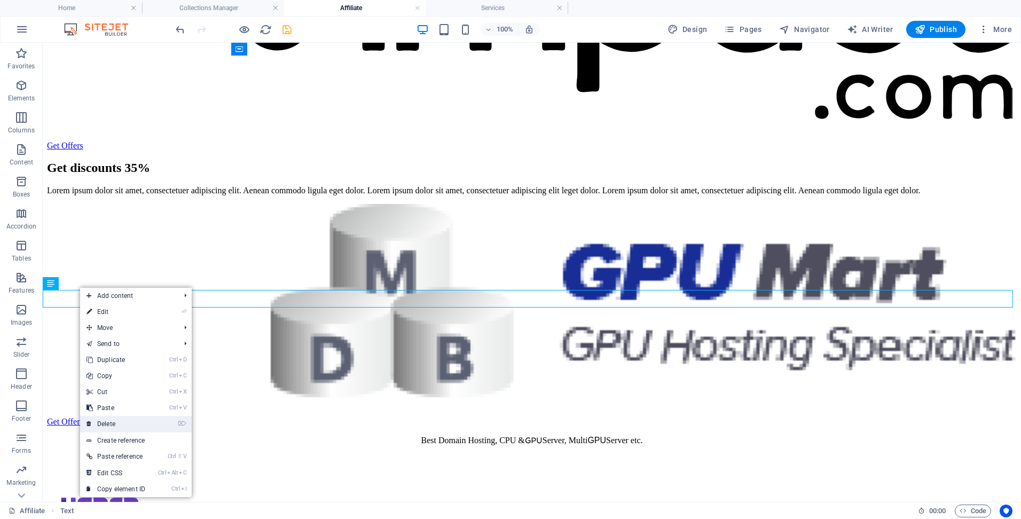
drag, startPoint x: 117, startPoint y: 423, endPoint x: 75, endPoint y: 380, distance: 59.7
click at [117, 423] on link "⌦ Delete" at bounding box center [116, 424] width 72 height 16
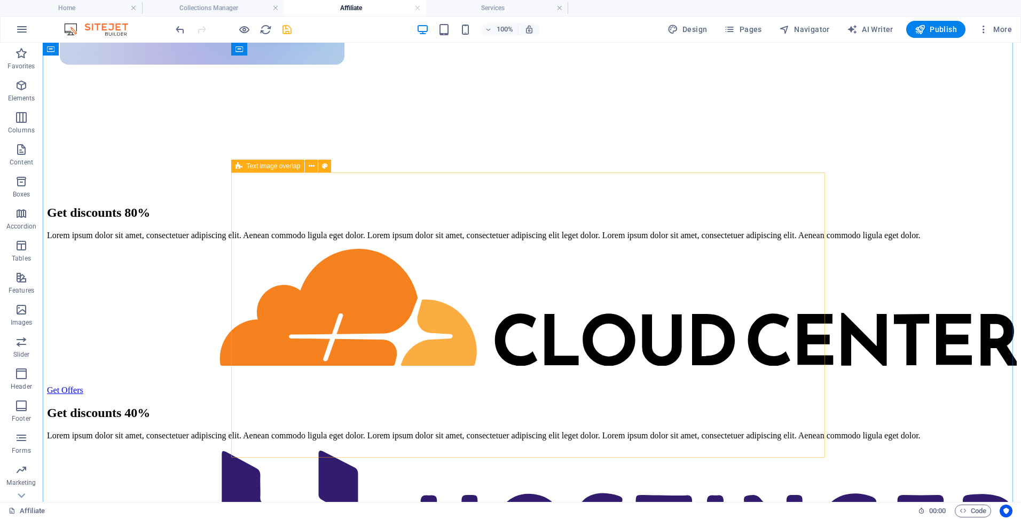
scroll to position [641, 0]
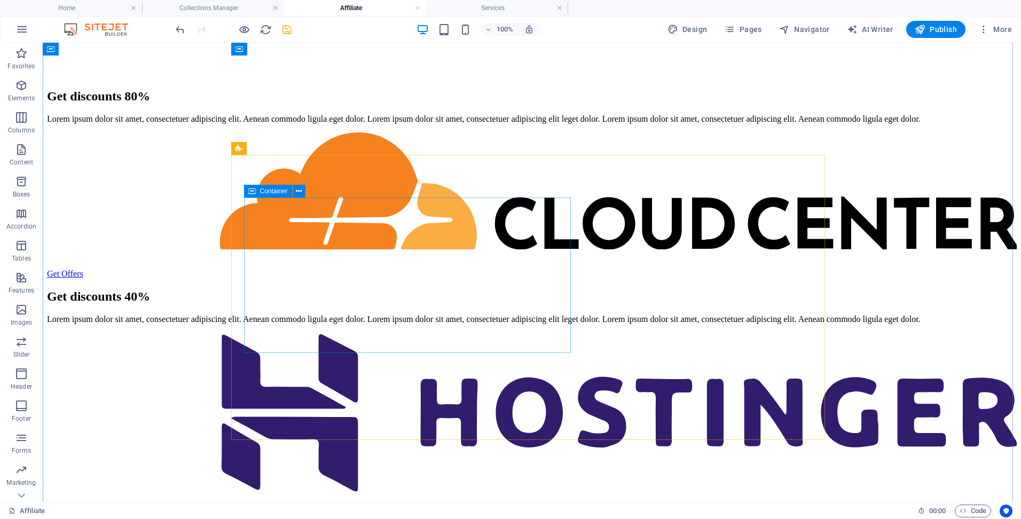
click at [363, 290] on div "Get discounts 40% Lorem ipsum dolor sit amet, consectetuer adipiscing elit. Aen…" at bounding box center [532, 307] width 970 height 35
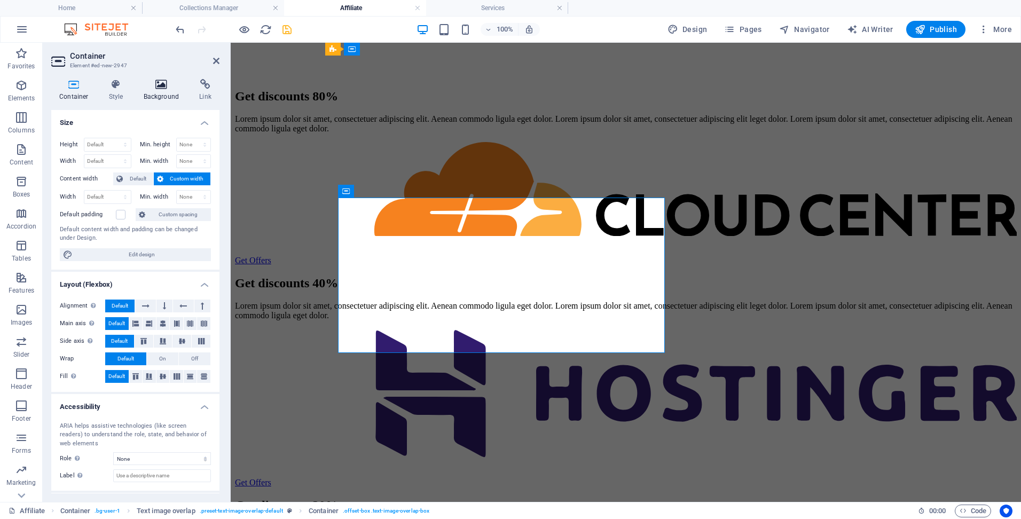
click at [166, 90] on h4 "Background" at bounding box center [164, 90] width 56 height 22
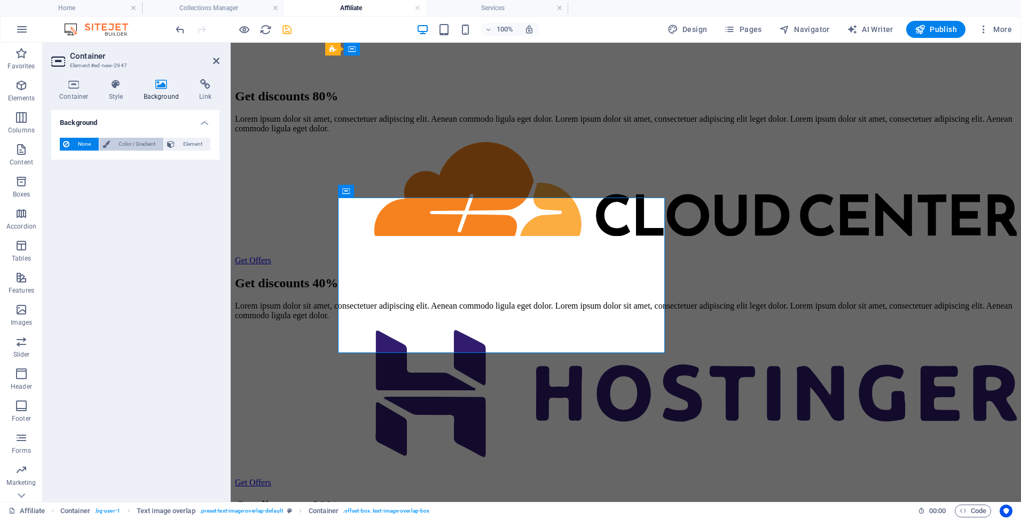
click at [138, 145] on span "Color / Gradient" at bounding box center [136, 144] width 47 height 13
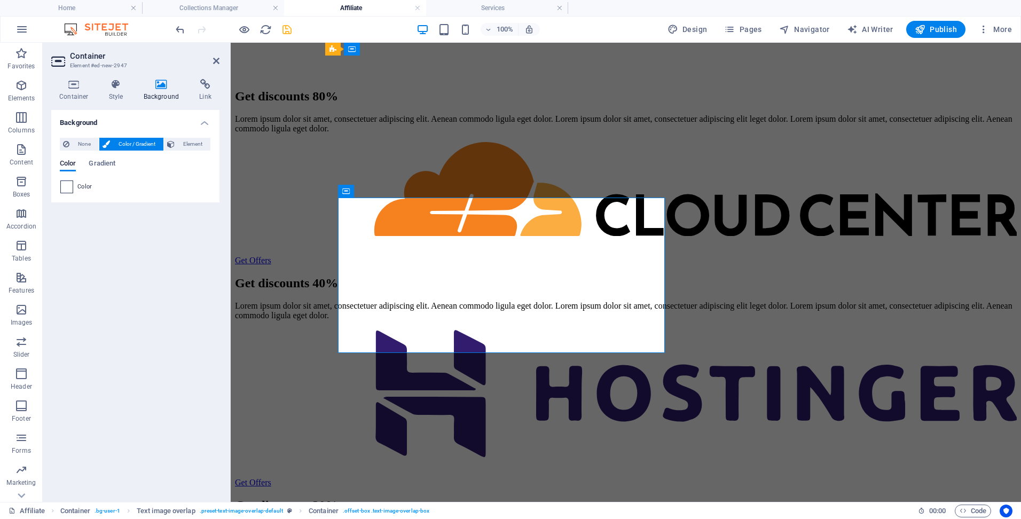
click at [63, 191] on span at bounding box center [67, 187] width 12 height 12
type input "#ffffff"
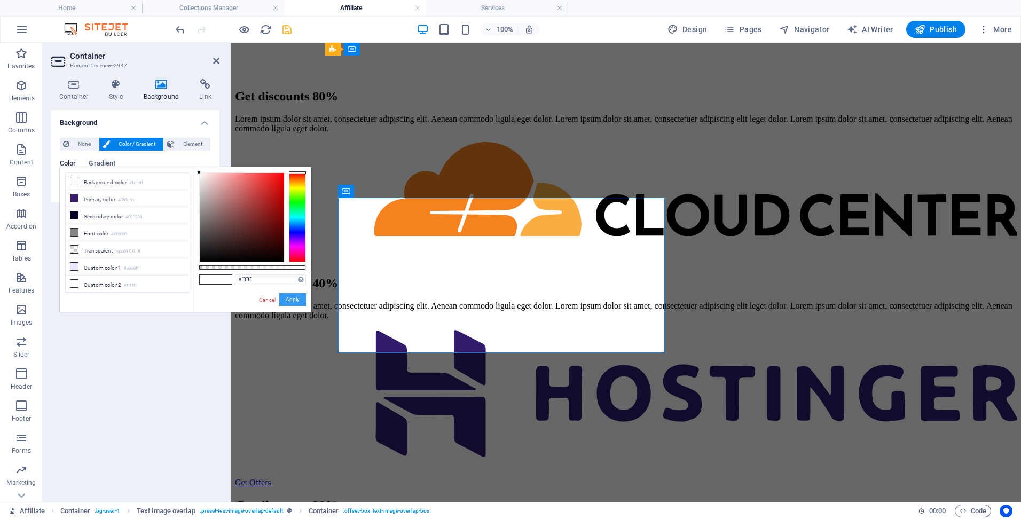
click at [292, 298] on button "Apply" at bounding box center [292, 299] width 27 height 13
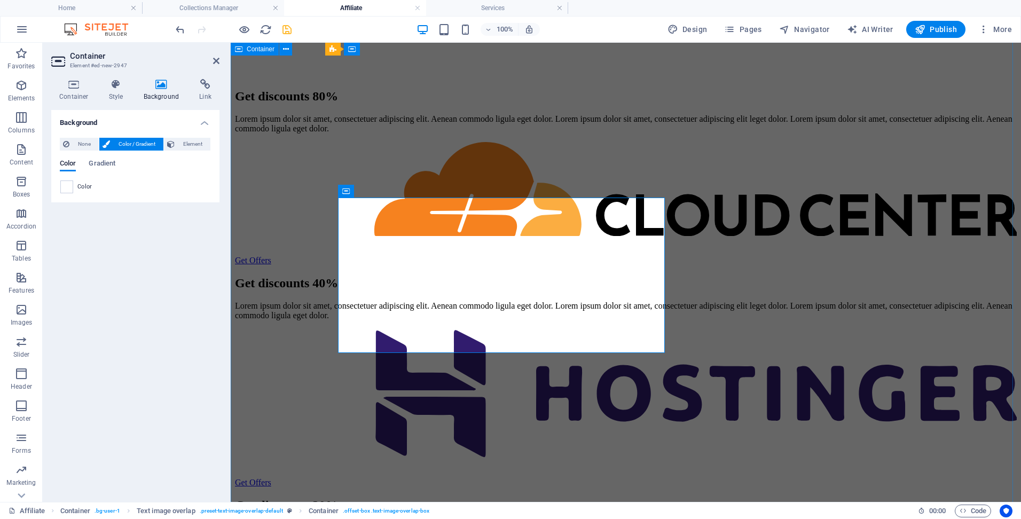
scroll to position [962, 0]
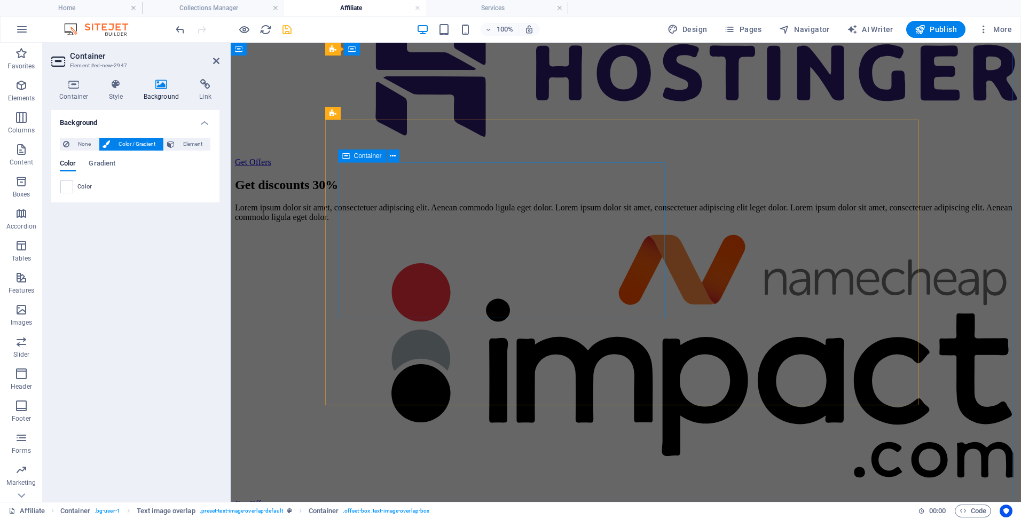
click at [439, 178] on div "Get discounts 30% Lorem ipsum dolor sit amet, consectetuer adipiscing elit. Aen…" at bounding box center [626, 200] width 782 height 44
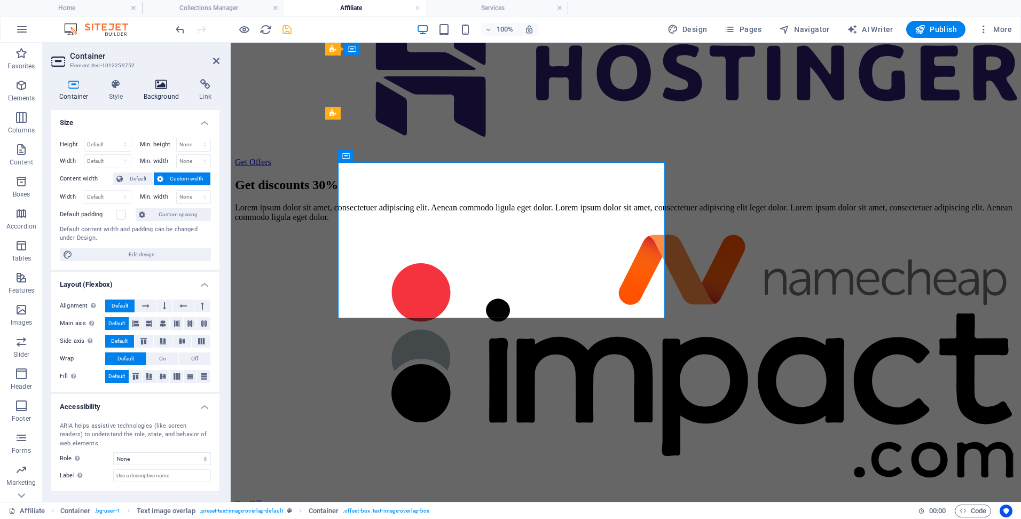
click at [151, 81] on icon at bounding box center [162, 84] width 52 height 11
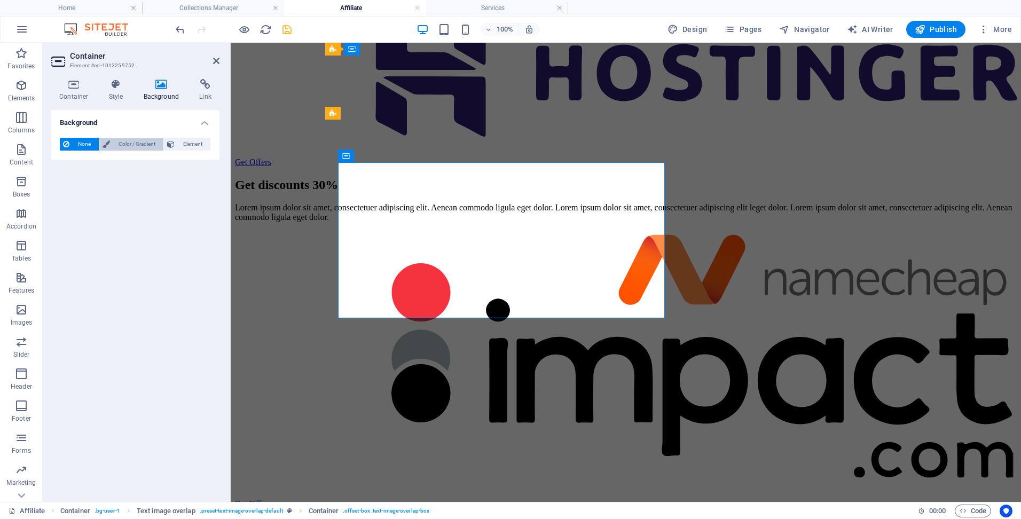
click at [136, 143] on span "Color / Gradient" at bounding box center [136, 144] width 47 height 13
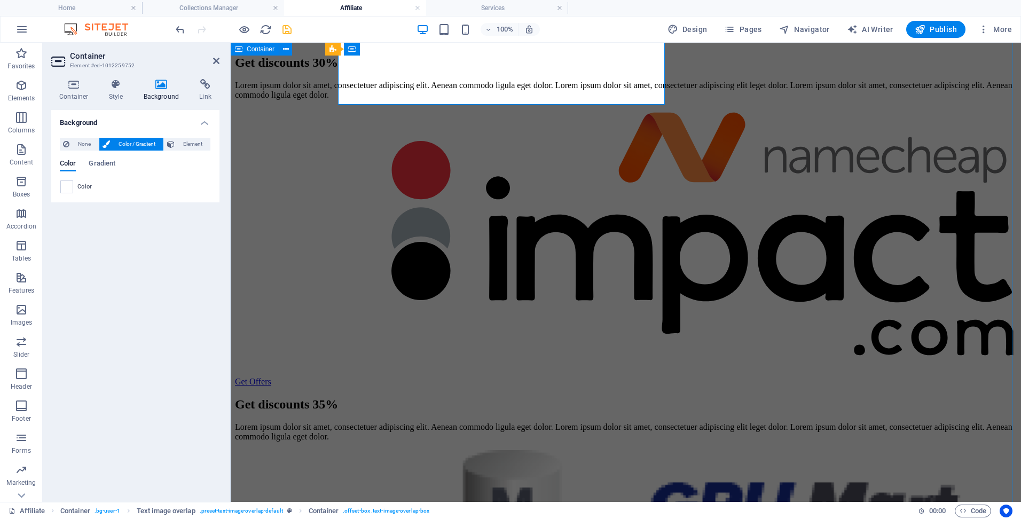
scroll to position [1175, 0]
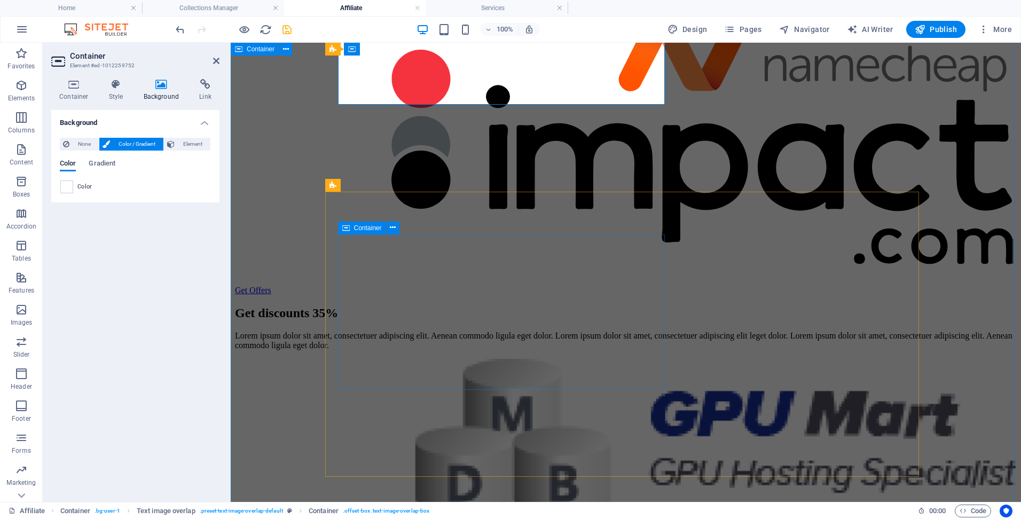
click at [410, 306] on div "Get discounts 35% Lorem ipsum dolor sit amet, consectetuer adipiscing elit. Aen…" at bounding box center [626, 328] width 782 height 44
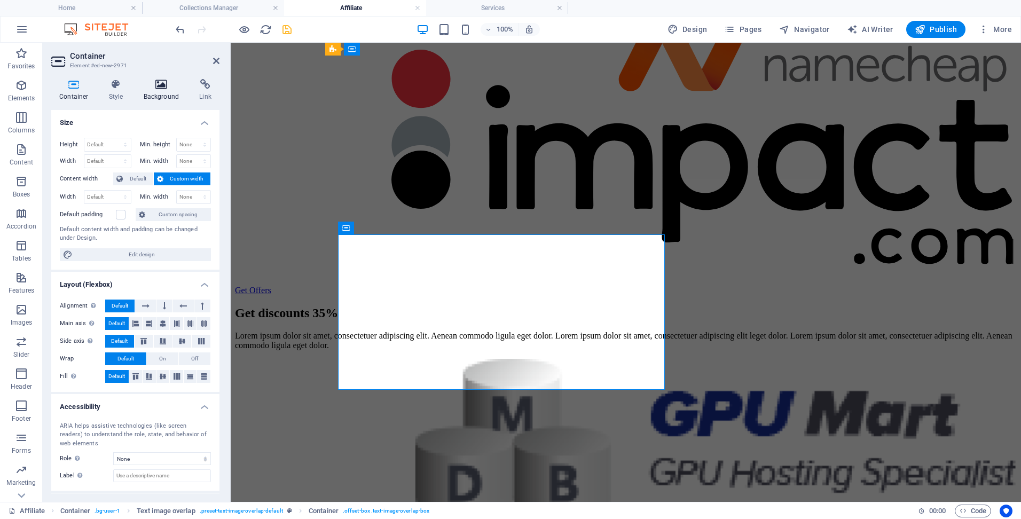
click at [160, 96] on h4 "Background" at bounding box center [164, 90] width 56 height 22
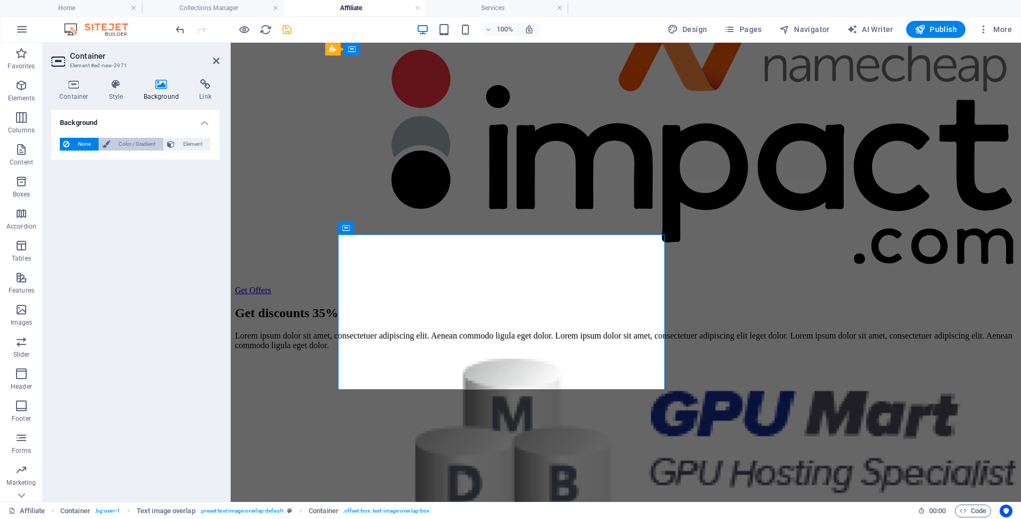
click at [148, 142] on span "Color / Gradient" at bounding box center [136, 144] width 47 height 13
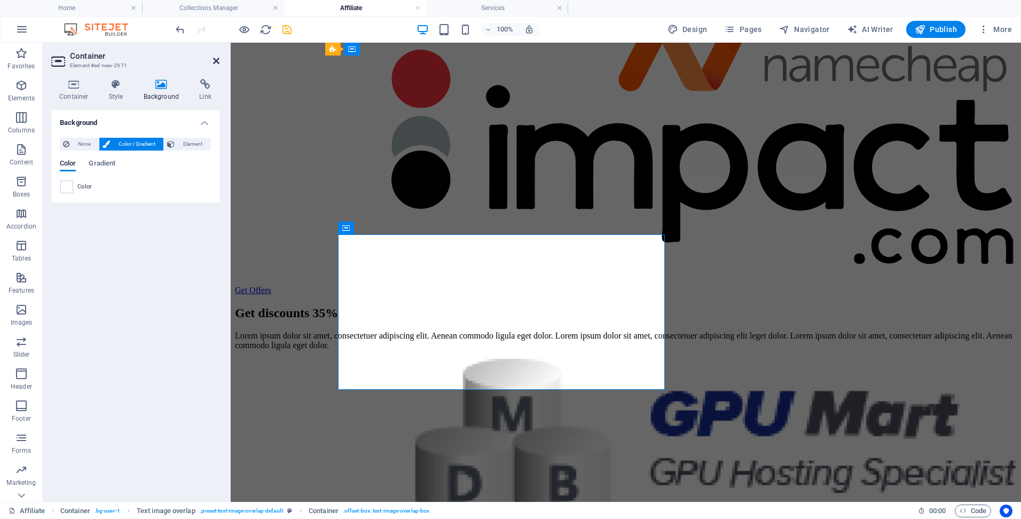
click at [217, 58] on icon at bounding box center [216, 61] width 6 height 9
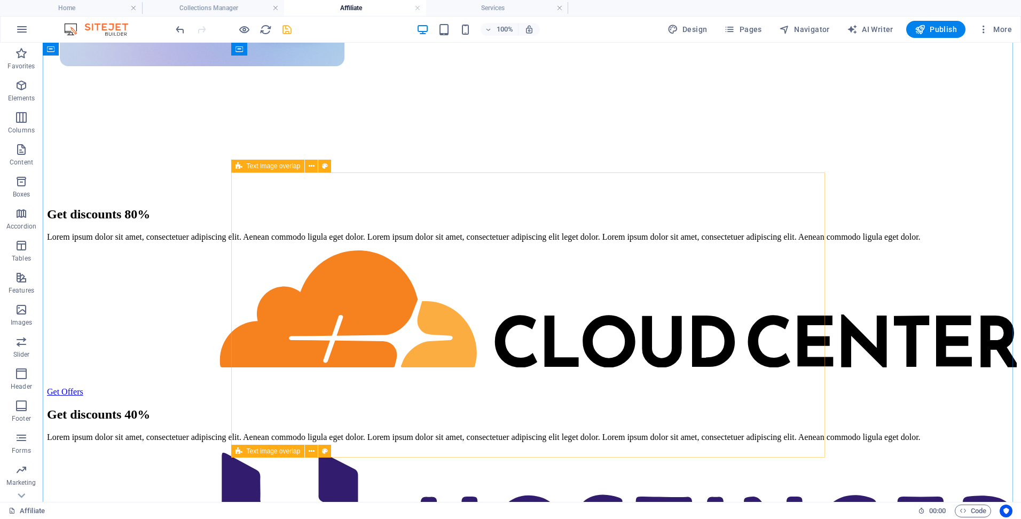
scroll to position [641, 0]
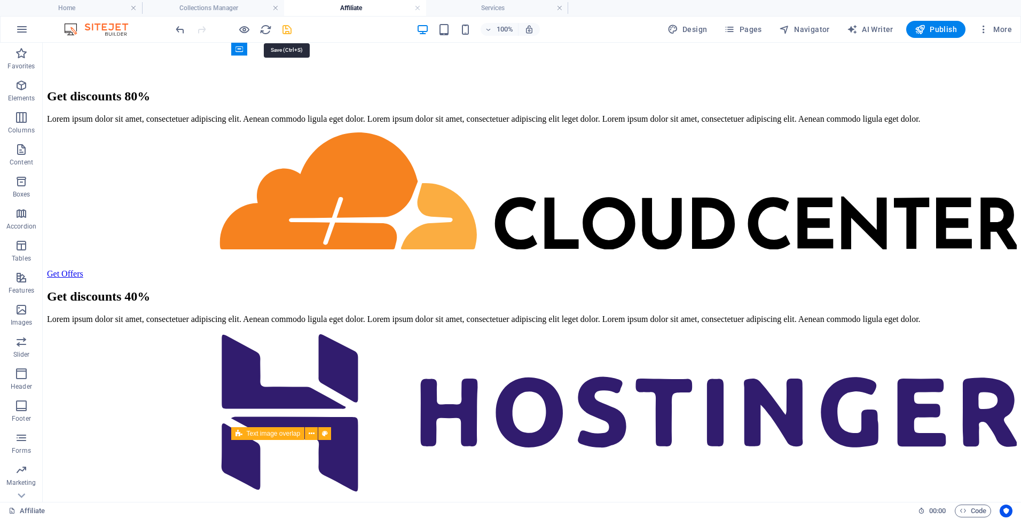
click at [286, 28] on icon "save" at bounding box center [287, 30] width 12 height 12
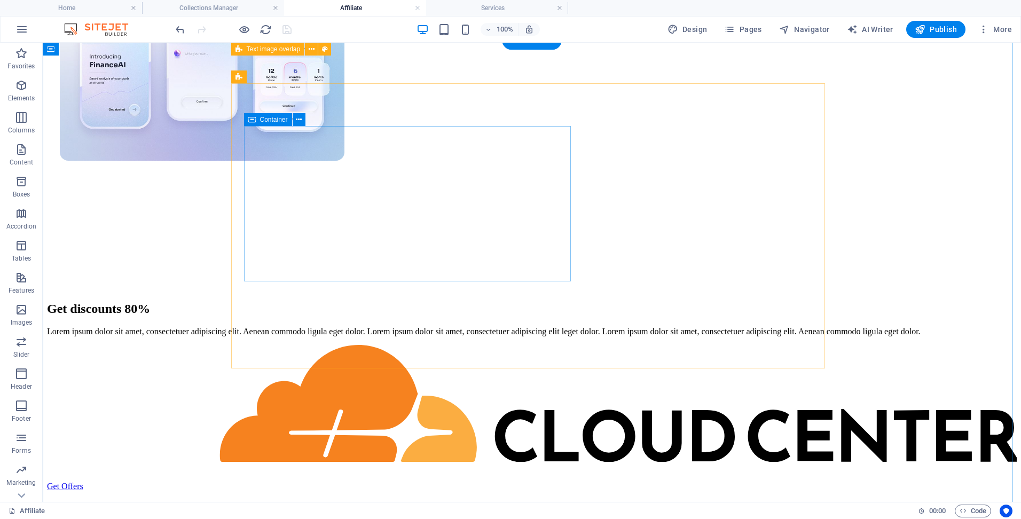
scroll to position [427, 0]
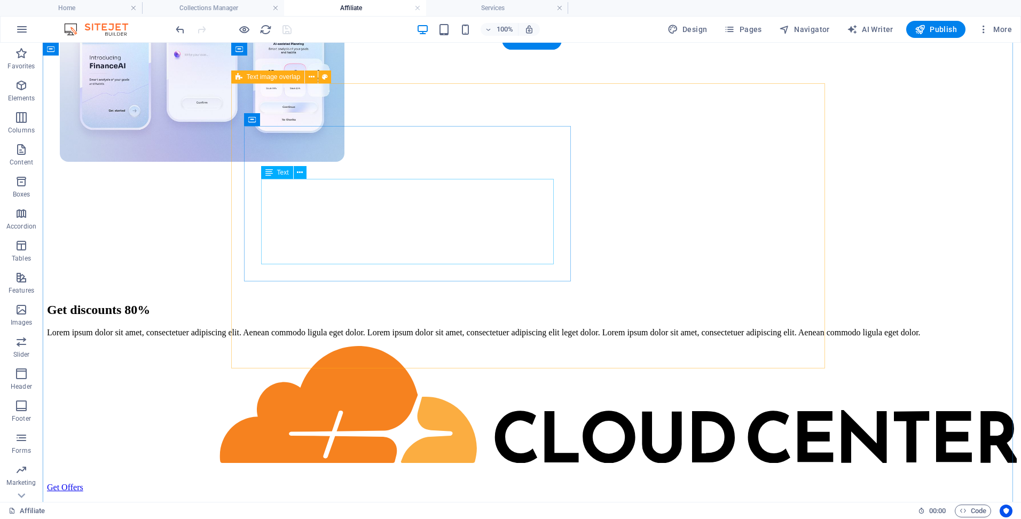
click at [441, 328] on div "Lorem ipsum dolor sit amet, consectetuer adipiscing elit. Aenean commodo ligula…" at bounding box center [532, 333] width 970 height 10
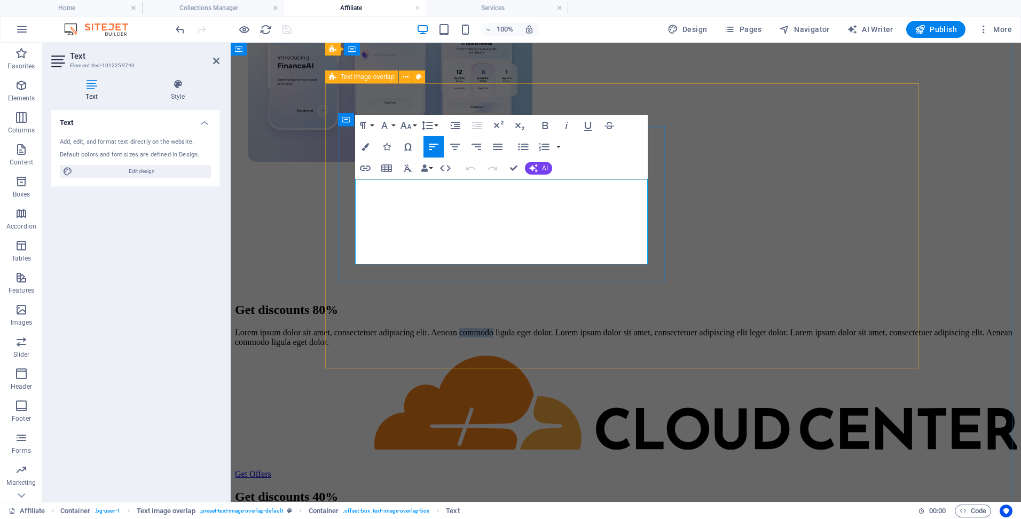
click at [441, 328] on p "Lorem ipsum dolor sit amet, consectetuer adipiscing elit. Aenean commodo ligula…" at bounding box center [626, 337] width 782 height 19
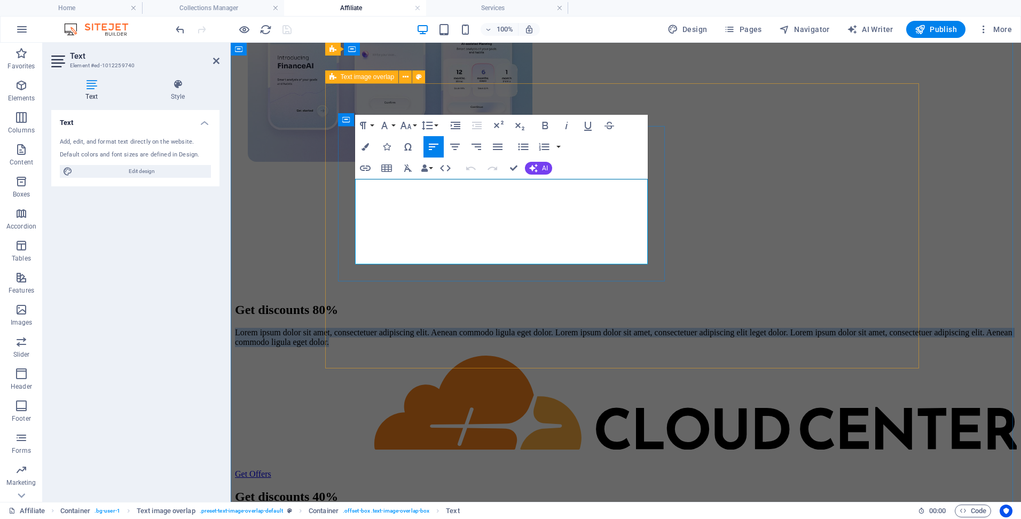
click at [441, 328] on p "Lorem ipsum dolor sit amet, consectetuer adipiscing elit. Aenean commodo ligula…" at bounding box center [626, 337] width 782 height 19
click at [214, 64] on icon at bounding box center [216, 61] width 6 height 9
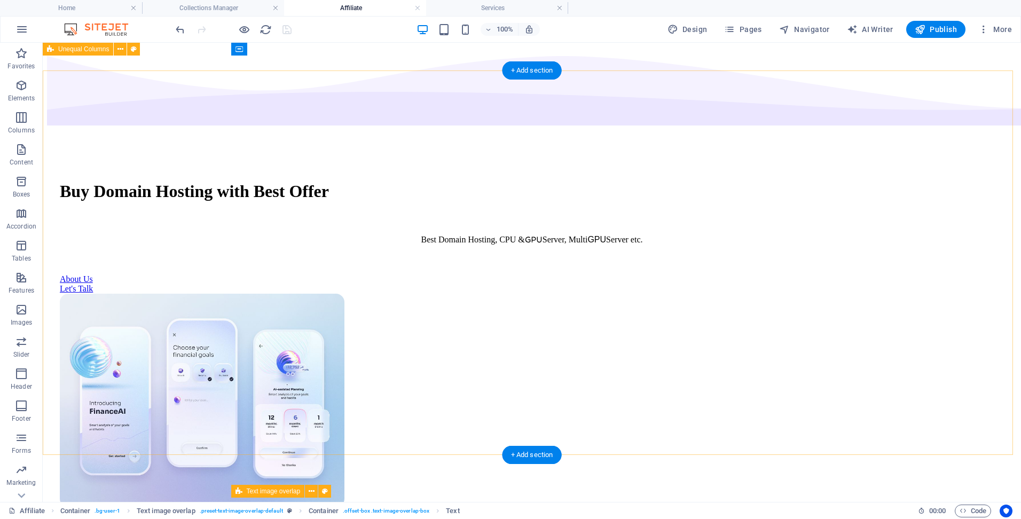
scroll to position [0, 0]
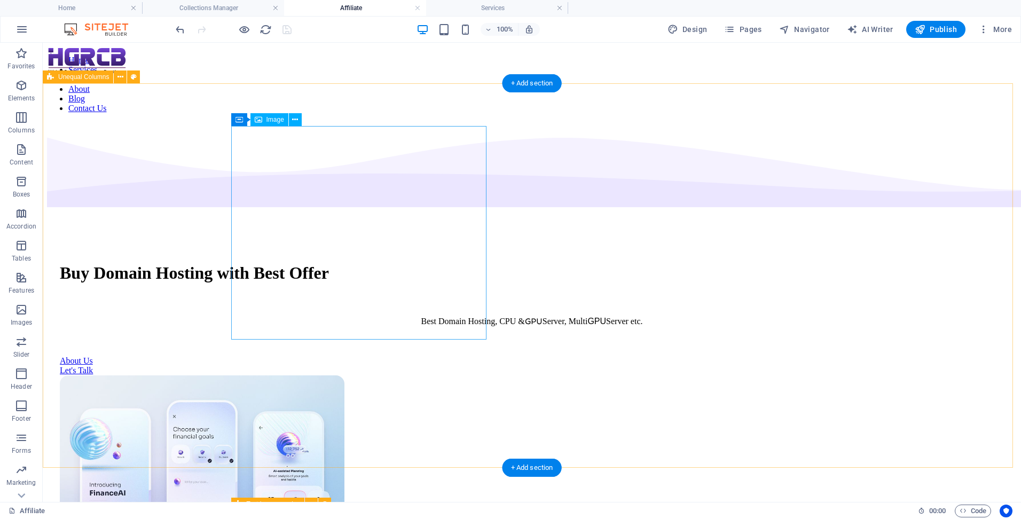
click at [339, 376] on figure at bounding box center [532, 484] width 944 height 216
select select "px"
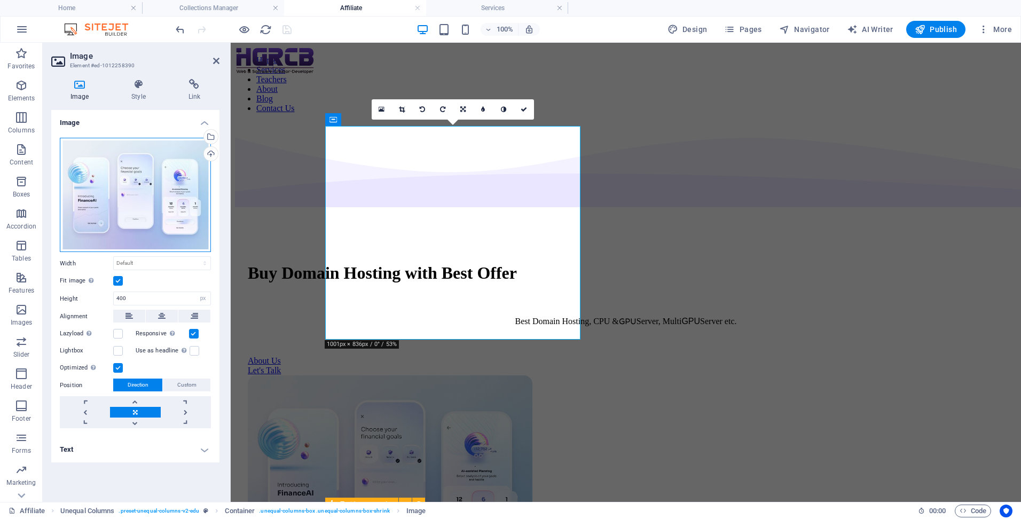
click at [135, 187] on div "Drag files here, click to choose files or select files from Files or our free s…" at bounding box center [135, 195] width 151 height 115
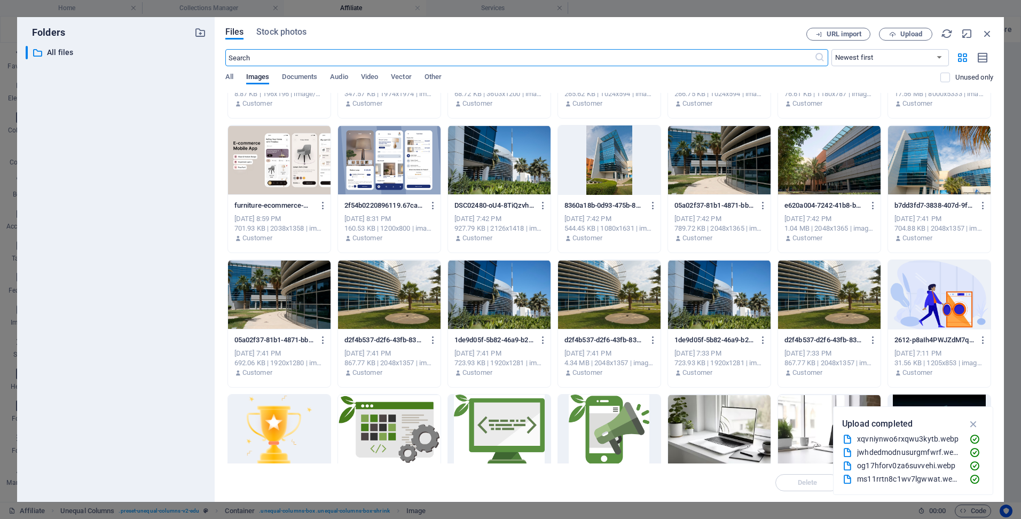
scroll to position [700, 0]
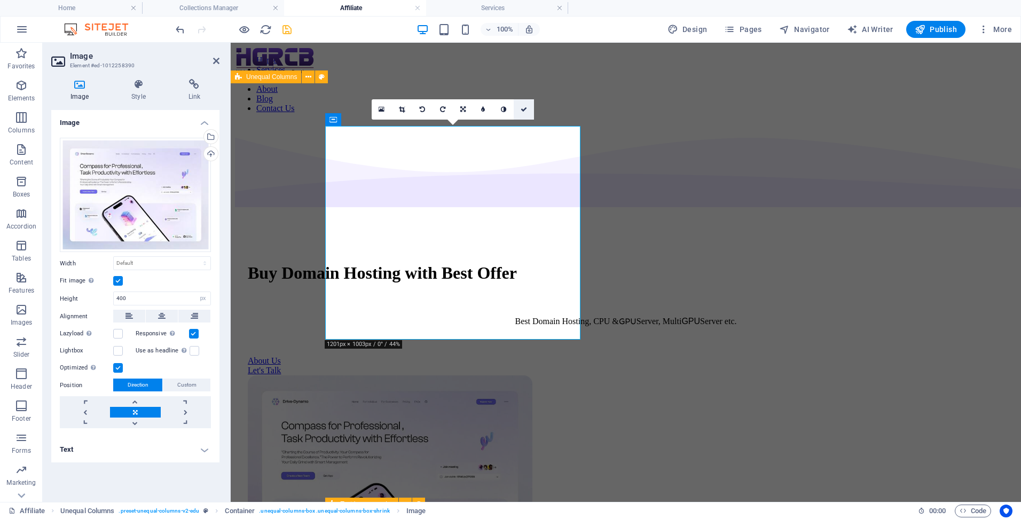
click at [522, 110] on icon at bounding box center [524, 109] width 6 height 6
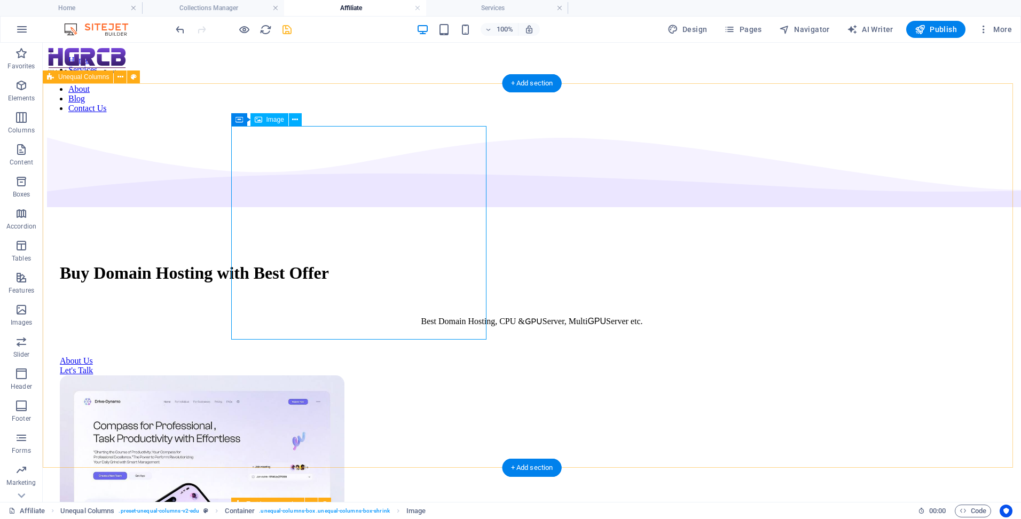
click at [407, 376] on figure at bounding box center [532, 484] width 944 height 216
select select "px"
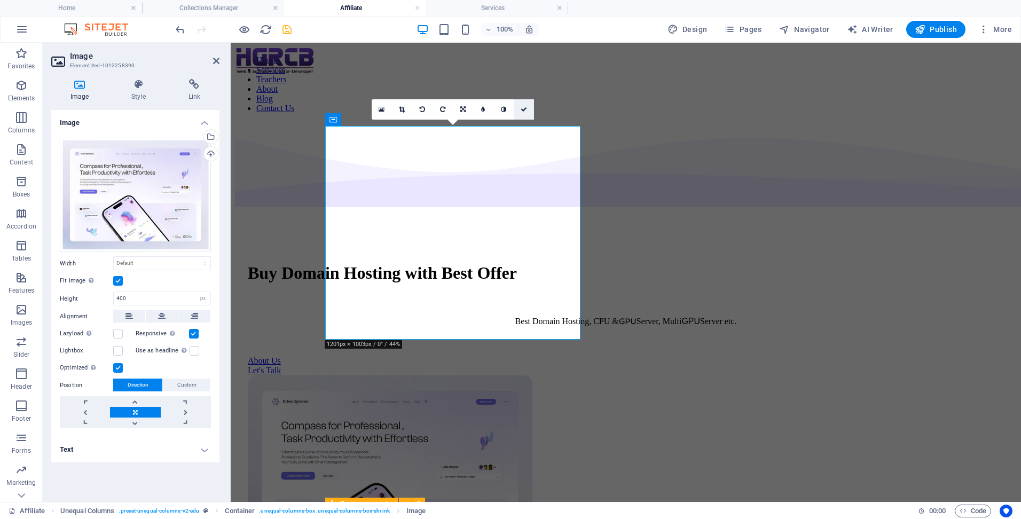
click at [524, 108] on icon at bounding box center [524, 109] width 6 height 6
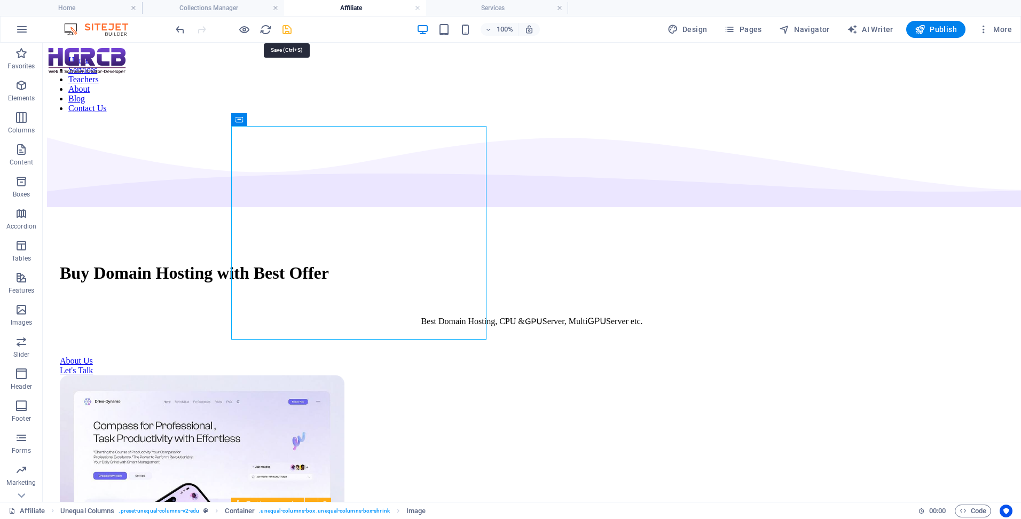
click at [288, 29] on icon "save" at bounding box center [287, 30] width 12 height 12
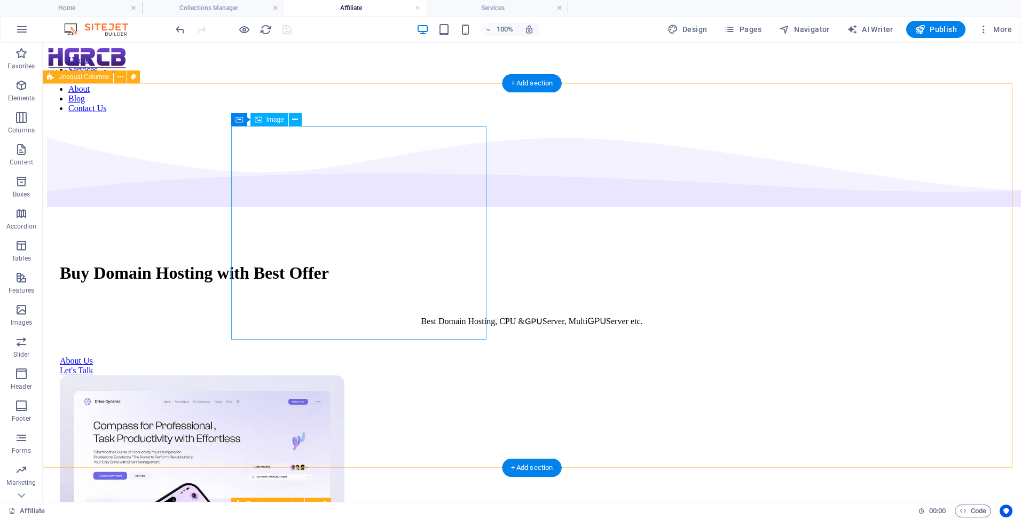
click at [396, 376] on figure at bounding box center [532, 484] width 944 height 216
select select "px"
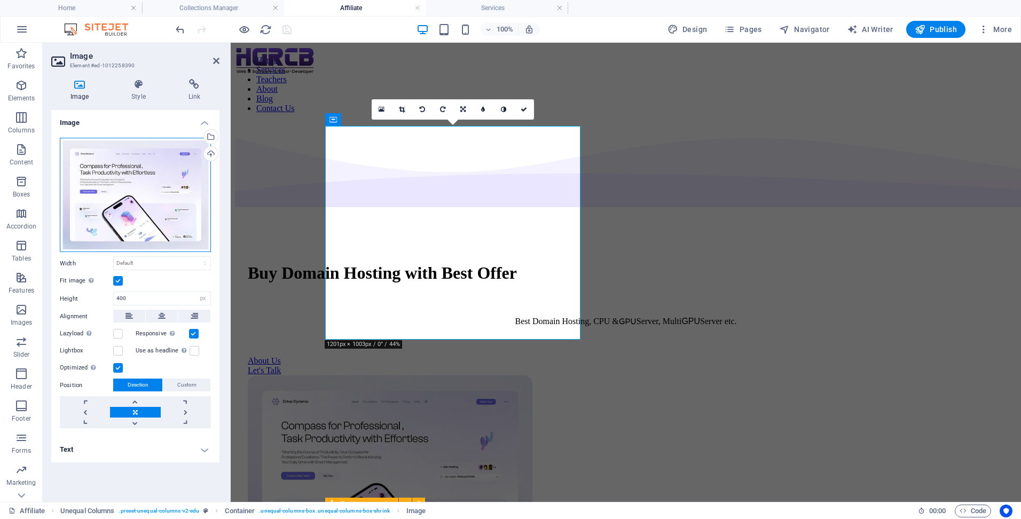
click at [183, 189] on div "Drag files here, click to choose files or select files from Files or our free s…" at bounding box center [135, 195] width 151 height 115
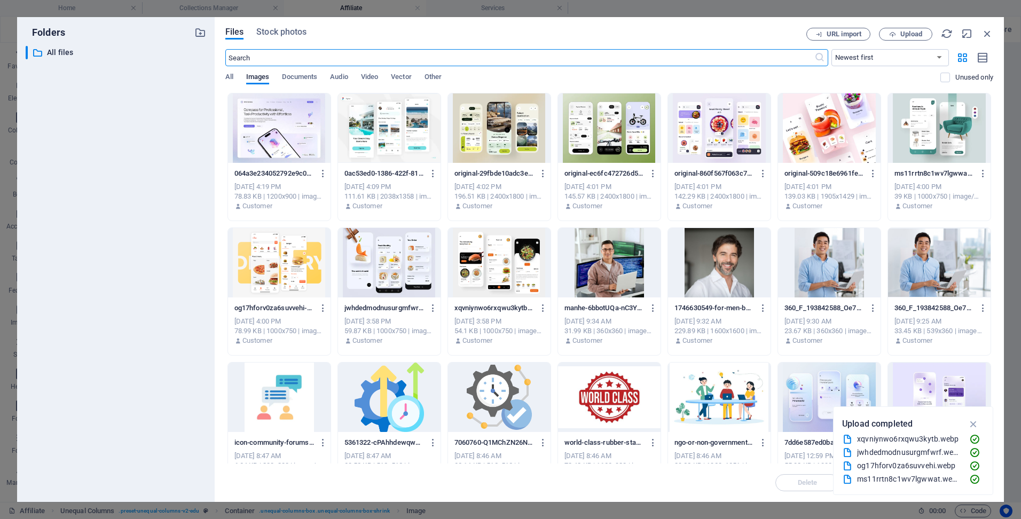
click at [285, 124] on div at bounding box center [279, 127] width 103 height 69
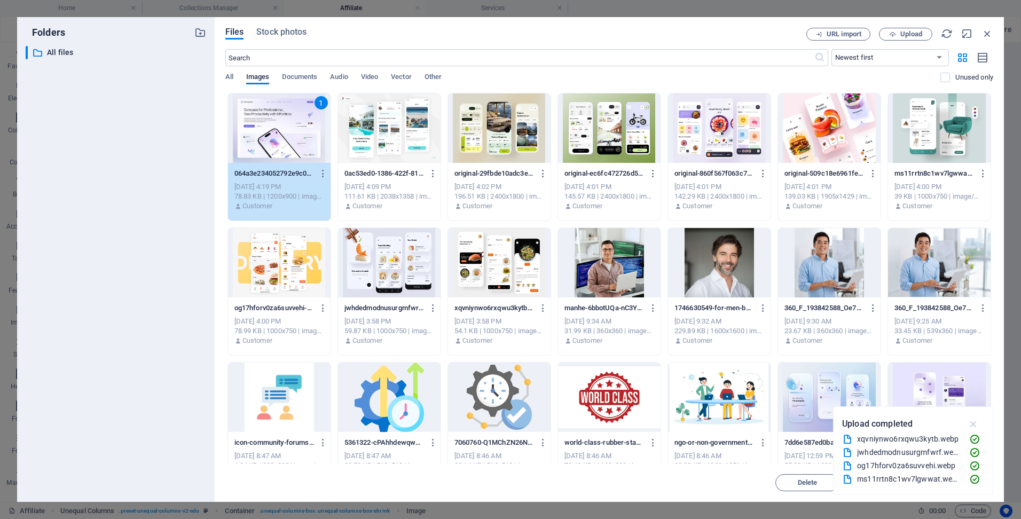
click at [973, 424] on icon "button" at bounding box center [974, 424] width 12 height 12
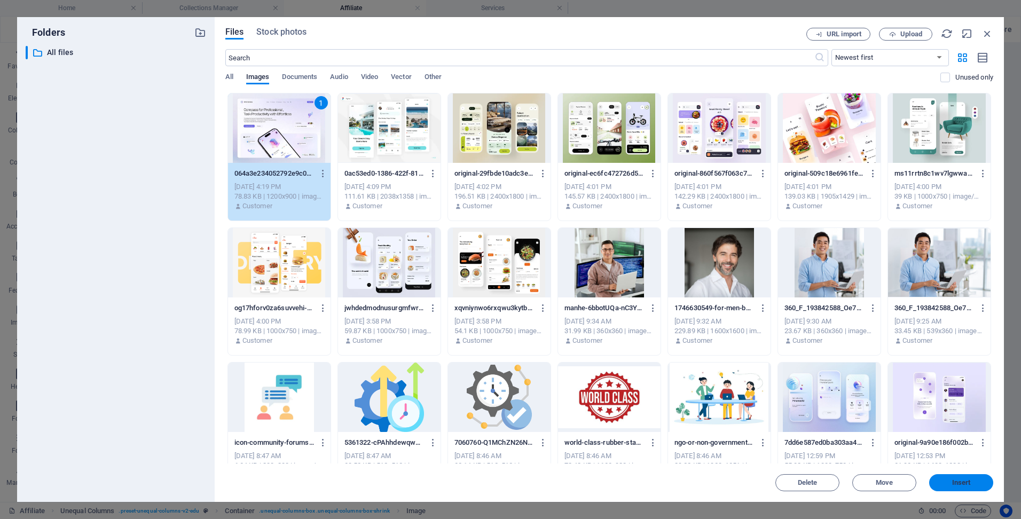
click at [944, 483] on span "Insert" at bounding box center [962, 483] width 56 height 6
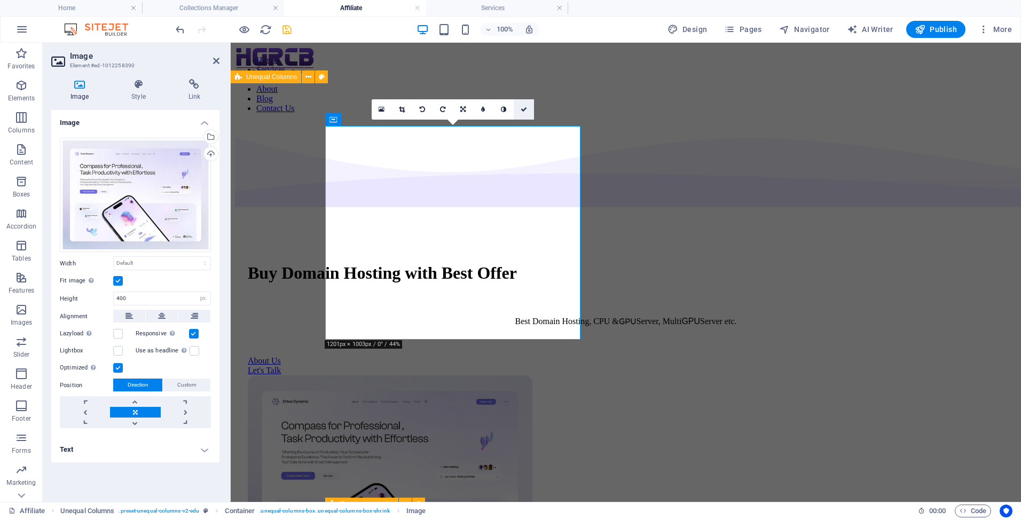
click at [526, 107] on icon at bounding box center [524, 109] width 6 height 6
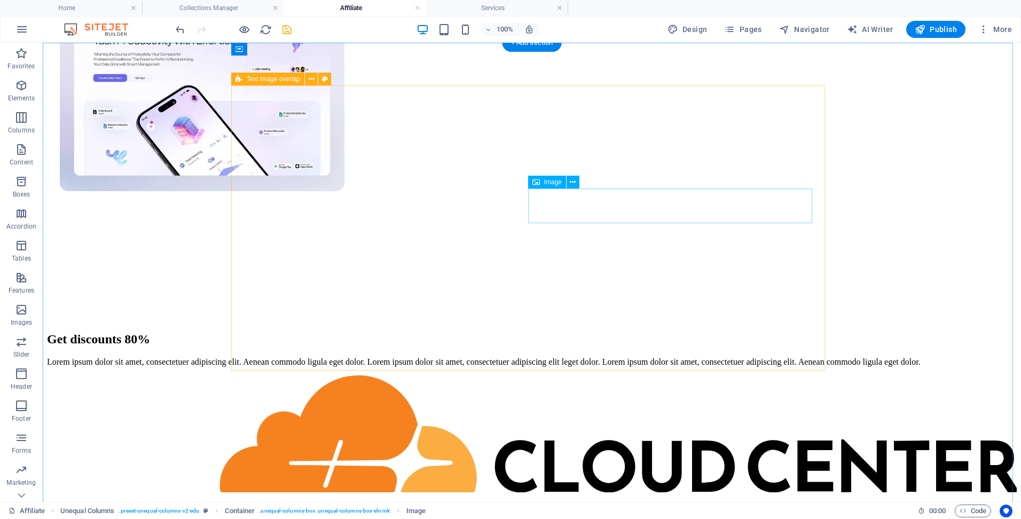
scroll to position [427, 0]
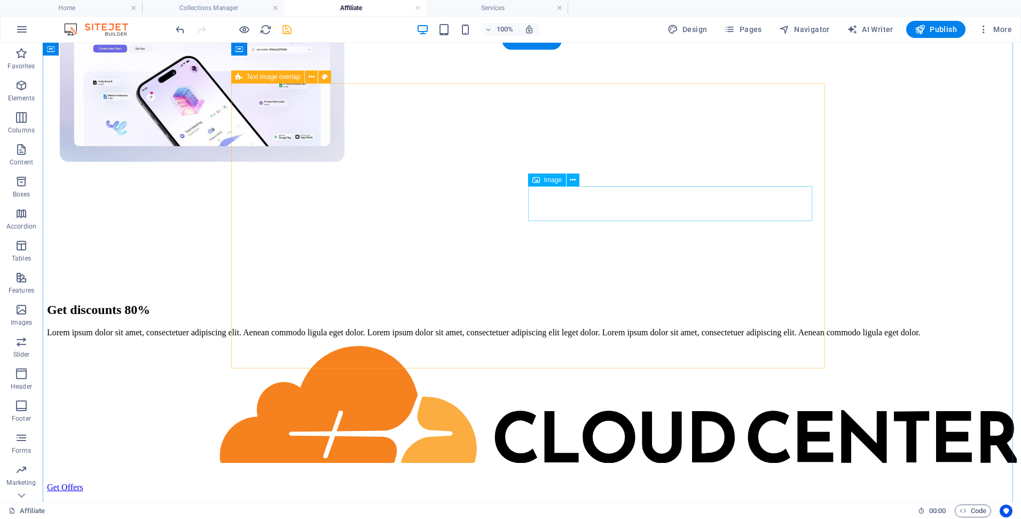
click at [625, 346] on figure at bounding box center [532, 405] width 970 height 119
select select "%"
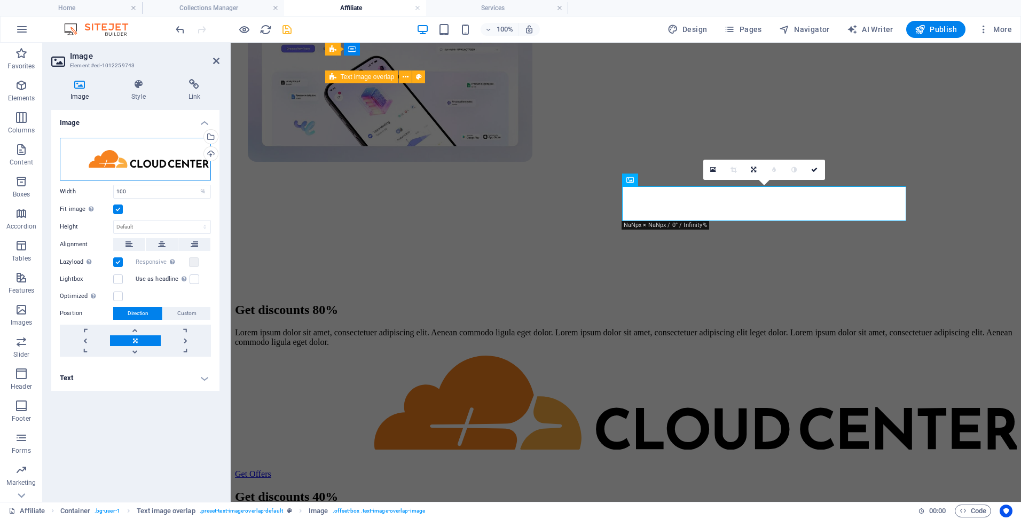
click at [182, 167] on div "Drag files here, click to choose files or select files from Files or our free s…" at bounding box center [135, 159] width 151 height 43
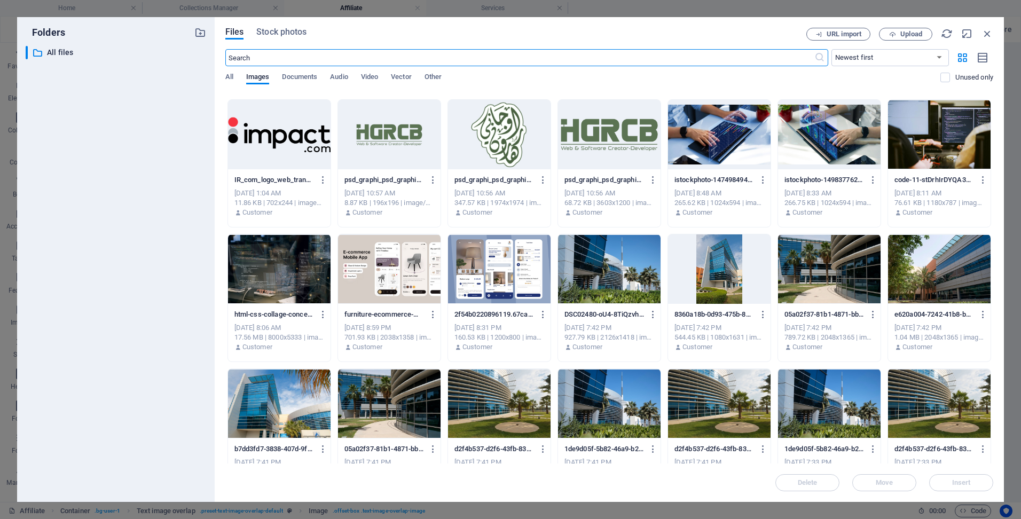
scroll to position [534, 0]
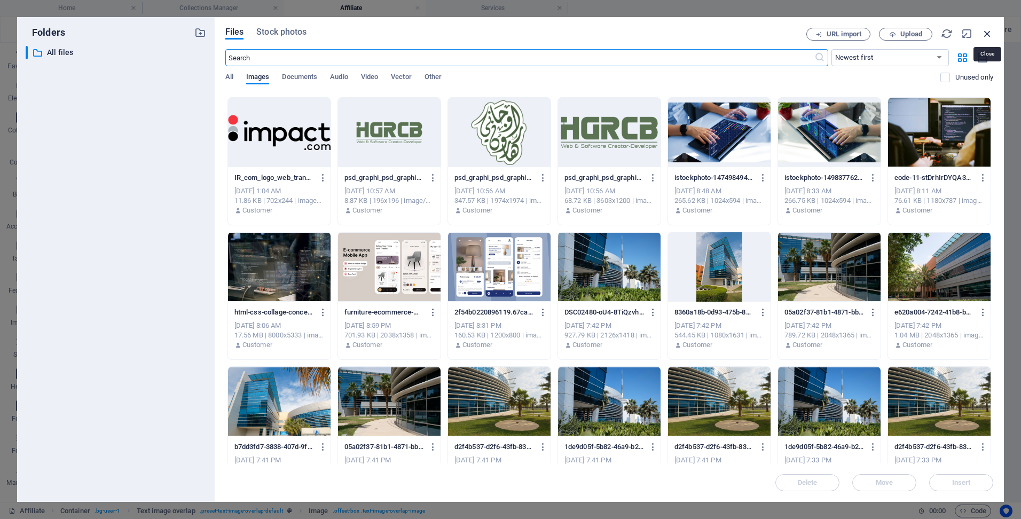
click at [987, 34] on icon "button" at bounding box center [988, 34] width 12 height 12
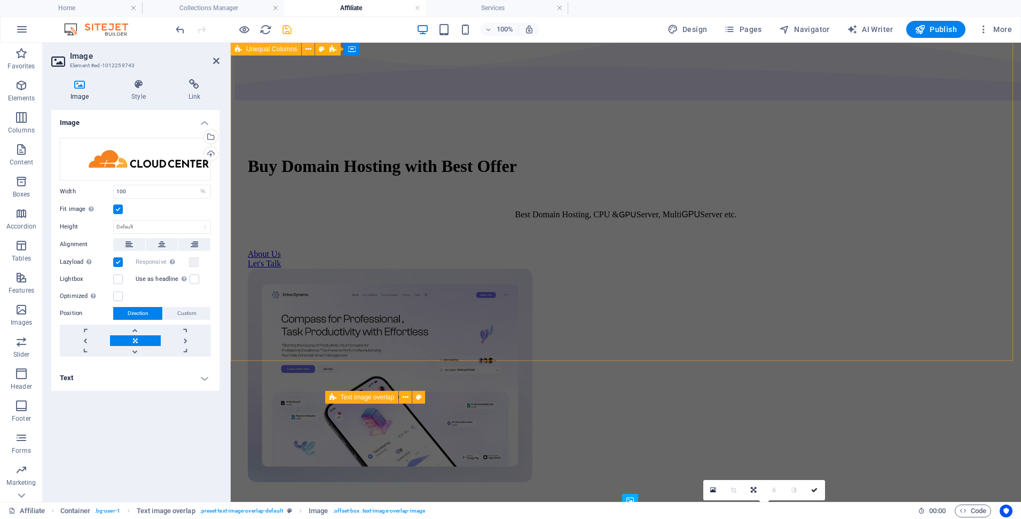
scroll to position [0, 0]
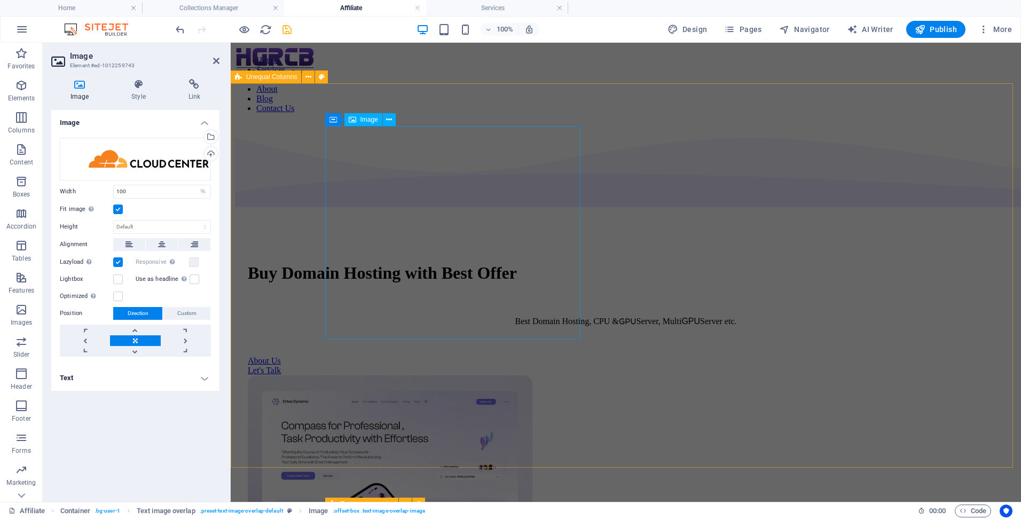
click at [497, 376] on figure at bounding box center [626, 484] width 756 height 216
select select "px"
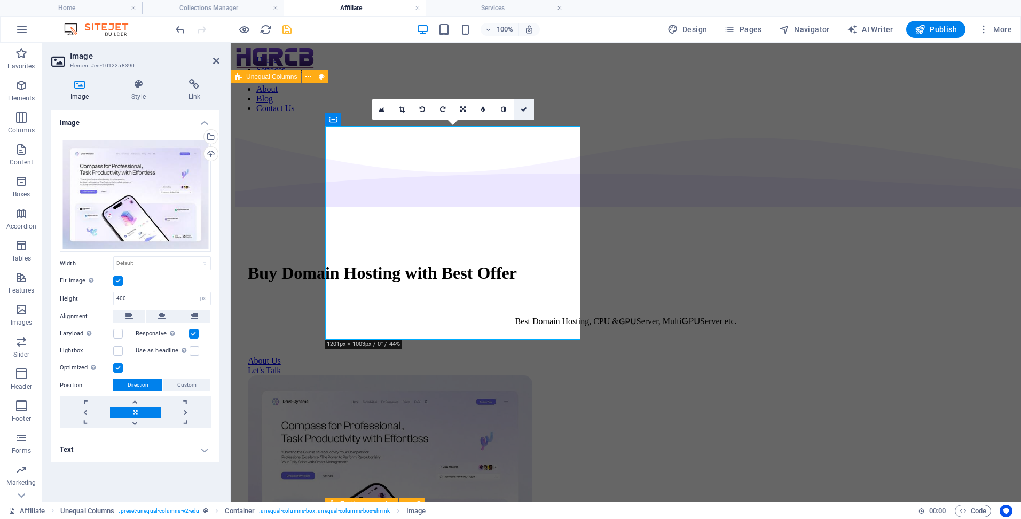
click at [522, 114] on link at bounding box center [524, 109] width 20 height 20
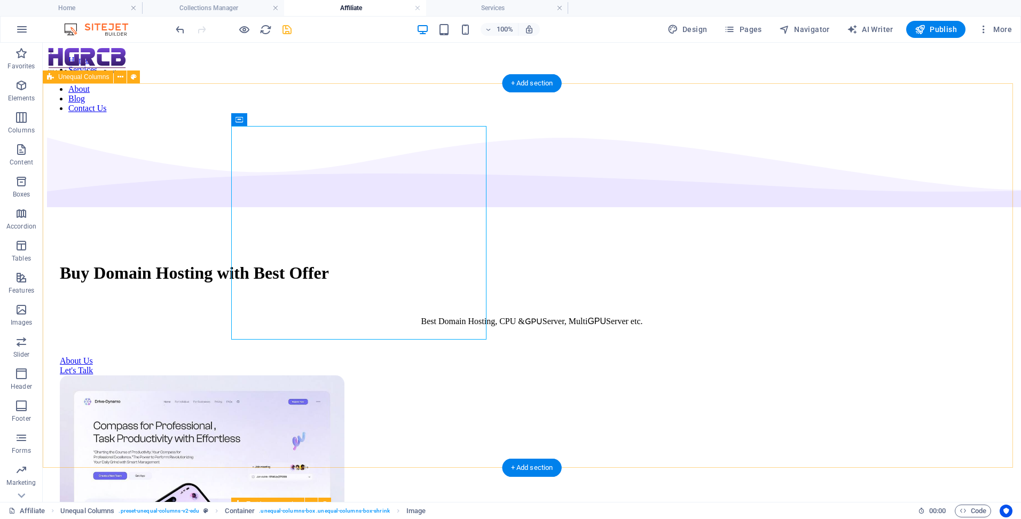
click at [179, 238] on div "Buy Domain Hosting with Best Offer Best Domain Hosting, CPU & GPU Server, Multi…" at bounding box center [532, 421] width 970 height 598
click at [288, 376] on figure at bounding box center [532, 484] width 944 height 216
click at [389, 376] on figure at bounding box center [532, 484] width 944 height 216
select select "px"
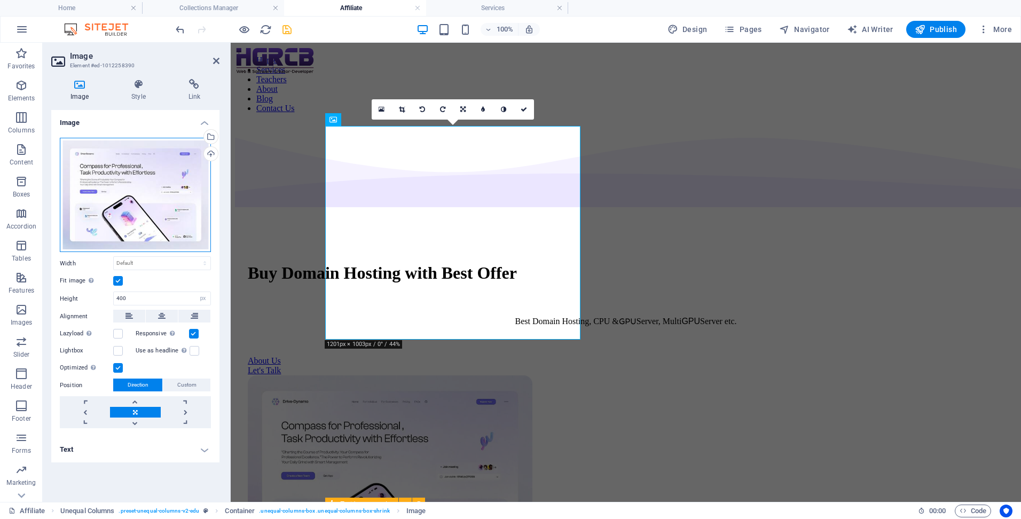
click at [146, 189] on div "Drag files here, click to choose files or select files from Files or our free s…" at bounding box center [135, 195] width 151 height 115
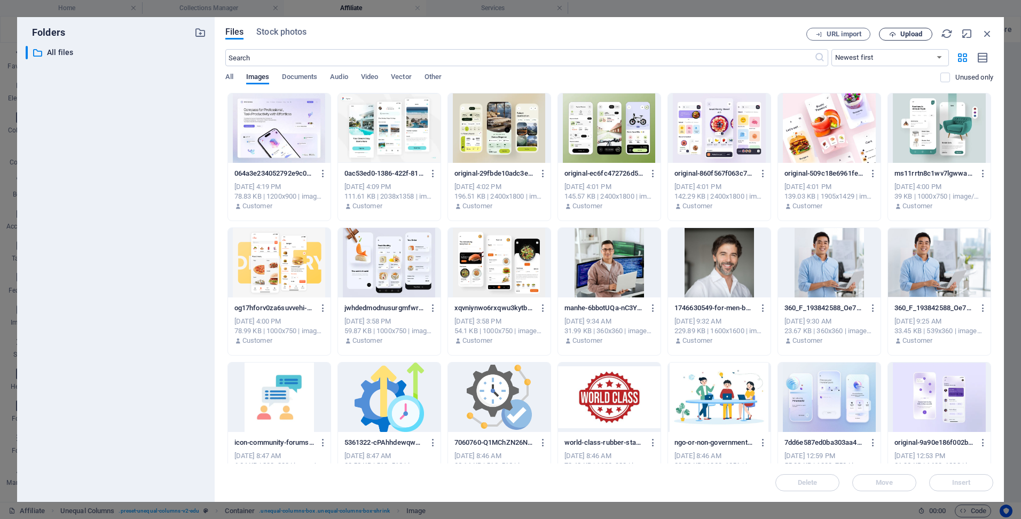
click at [886, 32] on span "Upload" at bounding box center [906, 34] width 44 height 7
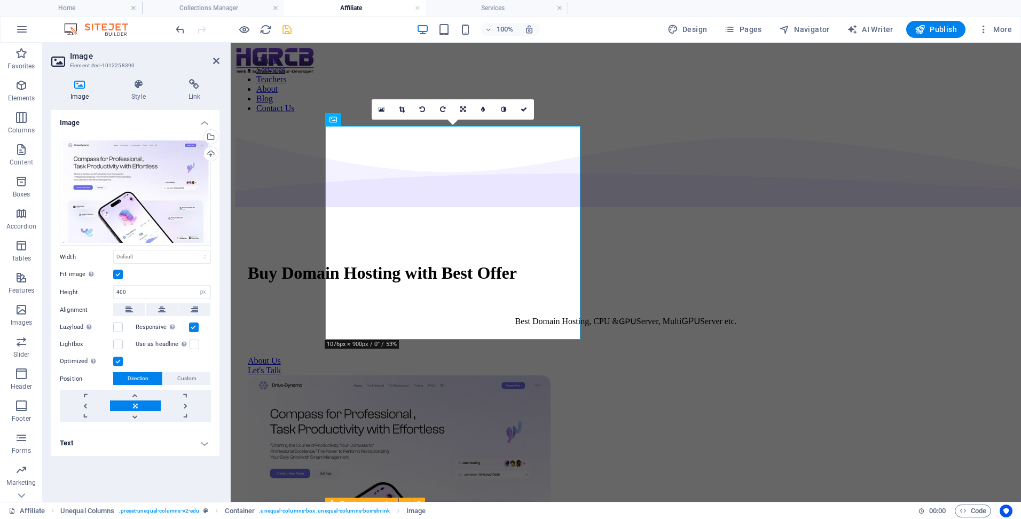
click at [118, 277] on label at bounding box center [118, 275] width 10 height 10
click at [0, 0] on input "Fit image Automatically fit image to a fixed width and height" at bounding box center [0, 0] width 0 height 0
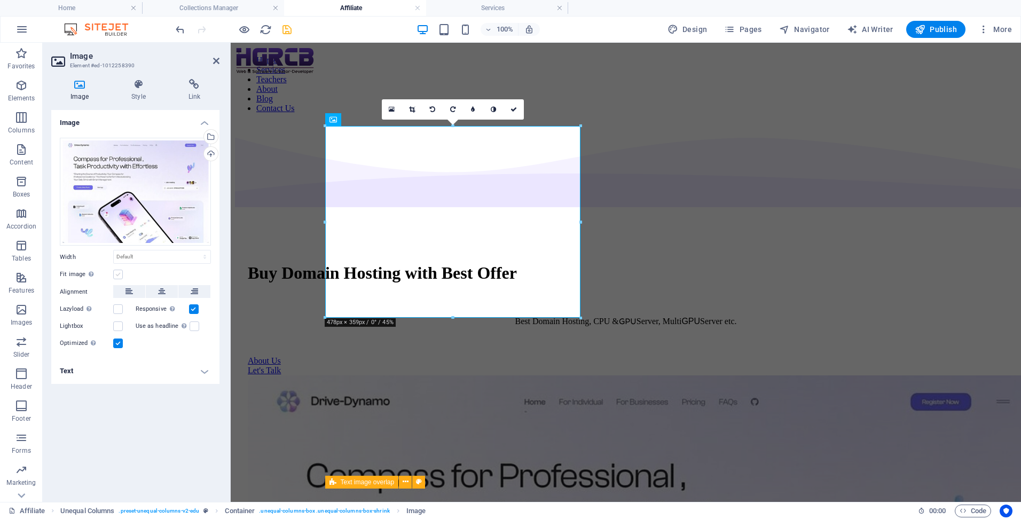
click at [118, 277] on label at bounding box center [118, 275] width 10 height 10
click at [0, 0] on input "Fit image Automatically fit image to a fixed width and height" at bounding box center [0, 0] width 0 height 0
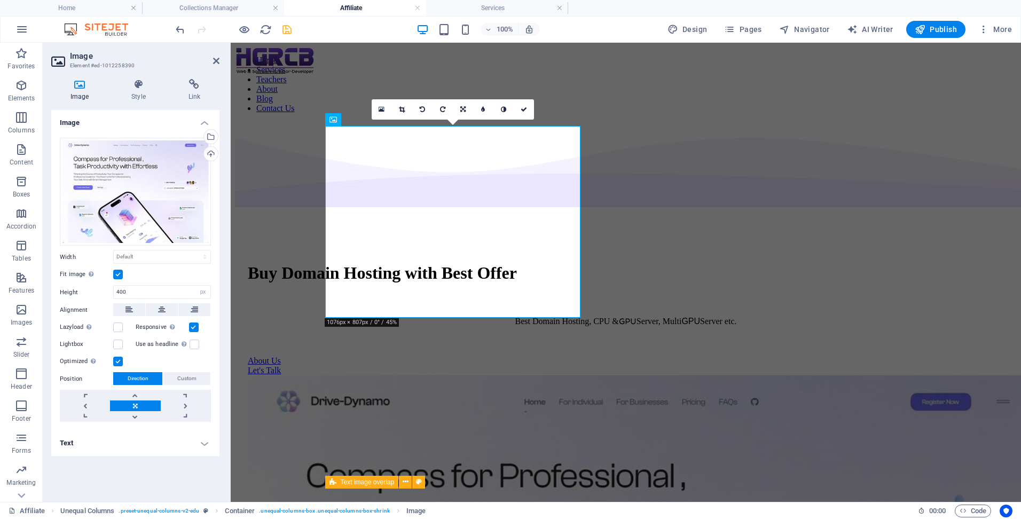
click at [119, 276] on label at bounding box center [118, 275] width 10 height 10
click at [0, 0] on input "Fit image Automatically fit image to a fixed width and height" at bounding box center [0, 0] width 0 height 0
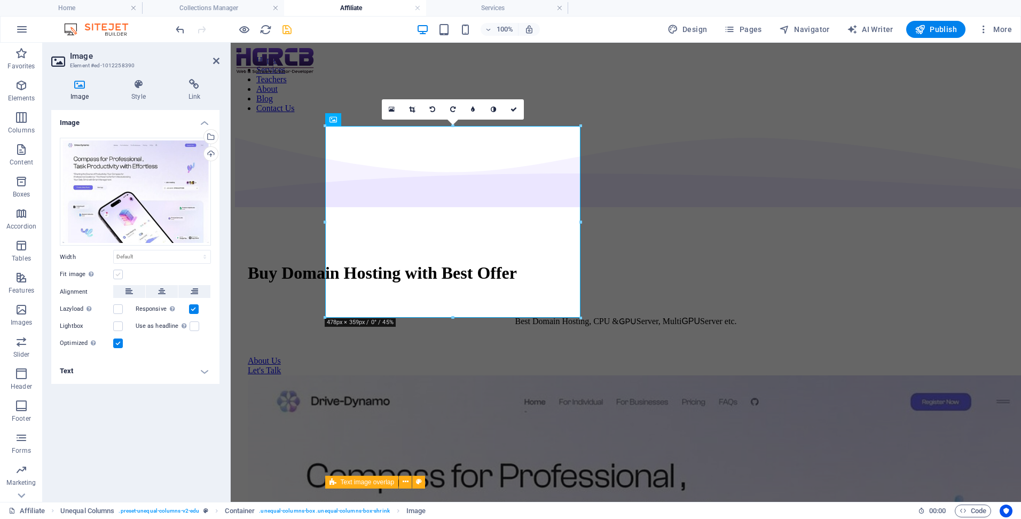
click at [119, 276] on label at bounding box center [118, 275] width 10 height 10
click at [0, 0] on input "Fit image Automatically fit image to a fixed width and height" at bounding box center [0, 0] width 0 height 0
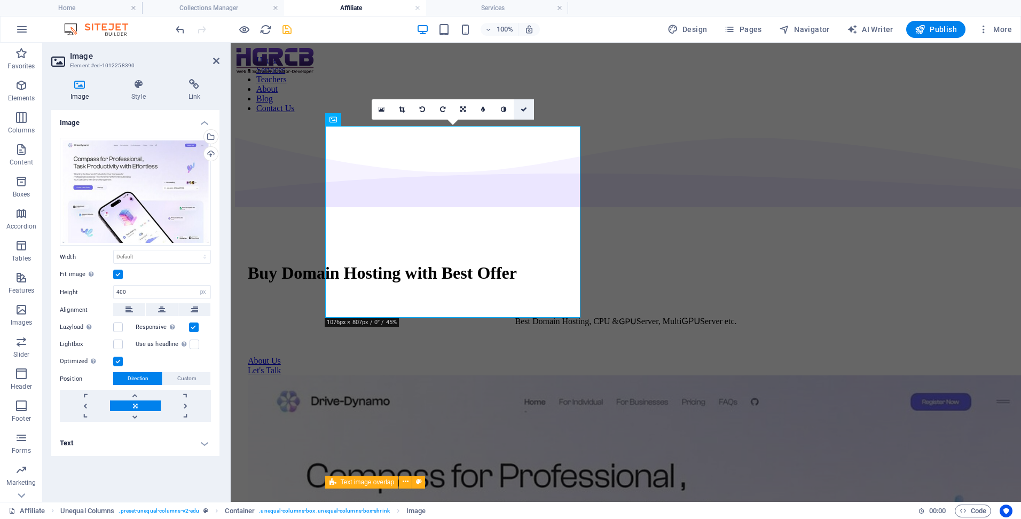
click at [522, 109] on icon at bounding box center [524, 109] width 6 height 6
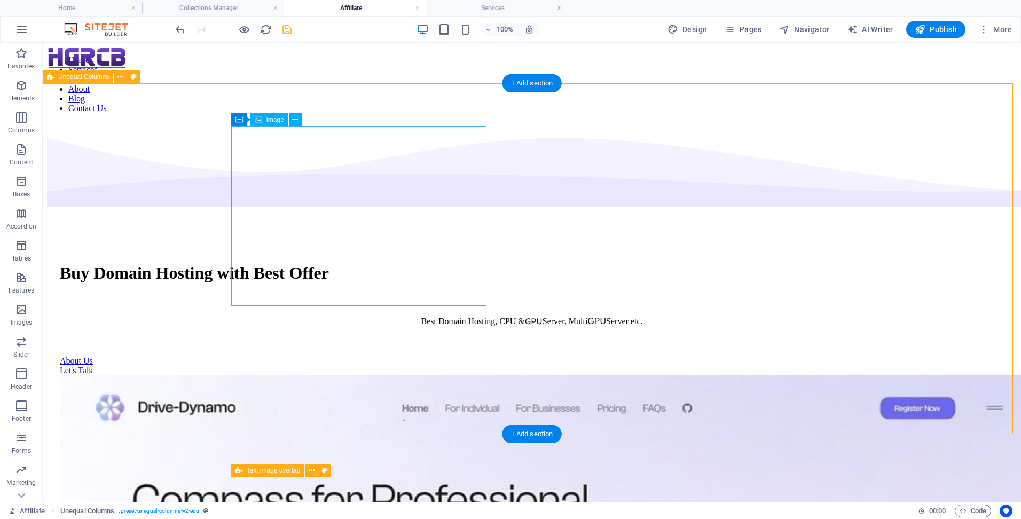
select select "px"
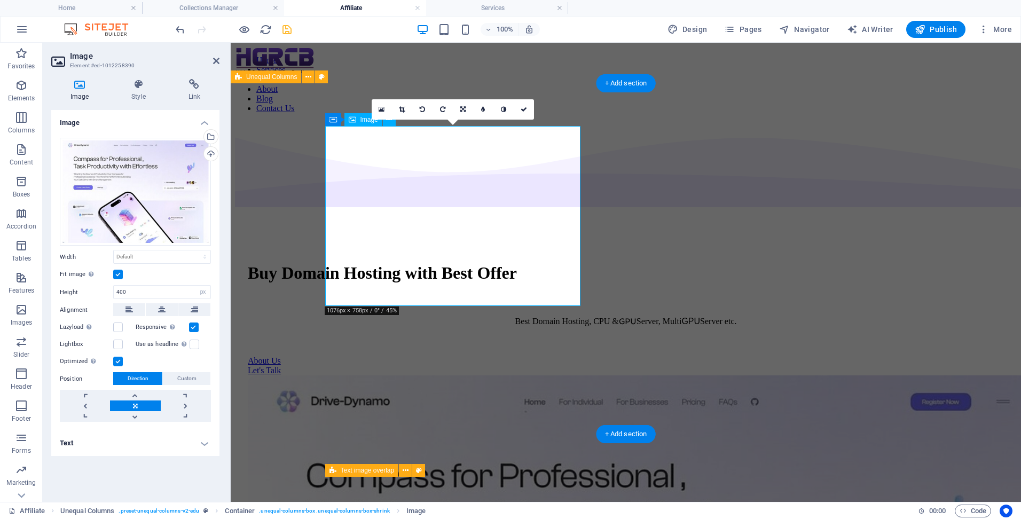
select select "DISABLED_OPTION_VALUE"
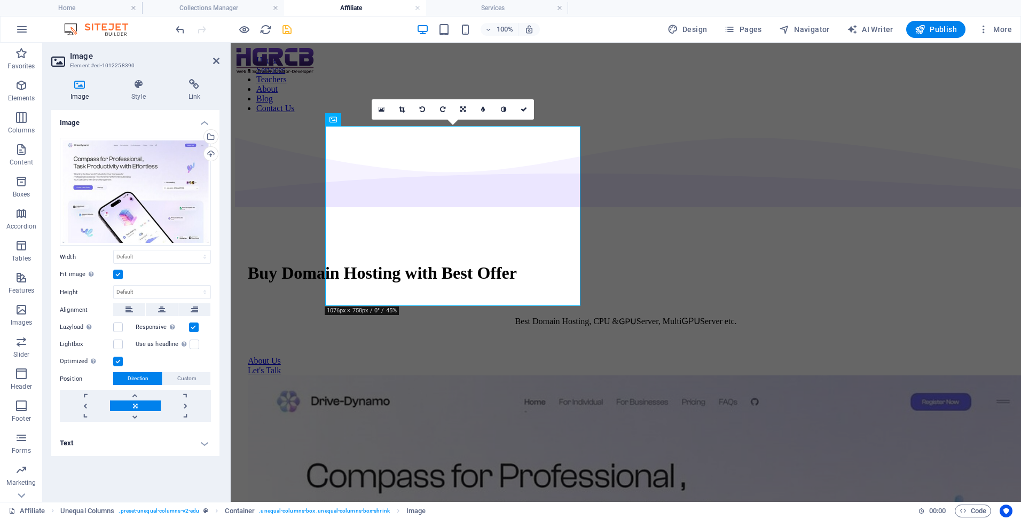
click at [176, 472] on div "Image Drag files here, click to choose files or select files from Files or our …" at bounding box center [135, 302] width 168 height 384
click at [188, 180] on div "Drag files here, click to choose files or select files from Files or our free s…" at bounding box center [135, 192] width 151 height 108
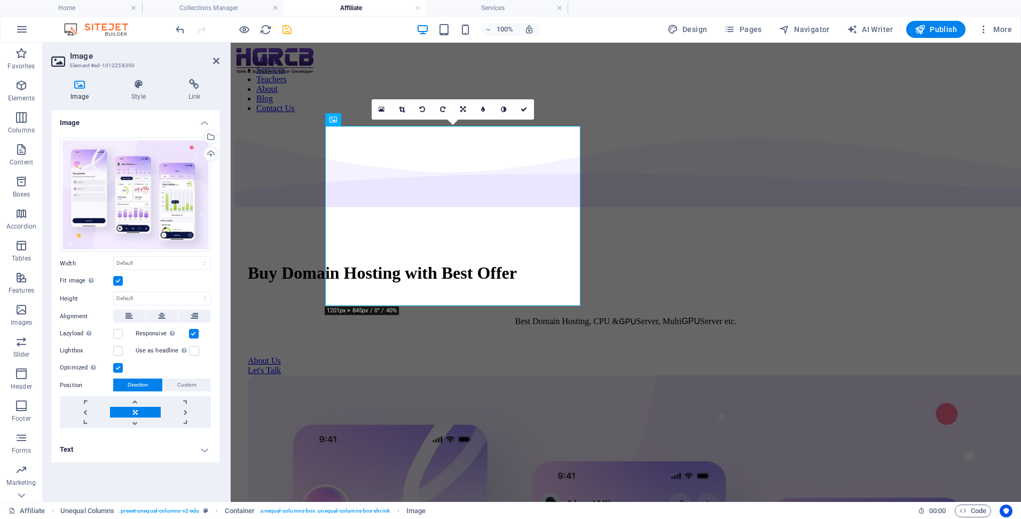
click at [146, 462] on h4 "Text" at bounding box center [135, 450] width 168 height 26
click at [110, 182] on div "Drag files here, click to choose files or select files from Files or our free s…" at bounding box center [135, 195] width 151 height 115
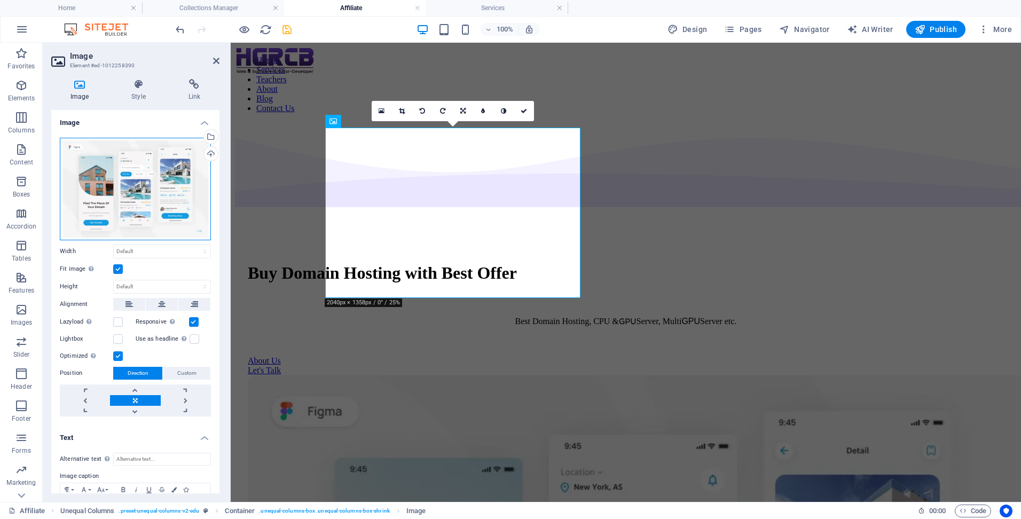
click at [161, 198] on div "Drag files here, click to choose files or select files from Files or our free s…" at bounding box center [135, 189] width 151 height 103
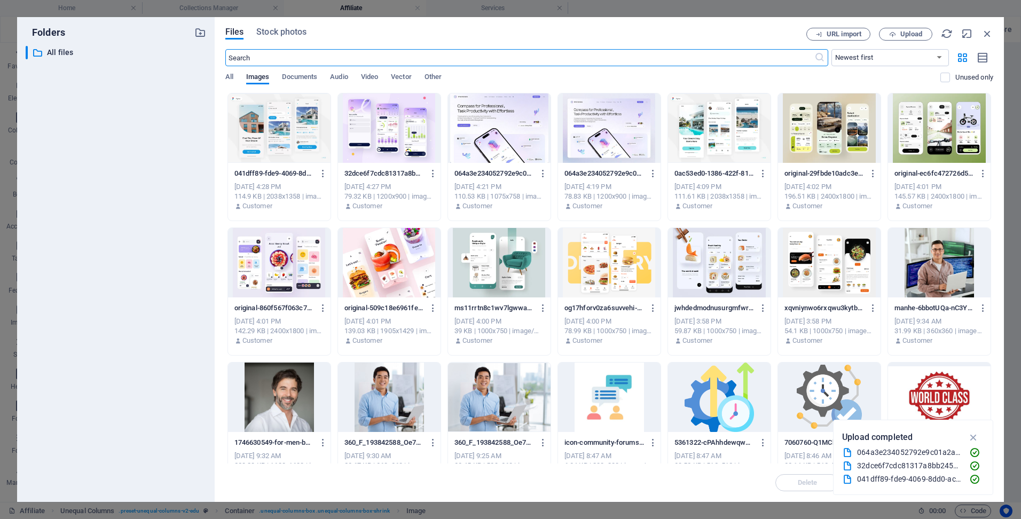
click at [506, 129] on div at bounding box center [499, 127] width 103 height 69
click at [506, 129] on div "1" at bounding box center [499, 127] width 103 height 69
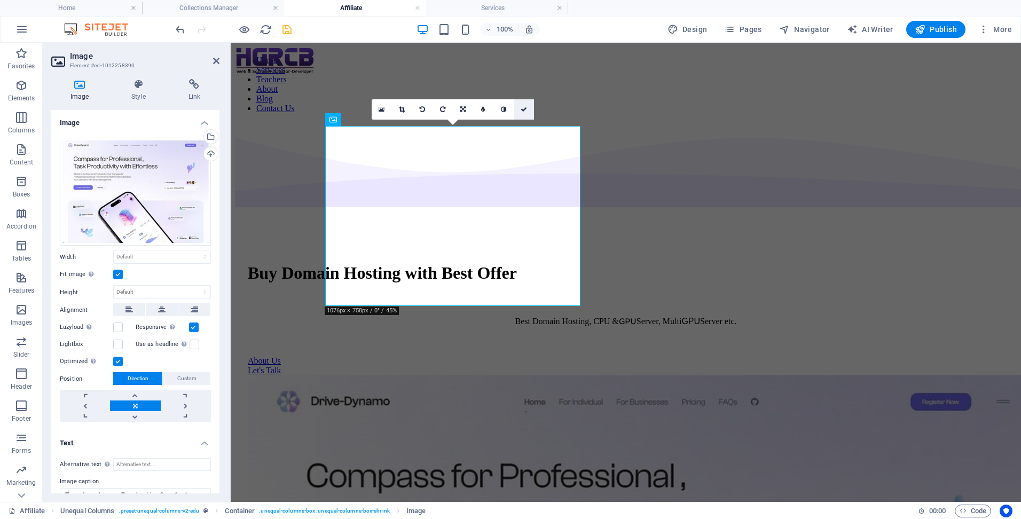
click at [522, 106] on link at bounding box center [524, 109] width 20 height 20
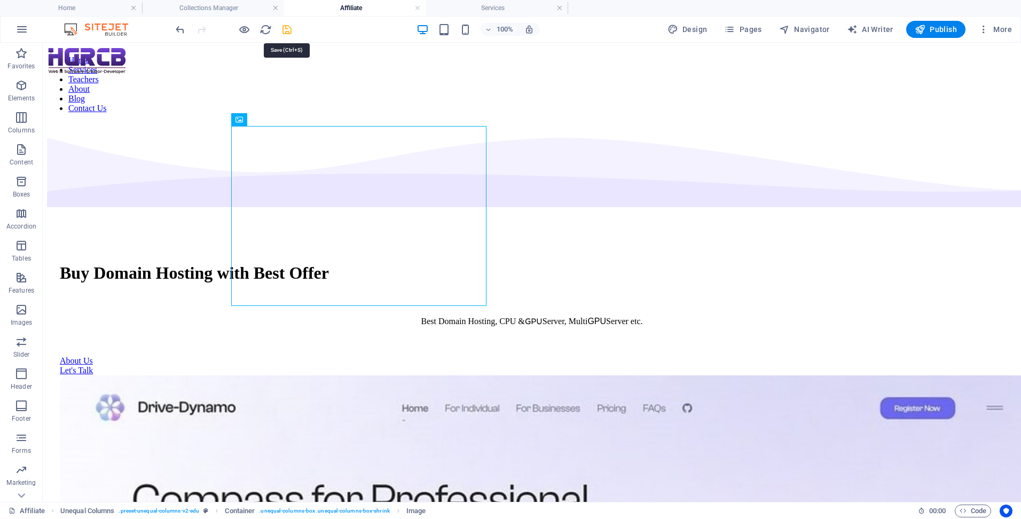
click at [290, 32] on icon "save" at bounding box center [287, 30] width 12 height 12
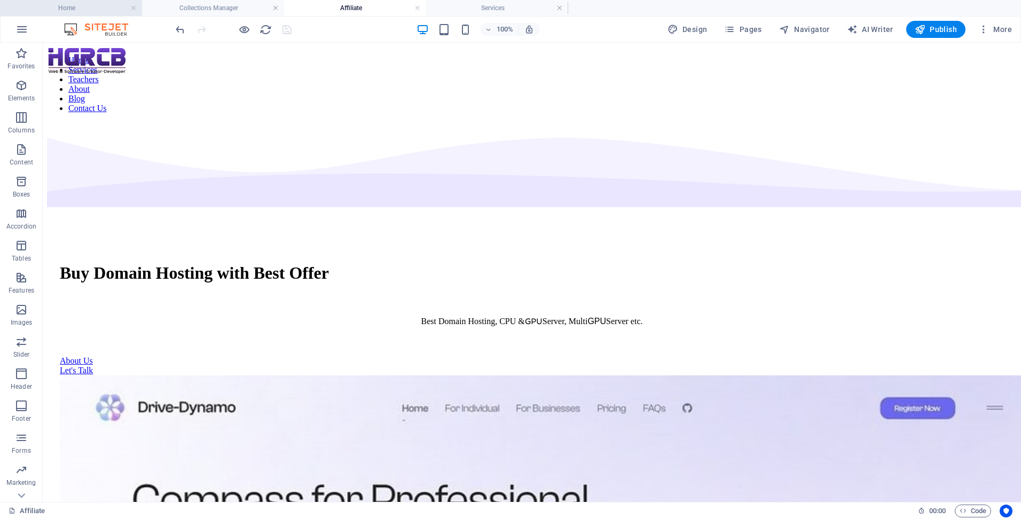
click at [92, 12] on h4 "Home" at bounding box center [71, 8] width 142 height 12
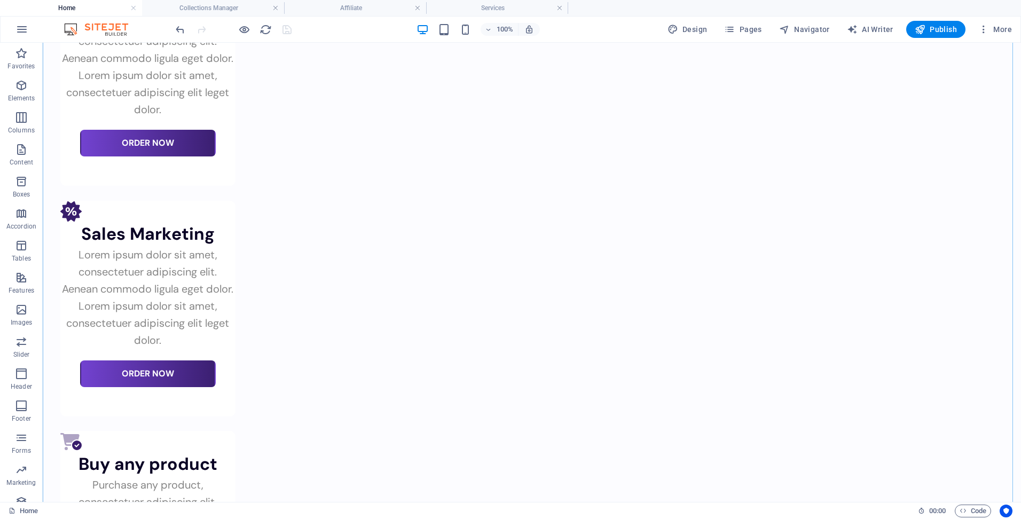
scroll to position [3526, 0]
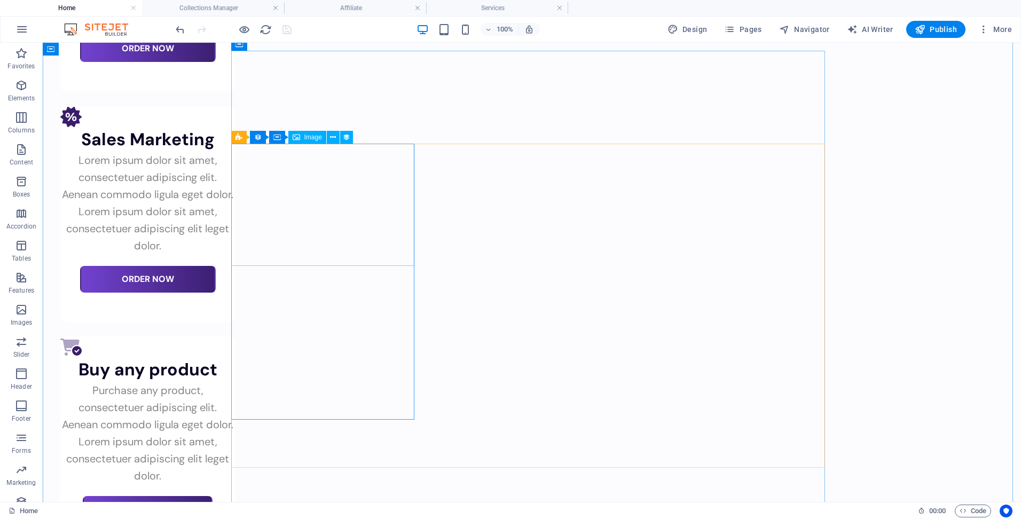
select select "article-image"
select select "%"
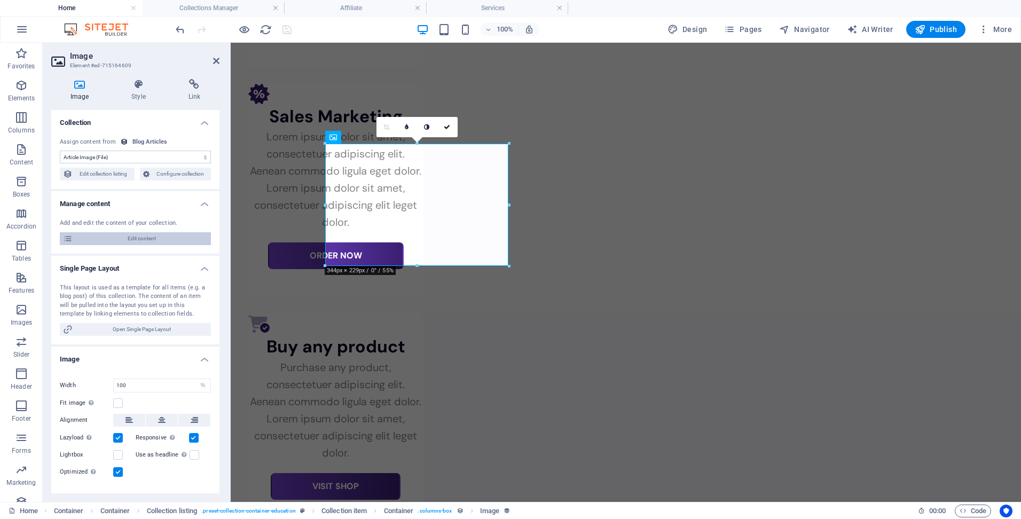
click at [162, 239] on span "Edit content" at bounding box center [142, 238] width 132 height 13
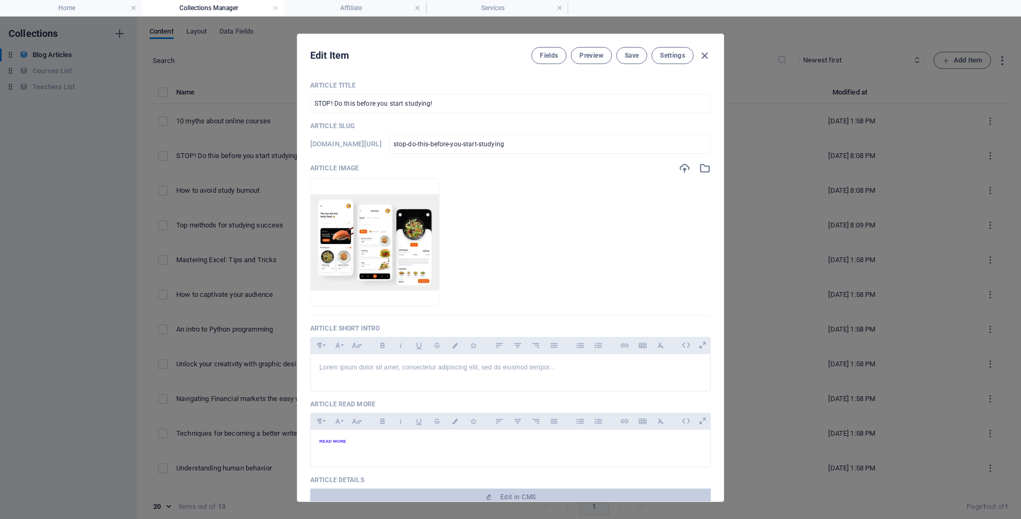
scroll to position [0, 0]
click at [701, 57] on icon "button" at bounding box center [705, 56] width 12 height 12
type input "[DATE]"
checkbox input "false"
type input "stop-do-this-before-you-start-studying"
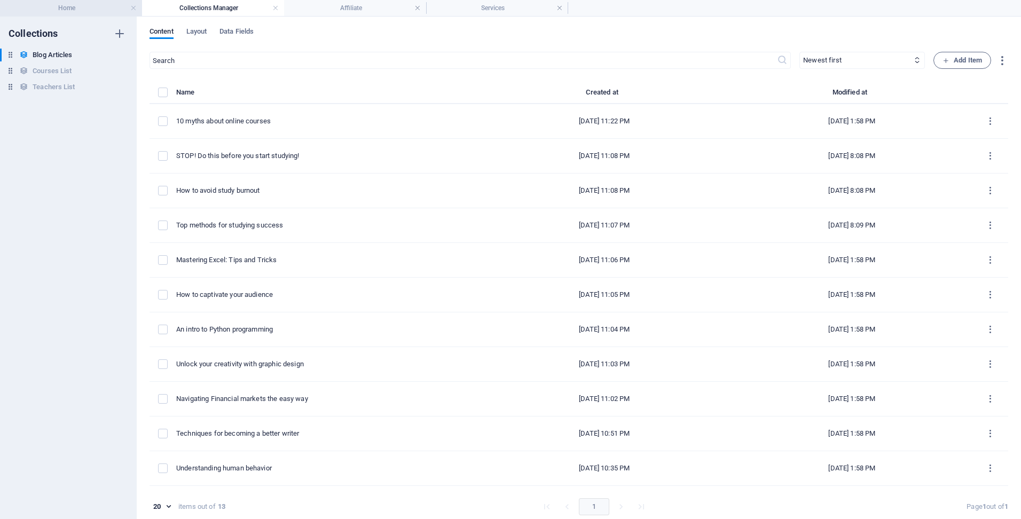
click at [52, 1] on li "Home" at bounding box center [71, 8] width 142 height 16
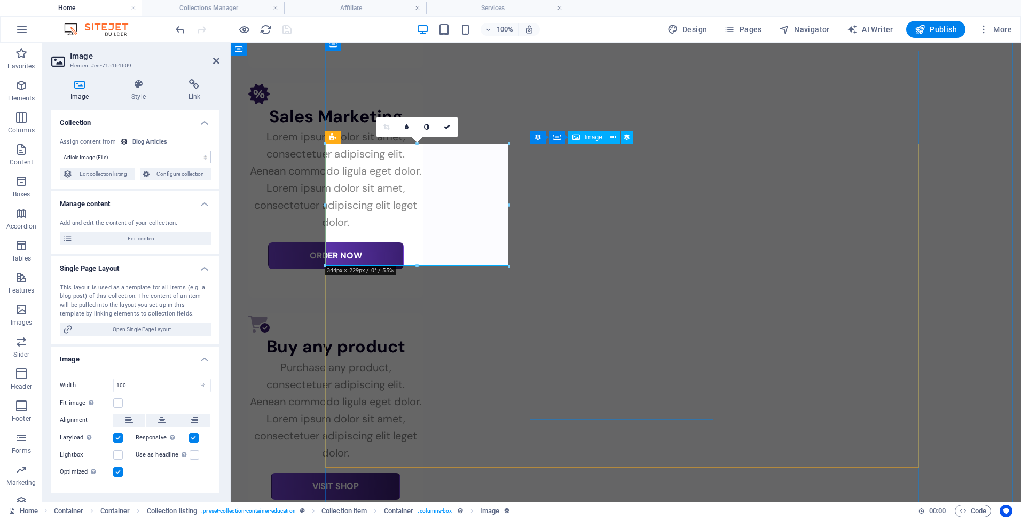
select select "article-image"
select select "%"
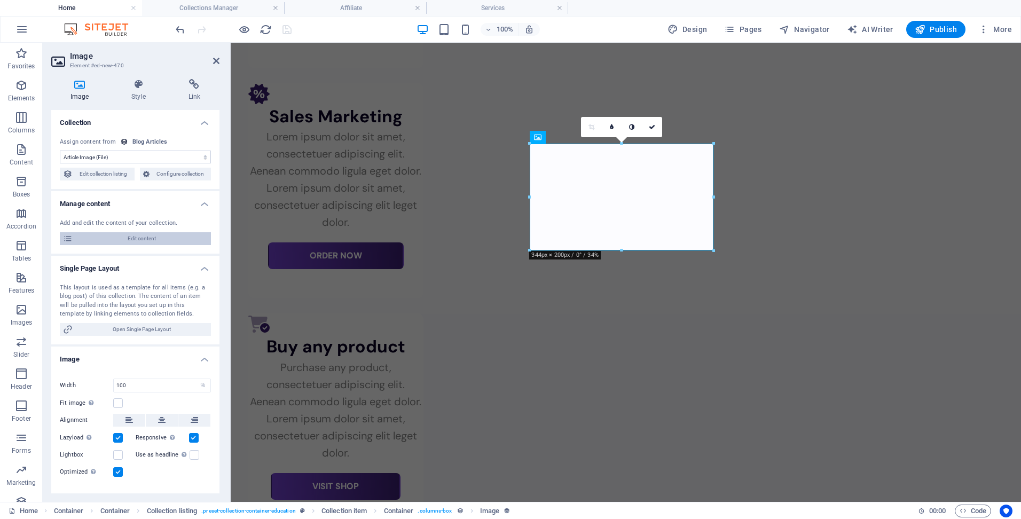
click at [146, 238] on span "Edit content" at bounding box center [142, 238] width 132 height 13
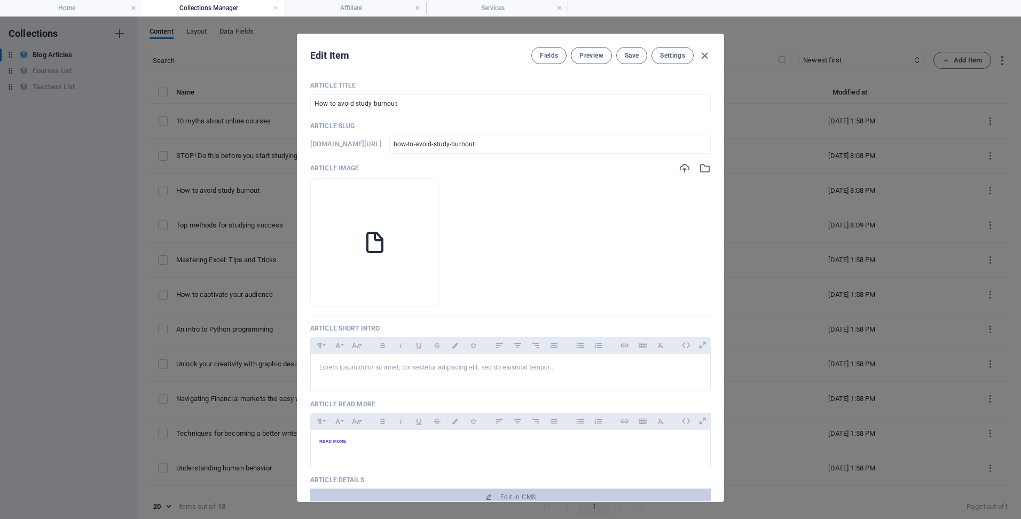
scroll to position [0, 0]
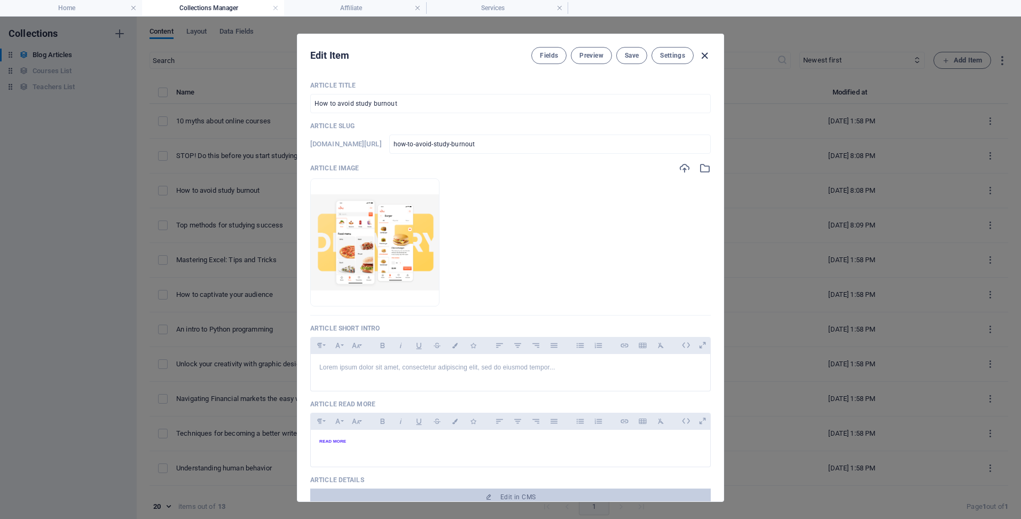
click at [702, 55] on icon "button" at bounding box center [705, 56] width 12 height 12
type input "[DATE]"
checkbox input "false"
type input "how-to-avoid-study-burnout"
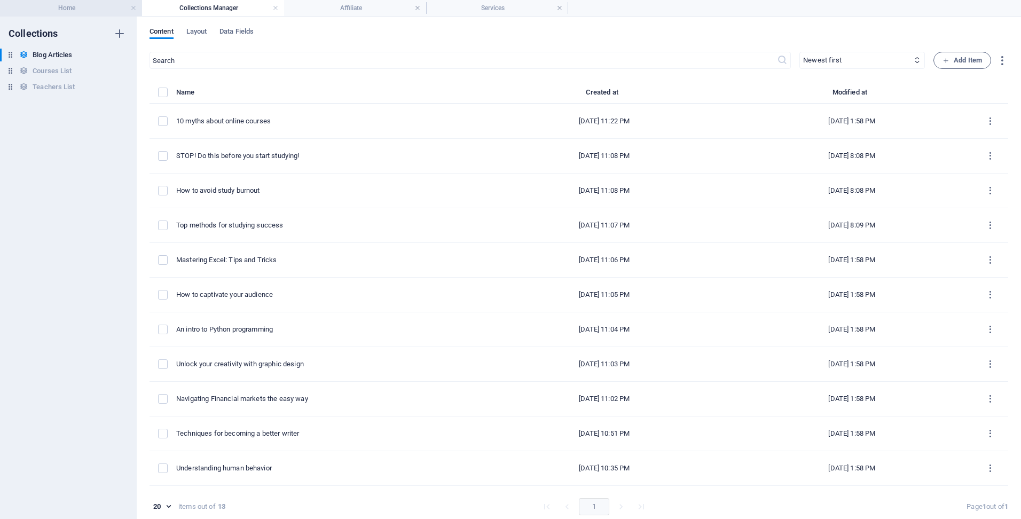
click at [102, 13] on h4 "Home" at bounding box center [71, 8] width 142 height 12
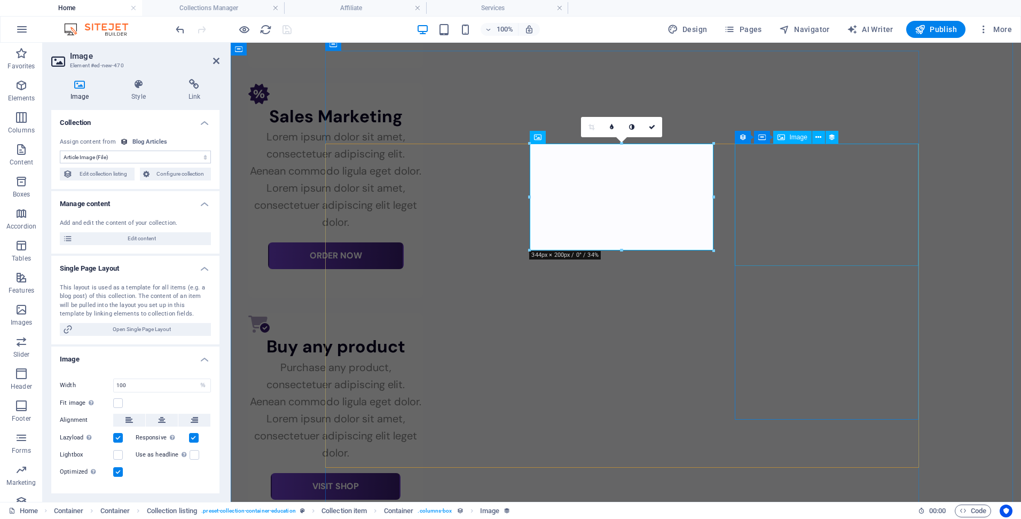
select select "article-image"
select select "%"
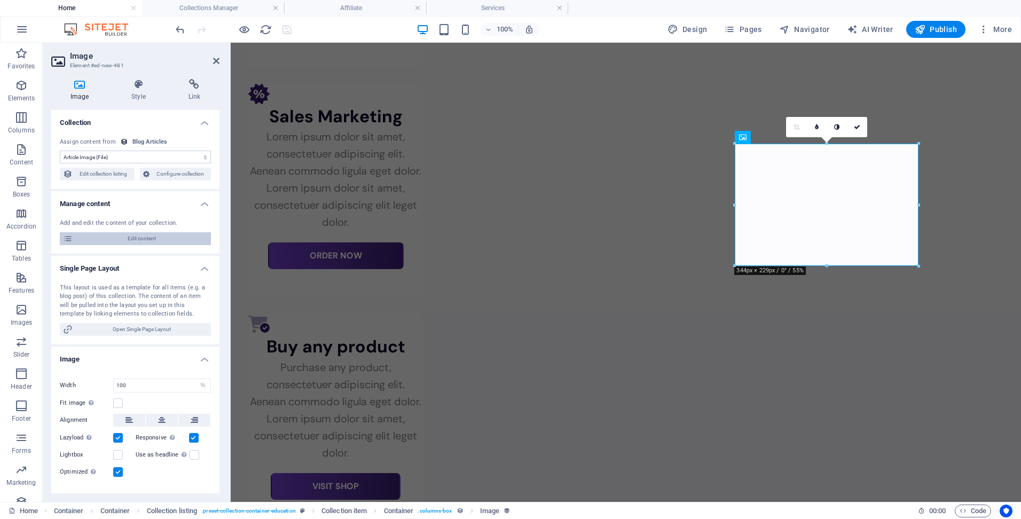
click at [179, 239] on span "Edit content" at bounding box center [142, 238] width 132 height 13
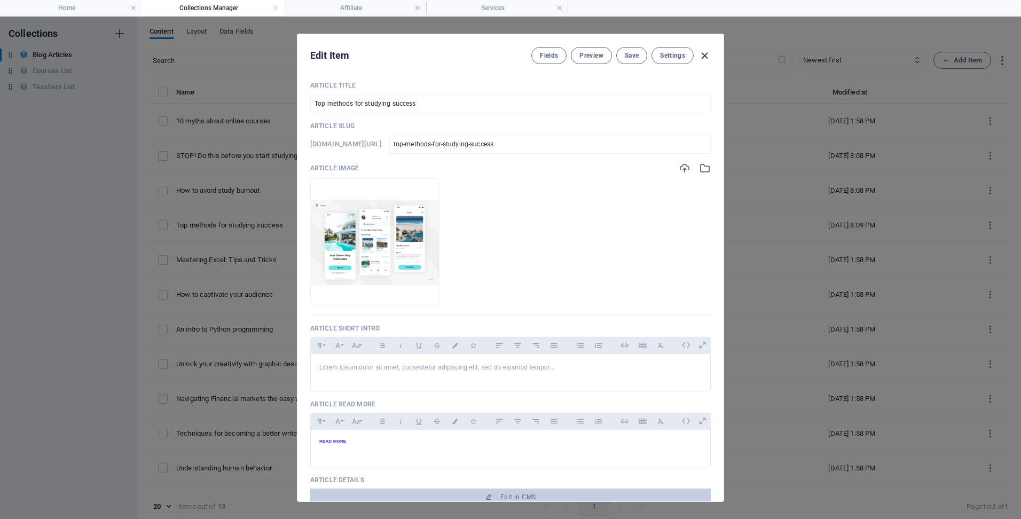
click at [702, 56] on icon "button" at bounding box center [705, 56] width 12 height 12
type input "[DATE]"
checkbox input "false"
type input "top-methods-for-studying-success"
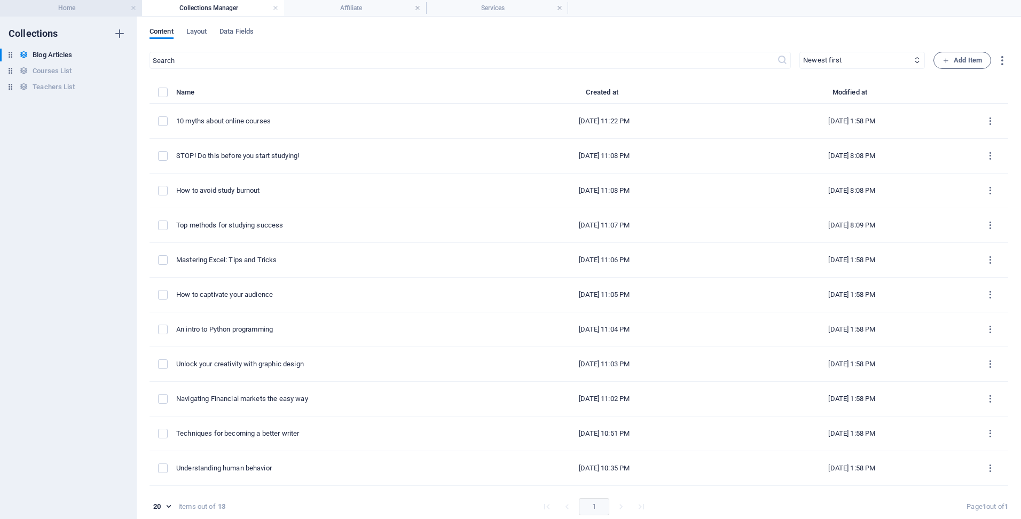
click at [88, 9] on h4 "Home" at bounding box center [71, 8] width 142 height 12
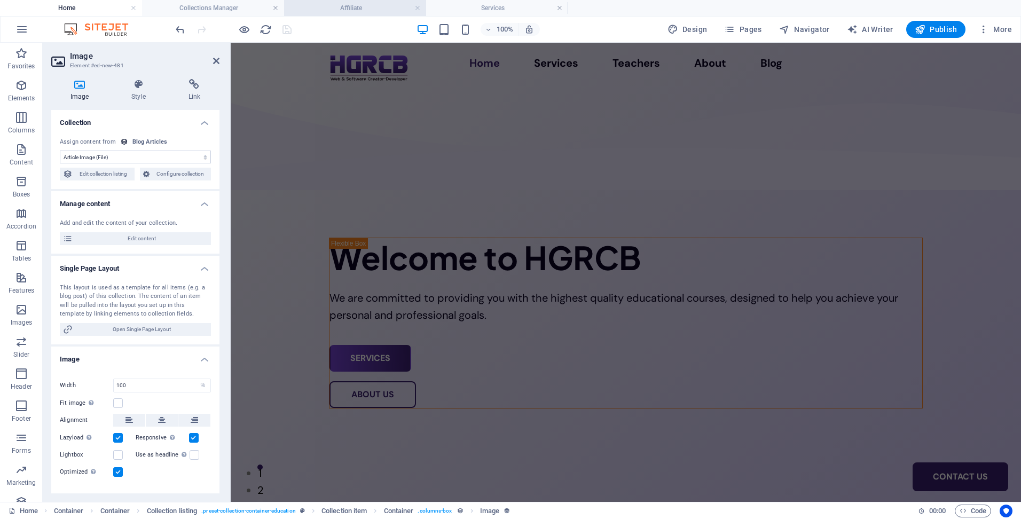
click at [352, 7] on h4 "Affiliate" at bounding box center [355, 8] width 142 height 12
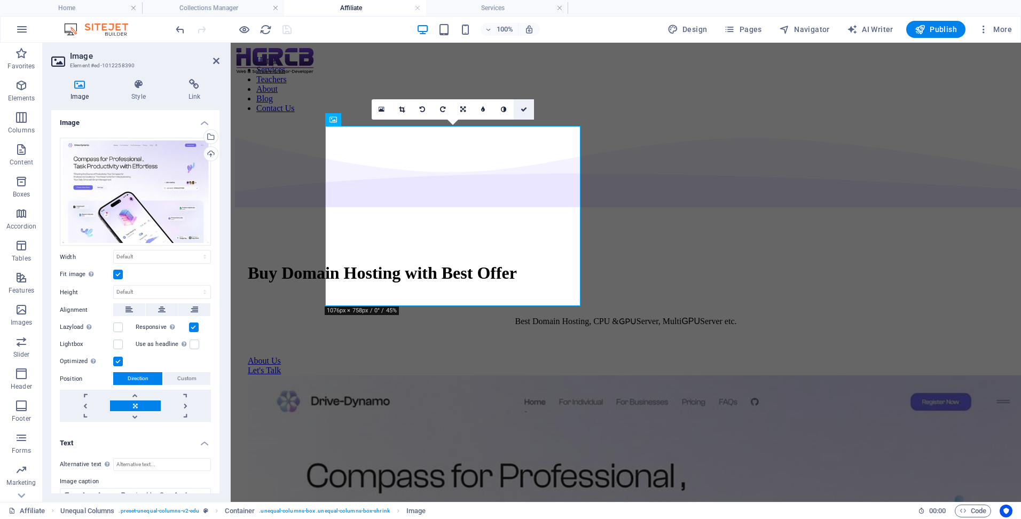
click at [528, 114] on link at bounding box center [524, 109] width 20 height 20
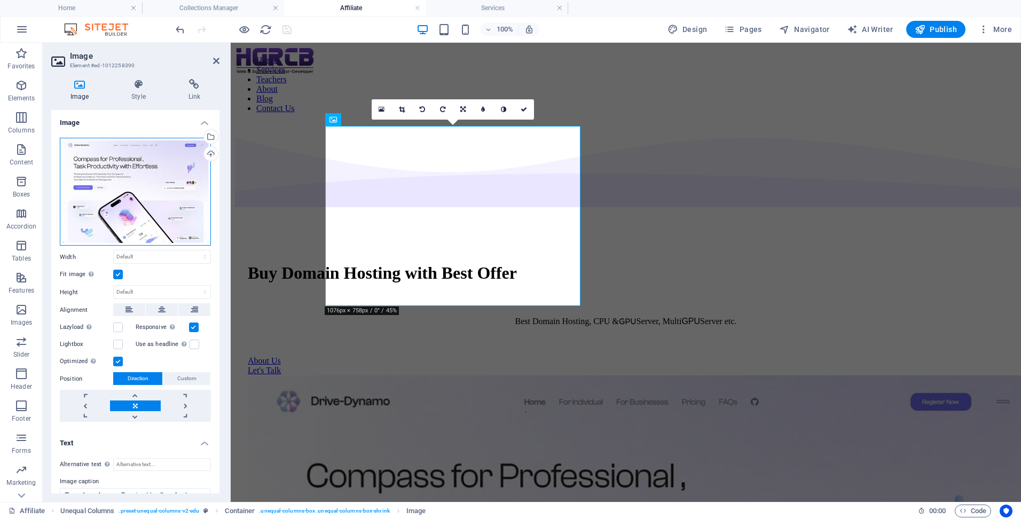
click at [144, 199] on div "Drag files here, click to choose files or select files from Files or our free s…" at bounding box center [135, 192] width 151 height 108
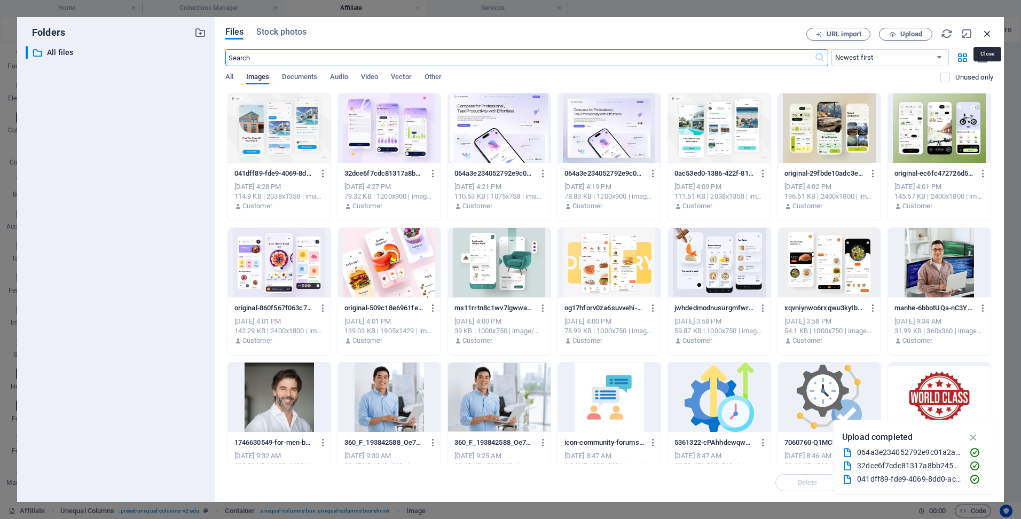
click at [986, 33] on icon "button" at bounding box center [988, 34] width 12 height 12
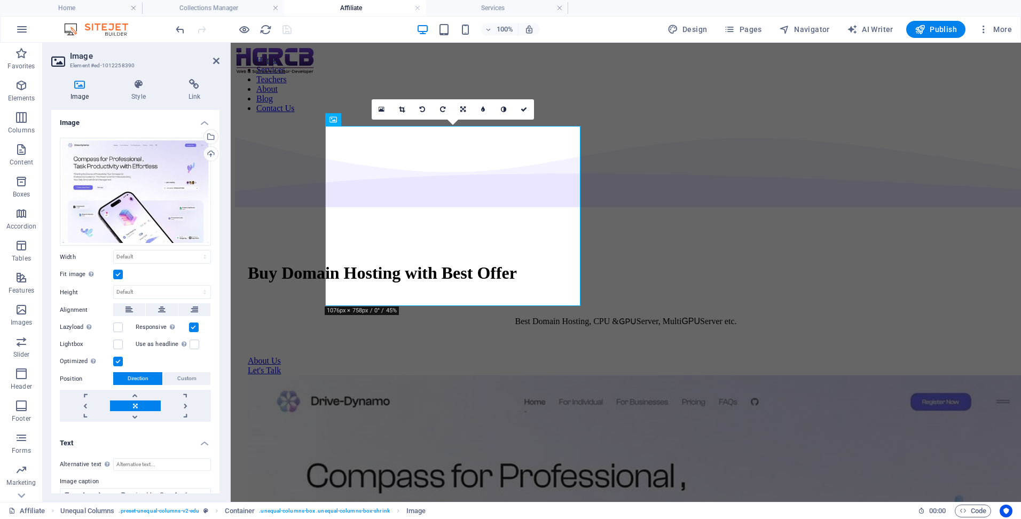
click at [224, 422] on div "Image Style Link Image Drag files here, click to choose files or select files f…" at bounding box center [135, 287] width 185 height 432
click at [139, 182] on div "Drag files here, click to choose files or select files from Files or our free s…" at bounding box center [135, 192] width 151 height 108
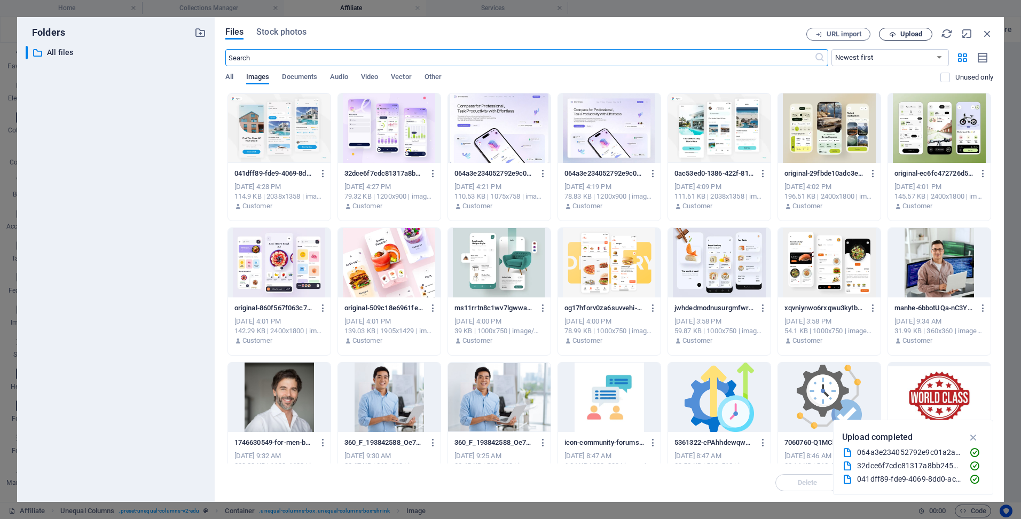
click at [899, 34] on span "Upload" at bounding box center [906, 34] width 44 height 7
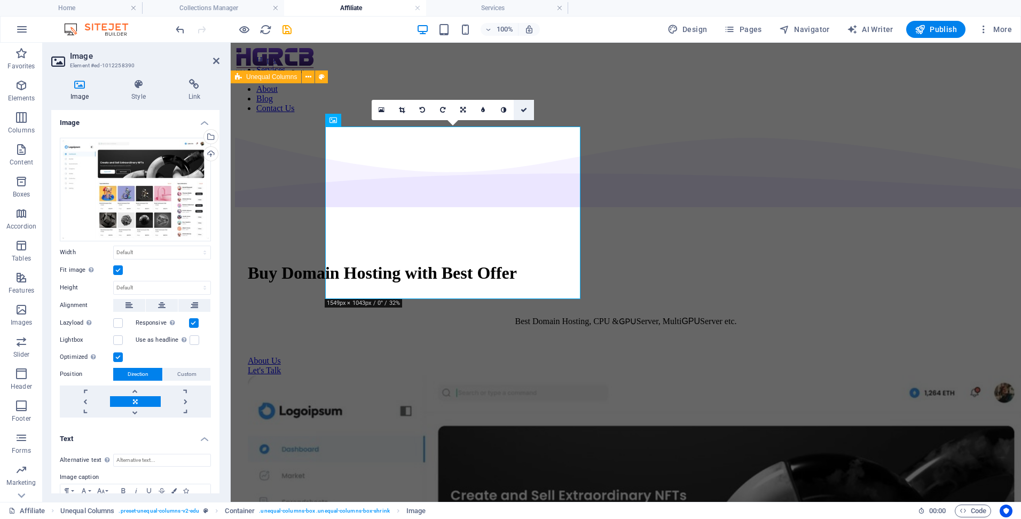
click at [524, 112] on icon at bounding box center [524, 110] width 6 height 6
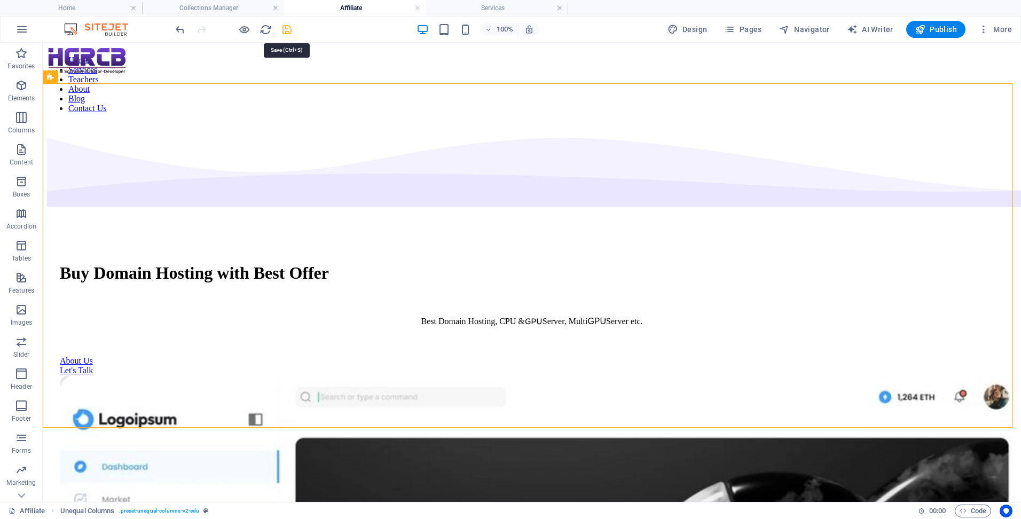
click at [290, 30] on icon "save" at bounding box center [287, 30] width 12 height 12
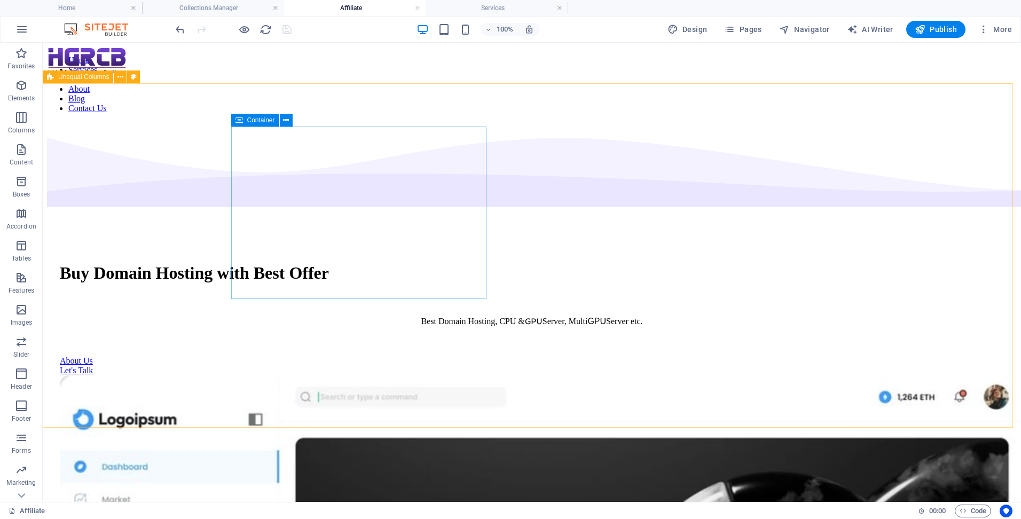
click at [237, 119] on icon at bounding box center [239, 120] width 7 height 13
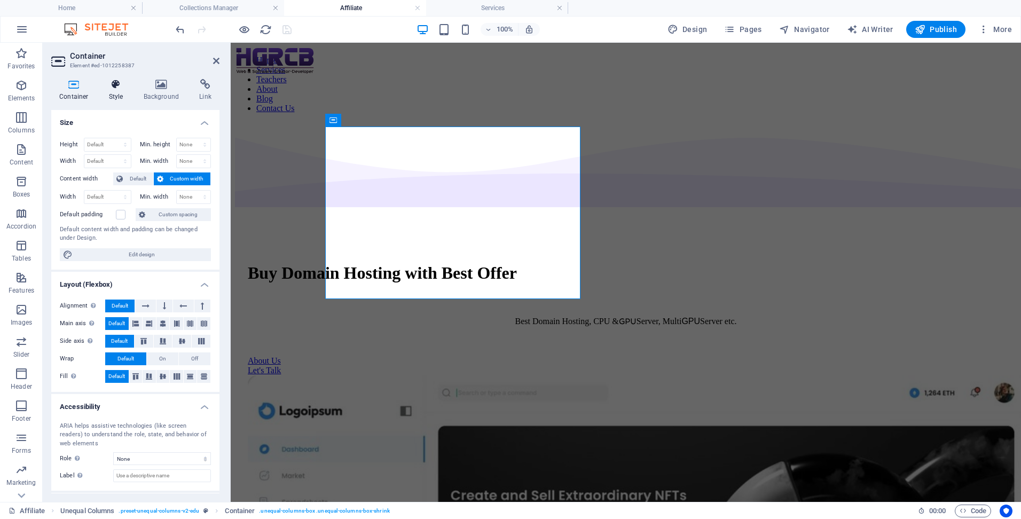
click at [113, 90] on h4 "Style" at bounding box center [118, 90] width 35 height 22
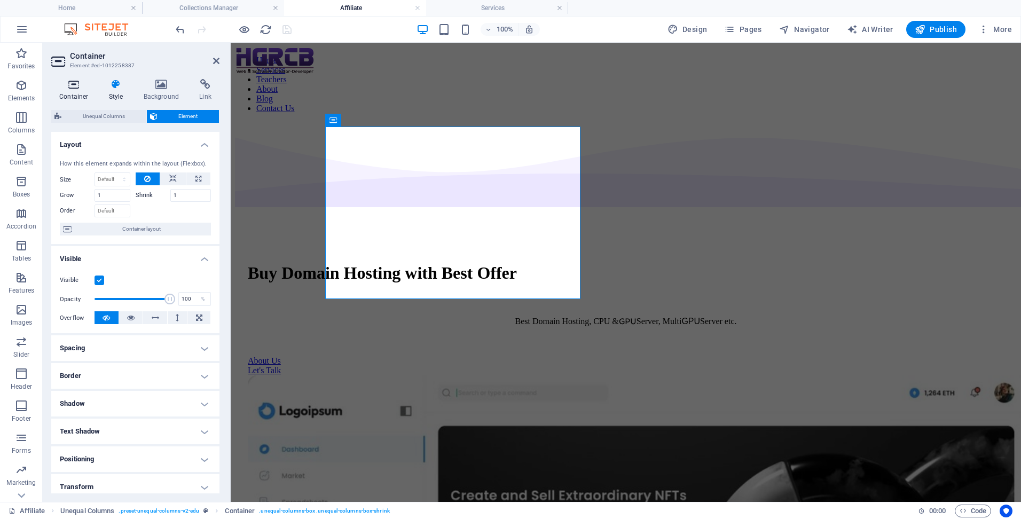
click at [74, 83] on icon at bounding box center [73, 84] width 45 height 11
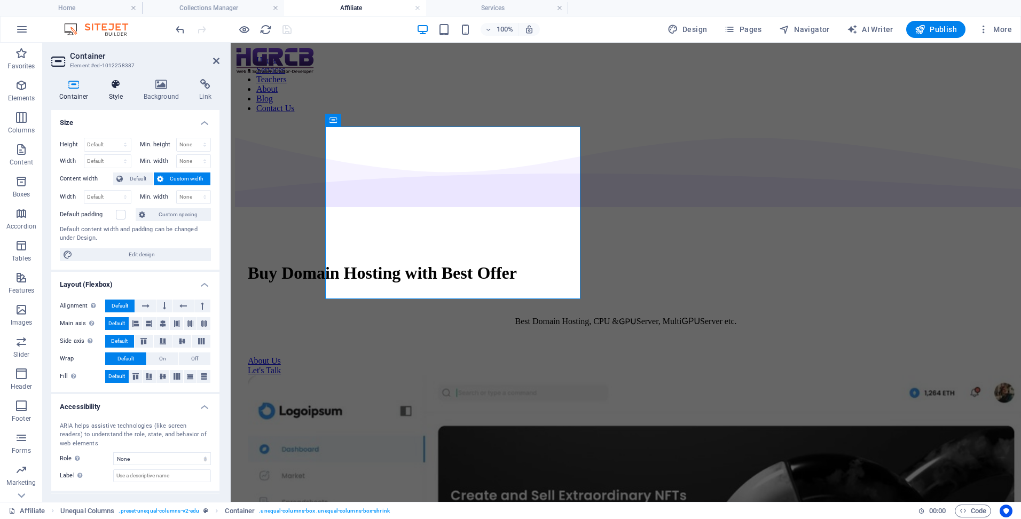
click at [112, 80] on icon at bounding box center [116, 84] width 30 height 11
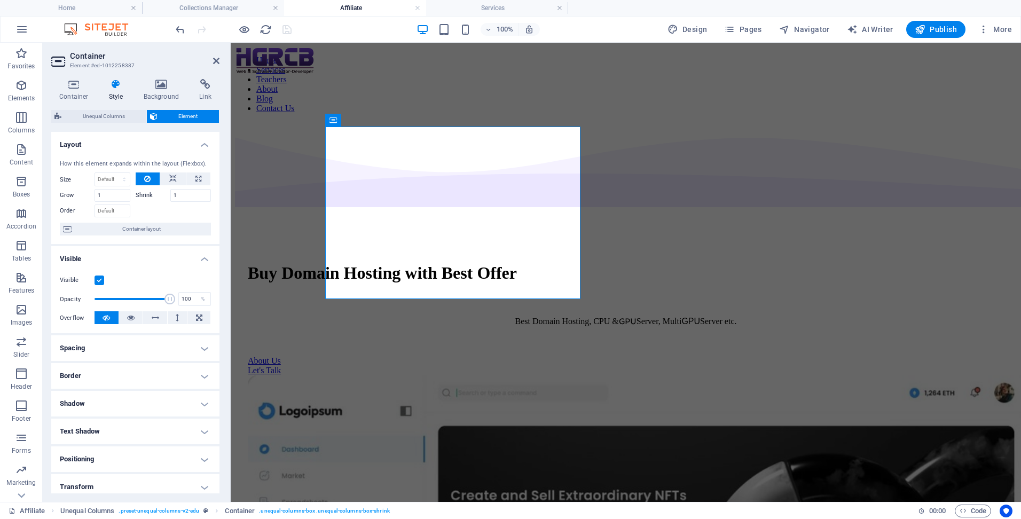
click at [212, 59] on h2 "Container" at bounding box center [145, 56] width 150 height 10
click at [217, 64] on icon at bounding box center [216, 61] width 6 height 9
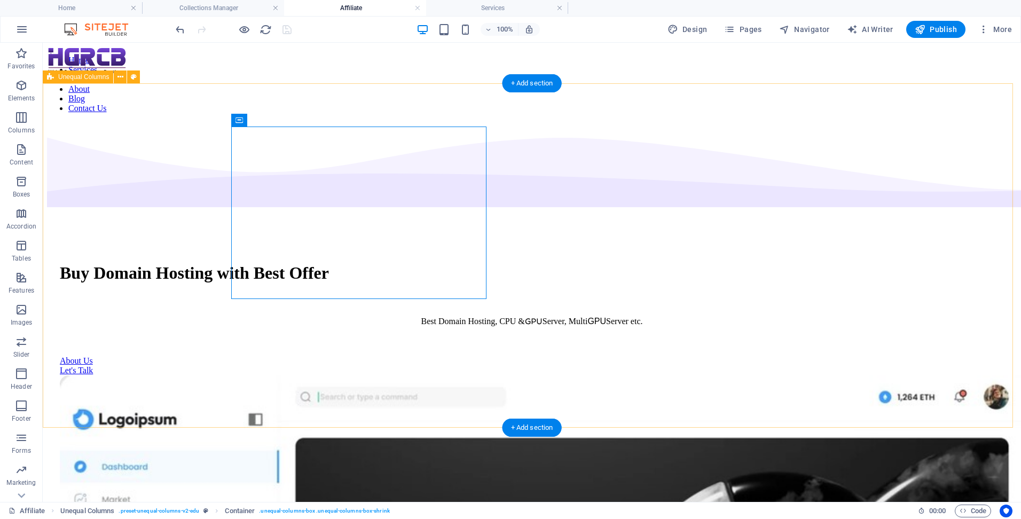
select select "multiple-waves"
select select "em"
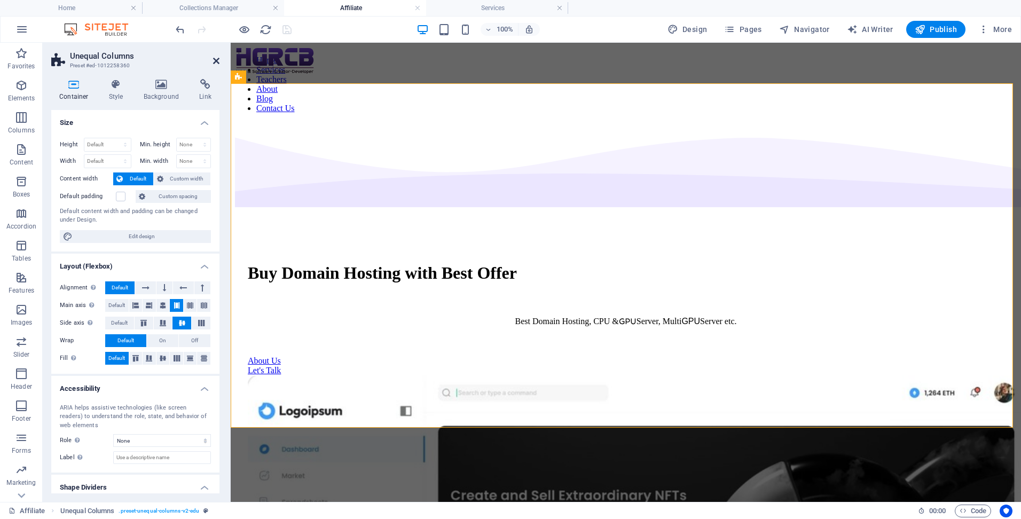
click at [217, 61] on icon at bounding box center [216, 61] width 6 height 9
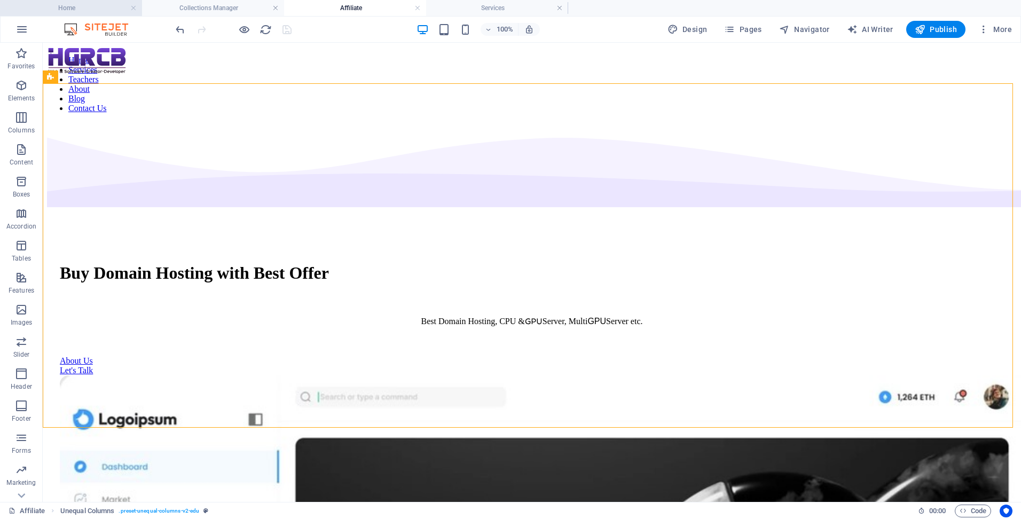
click at [99, 11] on h4 "Home" at bounding box center [71, 8] width 142 height 12
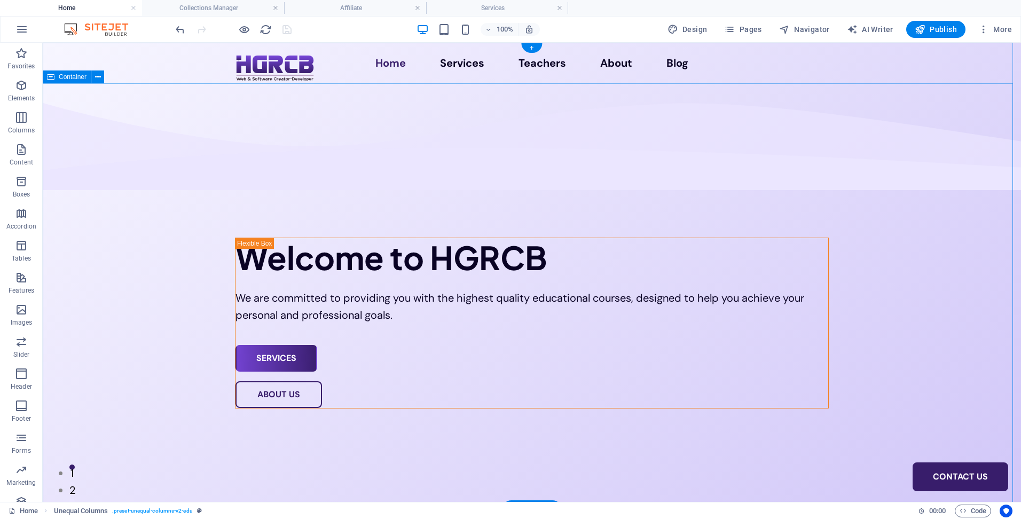
select select "multiple-waves"
select select "em"
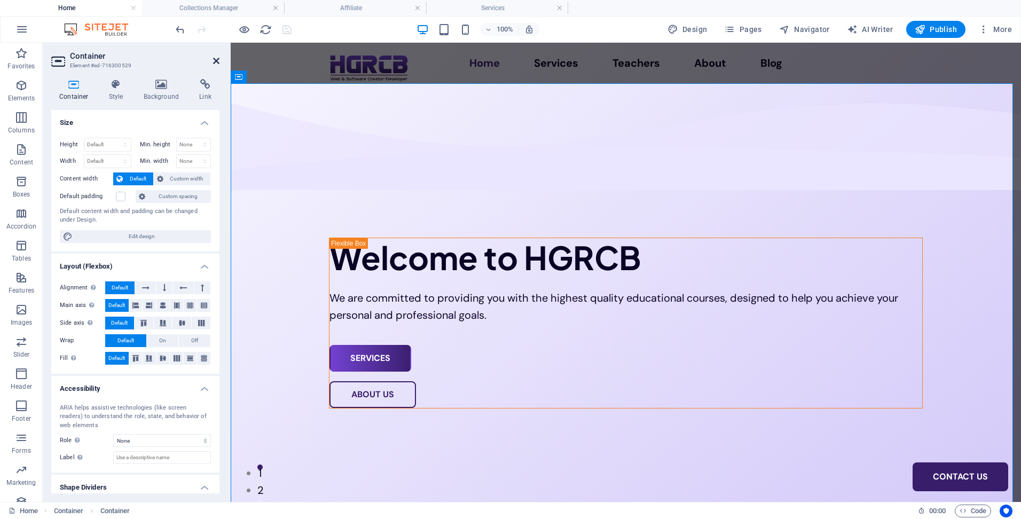
click at [216, 59] on icon at bounding box center [216, 61] width 6 height 9
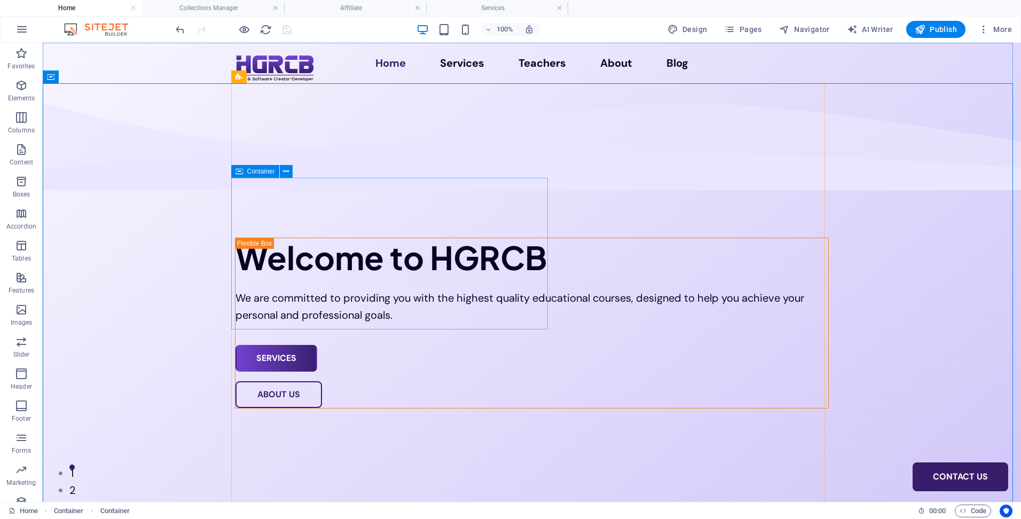
click at [239, 174] on icon at bounding box center [239, 171] width 7 height 13
click at [239, 171] on icon at bounding box center [239, 171] width 7 height 13
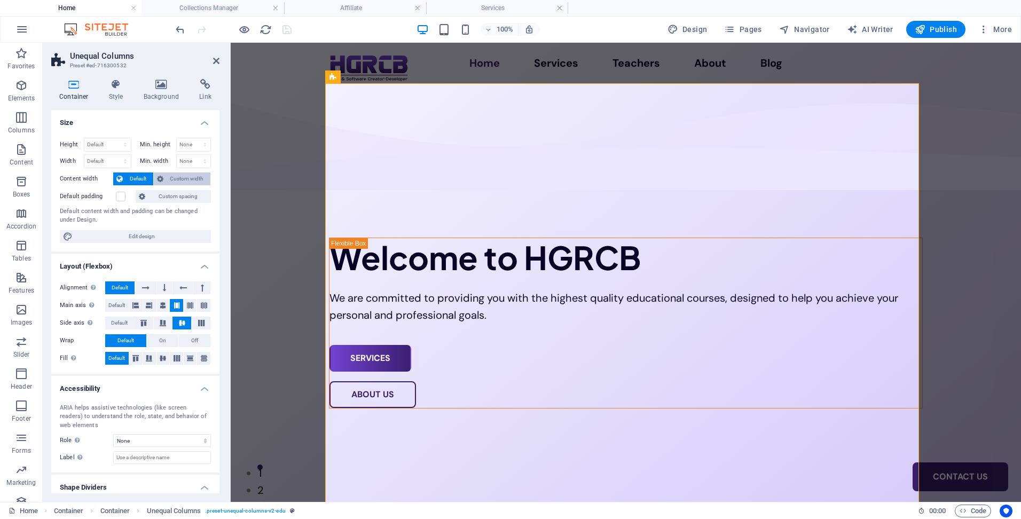
click at [202, 183] on span "Custom width" at bounding box center [187, 179] width 41 height 13
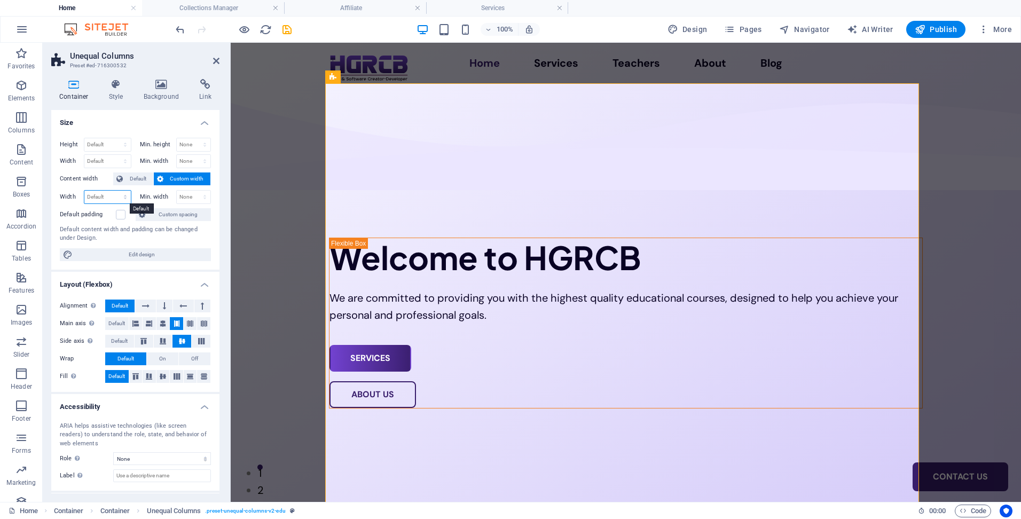
click at [112, 198] on select "Default px rem % em vh vw" at bounding box center [107, 197] width 46 height 13
click at [184, 176] on span "Custom width" at bounding box center [187, 179] width 41 height 13
click at [217, 60] on icon at bounding box center [216, 61] width 6 height 9
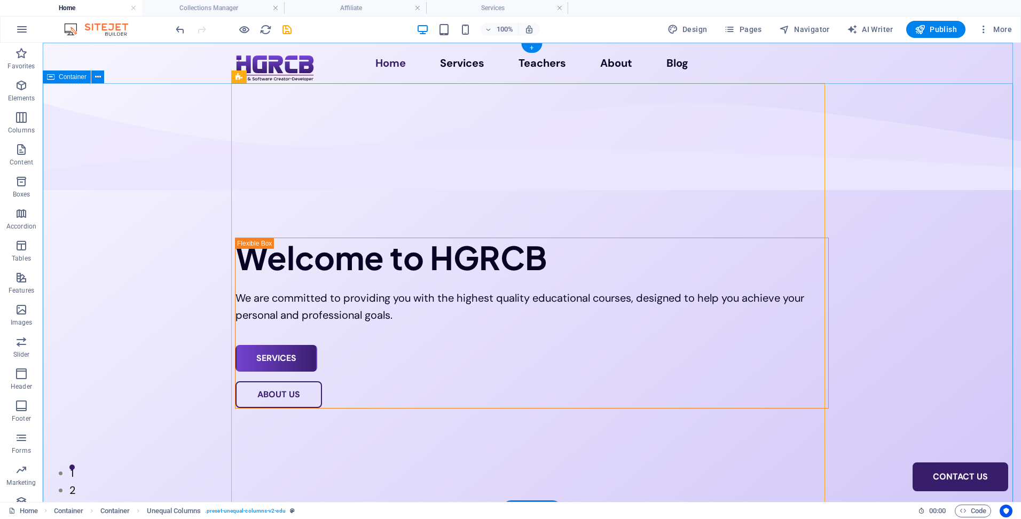
click at [302, 345] on div "Services" at bounding box center [532, 358] width 593 height 27
select select "px"
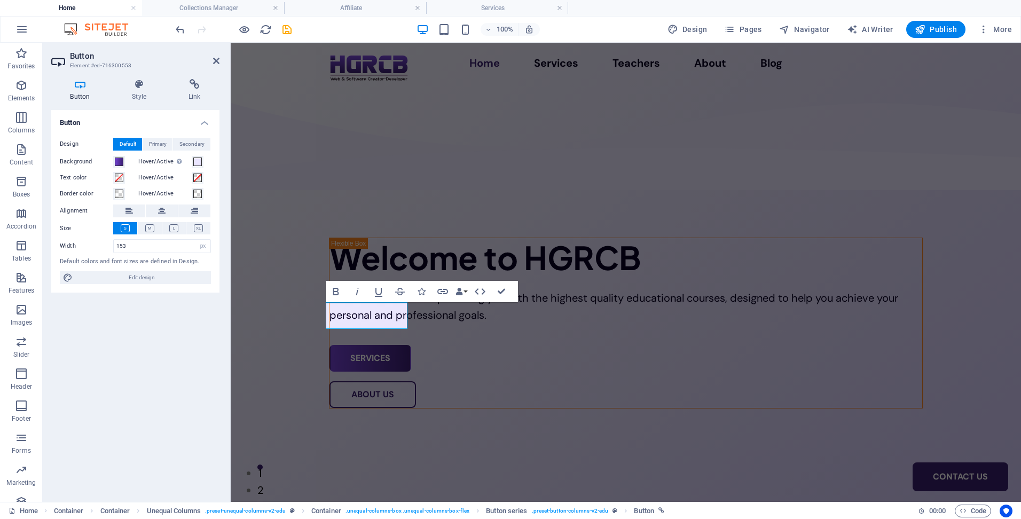
click at [77, 90] on h4 "Button" at bounding box center [82, 90] width 62 height 22
click at [436, 381] on div "About Us" at bounding box center [626, 394] width 593 height 27
select select "px"
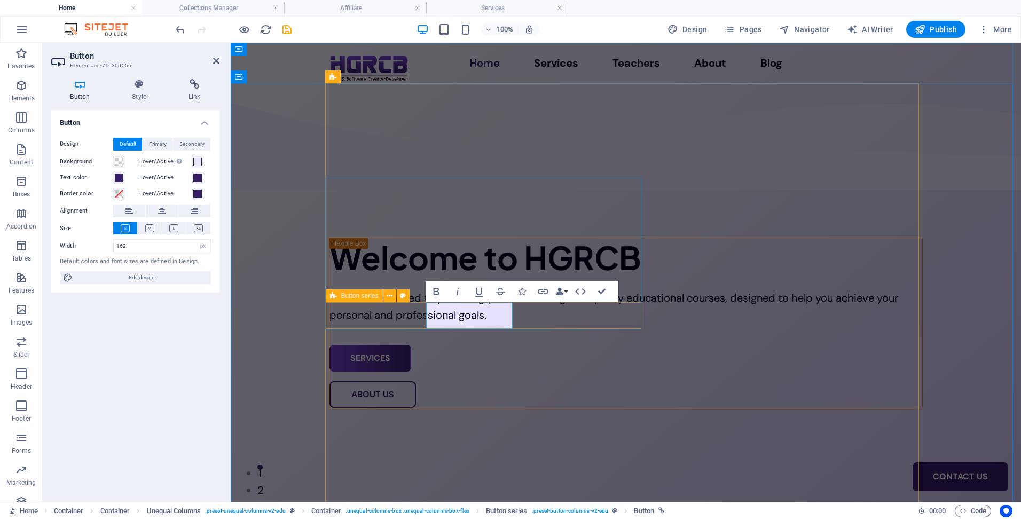
click at [332, 298] on icon at bounding box center [333, 296] width 7 height 13
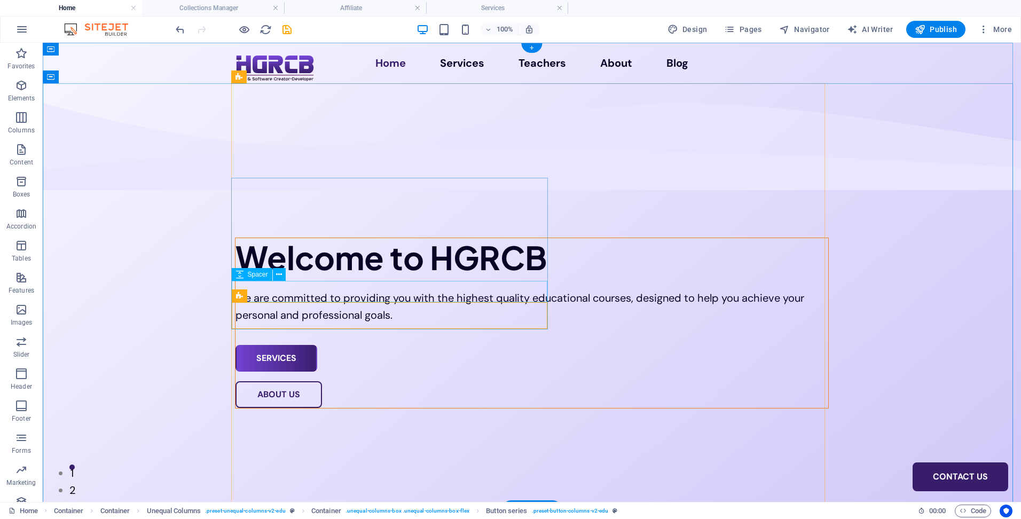
click at [340, 324] on div at bounding box center [532, 334] width 593 height 21
click at [248, 296] on span "Button series" at bounding box center [265, 296] width 37 height 6
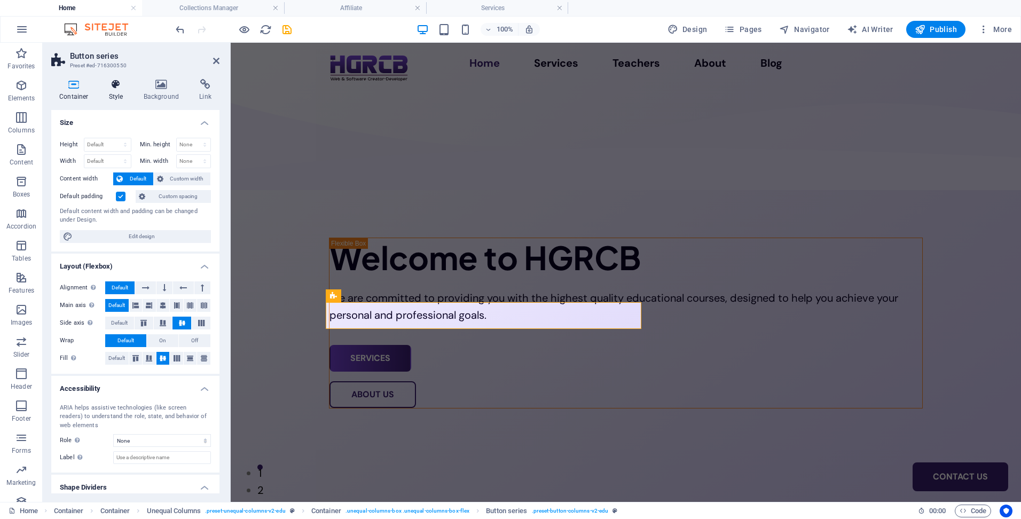
click at [117, 91] on h4 "Style" at bounding box center [118, 90] width 35 height 22
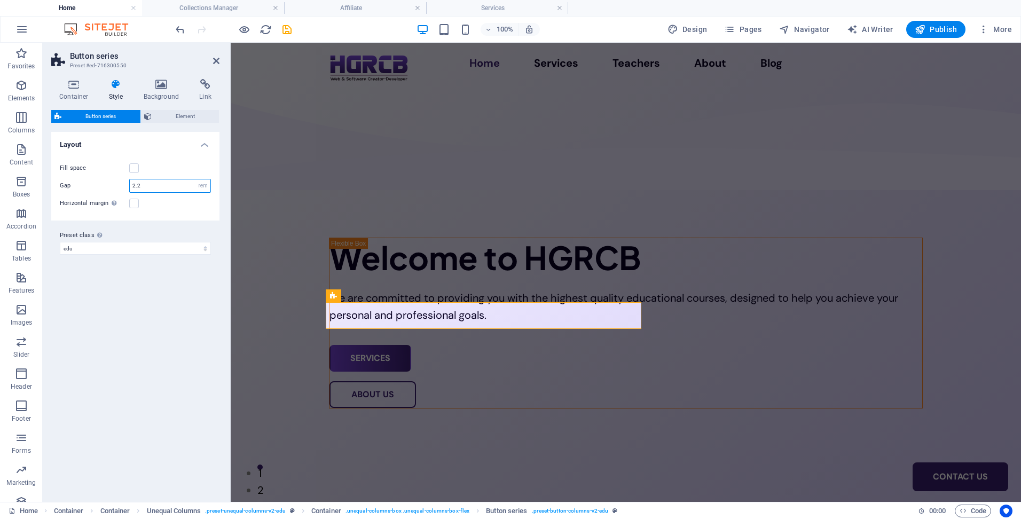
click at [168, 189] on input "2.2" at bounding box center [170, 185] width 81 height 13
type input "2"
click at [135, 167] on label at bounding box center [134, 168] width 10 height 10
click at [0, 0] on input "Fill space" at bounding box center [0, 0] width 0 height 0
click at [135, 167] on label at bounding box center [134, 168] width 10 height 10
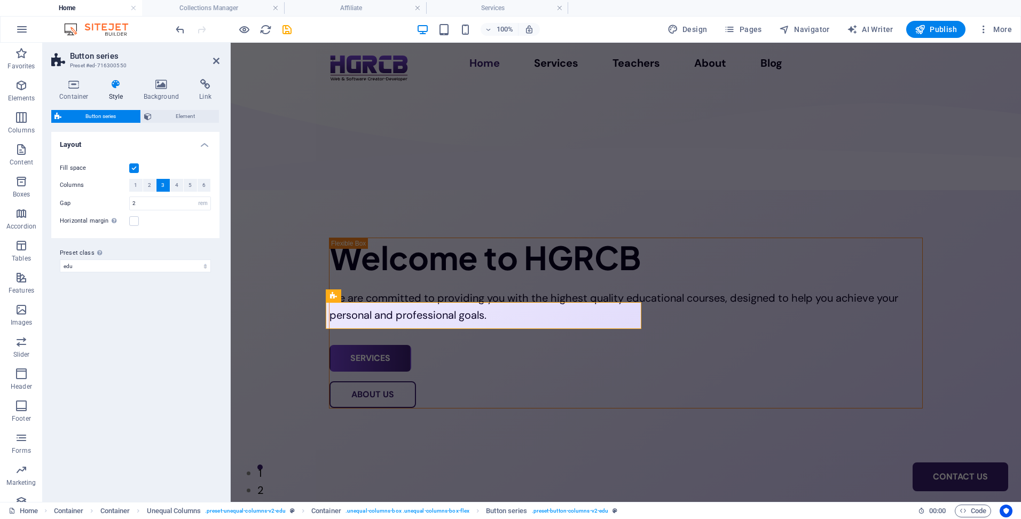
click at [0, 0] on input "Fill space" at bounding box center [0, 0] width 0 height 0
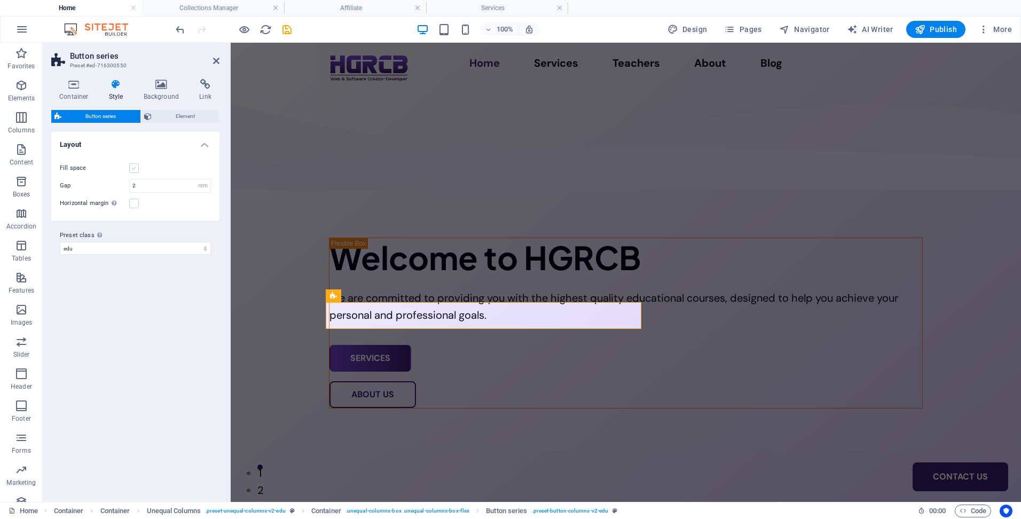
click at [135, 167] on label at bounding box center [134, 168] width 10 height 10
click at [0, 0] on input "Fill space" at bounding box center [0, 0] width 0 height 0
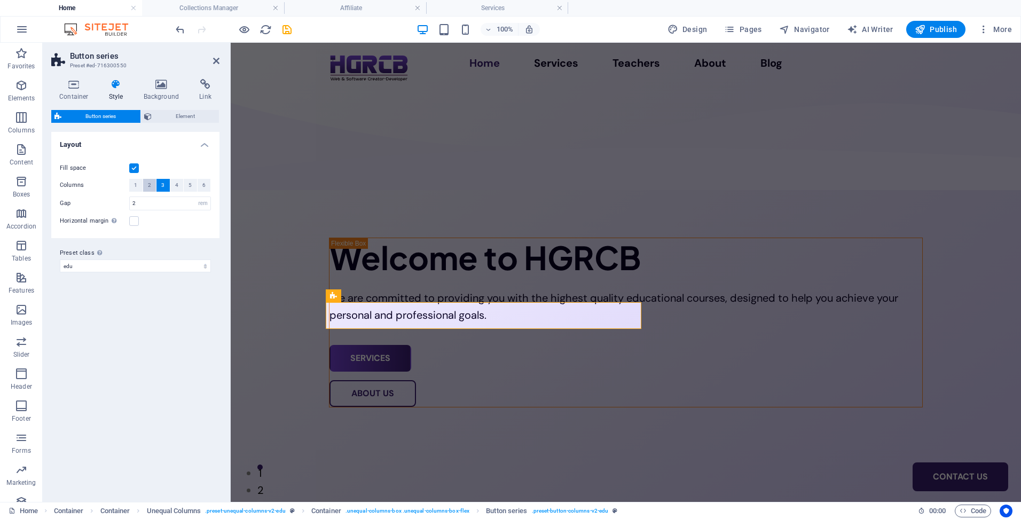
click at [148, 186] on span "2" at bounding box center [149, 185] width 3 height 13
click at [163, 186] on span "3" at bounding box center [162, 185] width 3 height 13
click at [147, 184] on button "2" at bounding box center [149, 185] width 13 height 13
click at [134, 168] on label at bounding box center [134, 168] width 10 height 10
click at [0, 0] on input "Fill space" at bounding box center [0, 0] width 0 height 0
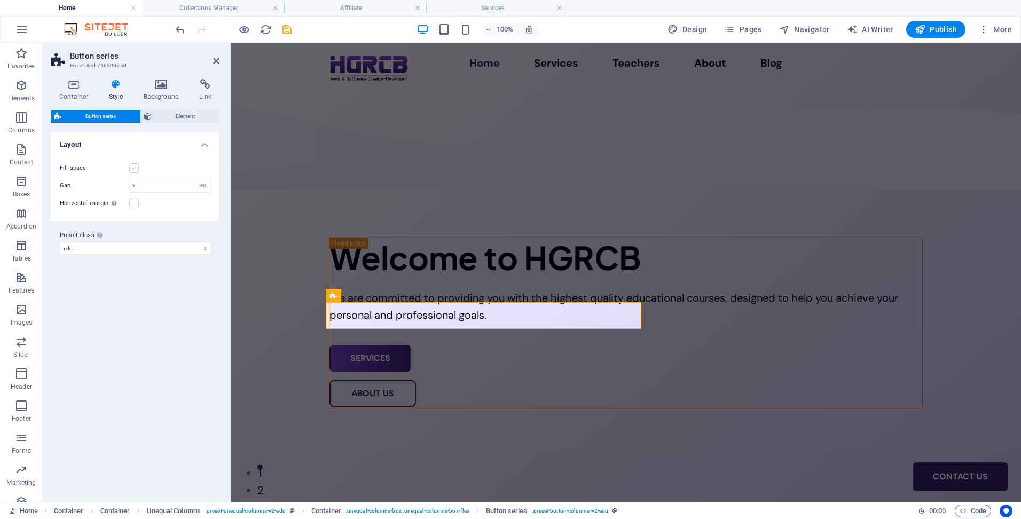
click at [134, 168] on label at bounding box center [134, 168] width 10 height 10
click at [0, 0] on input "Fill space" at bounding box center [0, 0] width 0 height 0
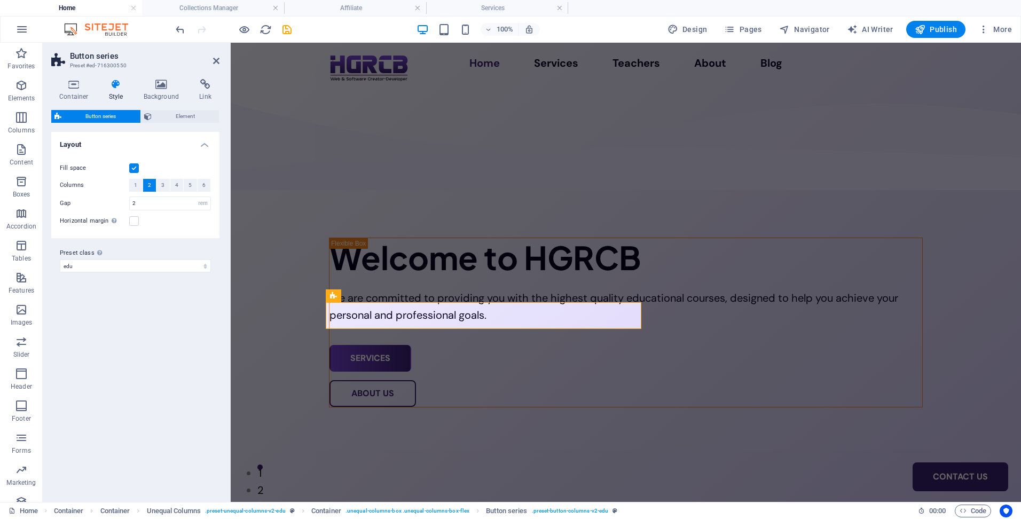
click at [134, 168] on label at bounding box center [134, 168] width 10 height 10
click at [0, 0] on input "Fill space" at bounding box center [0, 0] width 0 height 0
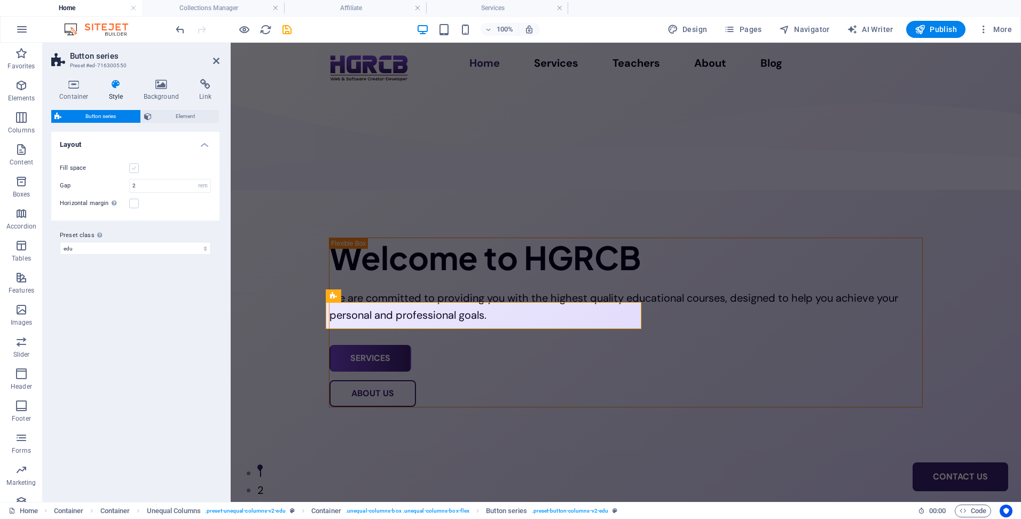
click at [134, 168] on label at bounding box center [134, 168] width 10 height 10
click at [0, 0] on input "Fill space" at bounding box center [0, 0] width 0 height 0
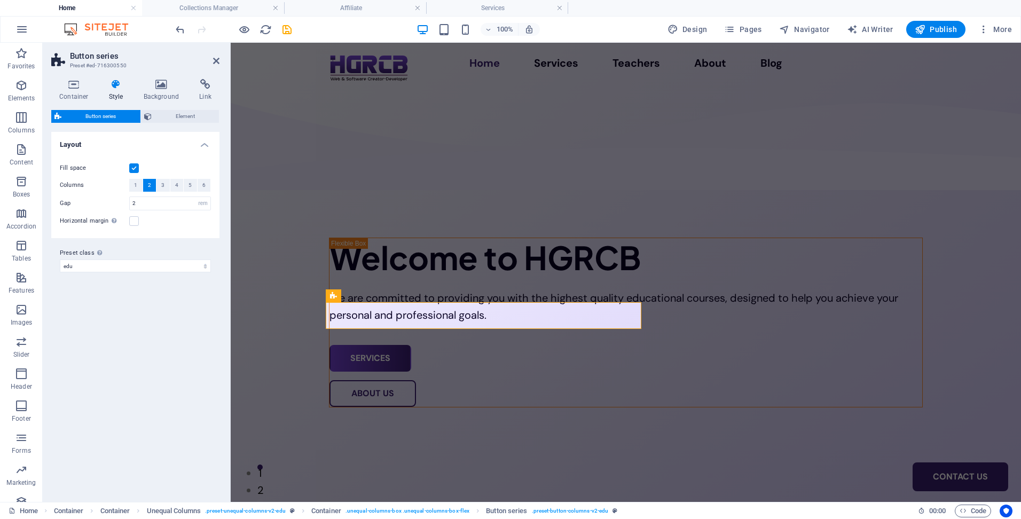
click at [135, 167] on label at bounding box center [134, 168] width 10 height 10
click at [0, 0] on input "Fill space" at bounding box center [0, 0] width 0 height 0
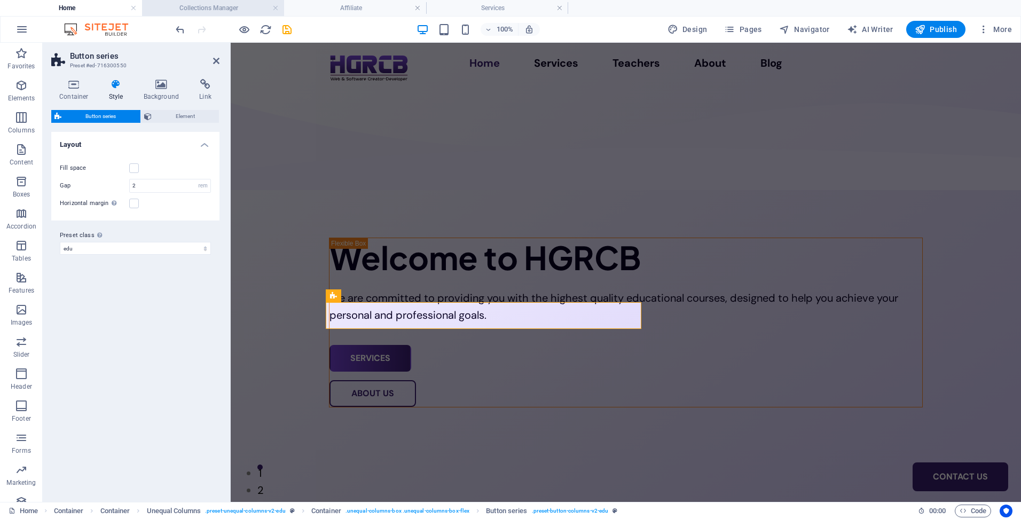
click at [197, 8] on h4 "Collections Manager" at bounding box center [213, 8] width 142 height 12
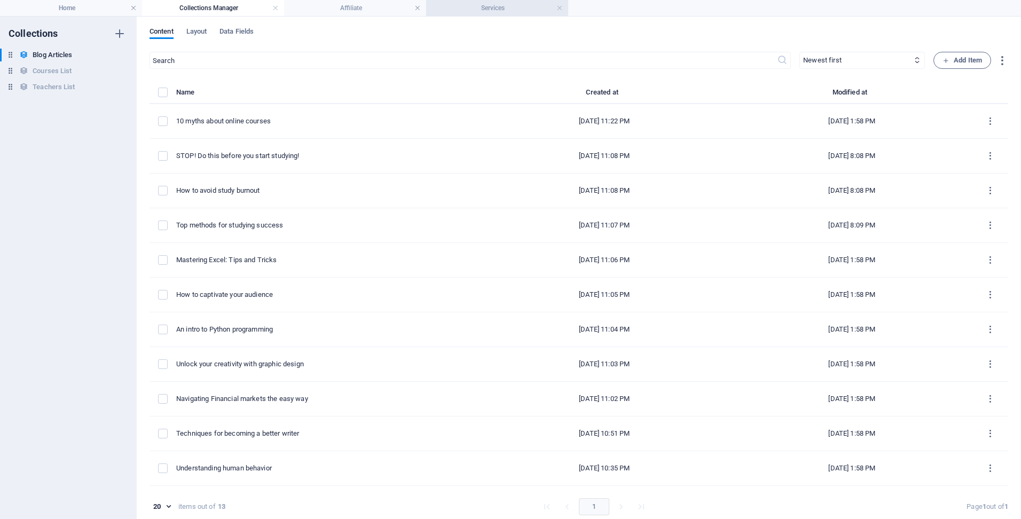
click at [481, 6] on h4 "Services" at bounding box center [497, 8] width 142 height 12
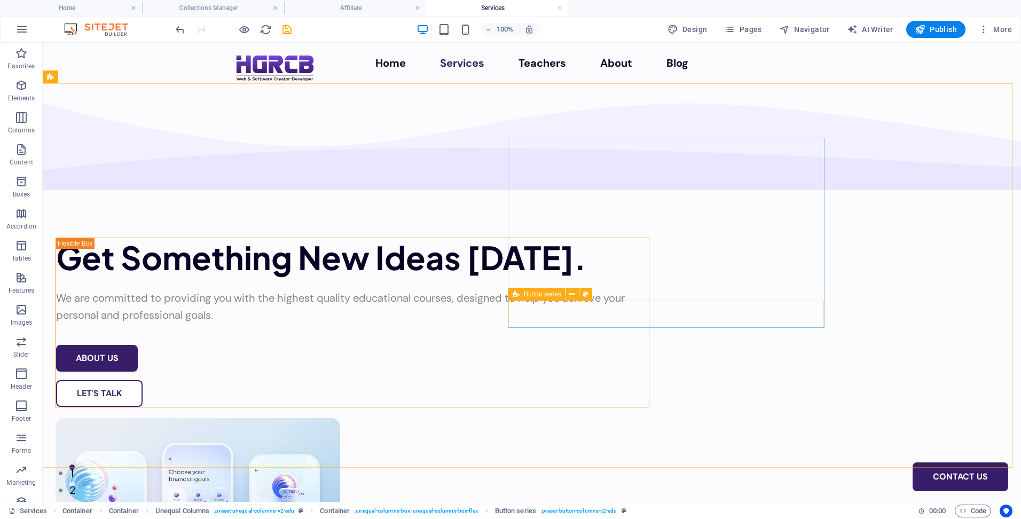
click at [515, 294] on icon at bounding box center [516, 294] width 7 height 13
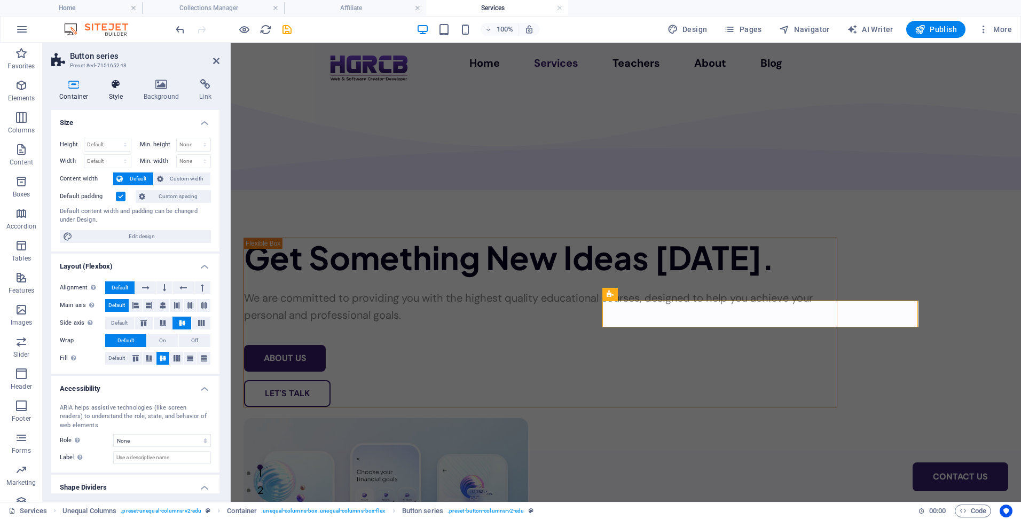
click at [113, 87] on icon at bounding box center [116, 84] width 30 height 11
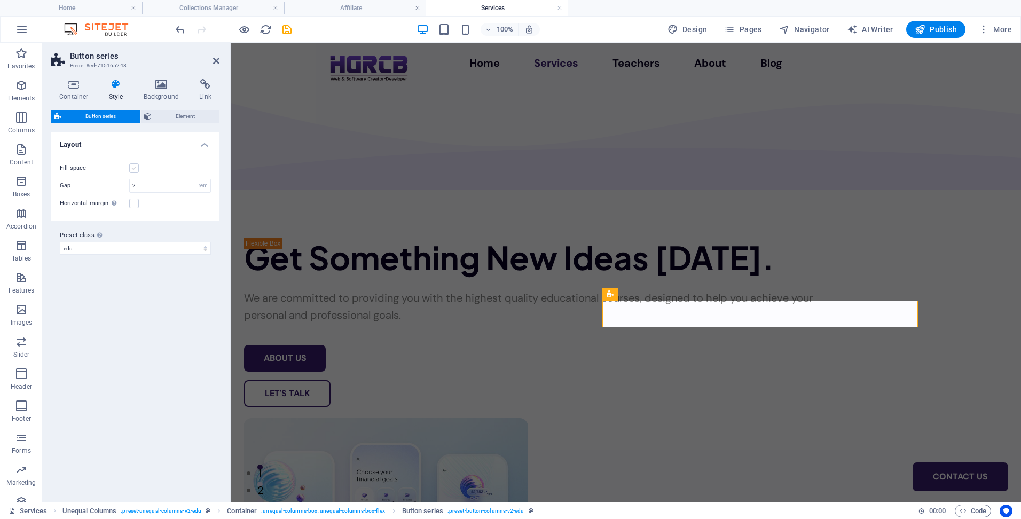
click at [132, 168] on label at bounding box center [134, 168] width 10 height 10
click at [0, 0] on input "Fill space" at bounding box center [0, 0] width 0 height 0
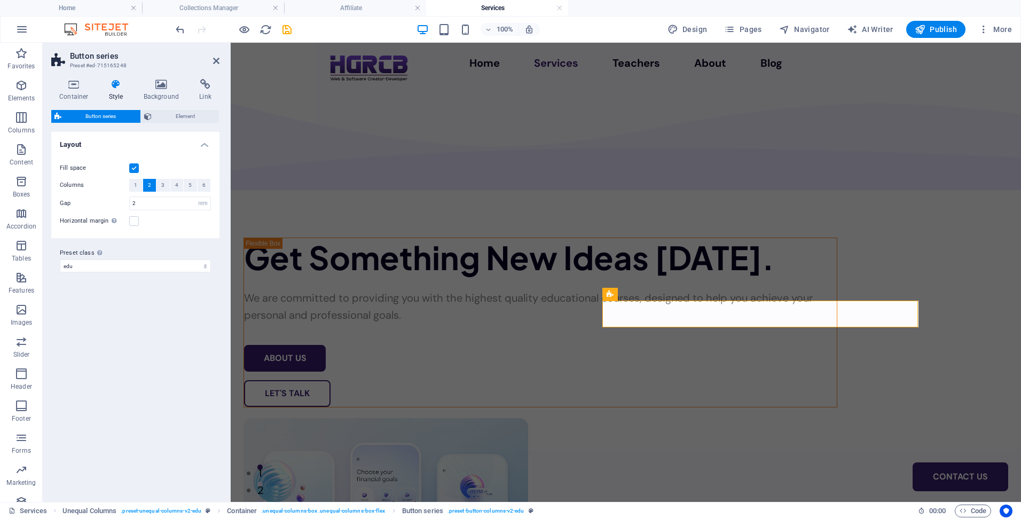
click at [132, 168] on label at bounding box center [134, 168] width 10 height 10
click at [0, 0] on input "Fill space" at bounding box center [0, 0] width 0 height 0
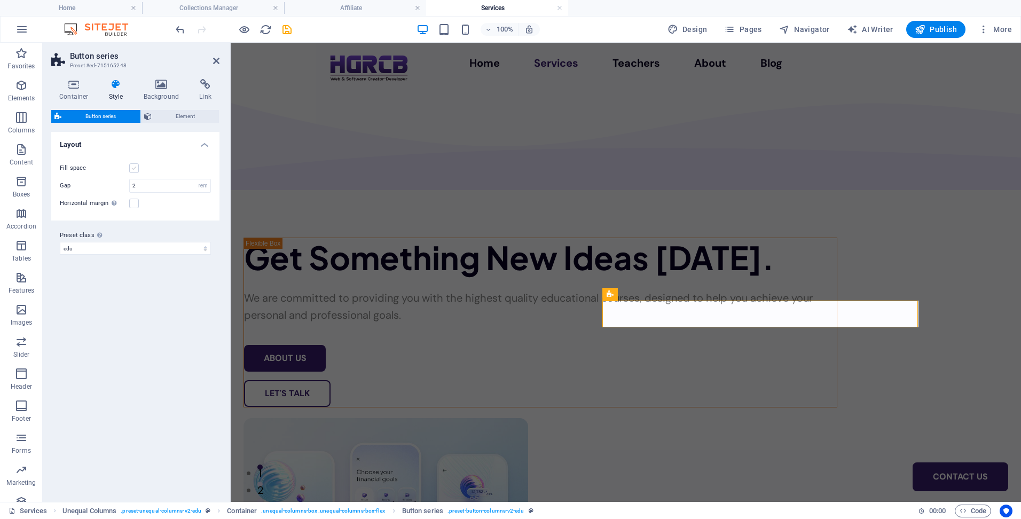
click at [132, 168] on label at bounding box center [134, 168] width 10 height 10
click at [0, 0] on input "Fill space" at bounding box center [0, 0] width 0 height 0
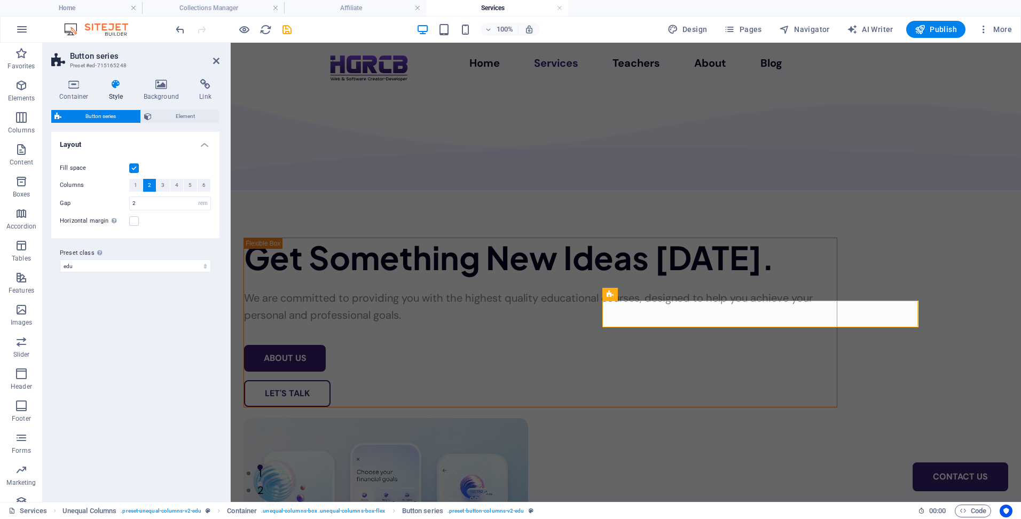
click at [132, 168] on label at bounding box center [134, 168] width 10 height 10
click at [0, 0] on input "Fill space" at bounding box center [0, 0] width 0 height 0
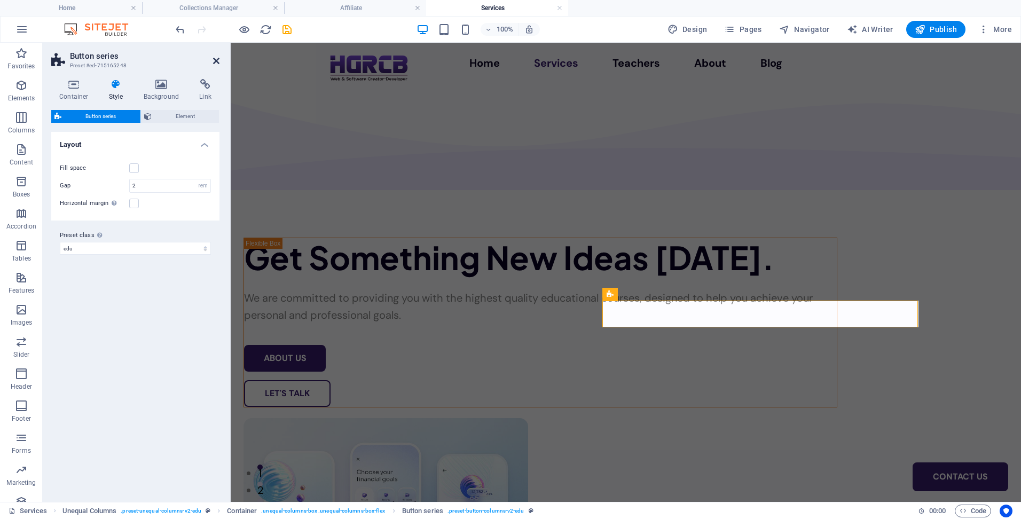
click at [216, 61] on icon at bounding box center [216, 61] width 6 height 9
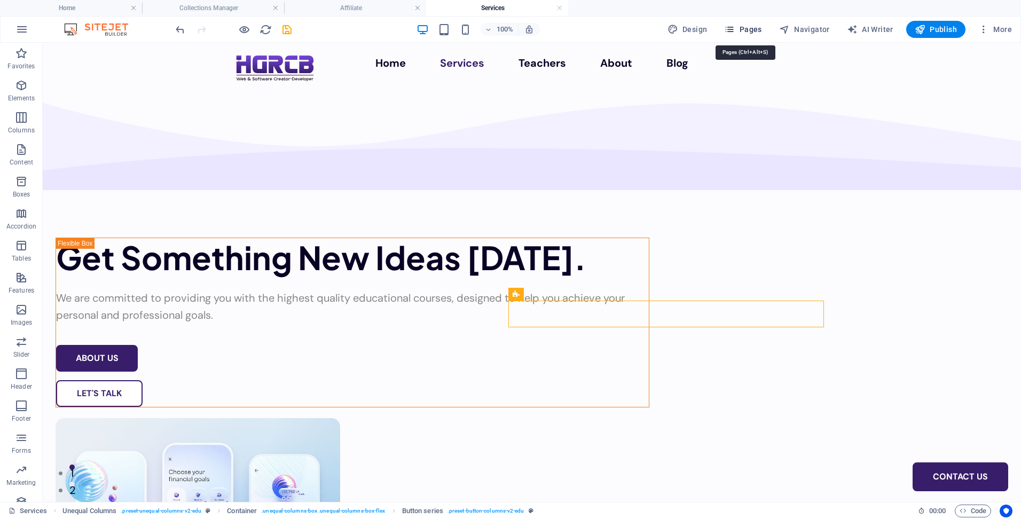
click at [748, 28] on span "Pages" at bounding box center [742, 29] width 37 height 11
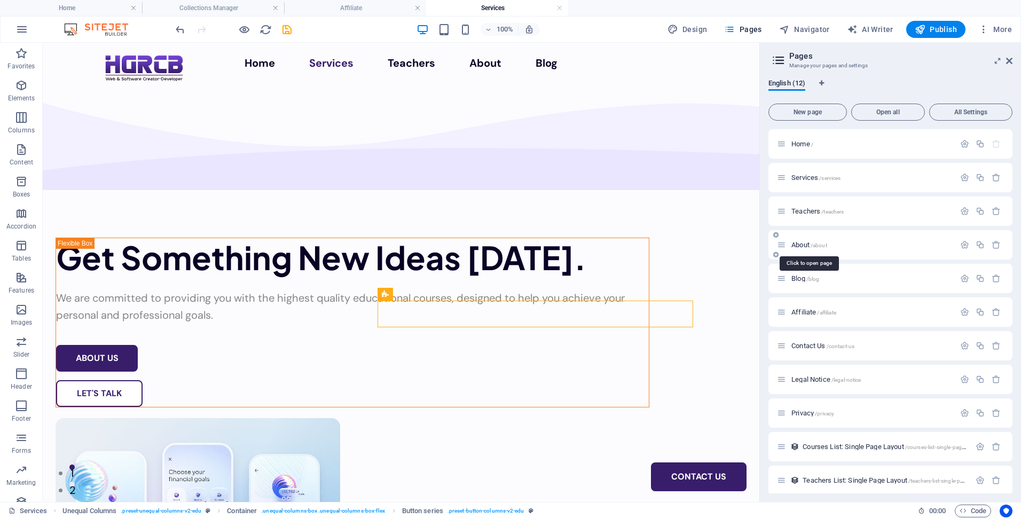
click at [800, 245] on span "About /about" at bounding box center [810, 245] width 36 height 8
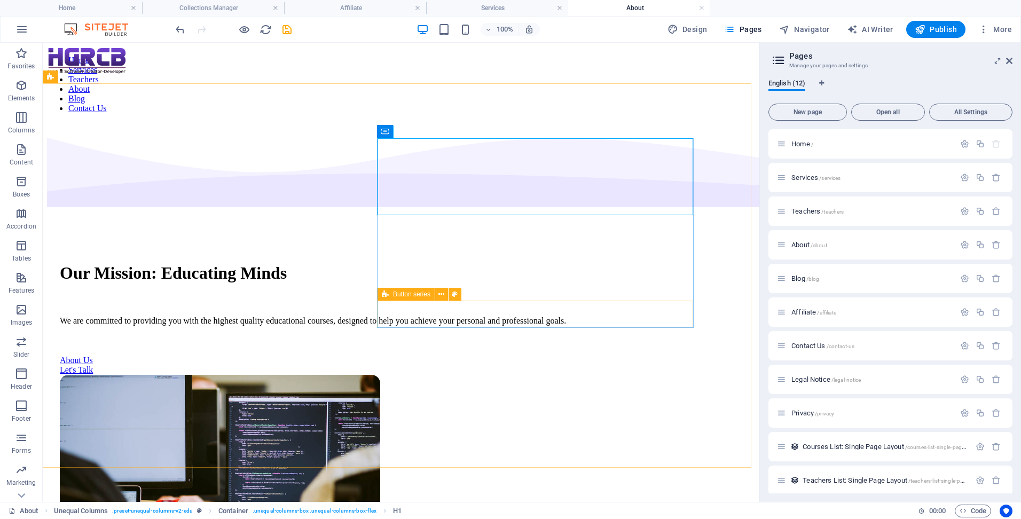
click at [385, 292] on icon at bounding box center [385, 294] width 7 height 13
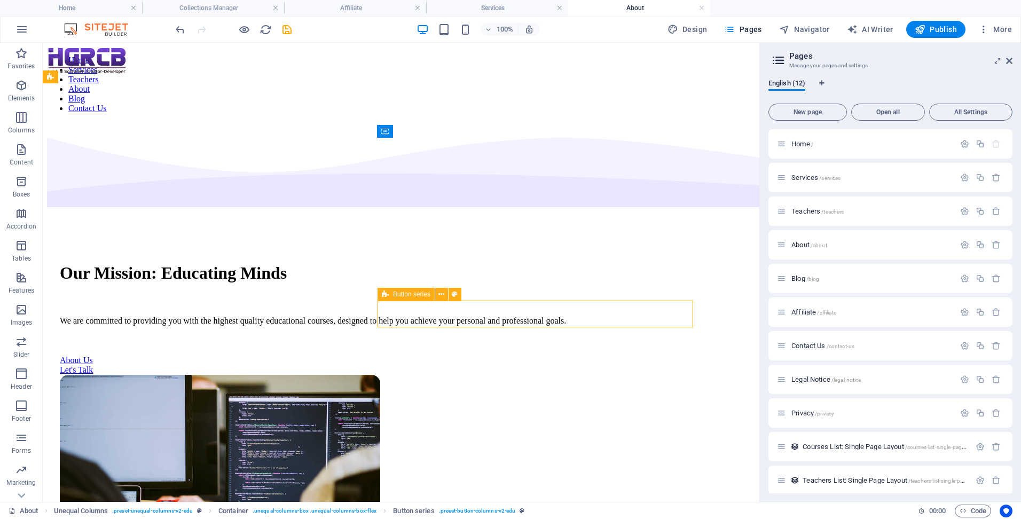
click at [385, 292] on icon at bounding box center [385, 294] width 7 height 13
select select "rem"
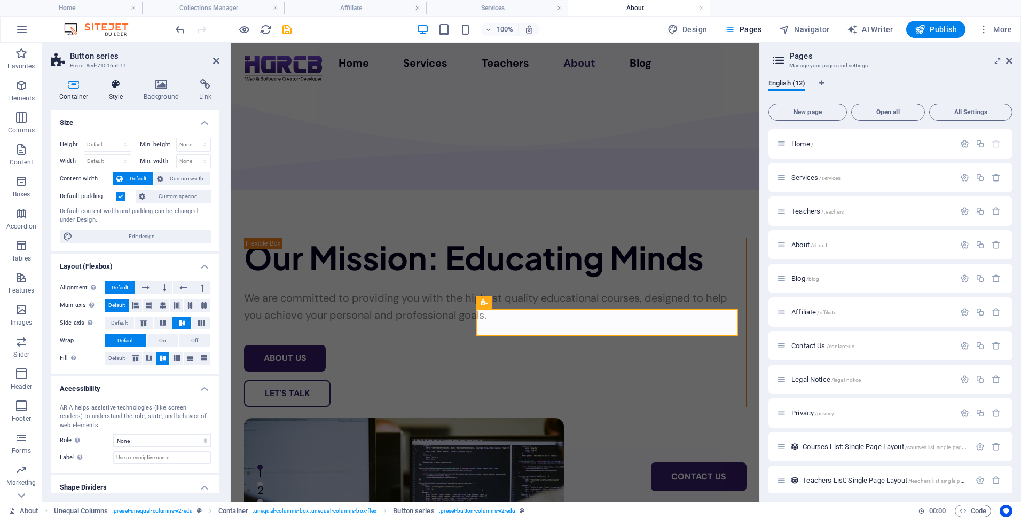
click at [116, 85] on icon at bounding box center [116, 84] width 30 height 11
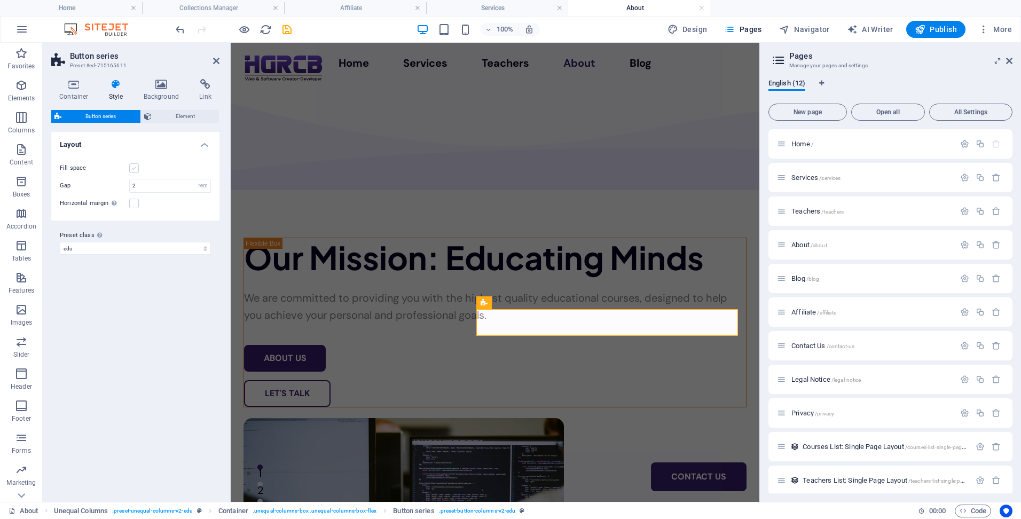
click at [136, 166] on label at bounding box center [134, 168] width 10 height 10
click at [0, 0] on input "Fill space" at bounding box center [0, 0] width 0 height 0
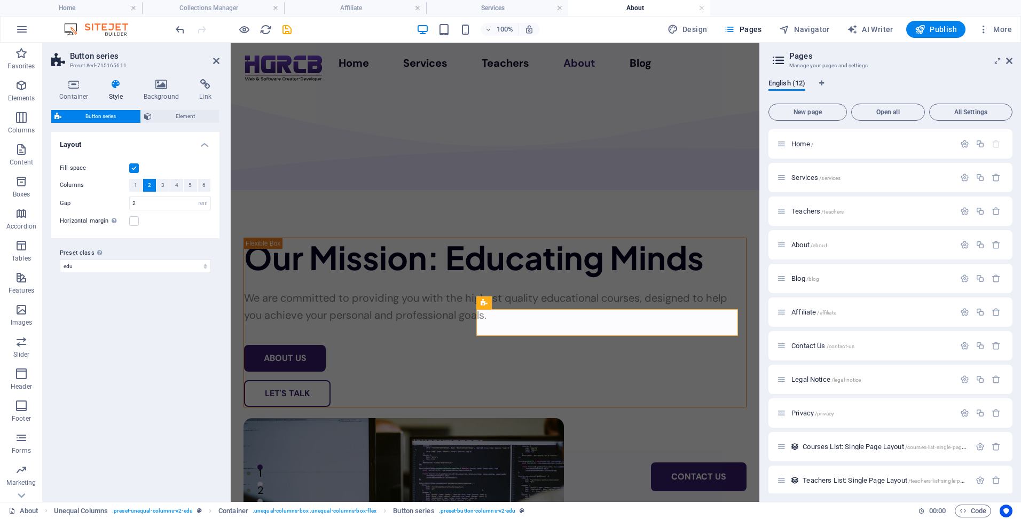
click at [136, 166] on label at bounding box center [134, 168] width 10 height 10
click at [0, 0] on input "Fill space" at bounding box center [0, 0] width 0 height 0
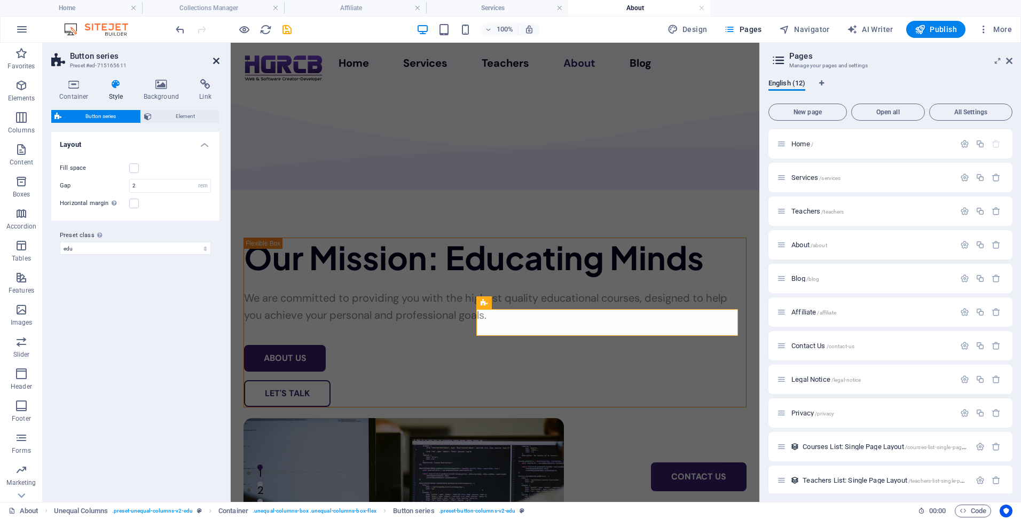
click at [216, 59] on icon at bounding box center [216, 61] width 6 height 9
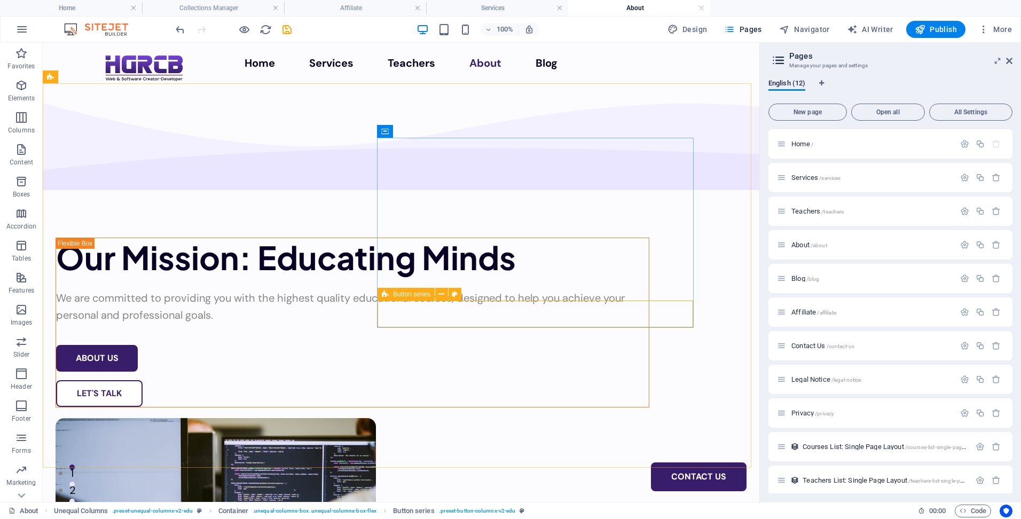
click at [387, 296] on icon at bounding box center [385, 294] width 7 height 13
select select "rem"
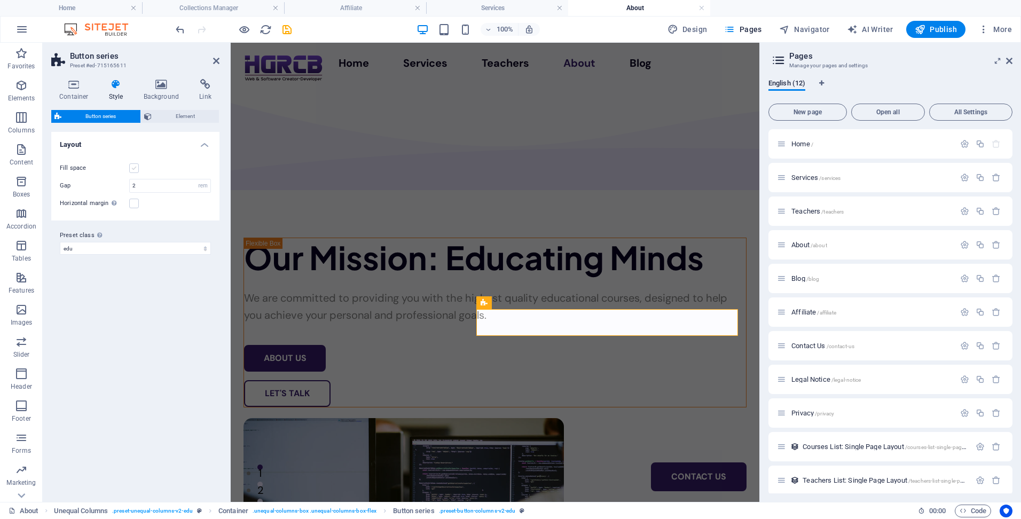
click at [135, 167] on label at bounding box center [134, 168] width 10 height 10
click at [0, 0] on input "Fill space" at bounding box center [0, 0] width 0 height 0
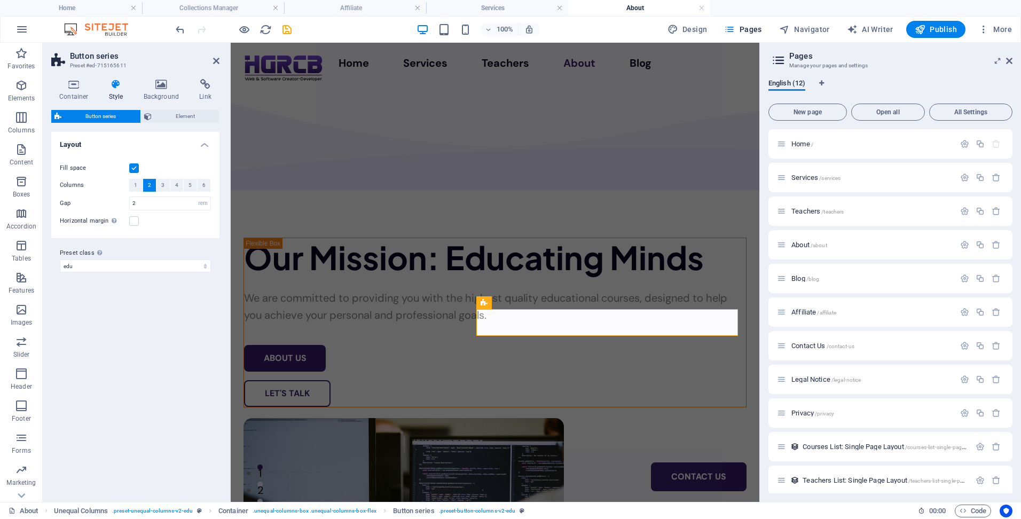
click at [135, 167] on label at bounding box center [134, 168] width 10 height 10
click at [0, 0] on input "Fill space" at bounding box center [0, 0] width 0 height 0
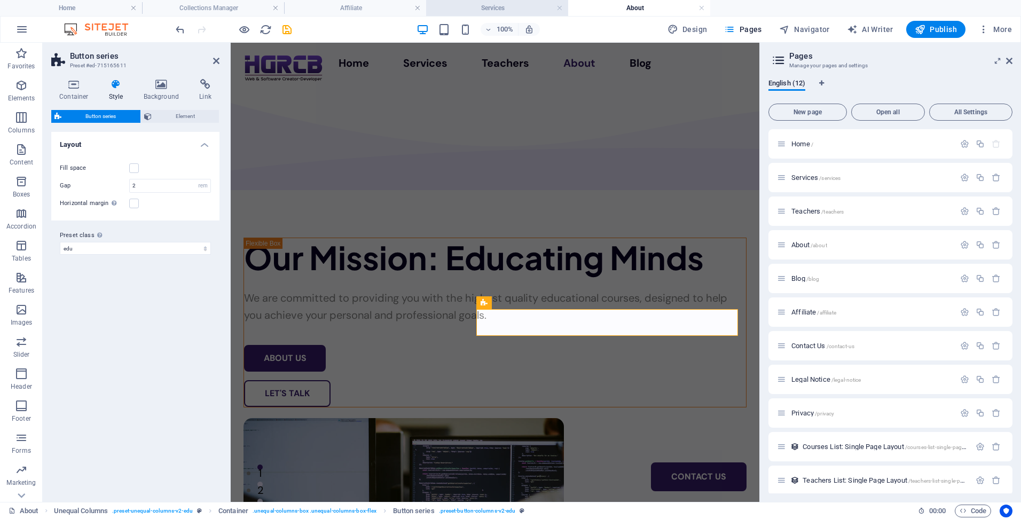
click at [498, 7] on h4 "Services" at bounding box center [497, 8] width 142 height 12
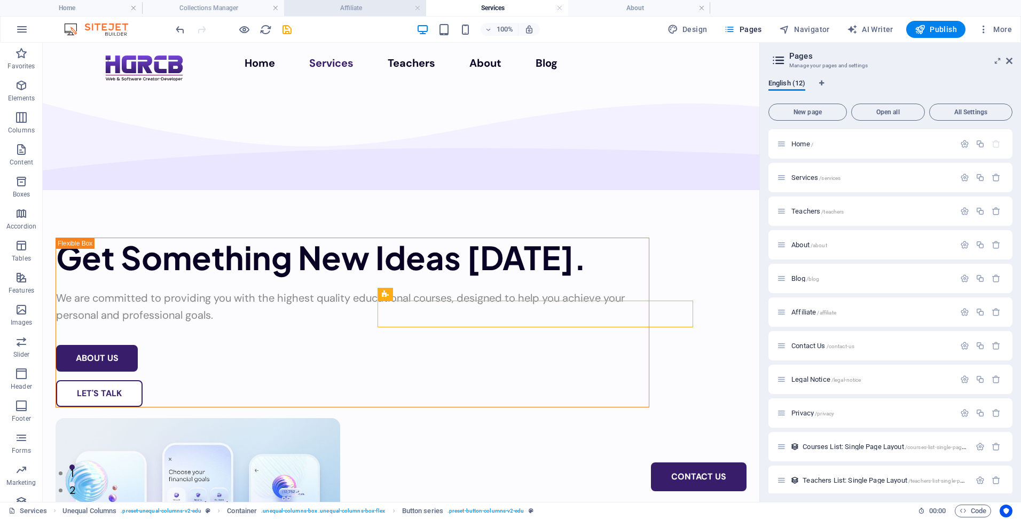
click at [332, 3] on h4 "Affiliate" at bounding box center [355, 8] width 142 height 12
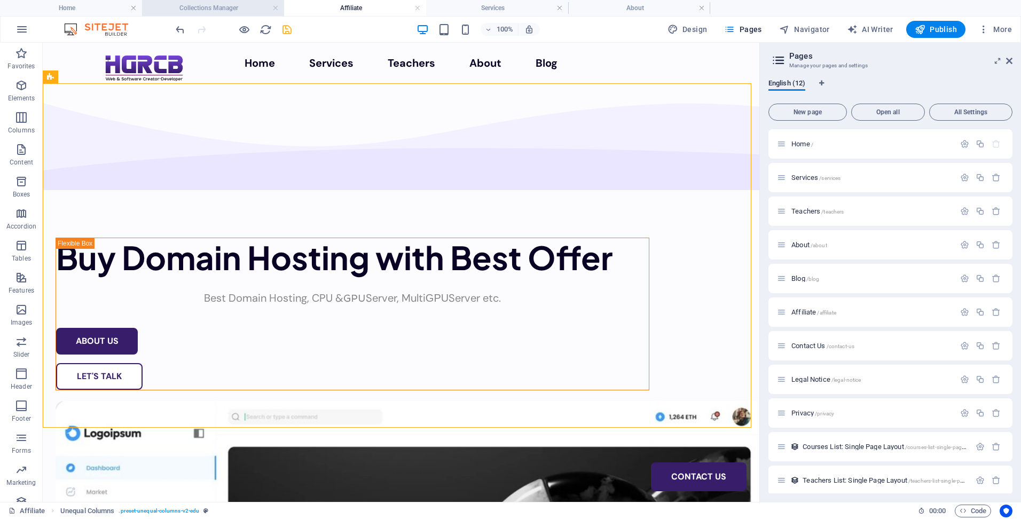
click at [208, 9] on h4 "Collections Manager" at bounding box center [213, 8] width 142 height 12
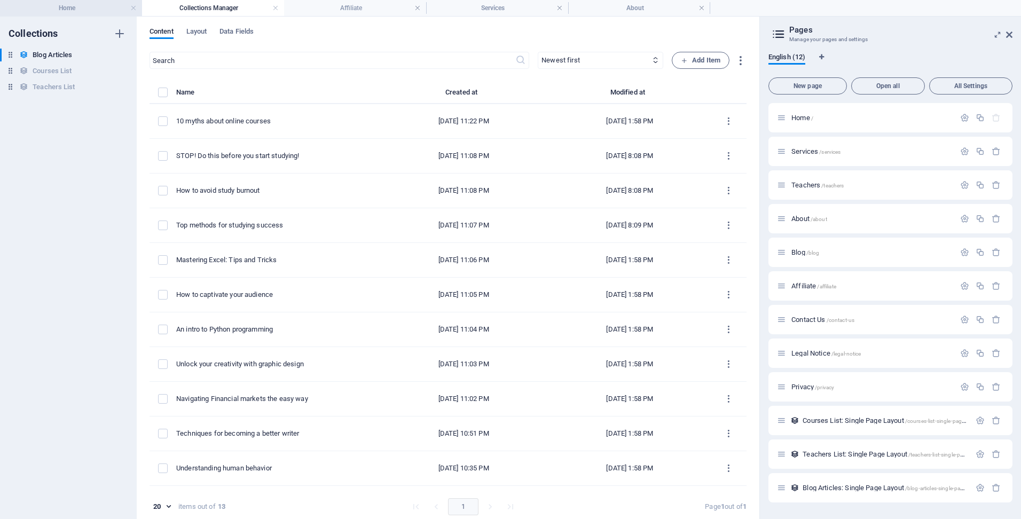
click at [89, 7] on h4 "Home" at bounding box center [71, 8] width 142 height 12
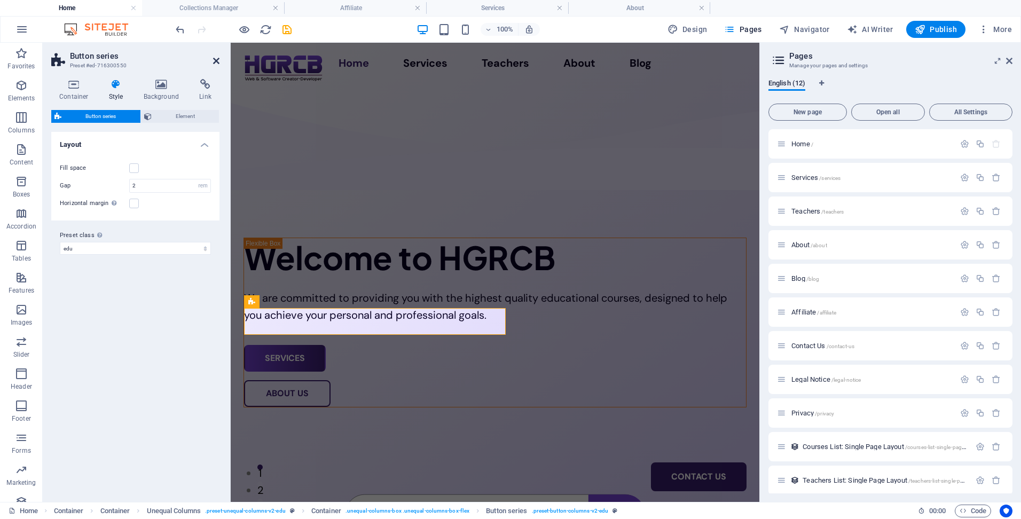
click at [214, 60] on icon at bounding box center [216, 61] width 6 height 9
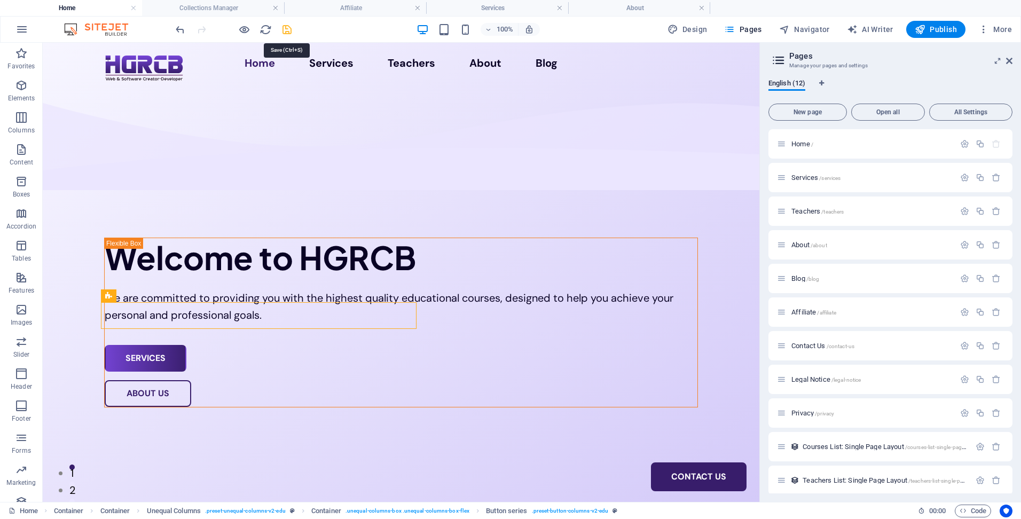
click at [288, 29] on icon "save" at bounding box center [287, 30] width 12 height 12
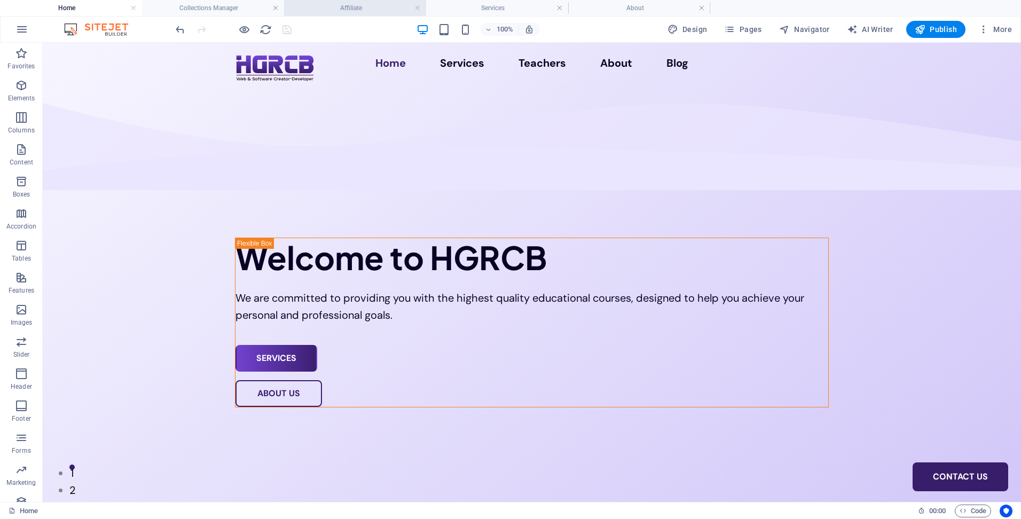
click at [326, 7] on h4 "Affiliate" at bounding box center [355, 8] width 142 height 12
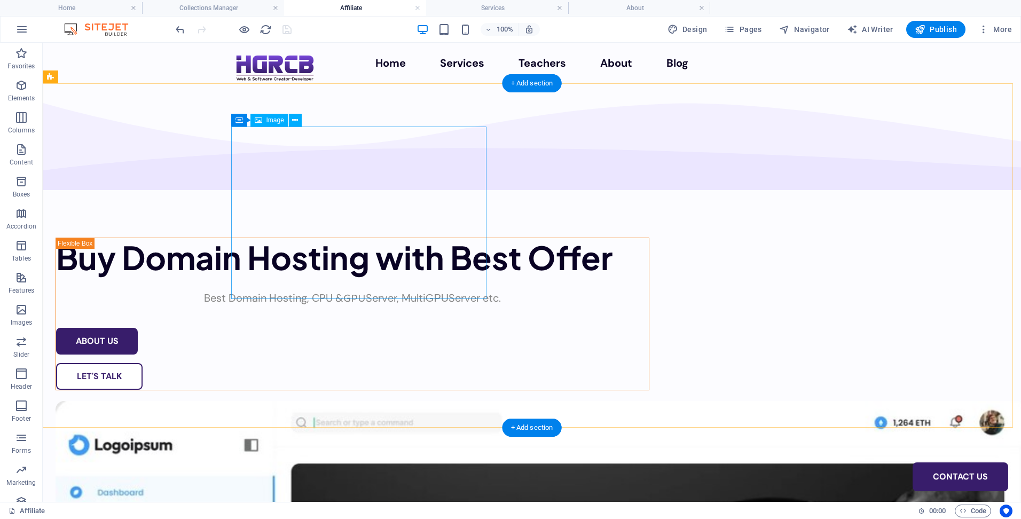
scroll to position [214, 0]
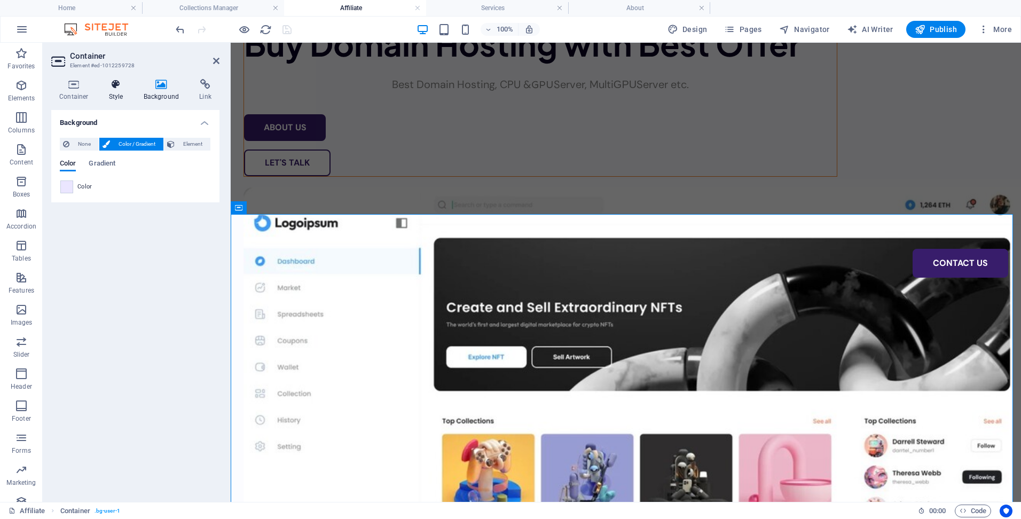
click at [122, 90] on h4 "Style" at bounding box center [118, 90] width 35 height 22
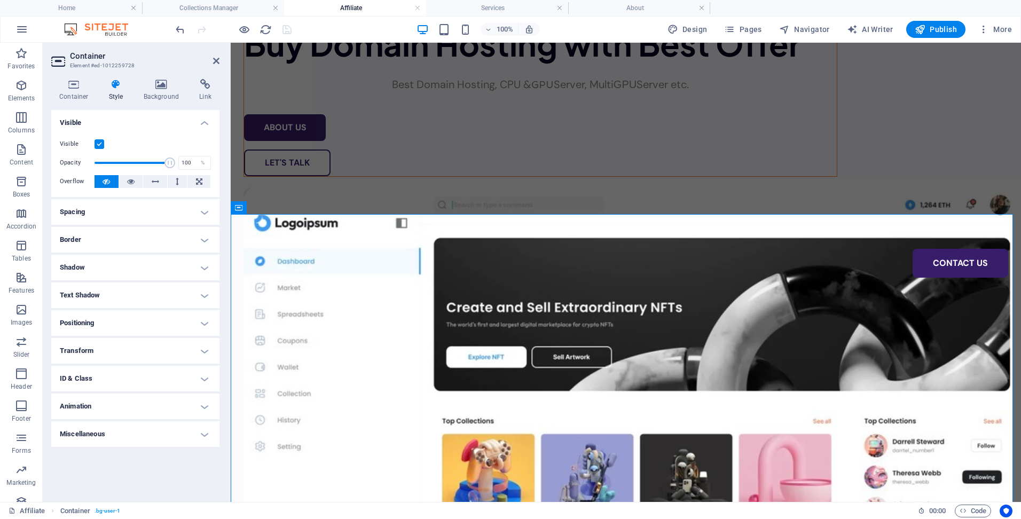
click at [144, 210] on h4 "Spacing" at bounding box center [135, 212] width 168 height 26
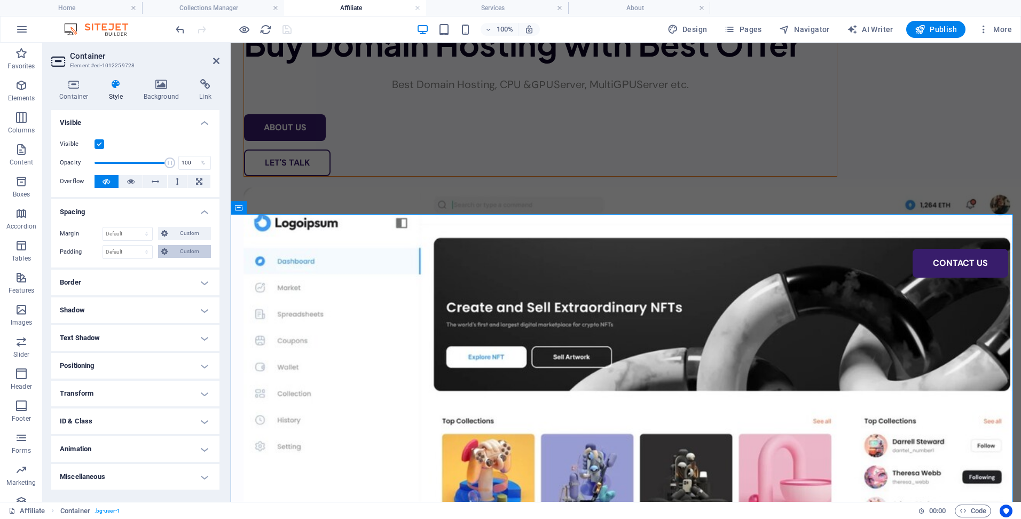
click at [180, 252] on span "Custom" at bounding box center [189, 251] width 37 height 13
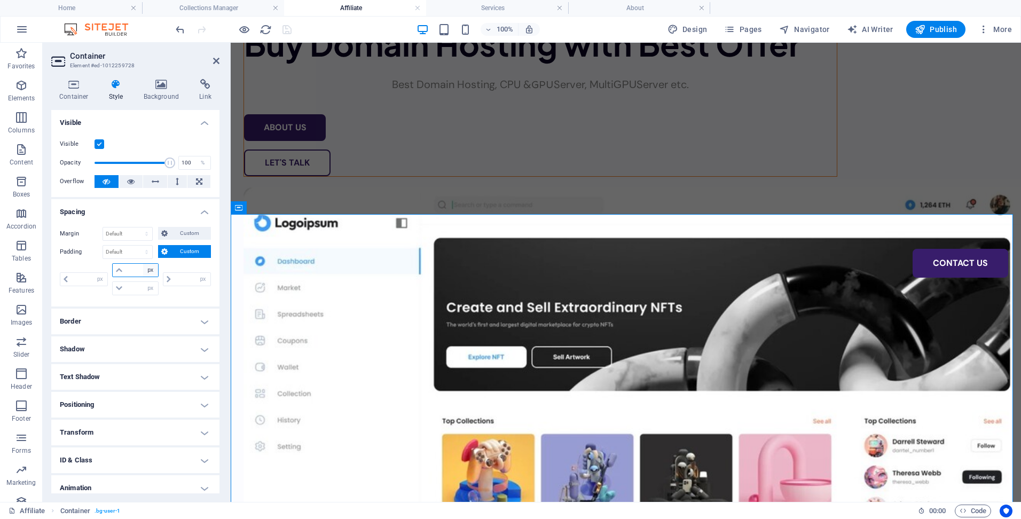
click at [150, 268] on select "px rem % vh vw" at bounding box center [150, 270] width 15 height 13
click at [132, 271] on input "number" at bounding box center [142, 270] width 32 height 13
type input "0"
select select "px"
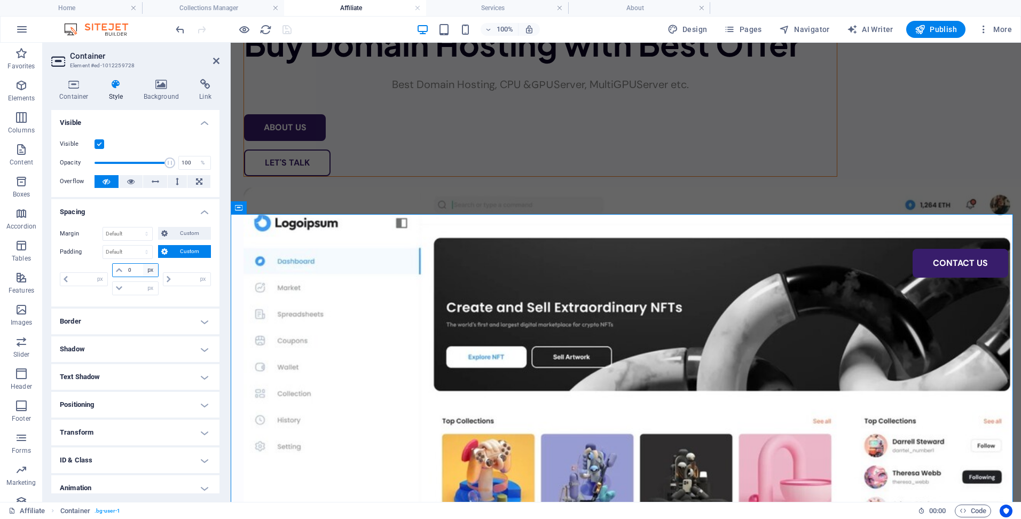
type input "0"
click at [215, 59] on icon at bounding box center [216, 61] width 6 height 9
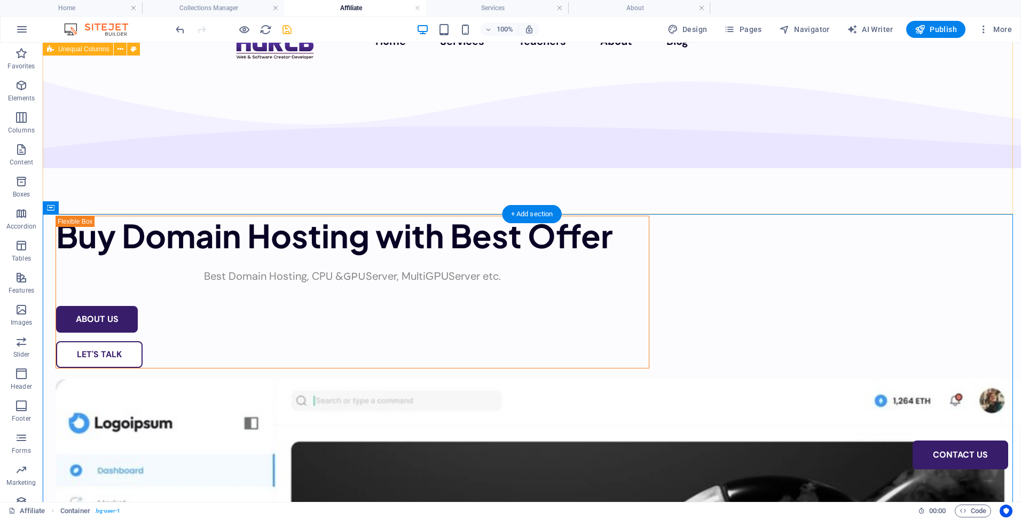
scroll to position [0, 0]
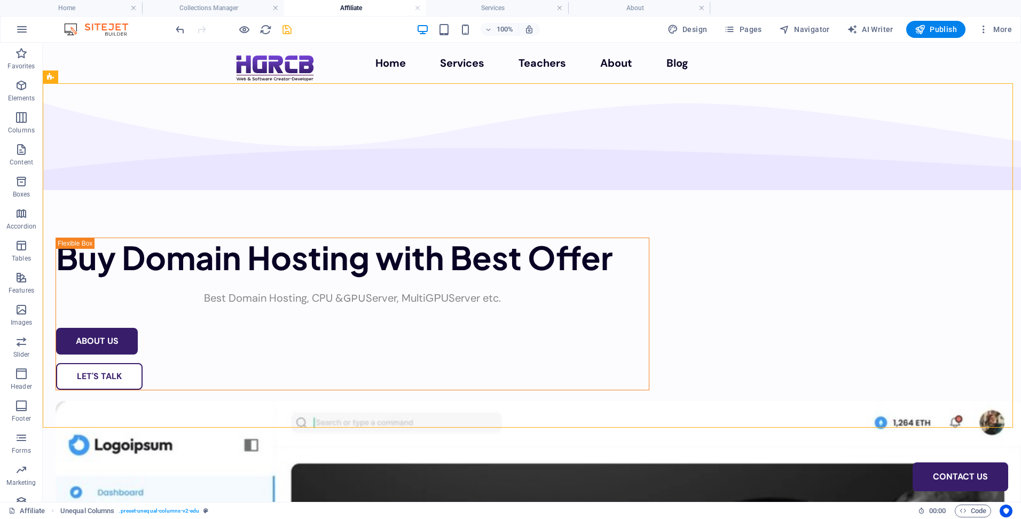
click at [487, 6] on h4 "Services" at bounding box center [497, 8] width 142 height 12
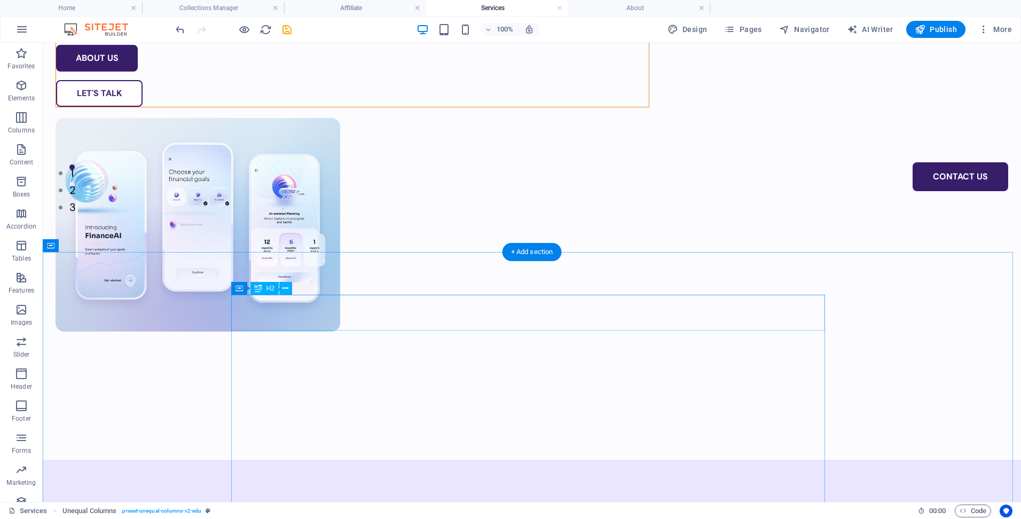
scroll to position [321, 0]
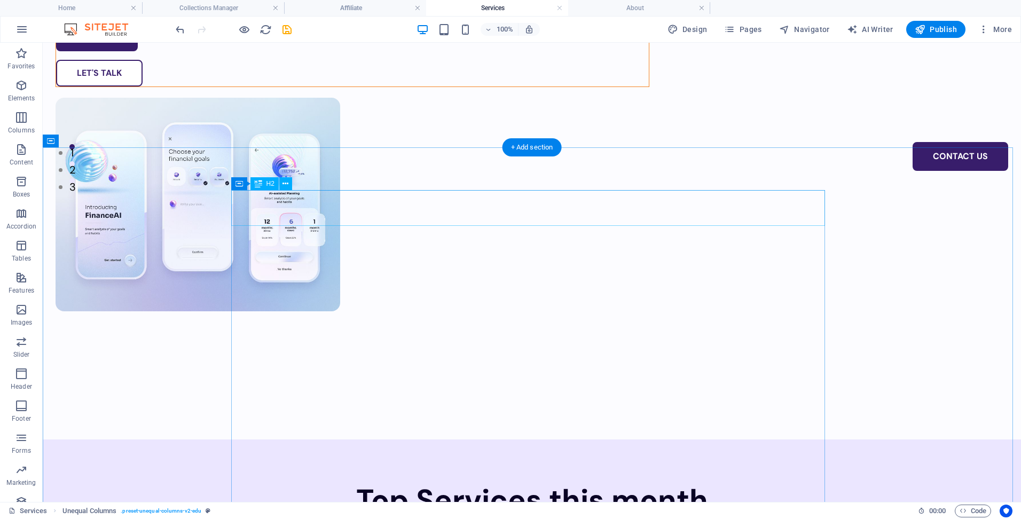
click at [581, 482] on div "Top Services this month" at bounding box center [532, 500] width 594 height 36
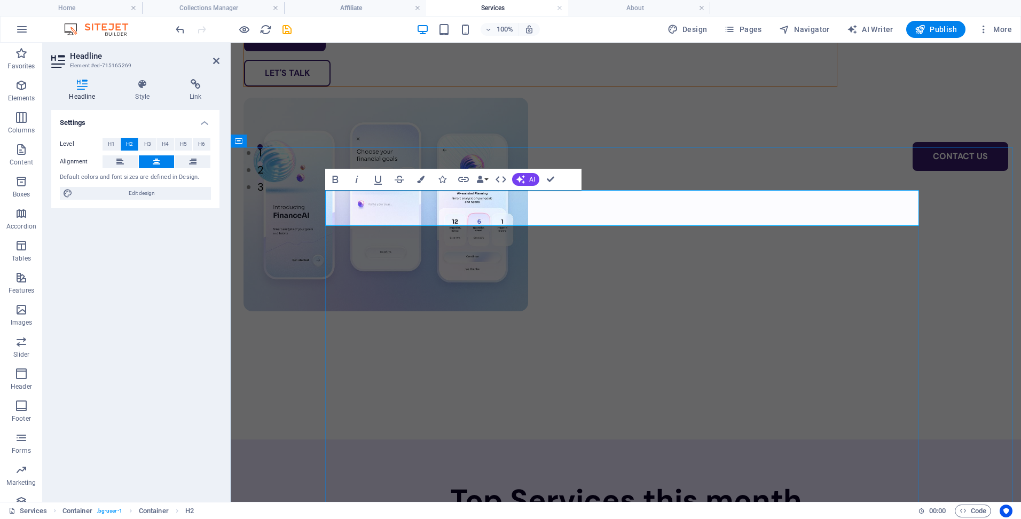
click at [642, 482] on h2 "Top Services this month" at bounding box center [626, 500] width 594 height 36
drag, startPoint x: 638, startPoint y: 209, endPoint x: 841, endPoint y: 201, distance: 203.2
click at [841, 482] on h2 "Top Services this month" at bounding box center [626, 500] width 594 height 36
click at [525, 482] on h2 "Top Services" at bounding box center [626, 500] width 594 height 36
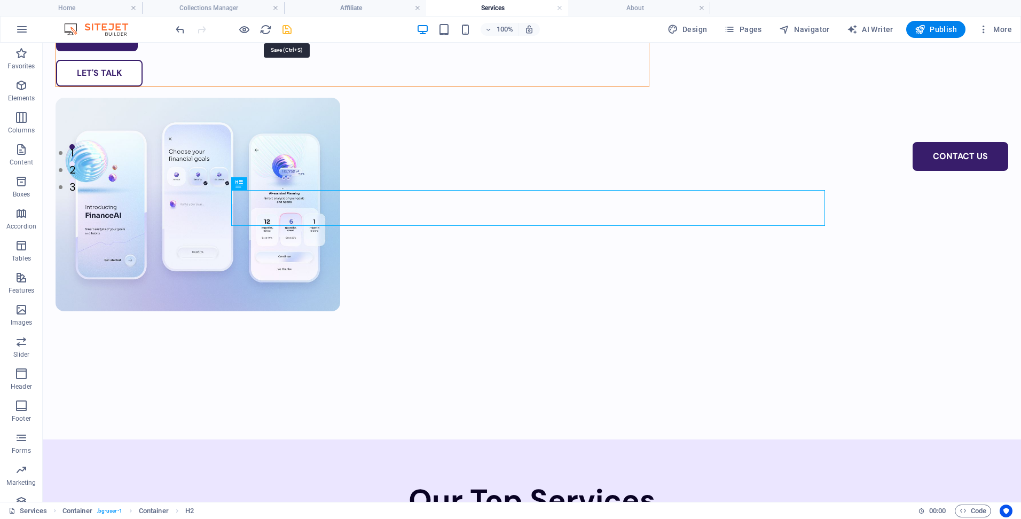
click at [290, 29] on icon "save" at bounding box center [287, 30] width 12 height 12
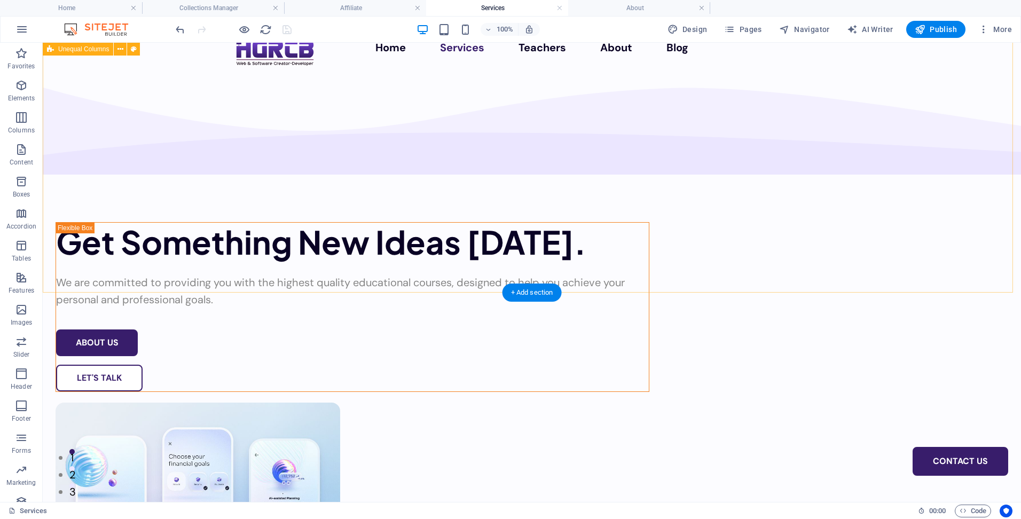
scroll to position [0, 0]
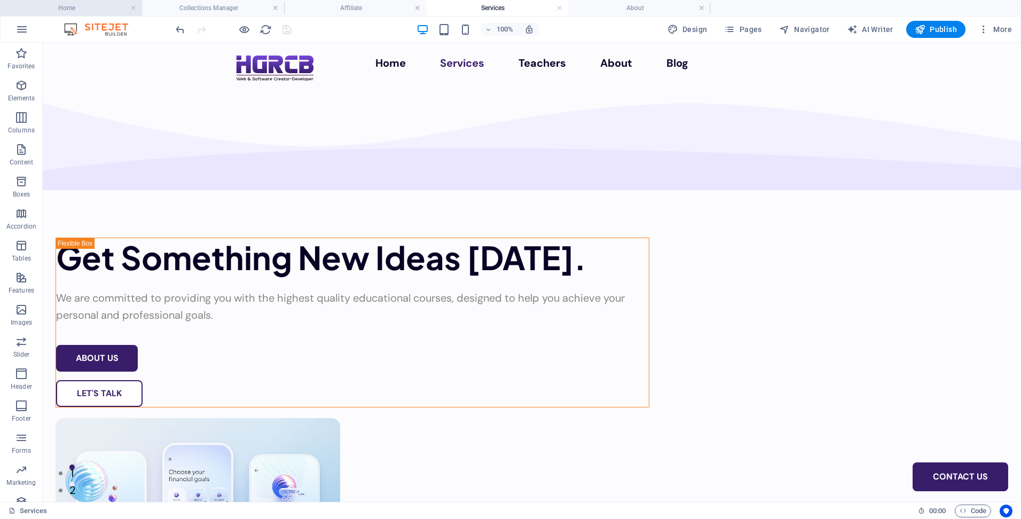
click at [85, 10] on h4 "Home" at bounding box center [71, 8] width 142 height 12
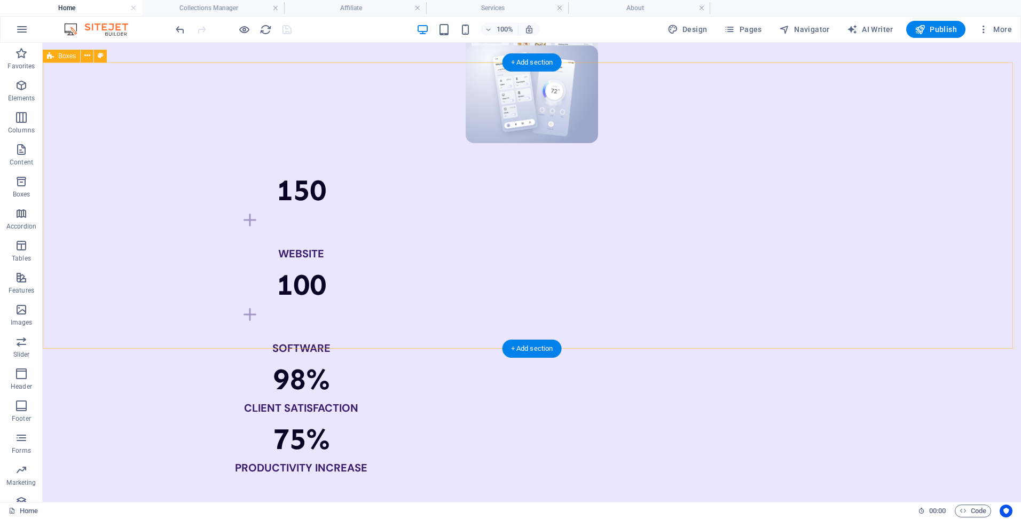
scroll to position [962, 0]
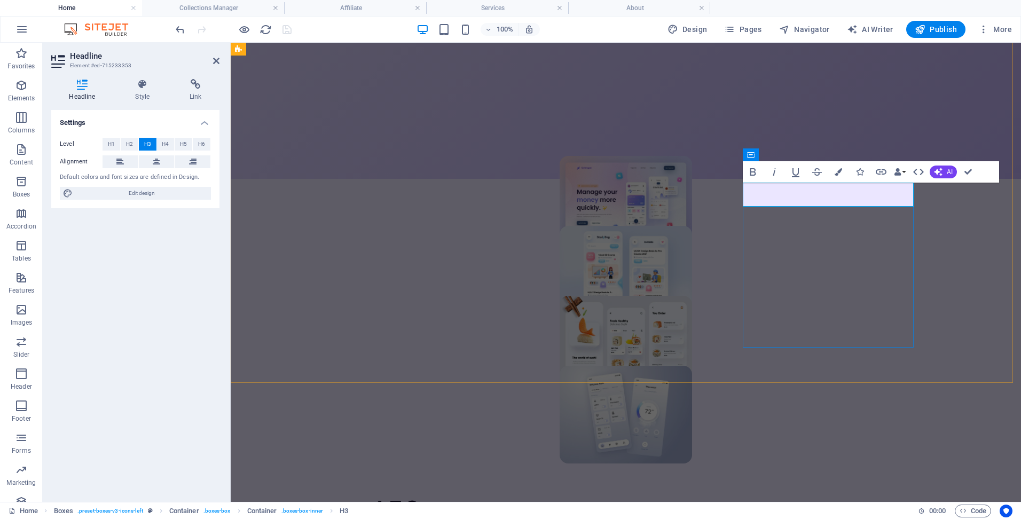
scroll to position [0, 5]
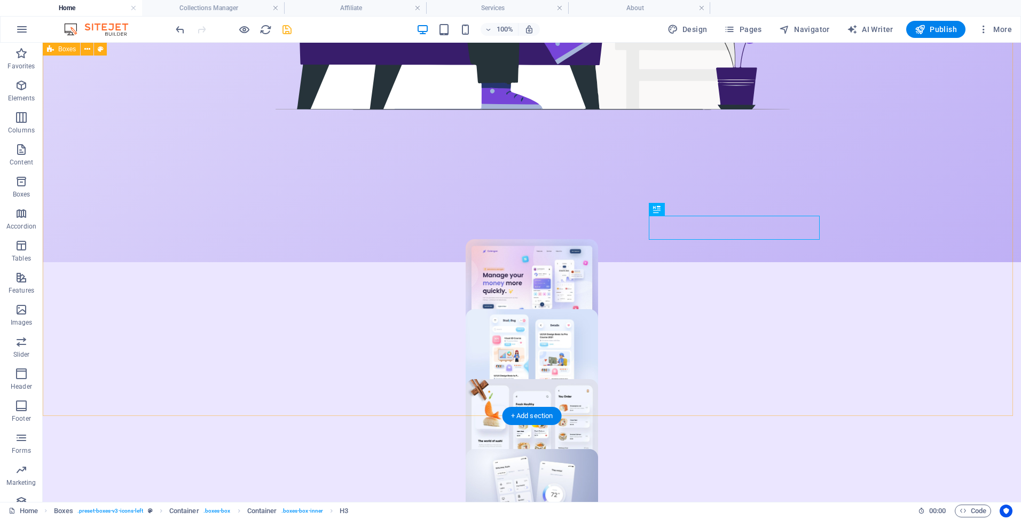
scroll to position [855, 0]
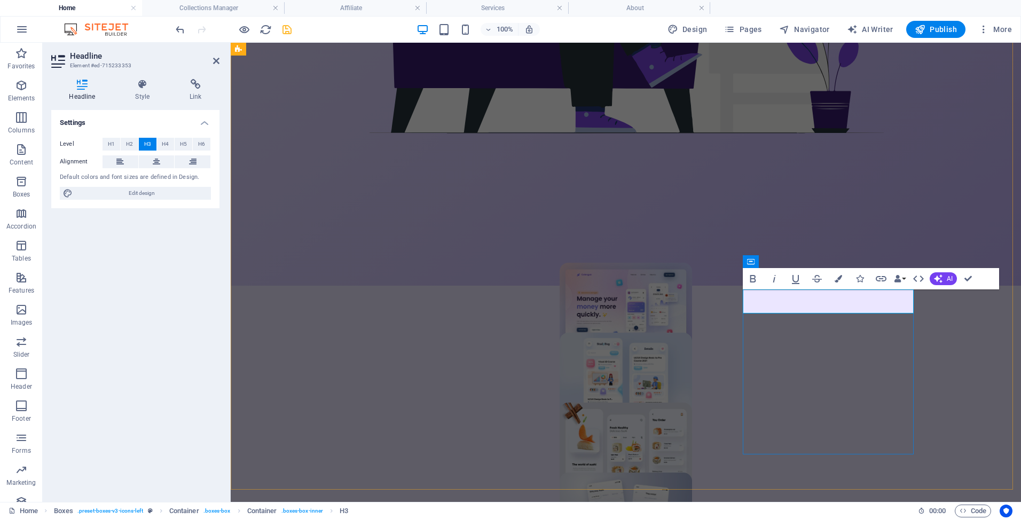
drag, startPoint x: 840, startPoint y: 302, endPoint x: 832, endPoint y: 304, distance: 7.6
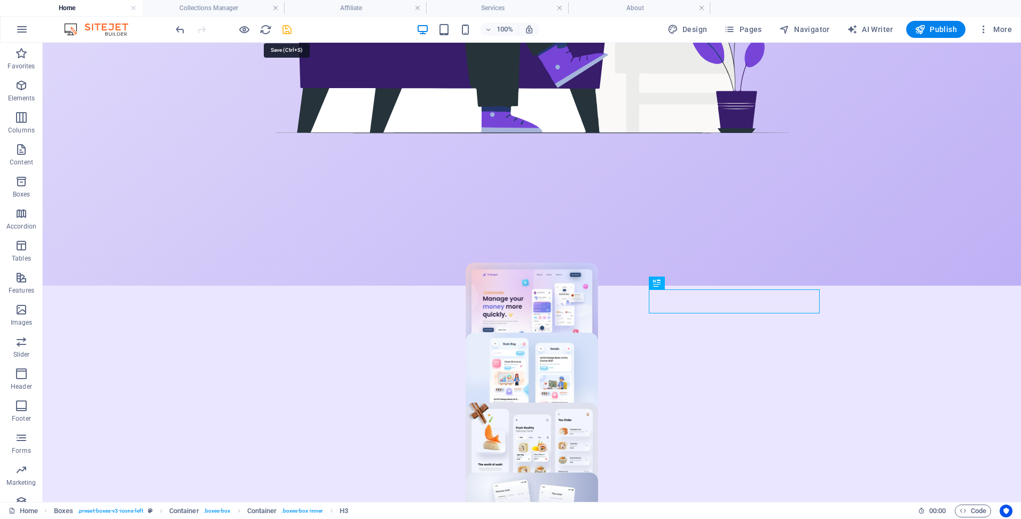
drag, startPoint x: 283, startPoint y: 27, endPoint x: 299, endPoint y: 45, distance: 24.6
click at [283, 27] on icon "save" at bounding box center [287, 30] width 12 height 12
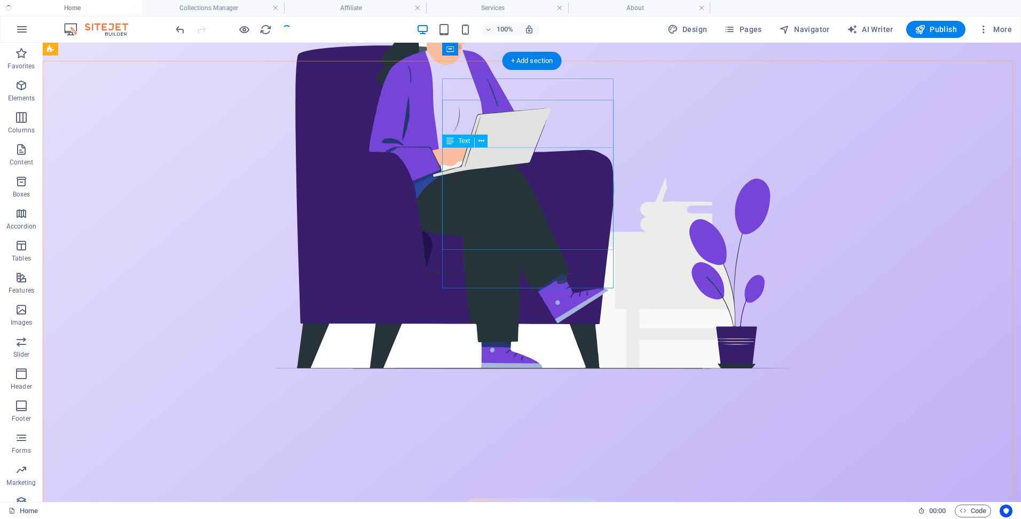
scroll to position [534, 0]
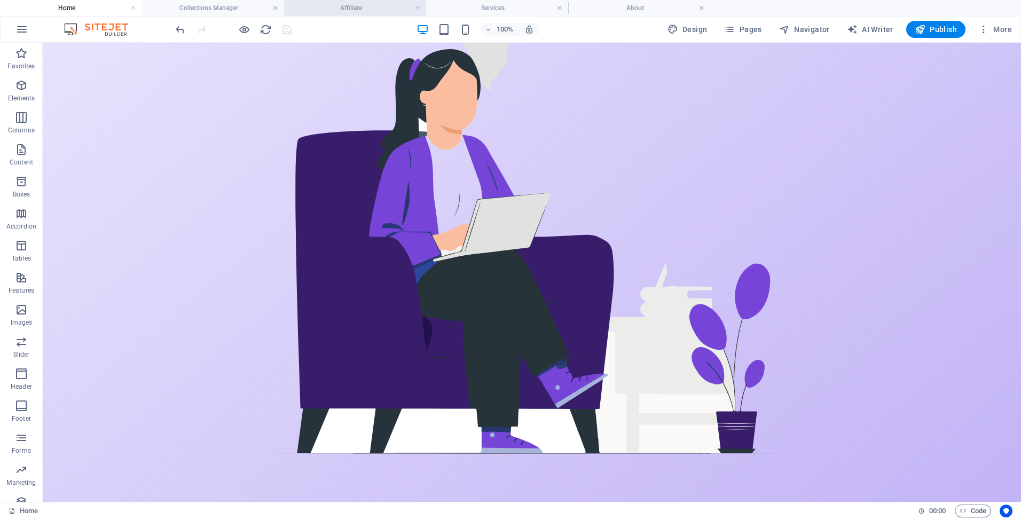
click at [355, 6] on h4 "Affiliate" at bounding box center [355, 8] width 142 height 12
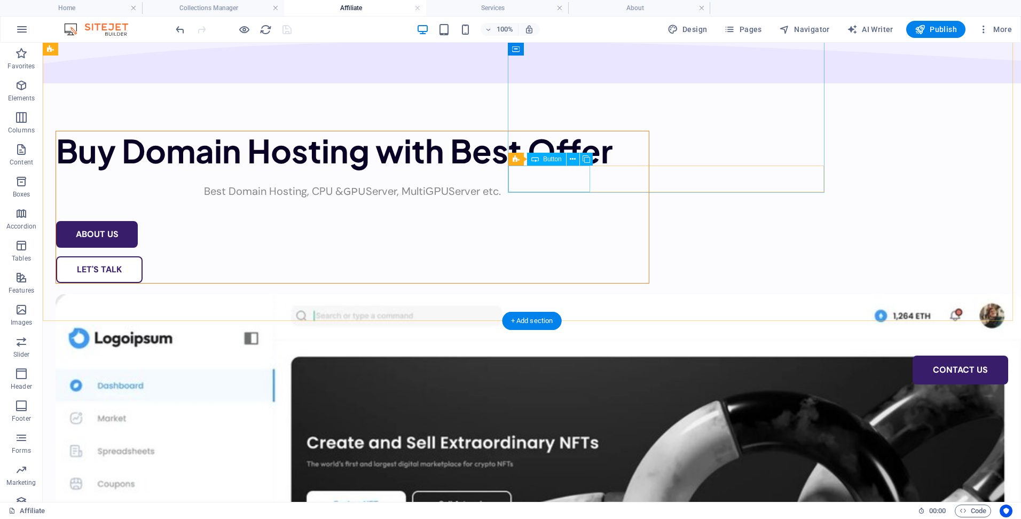
scroll to position [0, 0]
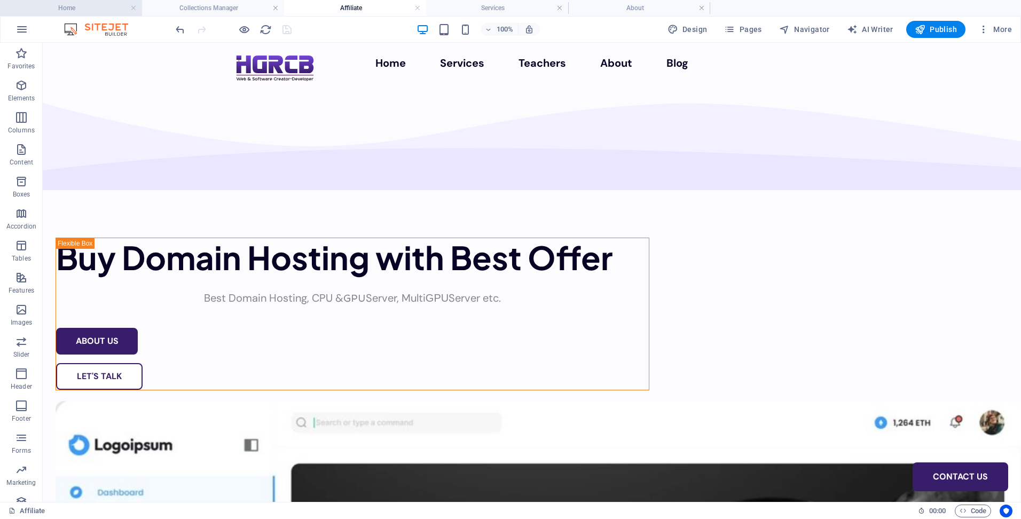
click at [82, 7] on h4 "Home" at bounding box center [71, 8] width 142 height 12
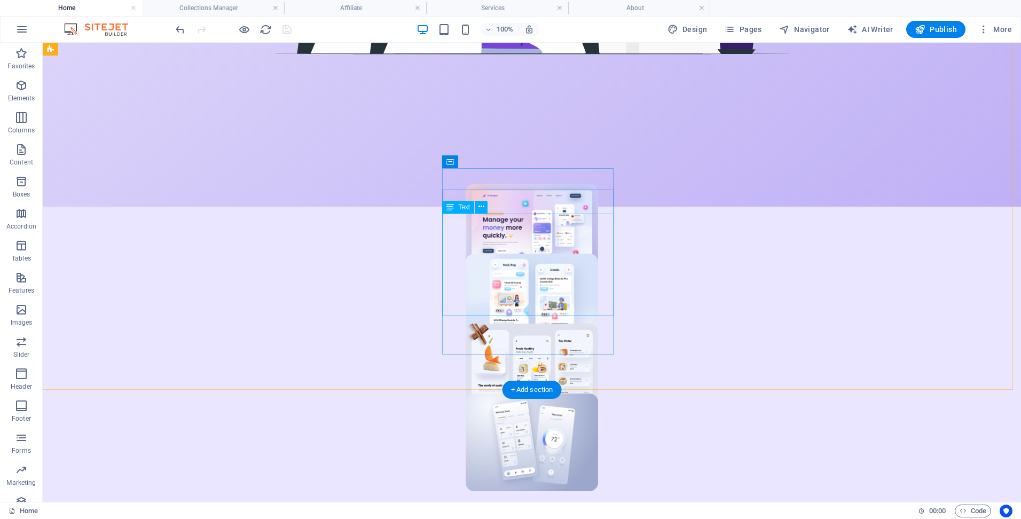
scroll to position [962, 0]
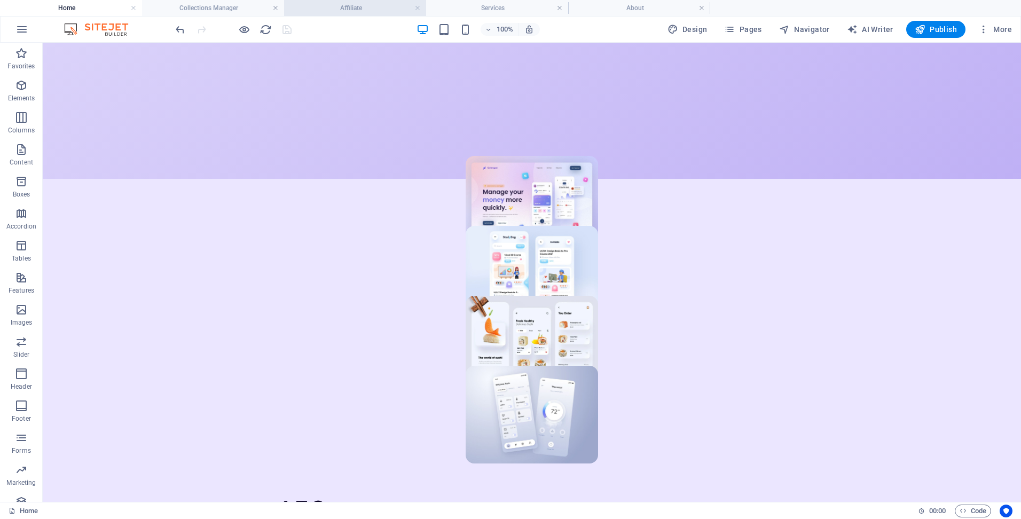
click at [352, 9] on h4 "Affiliate" at bounding box center [355, 8] width 142 height 12
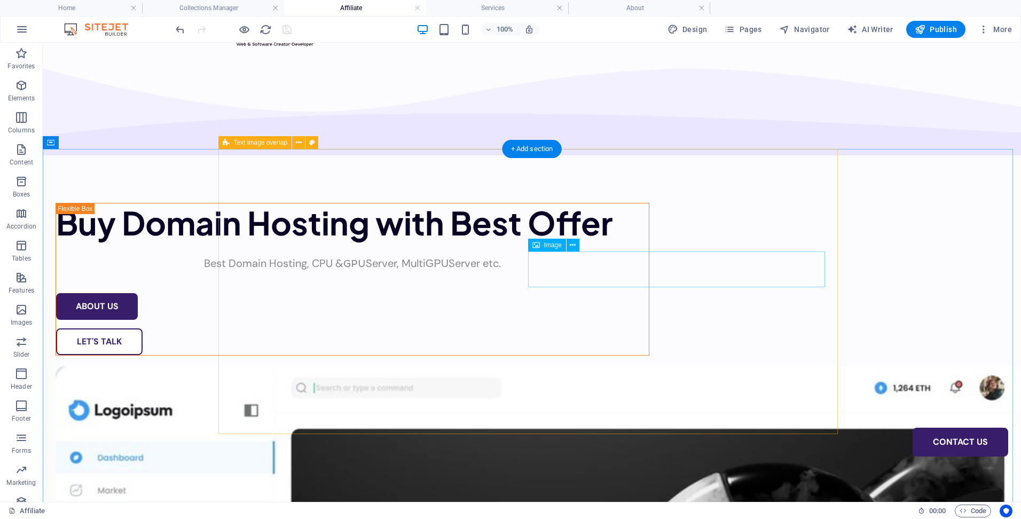
scroll to position [0, 0]
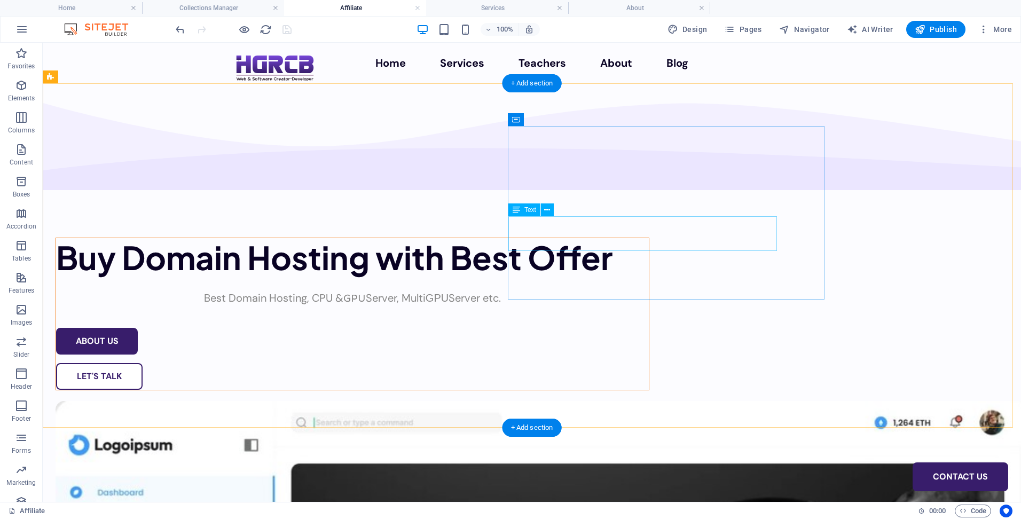
click at [649, 290] on div "Best Domain Hosting, CPU & GPU Server, Multi GPU Server etc." at bounding box center [352, 298] width 593 height 17
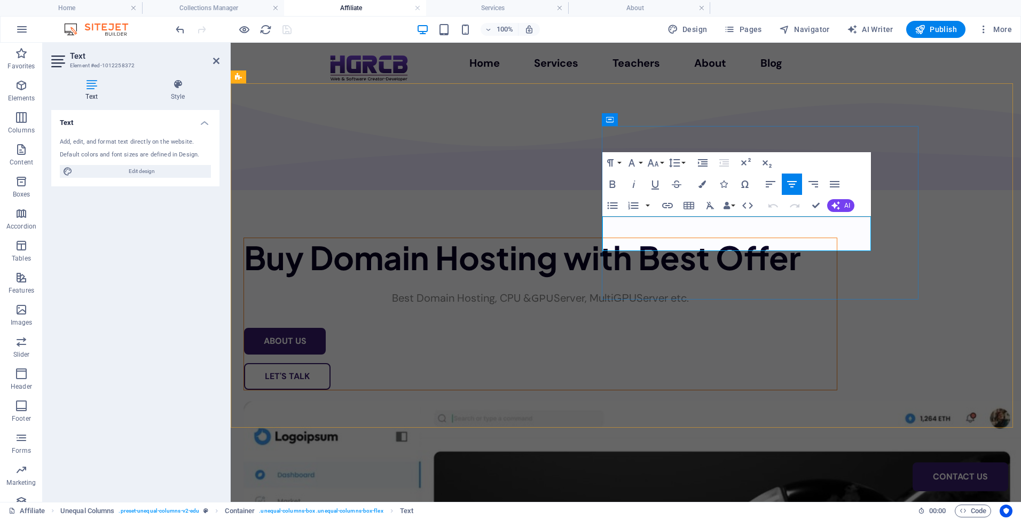
click at [715, 290] on p "Best Domain Hosting, CPU & GPU Server, Multi GPU Server etc." at bounding box center [540, 298] width 593 height 17
click at [785, 290] on p "Best Domain Hosting, CPU & GPU Server, Multi GPU Server etc." at bounding box center [540, 298] width 593 height 17
click at [741, 290] on p "Best Domain Hosting, CPU & GPU Server, Multi GPU Server etc." at bounding box center [540, 298] width 593 height 17
click at [759, 290] on p "Best Domain Hosting, CPU & GPU Server, Multi GPU Server & Developing etc." at bounding box center [540, 298] width 593 height 17
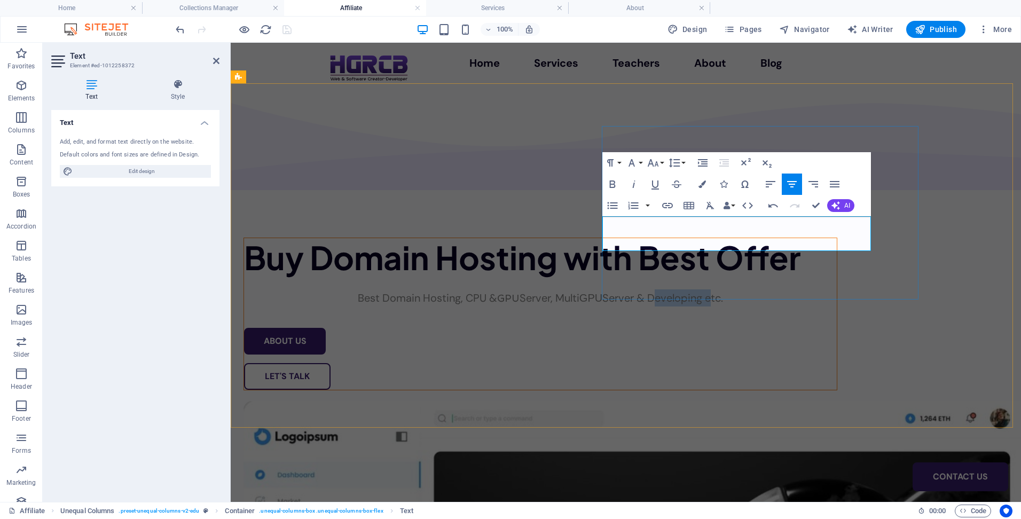
copy p "Developing"
click at [678, 290] on p "Best Domain Hosting, CPU & GPU Server, Multi GPU Server maintenance & Developin…" at bounding box center [540, 298] width 593 height 17
drag, startPoint x: 699, startPoint y: 244, endPoint x: 693, endPoint y: 245, distance: 5.4
click at [693, 290] on p "Best Domain Hosting, CPU & GPU Server, Multi GPU Server with maintenance & Deve…" at bounding box center [540, 298] width 593 height 17
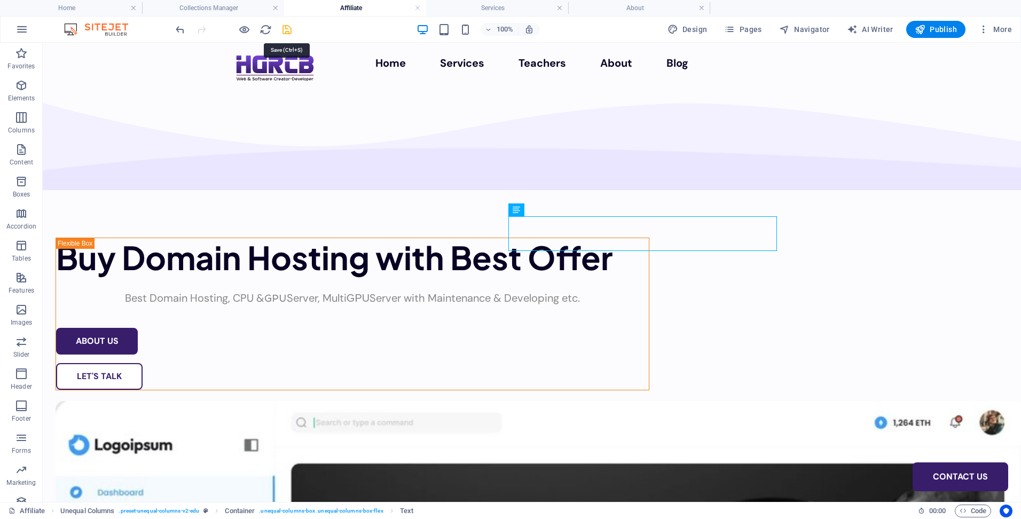
drag, startPoint x: 291, startPoint y: 32, endPoint x: 373, endPoint y: 146, distance: 140.5
click at [291, 32] on icon "save" at bounding box center [287, 30] width 12 height 12
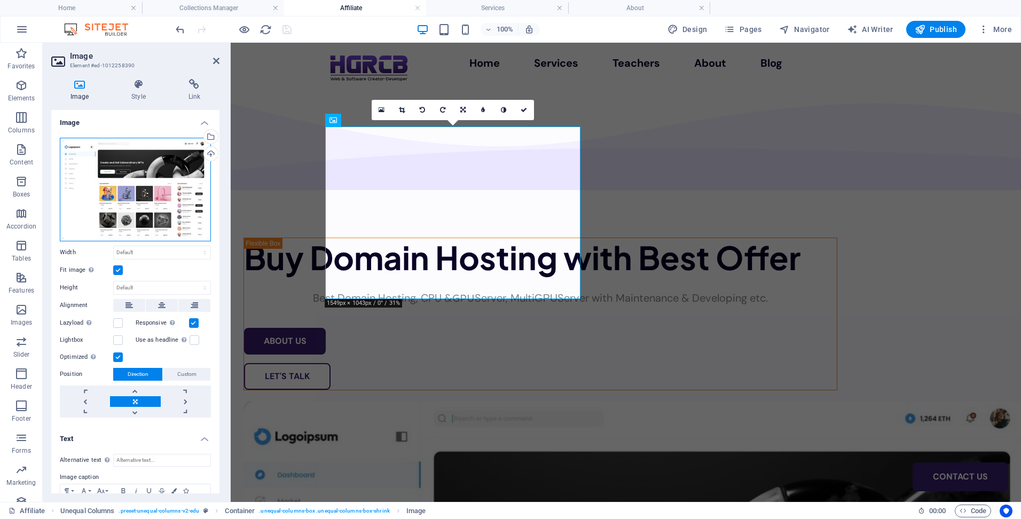
click at [154, 199] on div "Drag files here, click to choose files or select files from Files or our free s…" at bounding box center [135, 190] width 151 height 104
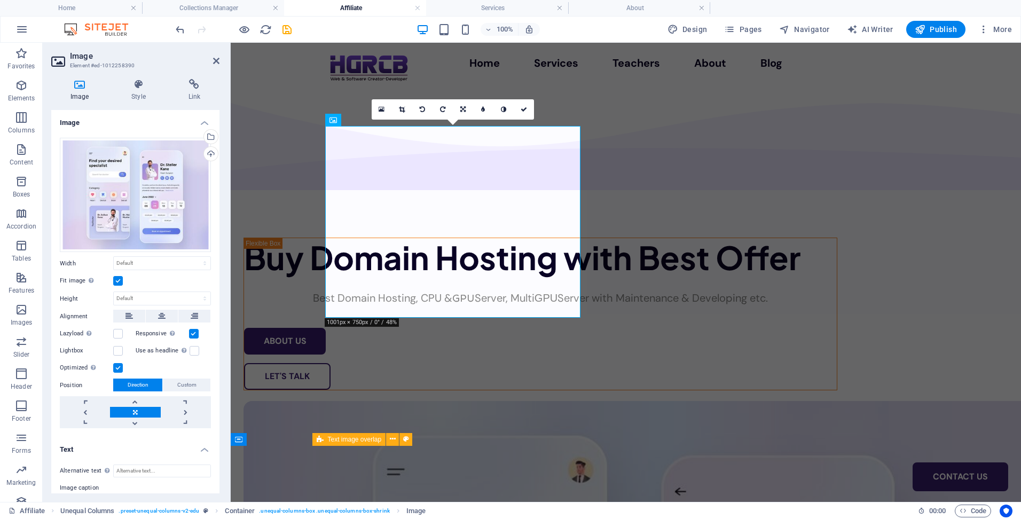
click at [175, 437] on h4 "Text" at bounding box center [135, 446] width 168 height 19
click at [179, 437] on h4 "Text" at bounding box center [135, 450] width 168 height 26
click at [528, 110] on link at bounding box center [524, 109] width 20 height 20
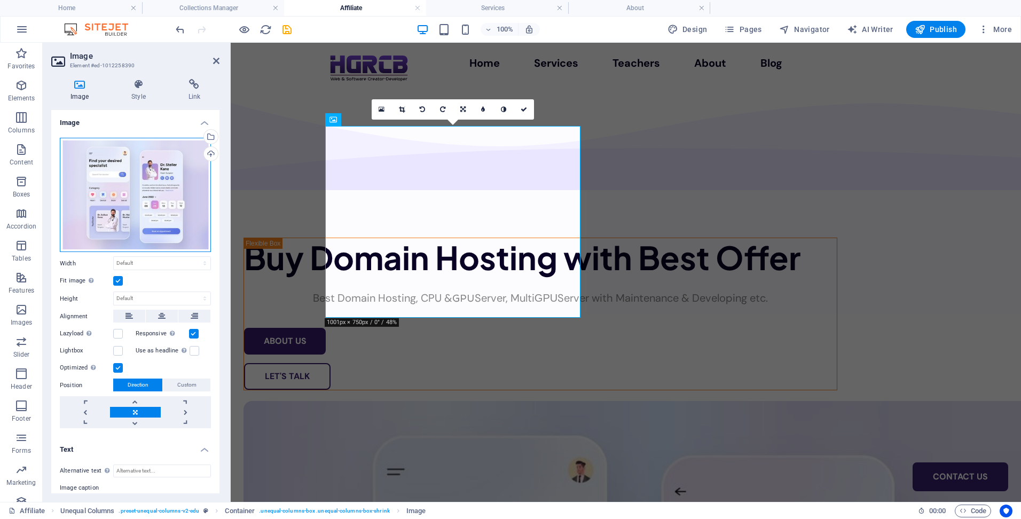
click at [178, 206] on div "Drag files here, click to choose files or select files from Files or our free s…" at bounding box center [135, 195] width 151 height 115
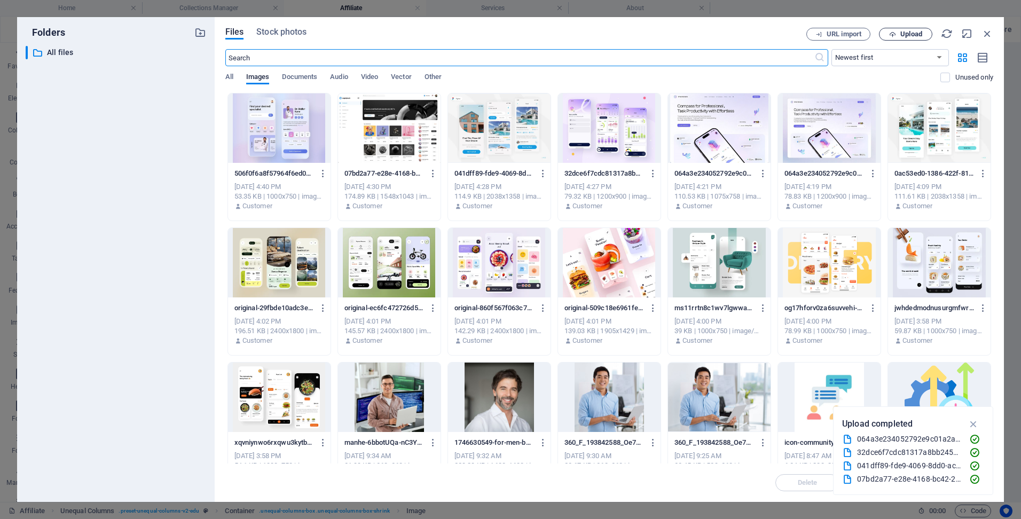
click at [896, 32] on span "Upload" at bounding box center [906, 34] width 44 height 7
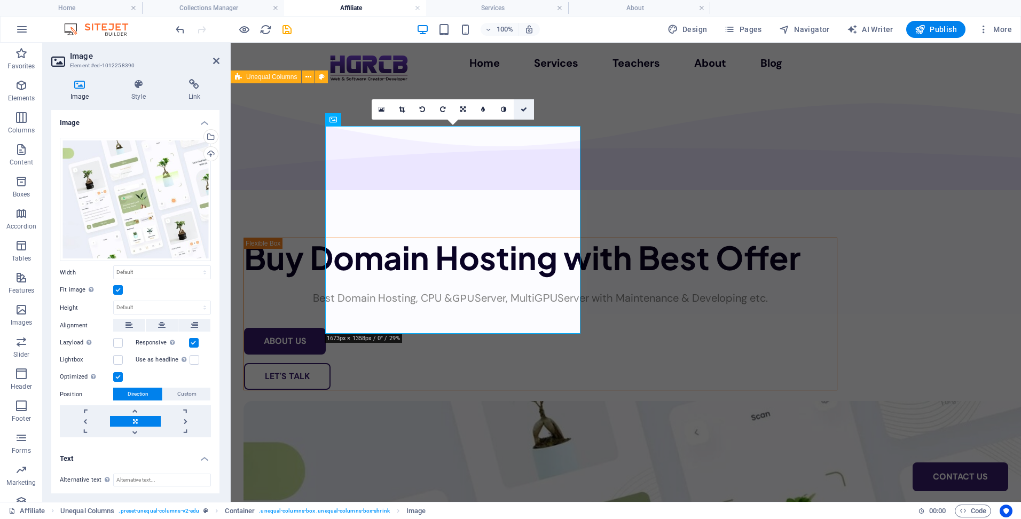
click at [527, 111] on link at bounding box center [524, 109] width 20 height 20
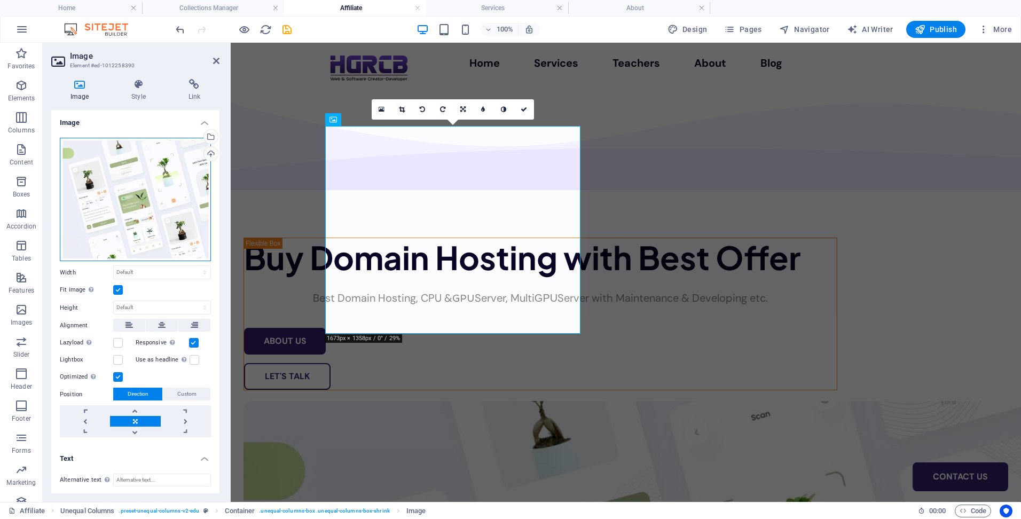
click at [131, 197] on div "Drag files here, click to choose files or select files from Files or our free s…" at bounding box center [135, 200] width 151 height 124
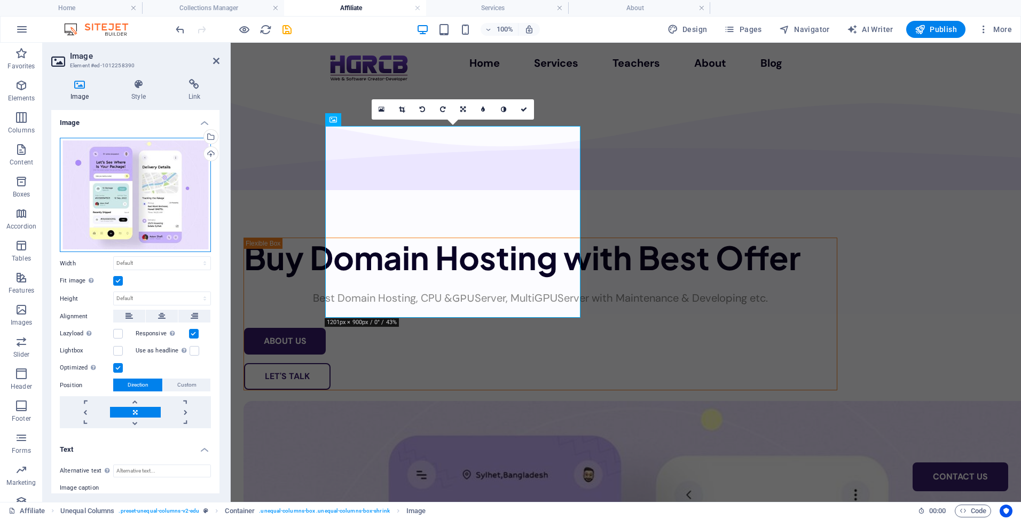
click at [145, 207] on div "Drag files here, click to choose files or select files from Files or our free s…" at bounding box center [135, 195] width 151 height 115
click at [145, 207] on body "h-grcb.com Home Collections Manager Affiliate Services About Favorites Elements…" at bounding box center [510, 259] width 1021 height 519
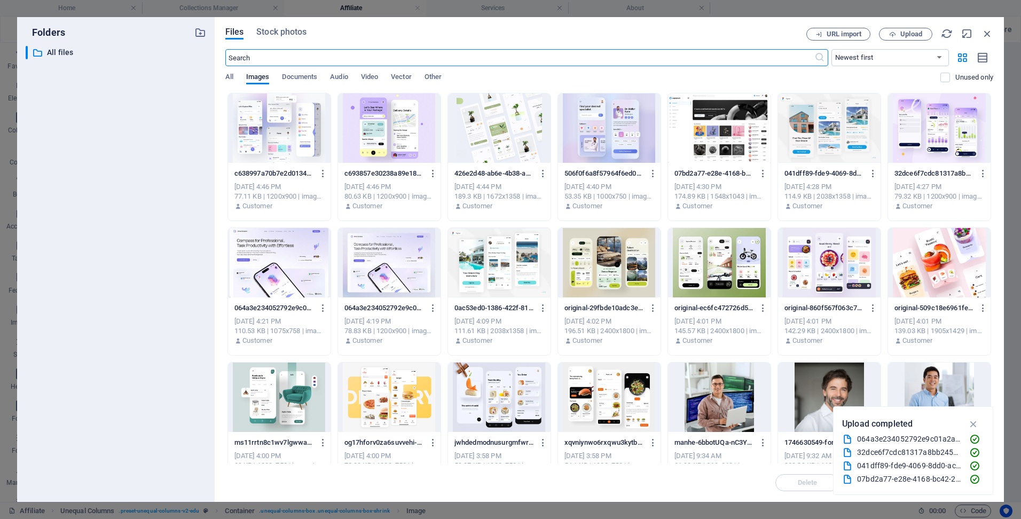
click at [292, 142] on div at bounding box center [279, 127] width 103 height 69
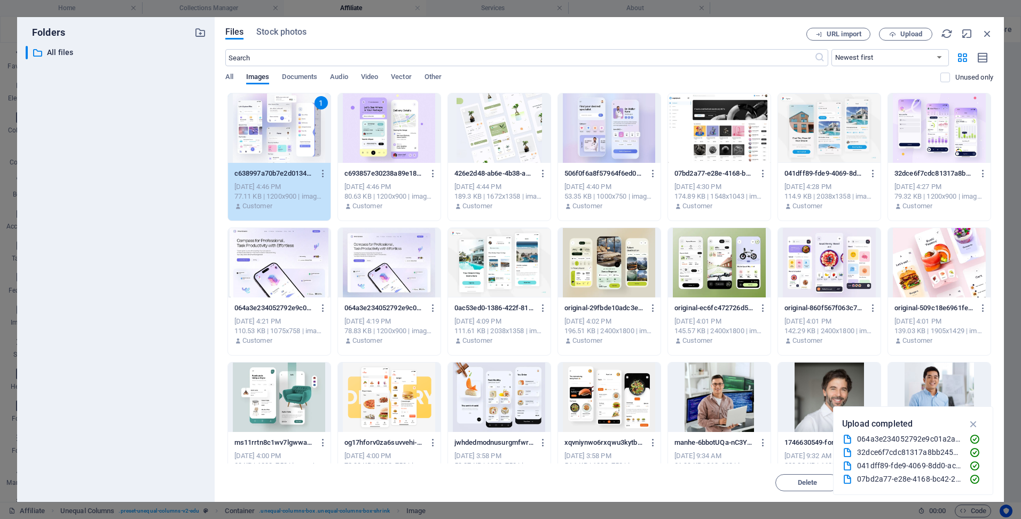
click at [292, 142] on div "1" at bounding box center [279, 127] width 103 height 69
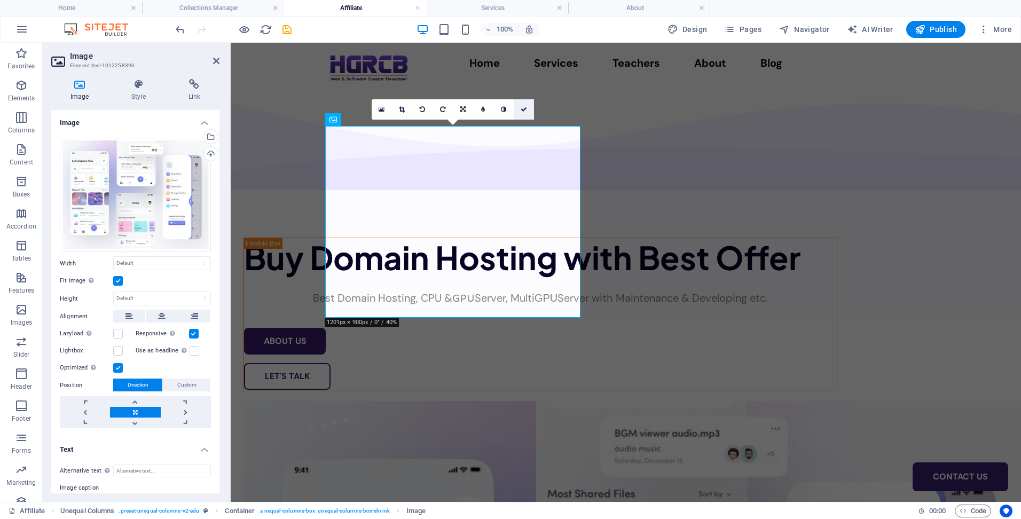
click at [526, 110] on icon at bounding box center [524, 109] width 6 height 6
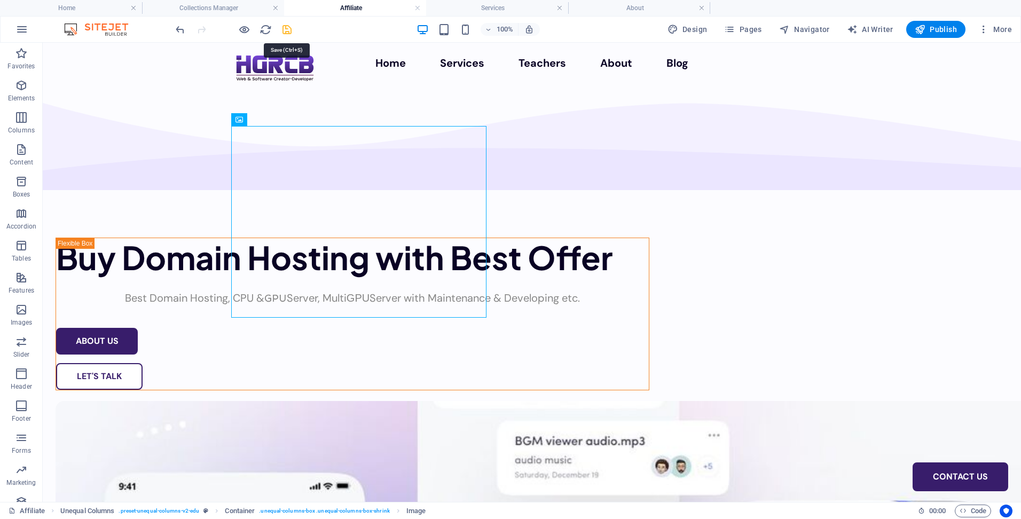
click at [291, 33] on icon "save" at bounding box center [287, 30] width 12 height 12
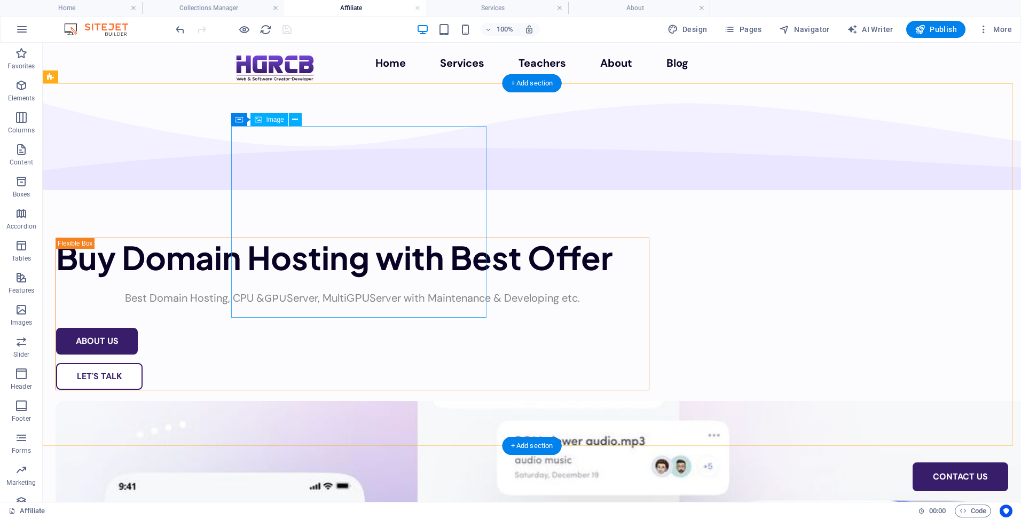
drag, startPoint x: 385, startPoint y: 211, endPoint x: 146, endPoint y: 200, distance: 238.5
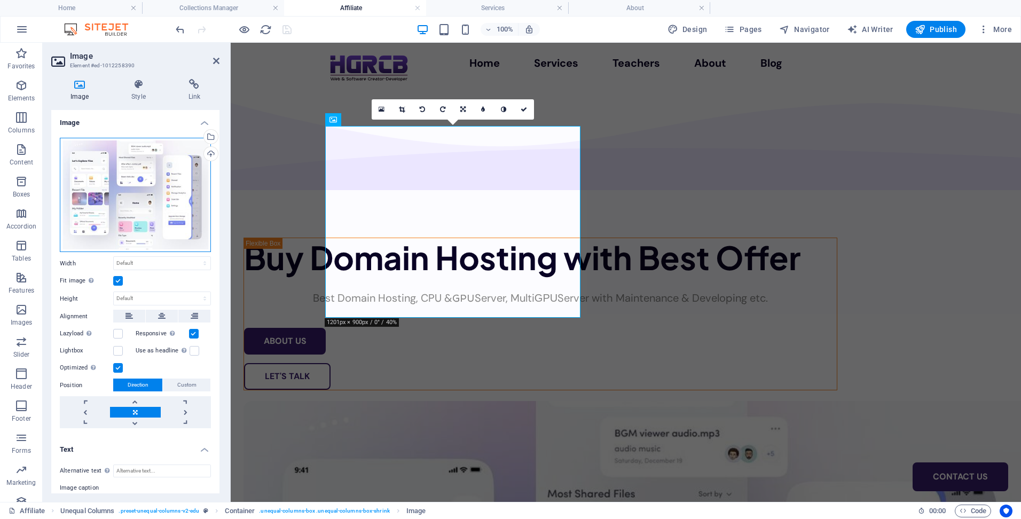
click at [159, 198] on div "Drag files here, click to choose files or select files from Files or our free s…" at bounding box center [135, 195] width 151 height 115
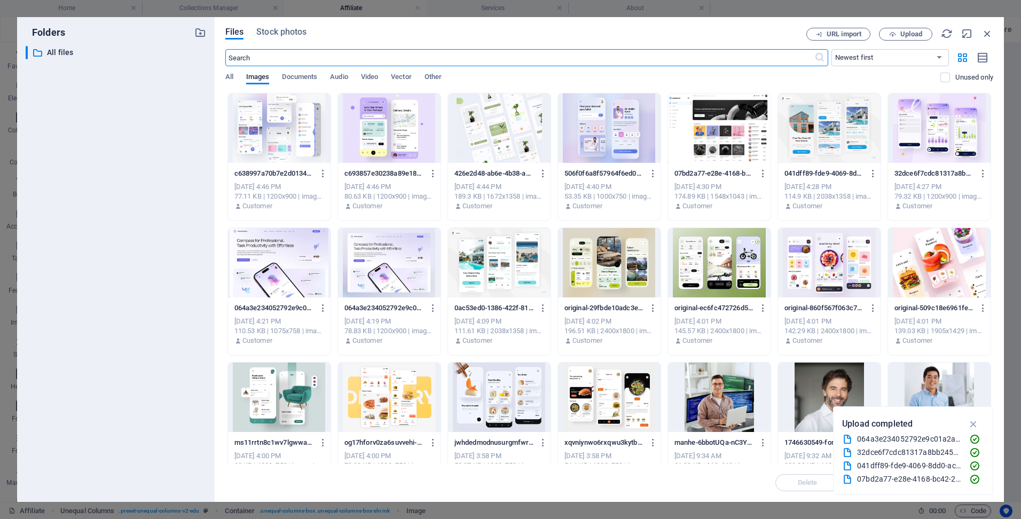
click at [167, 187] on div "​ All files All files" at bounding box center [116, 270] width 181 height 448
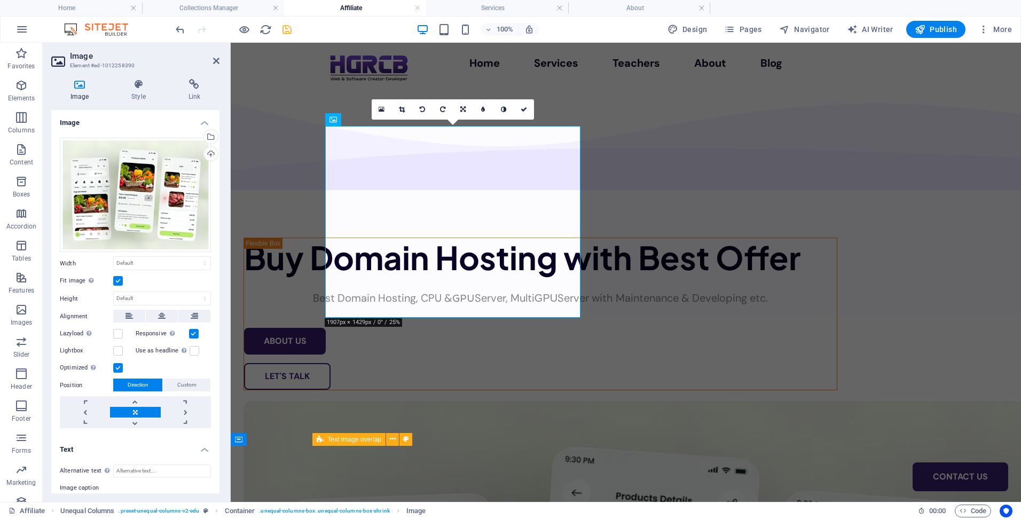
click at [135, 447] on h4 "Text" at bounding box center [135, 446] width 168 height 19
click at [135, 446] on h4 "Text" at bounding box center [135, 450] width 168 height 26
click at [137, 196] on div "Drag files here, click to choose files or select files from Files or our free s…" at bounding box center [135, 195] width 151 height 115
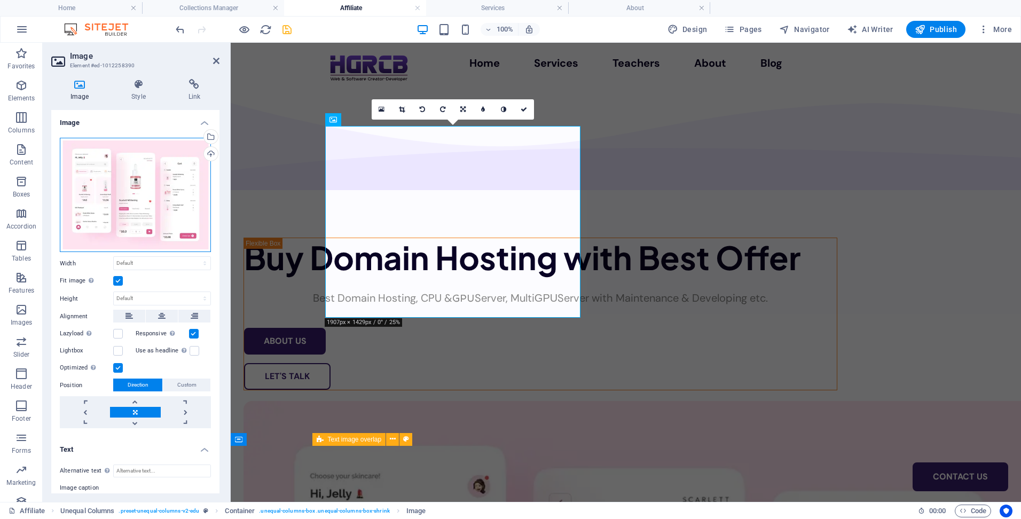
click at [143, 193] on div "Drag files here, click to choose files or select files from Files or our free s…" at bounding box center [135, 195] width 151 height 115
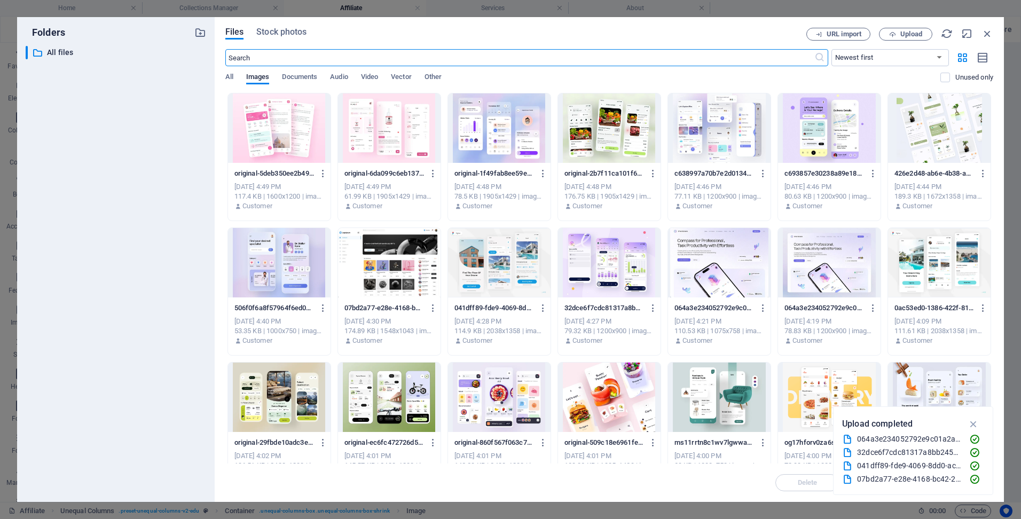
click at [725, 129] on div at bounding box center [719, 127] width 103 height 69
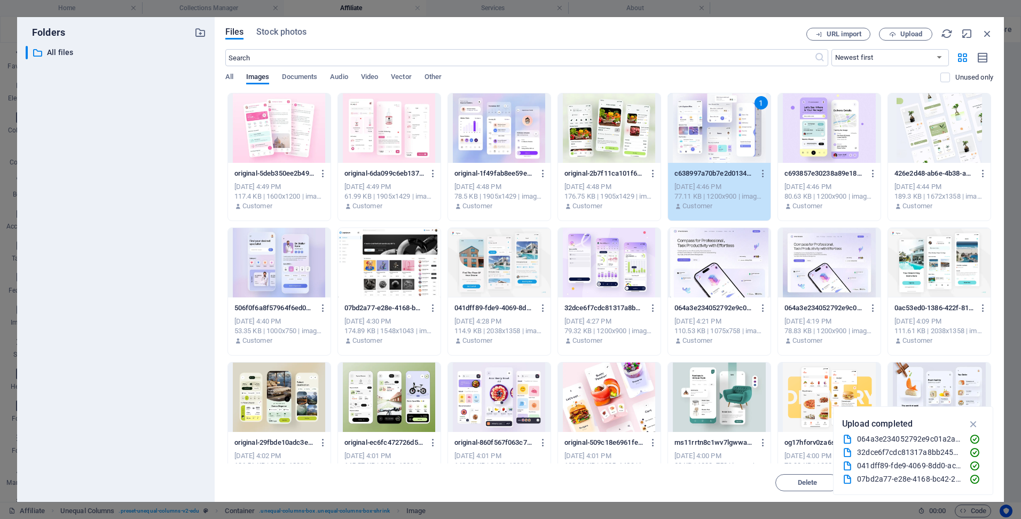
click at [498, 140] on div at bounding box center [499, 127] width 103 height 69
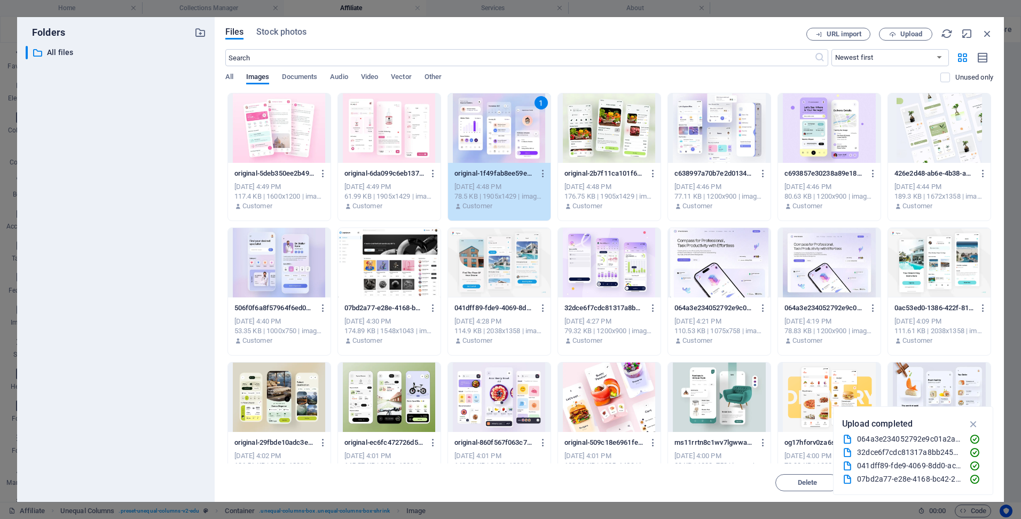
click at [611, 136] on div at bounding box center [609, 127] width 103 height 69
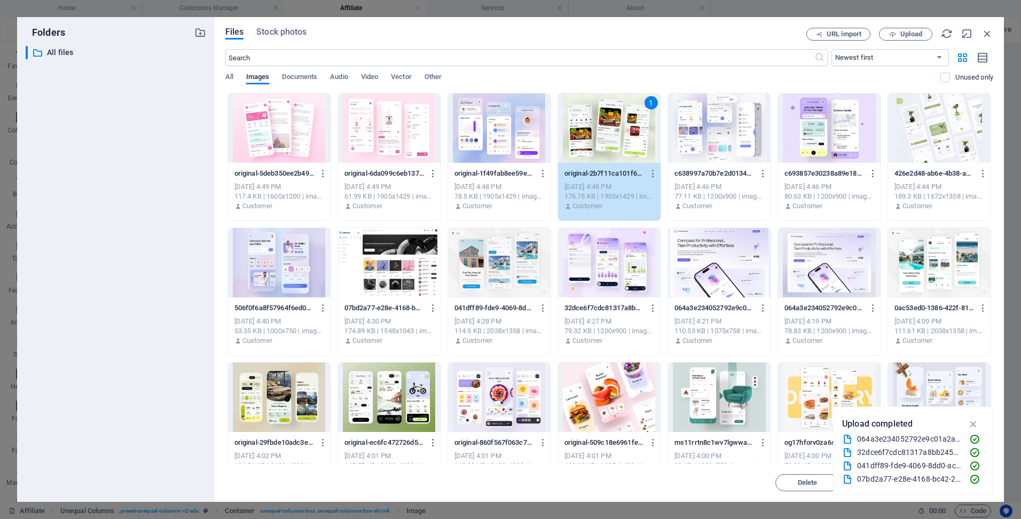
click at [611, 136] on div "1" at bounding box center [609, 127] width 103 height 69
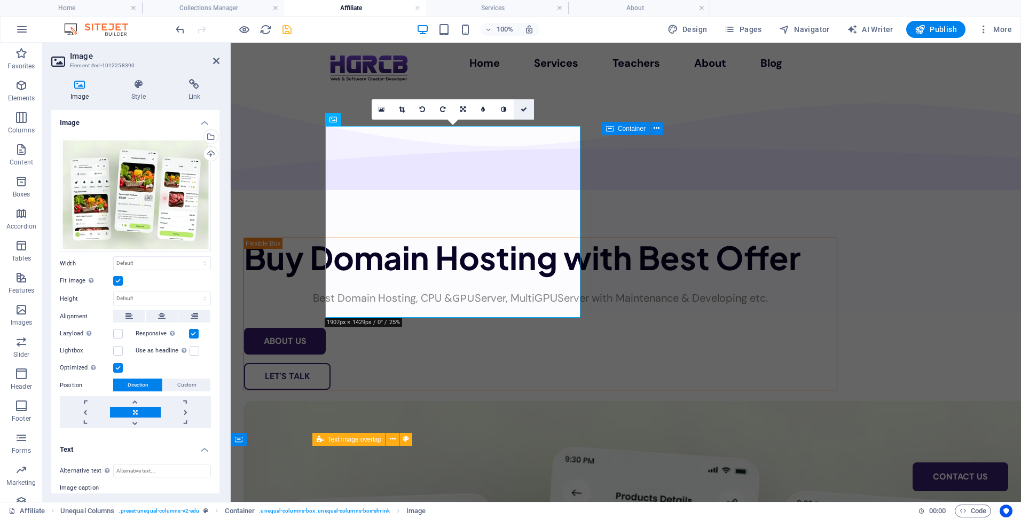
click at [521, 107] on icon at bounding box center [524, 109] width 6 height 6
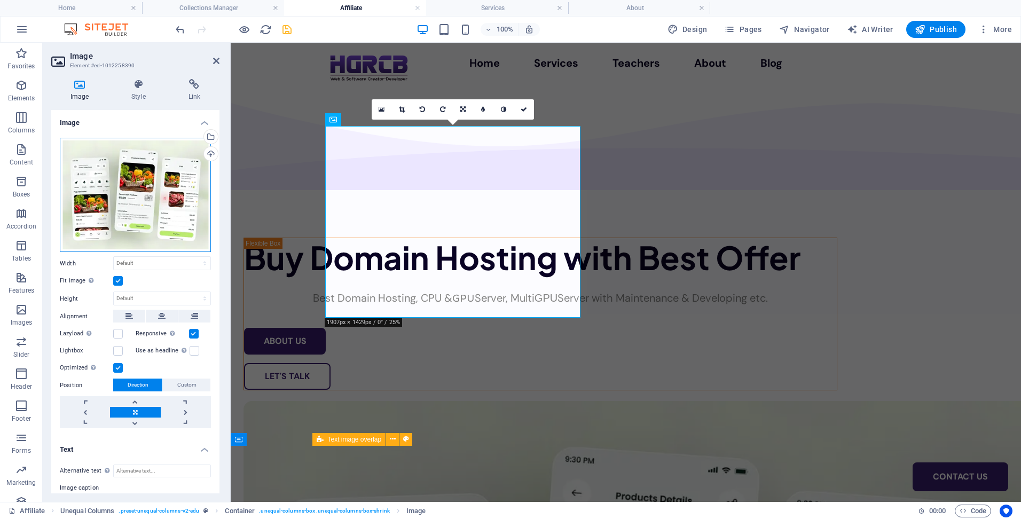
click at [110, 206] on div "Drag files here, click to choose files or select files from Files or our free s…" at bounding box center [135, 195] width 151 height 115
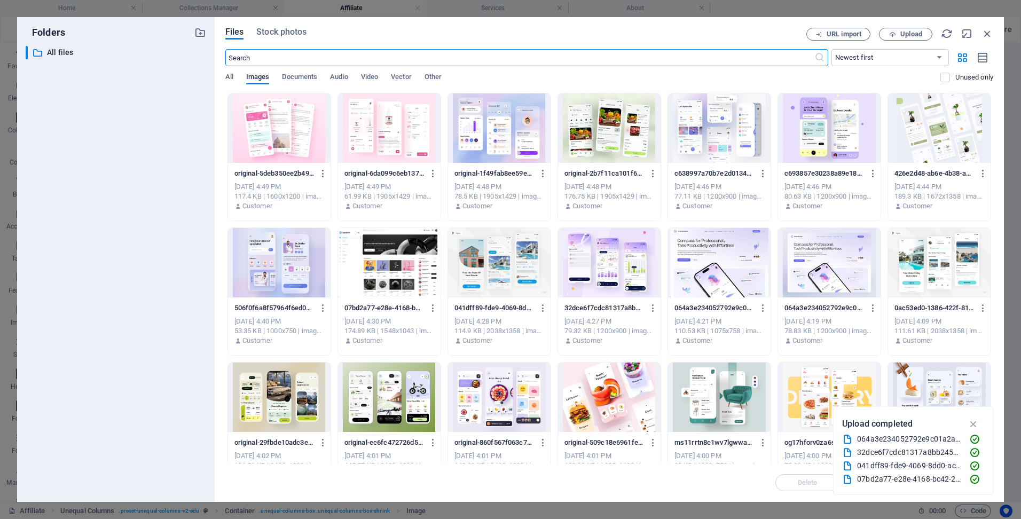
click at [598, 269] on div at bounding box center [609, 262] width 103 height 69
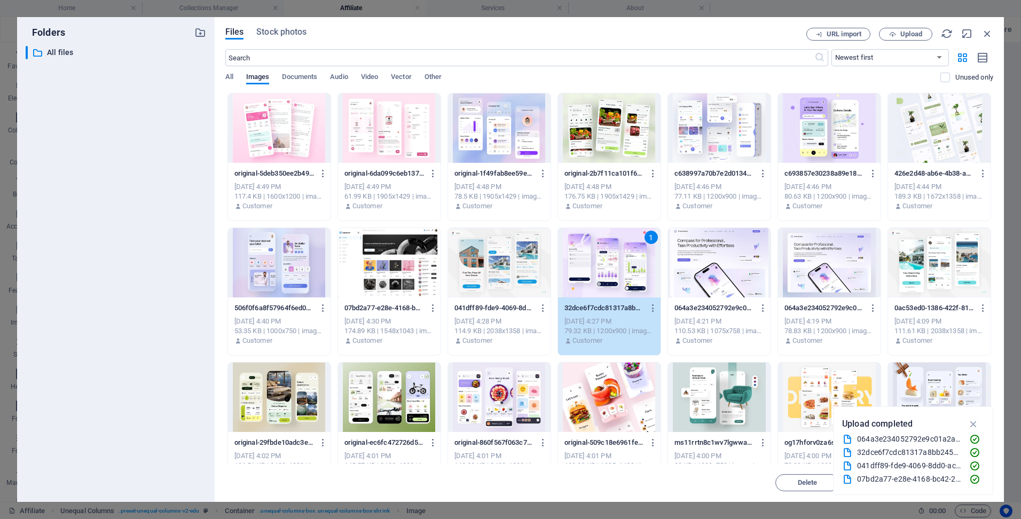
drag, startPoint x: 598, startPoint y: 269, endPoint x: 367, endPoint y: 226, distance: 235.2
click at [598, 269] on div "1" at bounding box center [609, 262] width 103 height 69
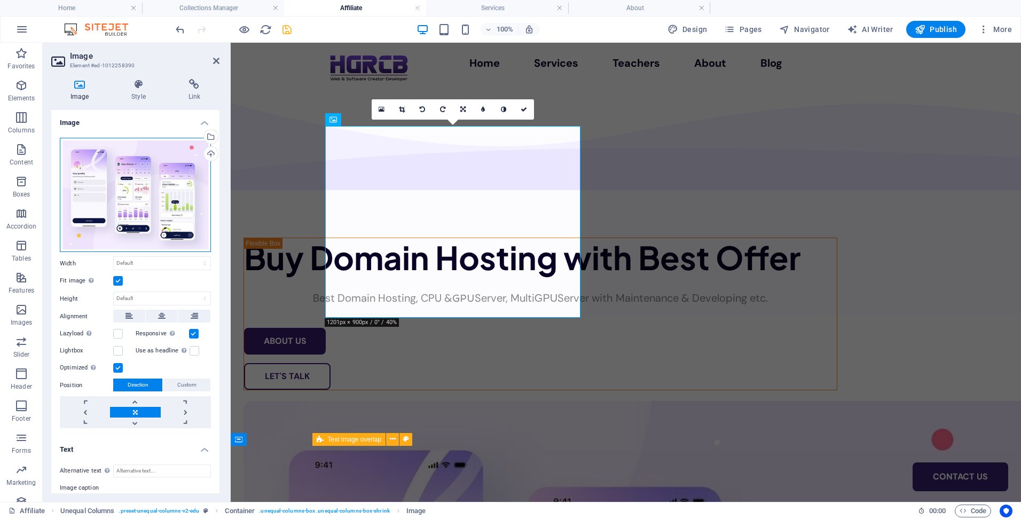
click at [164, 177] on div "Drag files here, click to choose files or select files from Files or our free s…" at bounding box center [135, 195] width 151 height 115
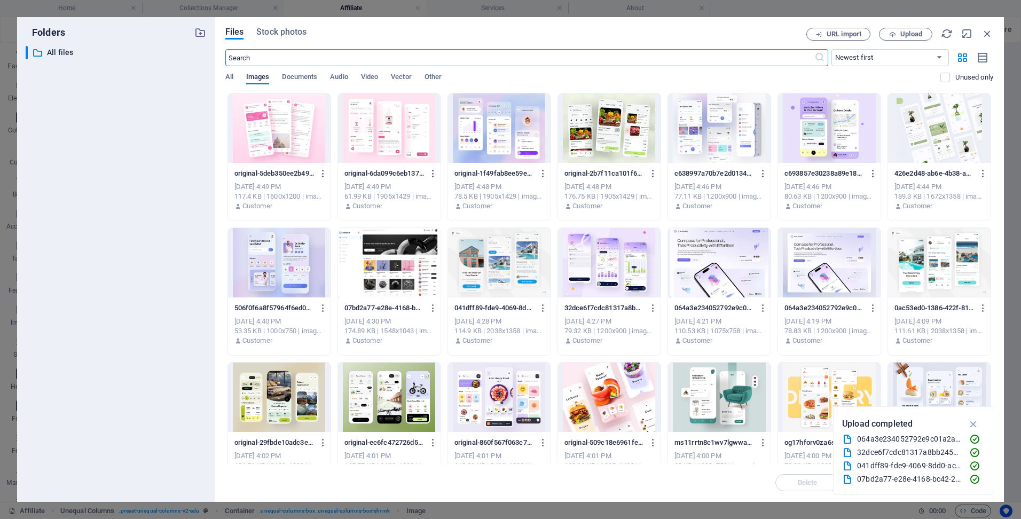
click at [505, 122] on div at bounding box center [499, 127] width 103 height 69
click at [505, 122] on div "1" at bounding box center [499, 127] width 103 height 69
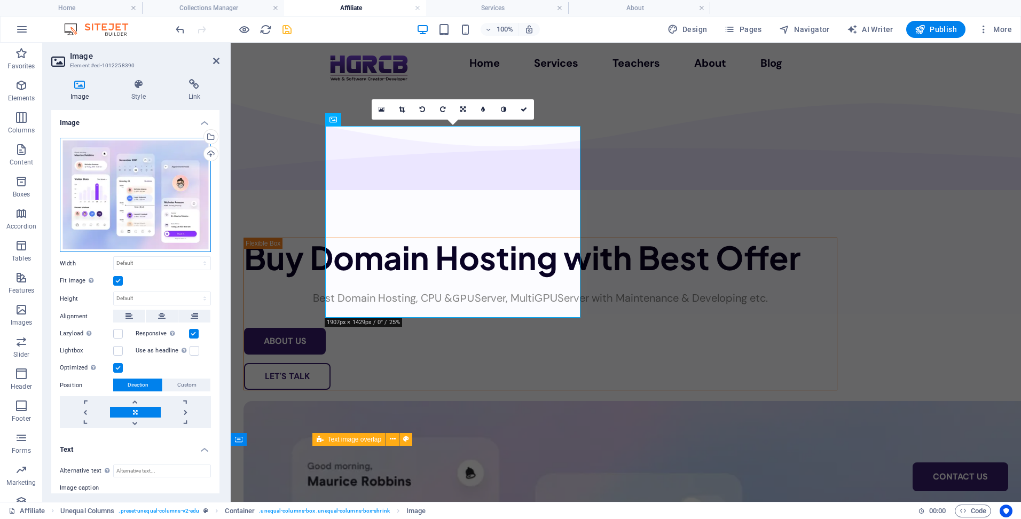
click at [134, 193] on div "Drag files here, click to choose files or select files from Files or our free s…" at bounding box center [135, 195] width 151 height 115
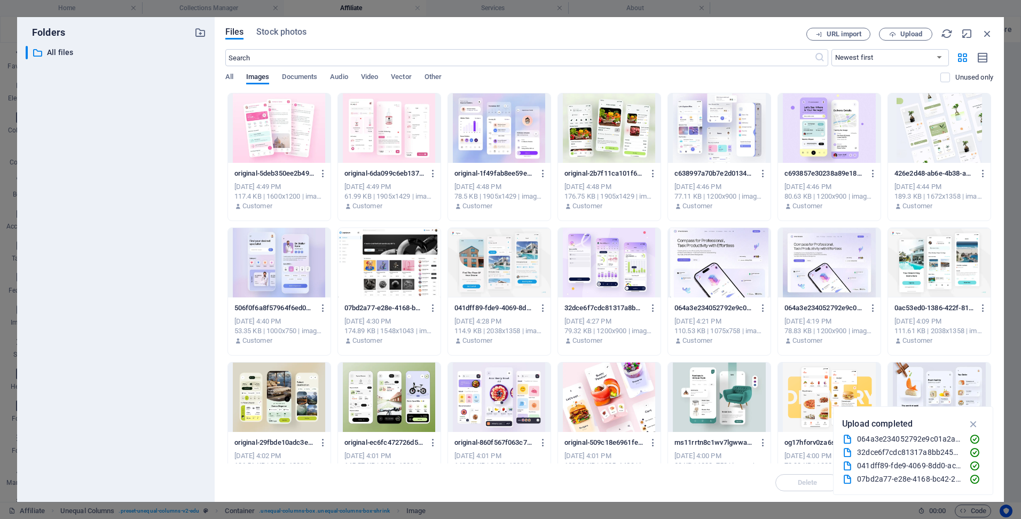
click at [714, 121] on div at bounding box center [719, 127] width 103 height 69
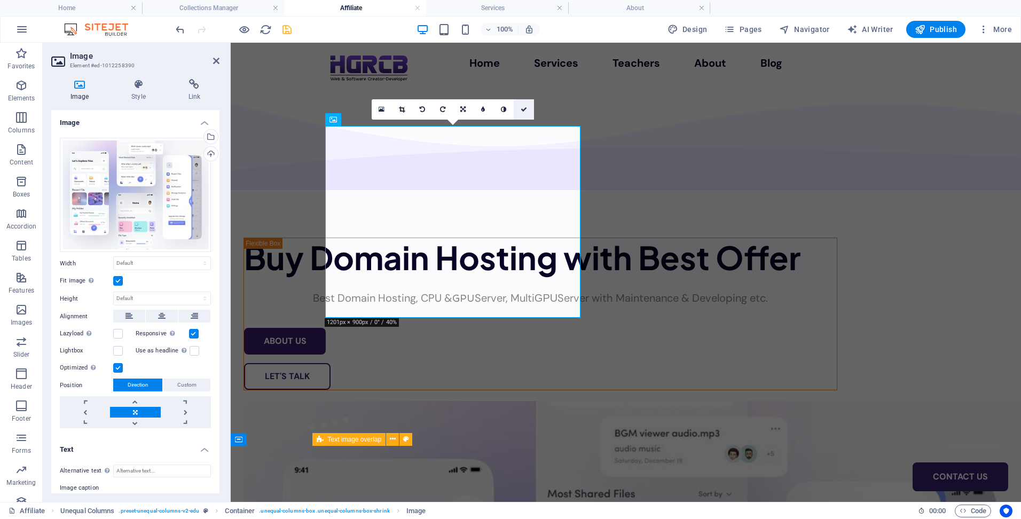
click at [524, 108] on icon at bounding box center [524, 109] width 6 height 6
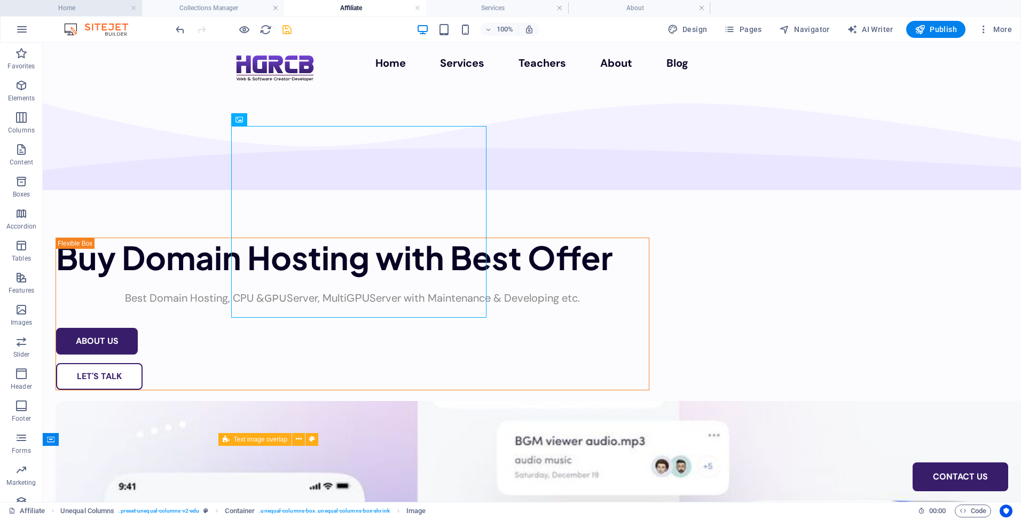
click at [84, 7] on h4 "Home" at bounding box center [71, 8] width 142 height 12
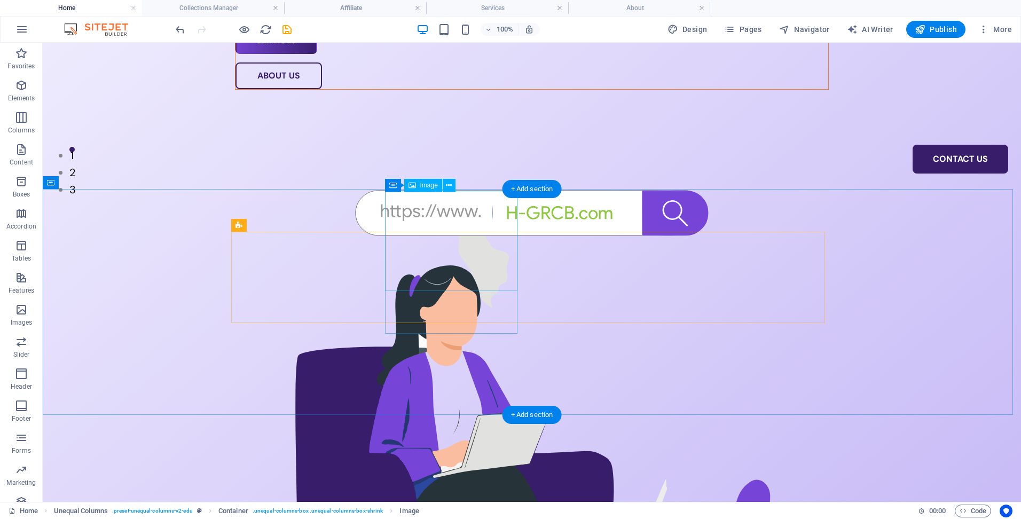
scroll to position [321, 0]
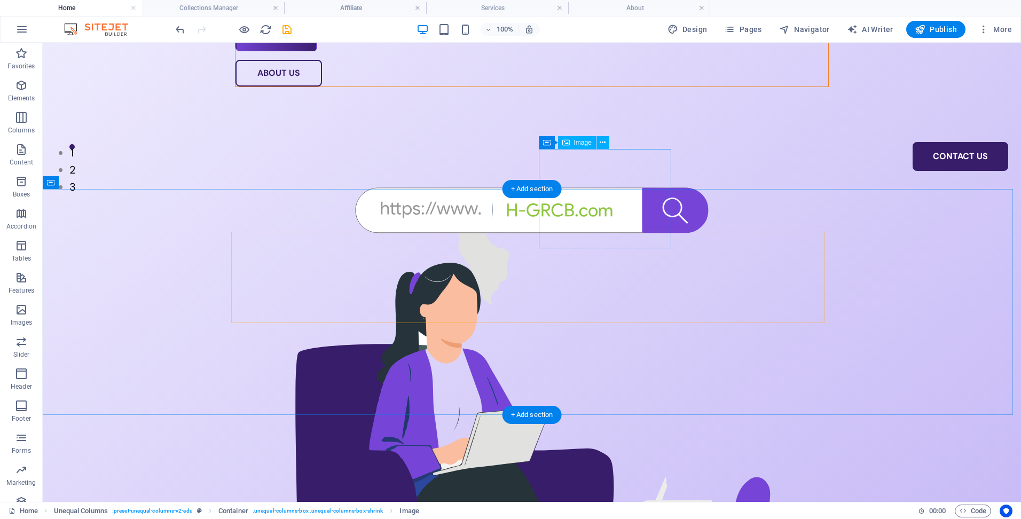
select select "%"
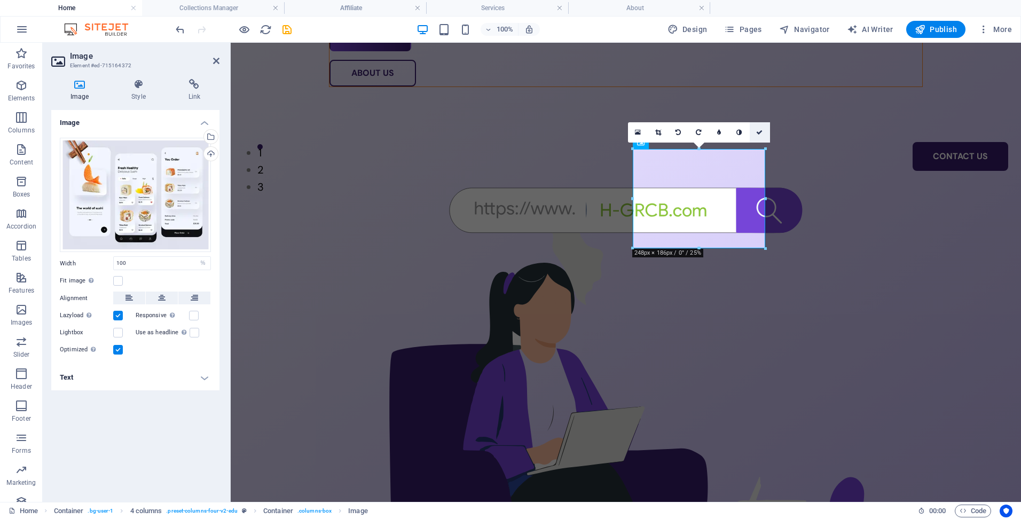
click at [760, 132] on icon at bounding box center [759, 132] width 6 height 6
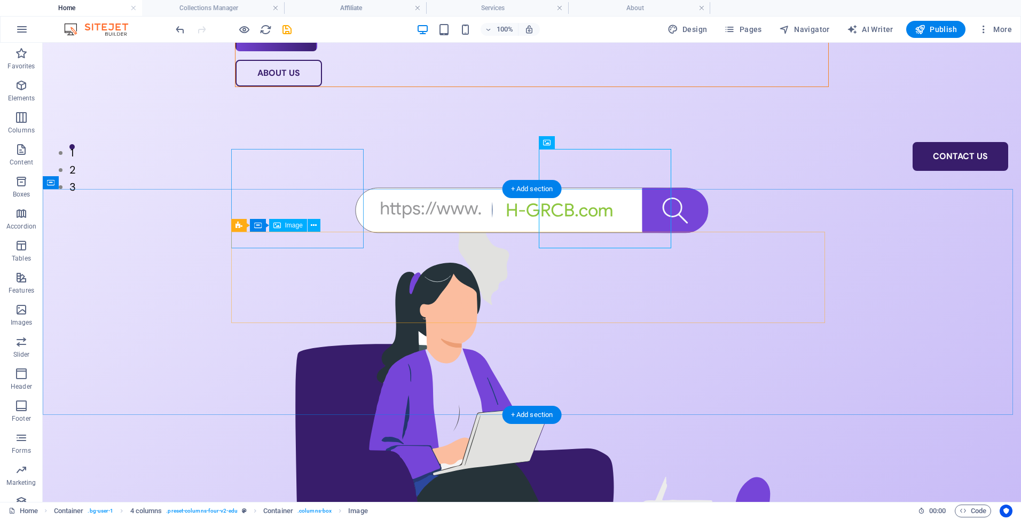
scroll to position [214, 0]
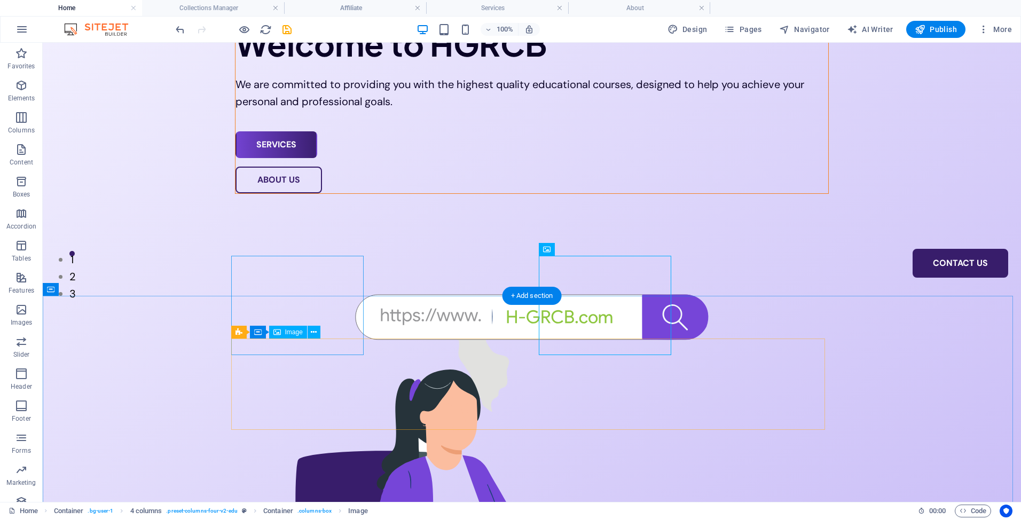
select select "%"
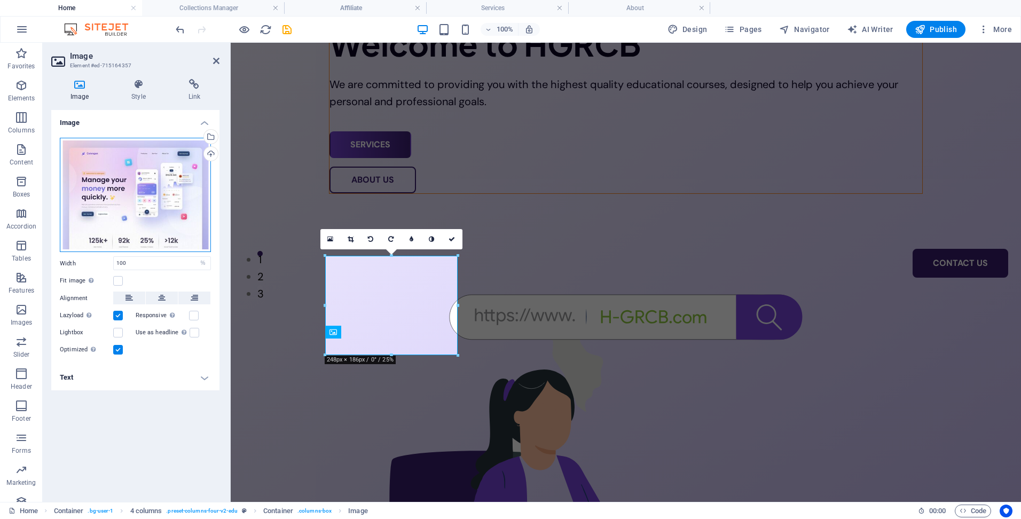
click at [135, 190] on div "Drag files here, click to choose files or select files from Files or our free s…" at bounding box center [135, 195] width 151 height 115
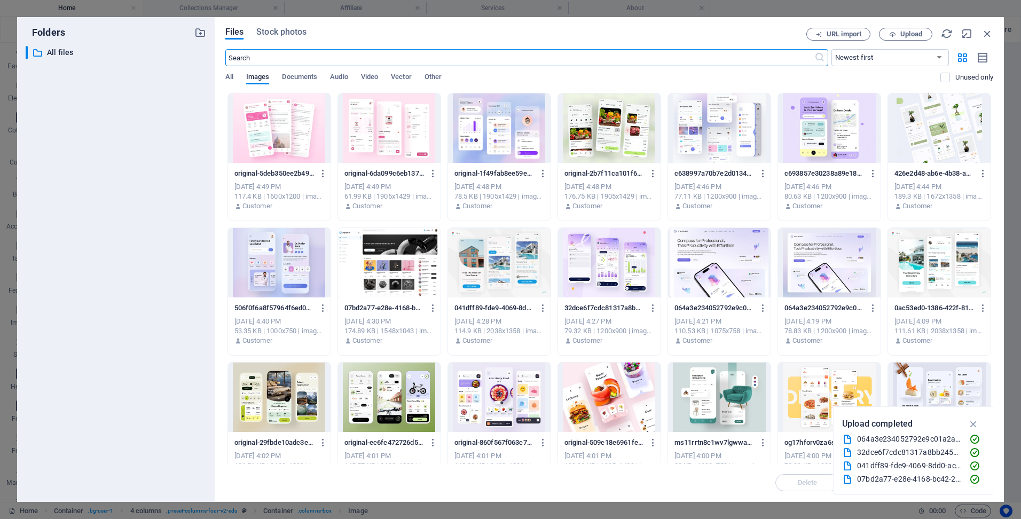
scroll to position [169, 0]
click at [598, 123] on div at bounding box center [609, 127] width 103 height 69
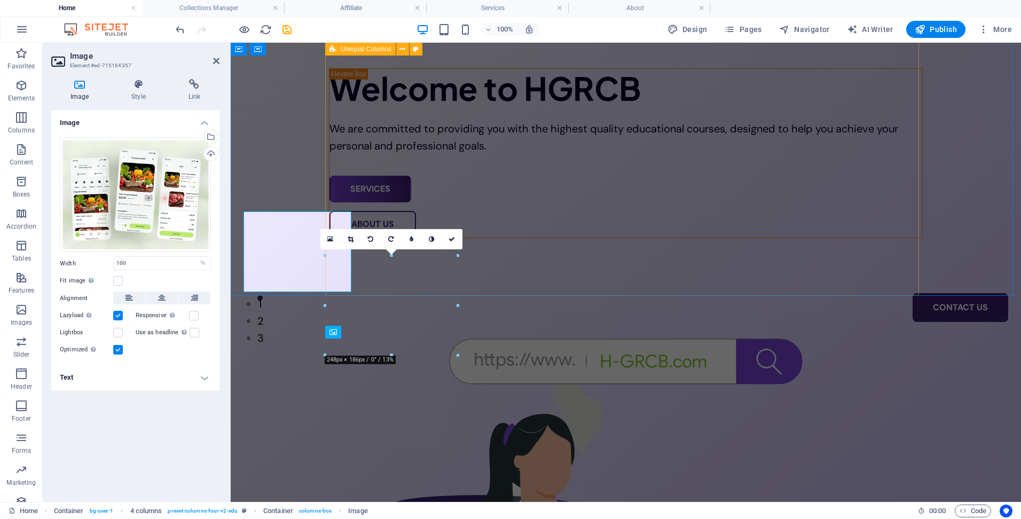
scroll to position [214, 0]
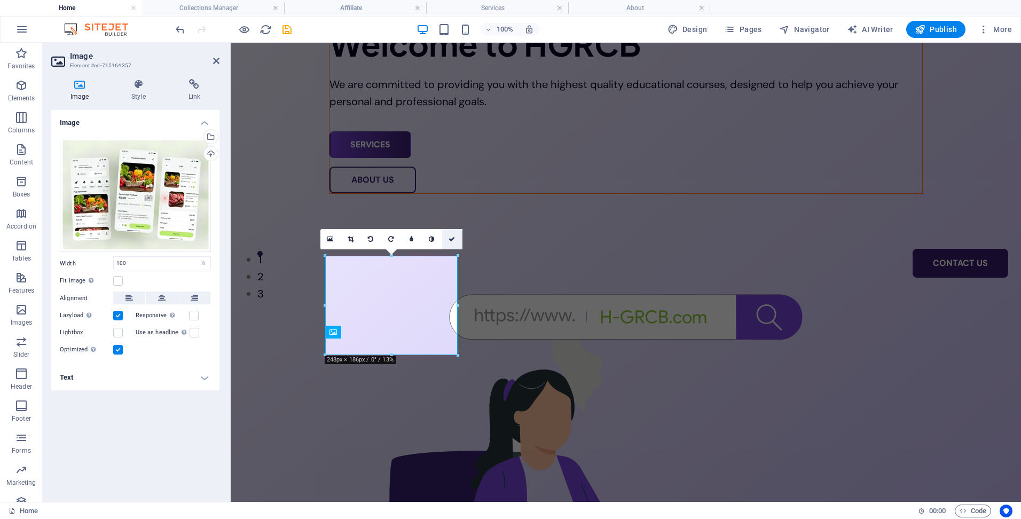
click at [453, 238] on icon at bounding box center [452, 239] width 6 height 6
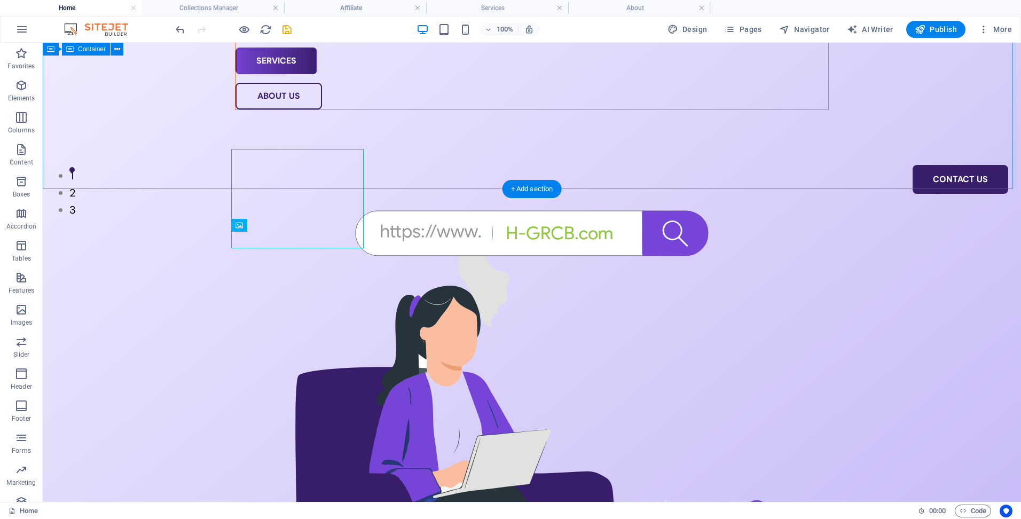
scroll to position [321, 0]
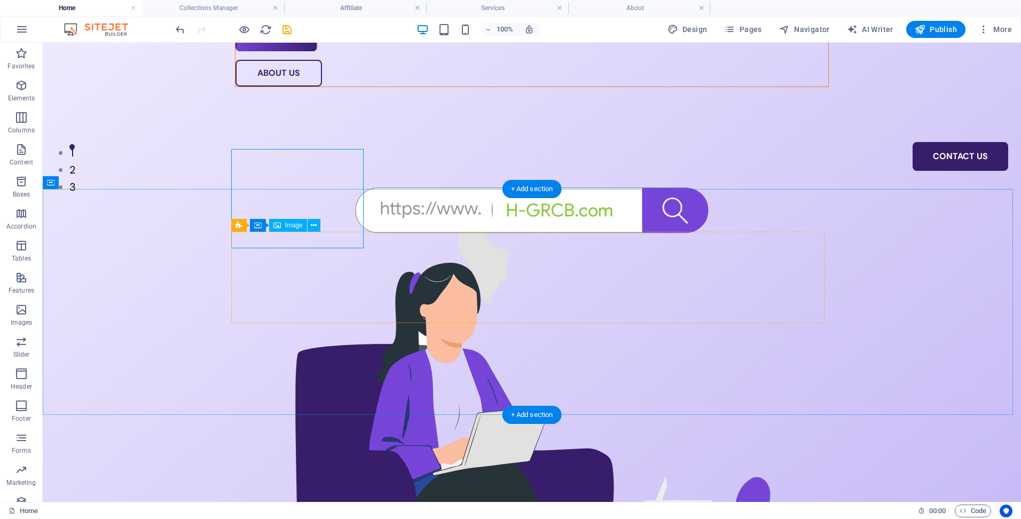
select select "%"
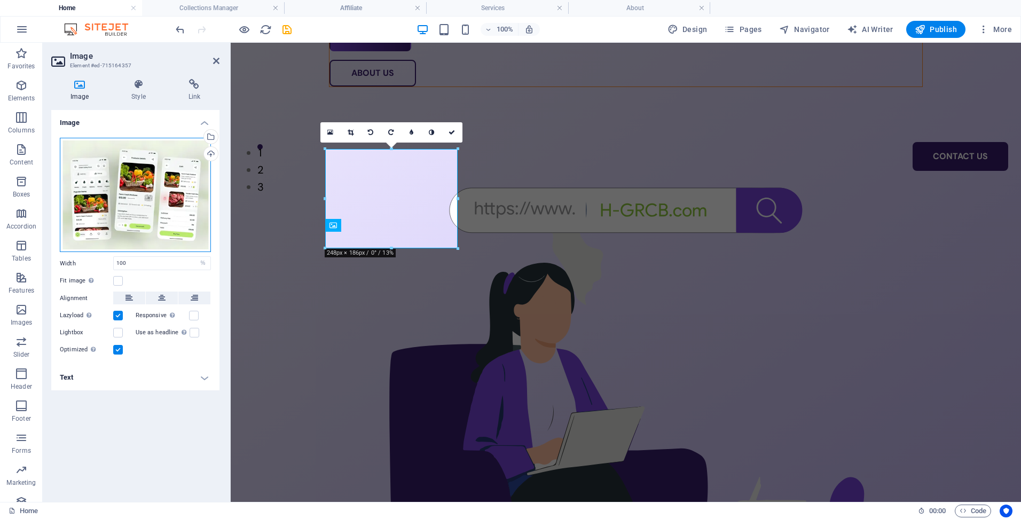
click at [104, 196] on div "Drag files here, click to choose files or select files from Files or our free s…" at bounding box center [135, 195] width 151 height 115
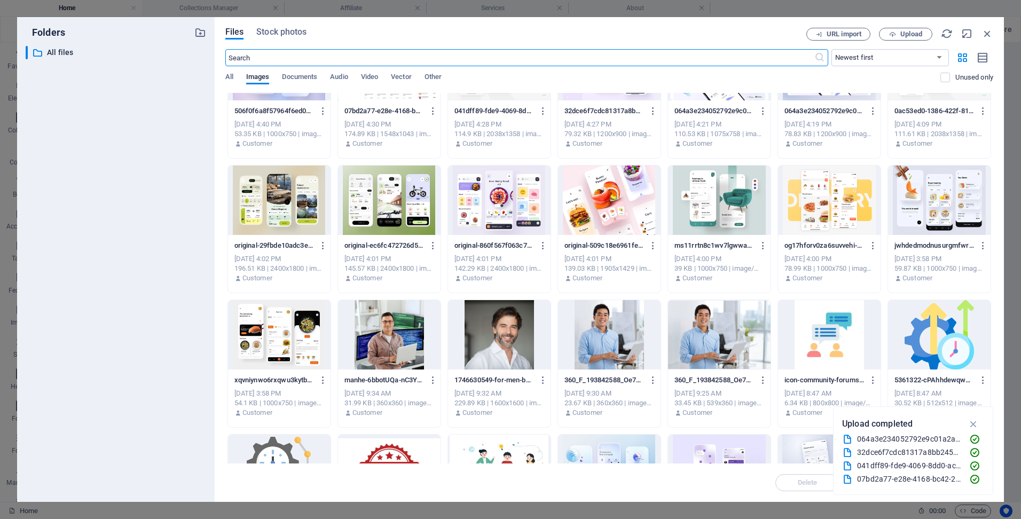
scroll to position [214, 0]
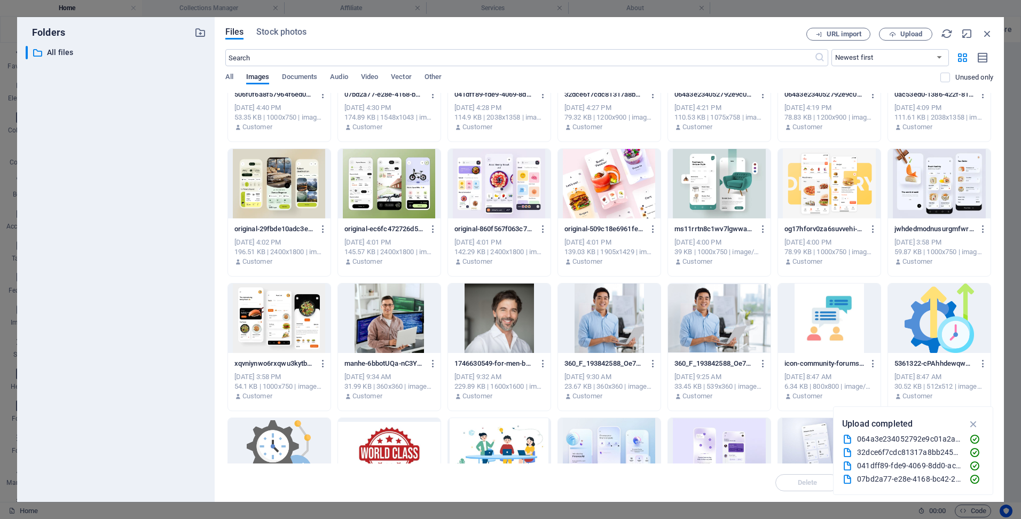
click at [285, 309] on div at bounding box center [279, 318] width 103 height 69
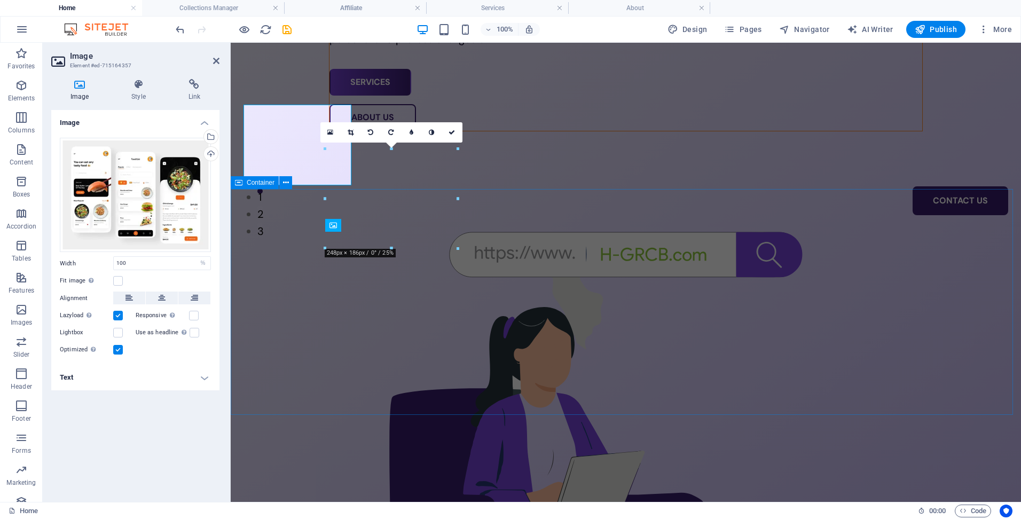
scroll to position [321, 0]
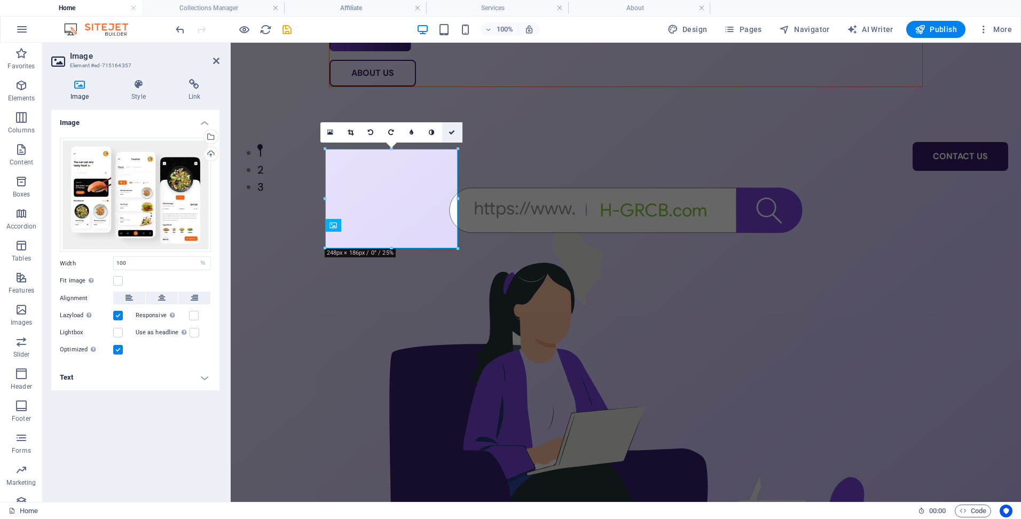
click at [455, 130] on icon at bounding box center [452, 132] width 6 height 6
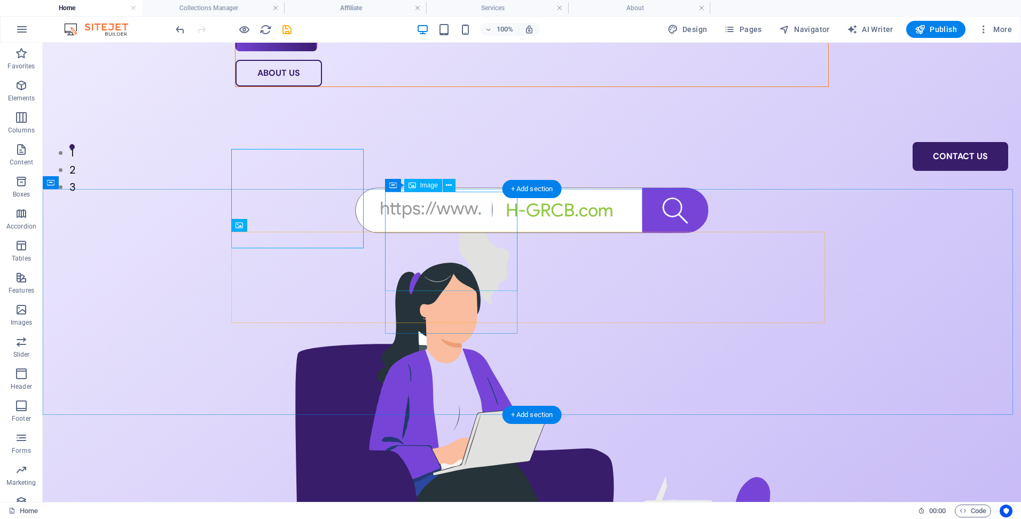
select select "%"
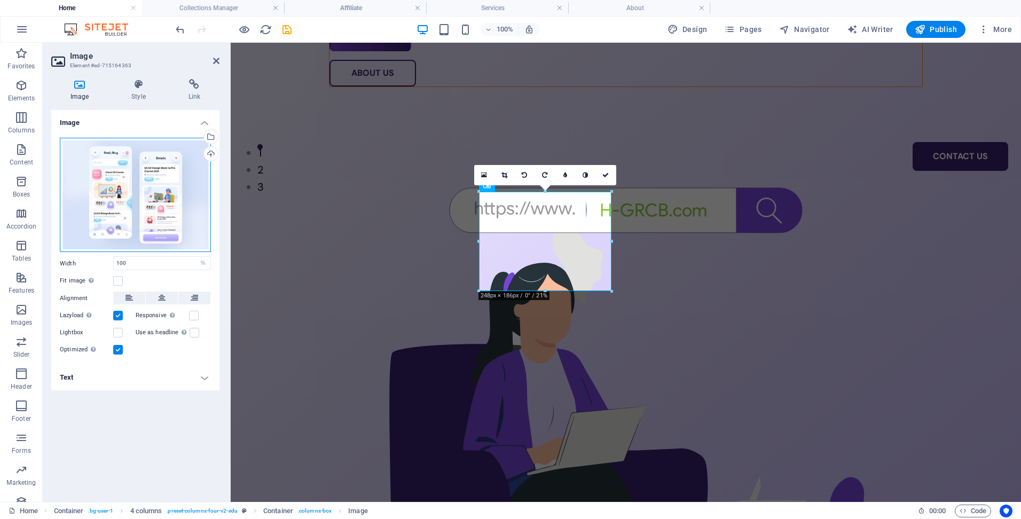
click at [110, 177] on div "Drag files here, click to choose files or select files from Files or our free s…" at bounding box center [135, 195] width 151 height 115
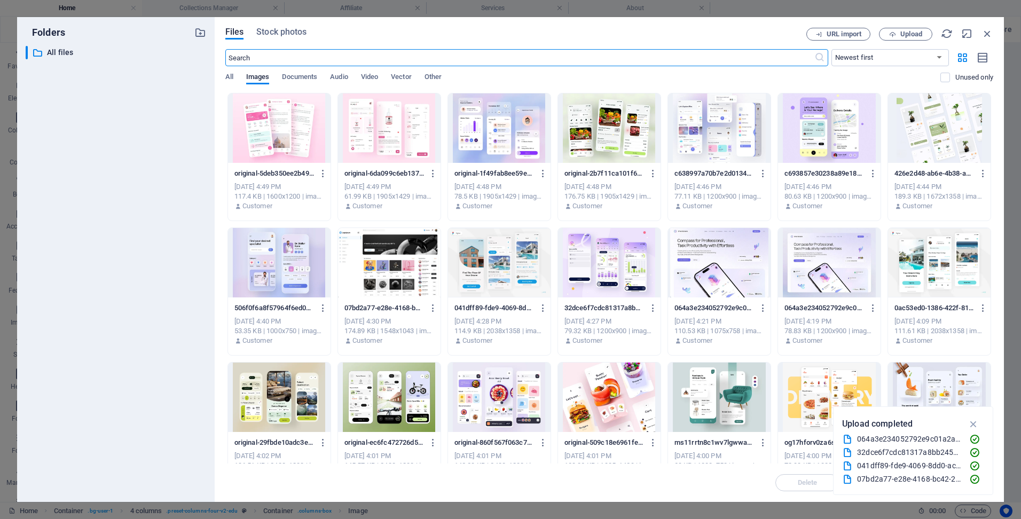
click at [377, 384] on div at bounding box center [389, 397] width 103 height 69
click at [377, 384] on div "1" at bounding box center [389, 397] width 103 height 69
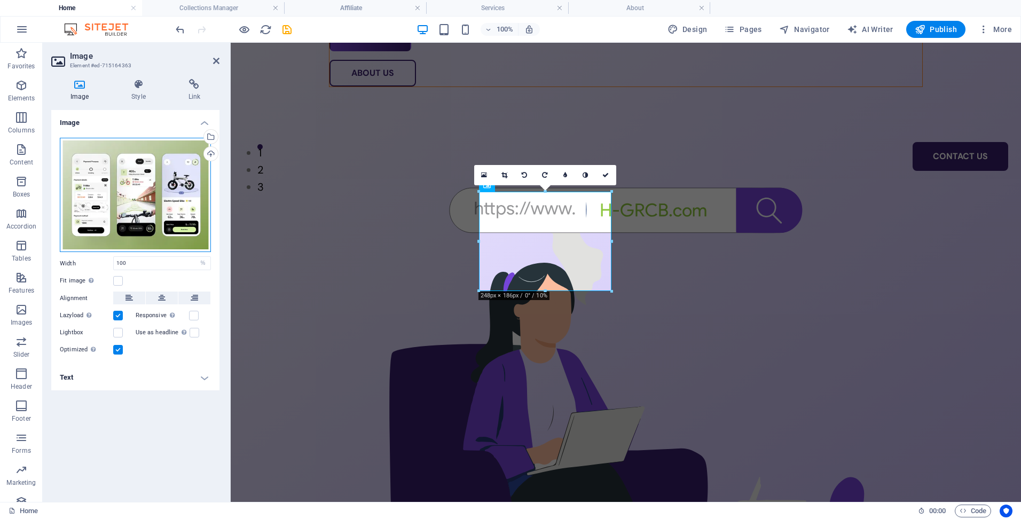
click at [160, 202] on div "Drag files here, click to choose files or select files from Files or our free s…" at bounding box center [135, 195] width 151 height 115
click at [160, 202] on body "h-grcb.com Home Collections Manager Affiliate Services About Favorites Elements…" at bounding box center [510, 259] width 1021 height 519
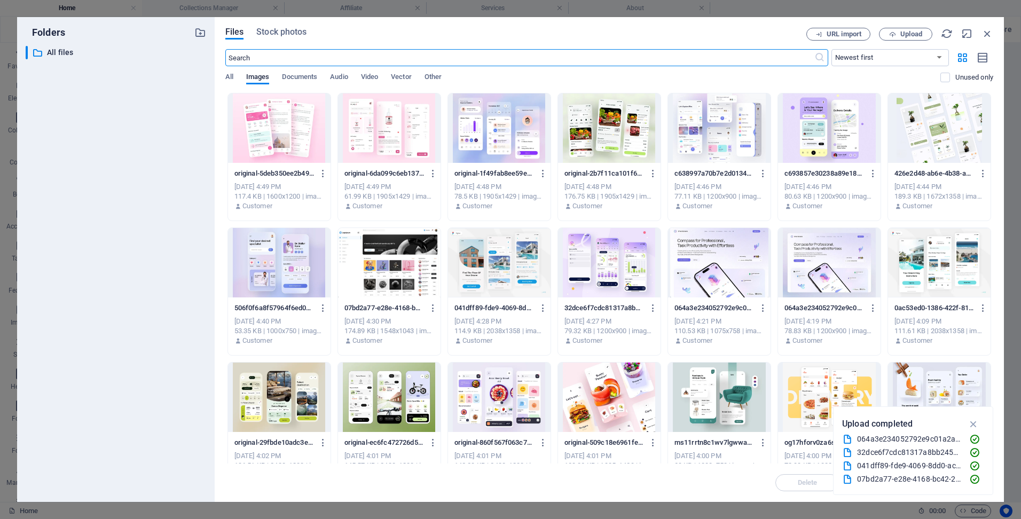
scroll to position [276, 0]
click at [396, 385] on div at bounding box center [389, 397] width 103 height 69
click at [396, 385] on div "1" at bounding box center [389, 397] width 103 height 69
click at [396, 385] on div at bounding box center [389, 397] width 103 height 69
click at [396, 385] on div "1" at bounding box center [389, 397] width 103 height 69
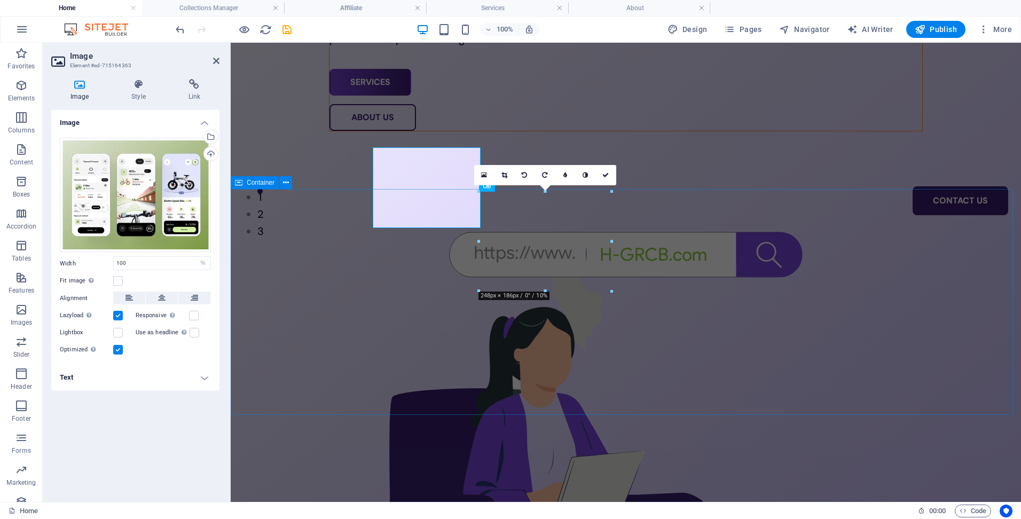
scroll to position [321, 0]
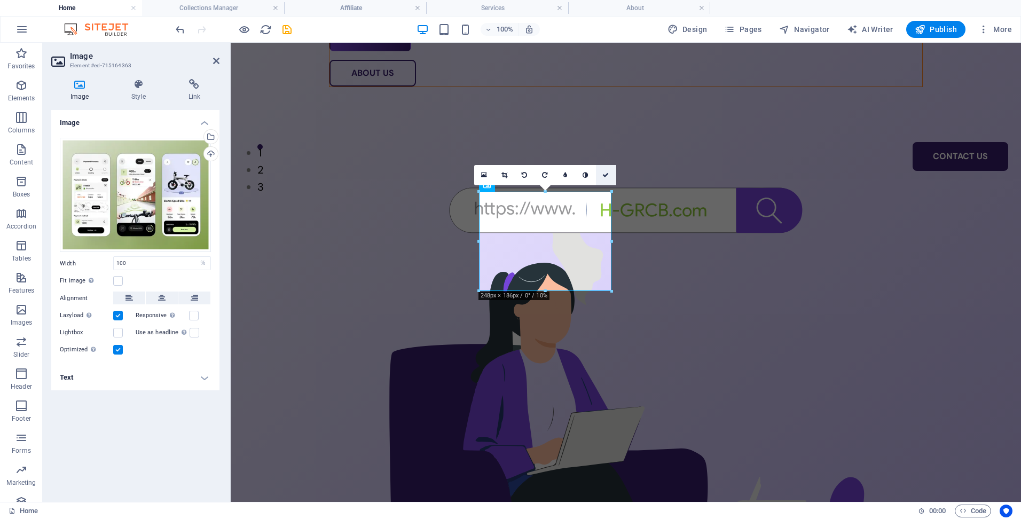
click at [605, 174] on icon at bounding box center [606, 175] width 6 height 6
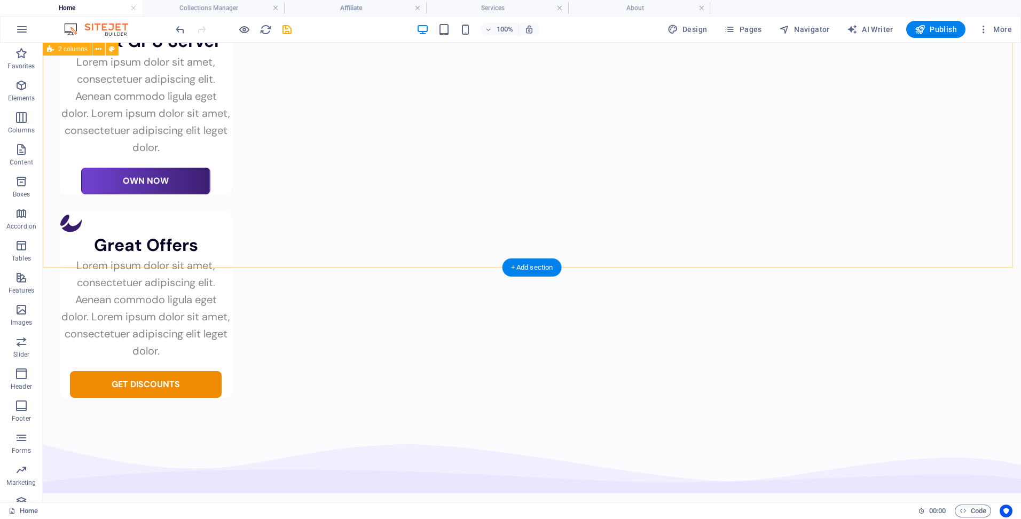
scroll to position [2671, 0]
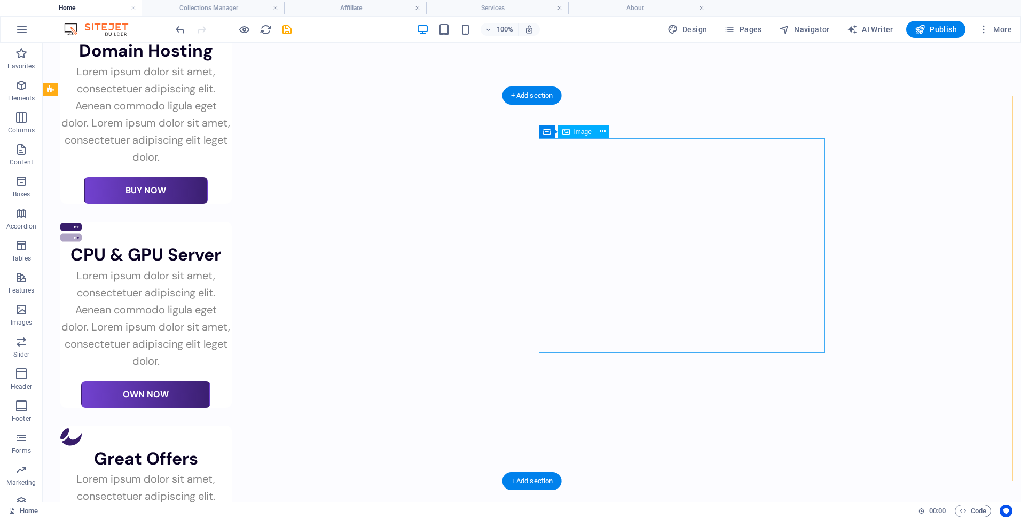
select select "%"
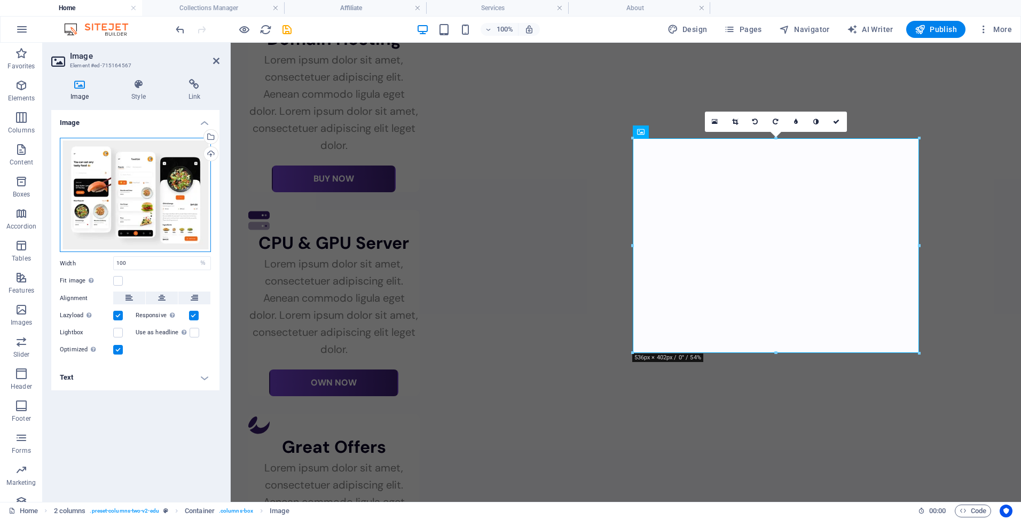
click at [138, 200] on div "Drag files here, click to choose files or select files from Files or our free s…" at bounding box center [135, 195] width 151 height 115
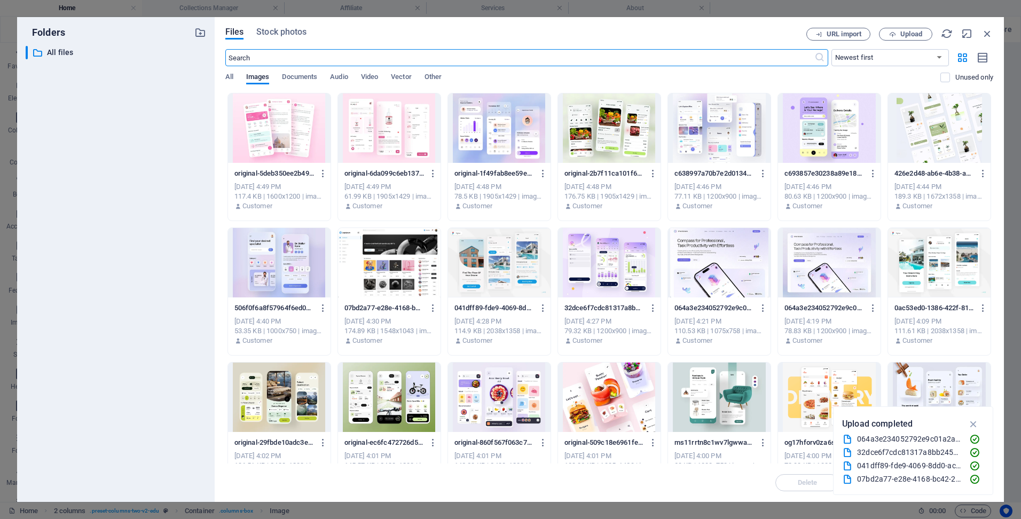
scroll to position [2704, 0]
click at [592, 153] on div at bounding box center [609, 127] width 103 height 69
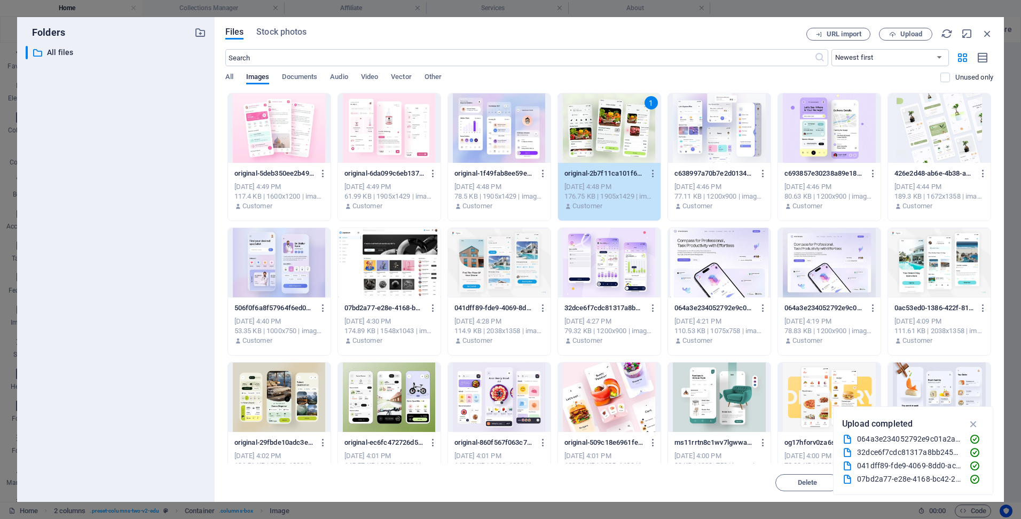
click at [592, 153] on div "1" at bounding box center [609, 127] width 103 height 69
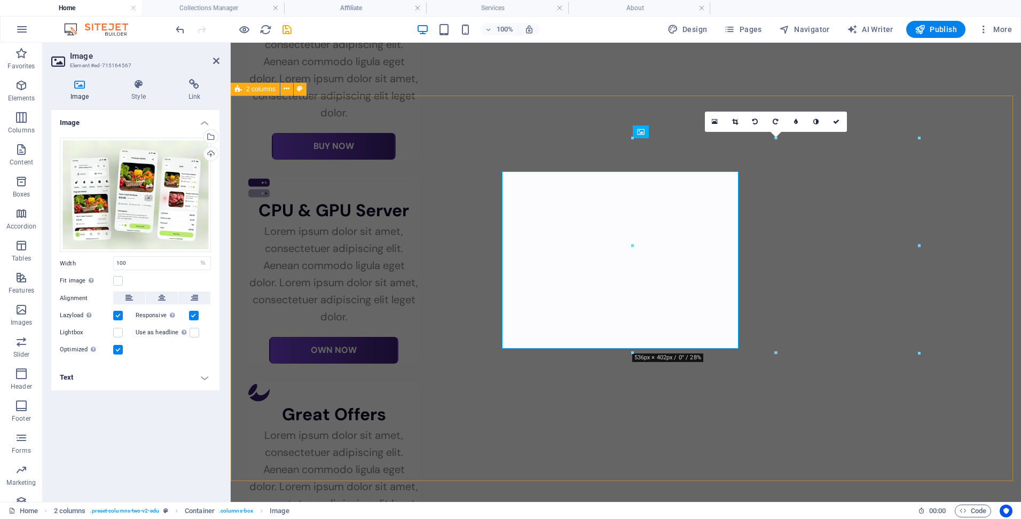
scroll to position [2671, 0]
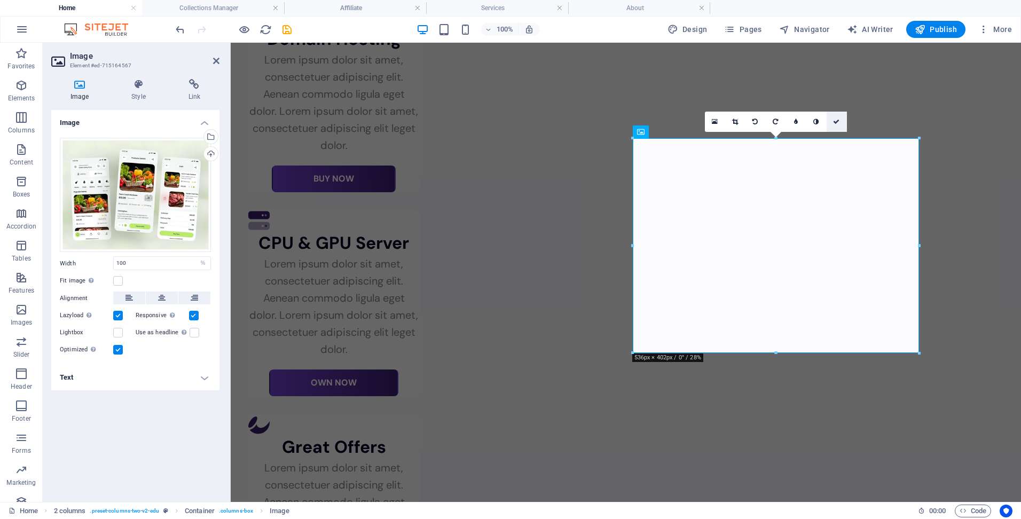
click at [834, 122] on icon at bounding box center [836, 122] width 6 height 6
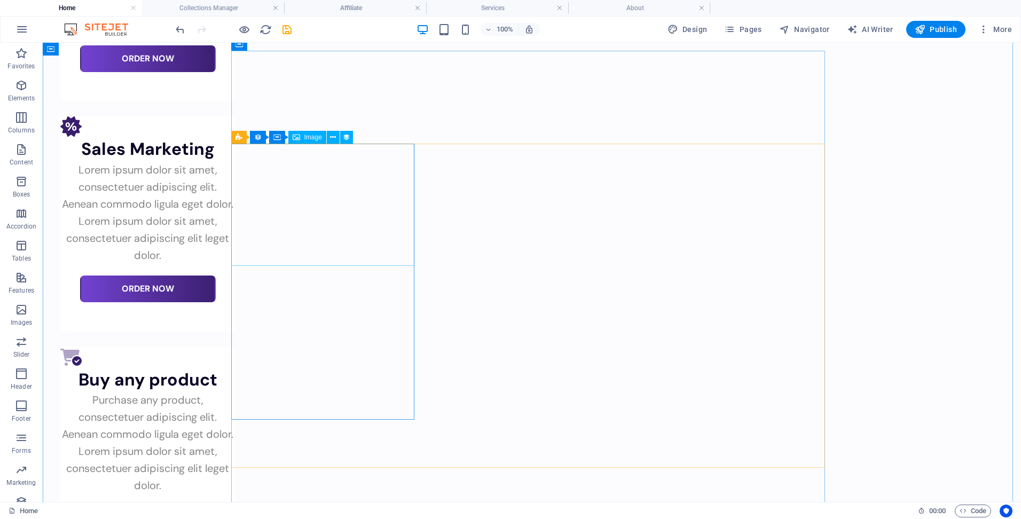
scroll to position [3526, 0]
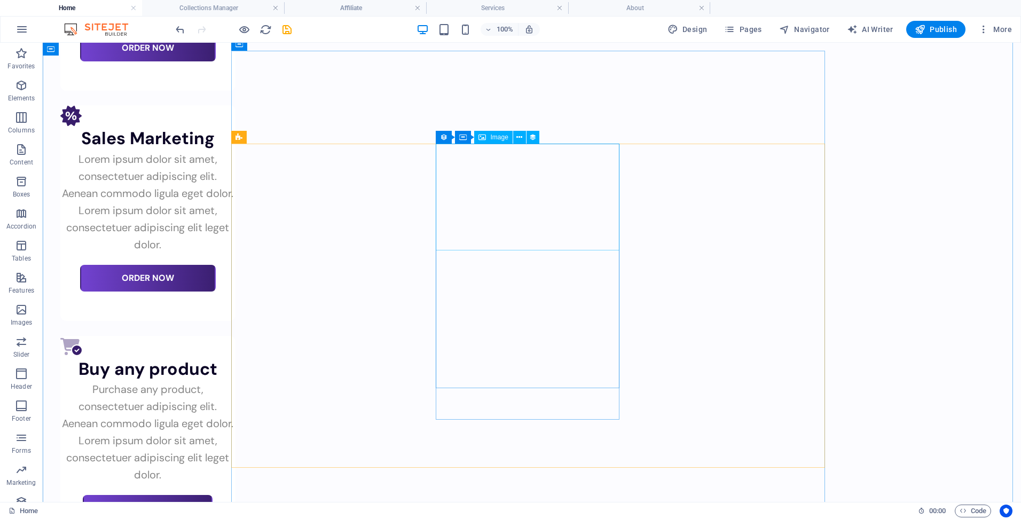
select select "article-image"
select select "%"
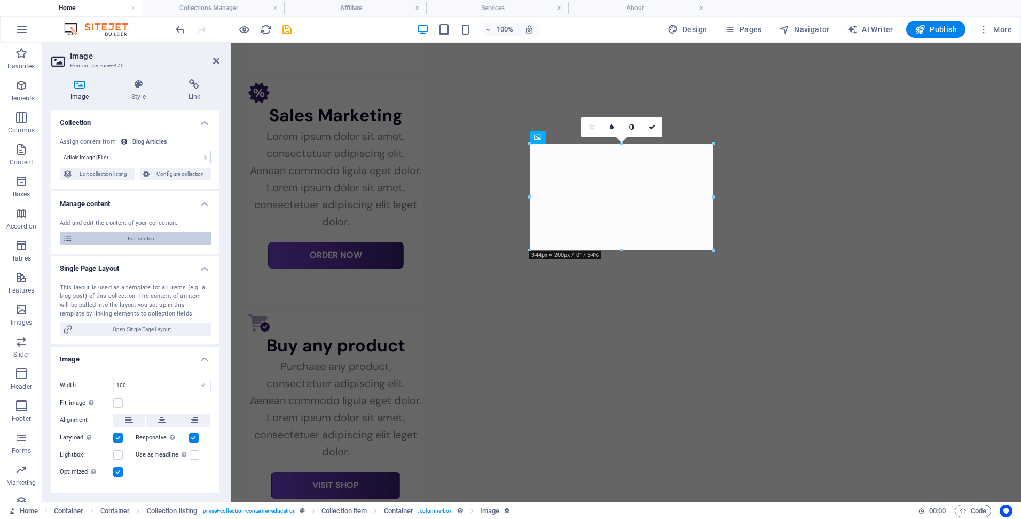
click at [138, 238] on span "Edit content" at bounding box center [142, 238] width 132 height 13
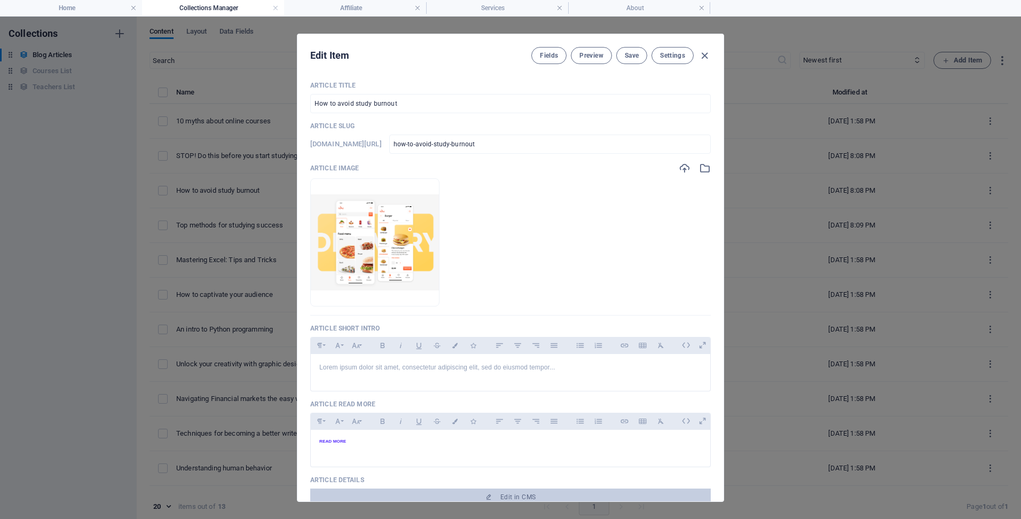
scroll to position [0, 0]
click at [702, 56] on icon "button" at bounding box center [705, 56] width 12 height 12
type input "[DATE]"
checkbox input "false"
type input "how-to-avoid-study-burnout"
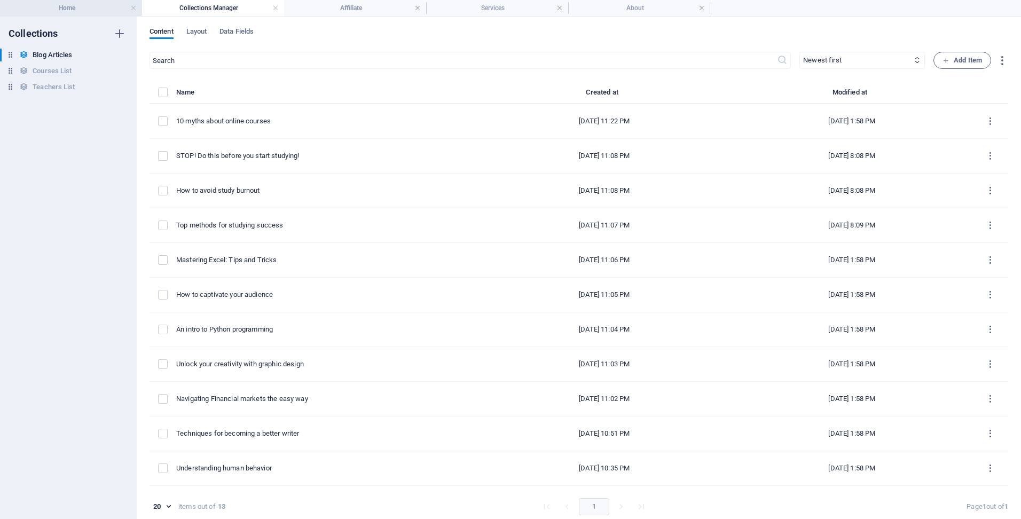
click at [77, 4] on h4 "Home" at bounding box center [71, 8] width 142 height 12
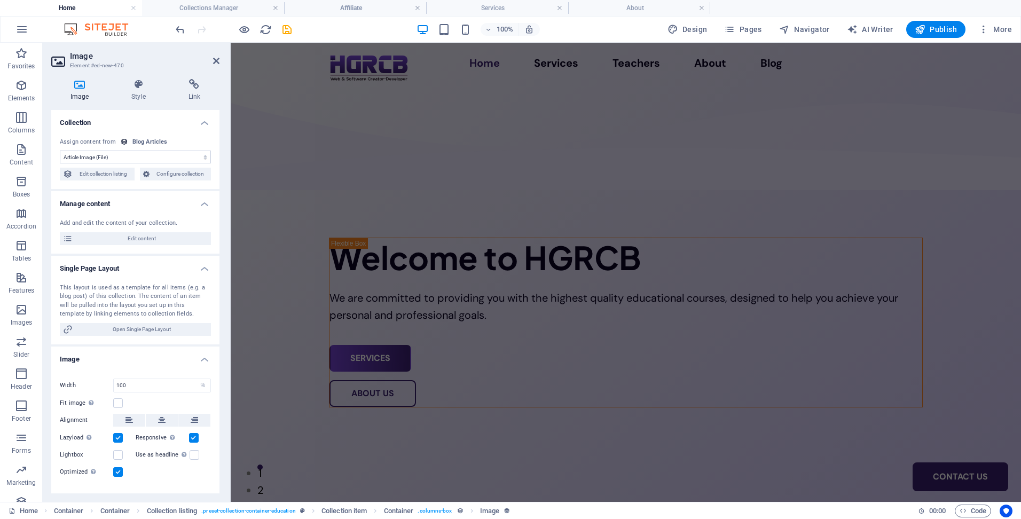
scroll to position [3526, 0]
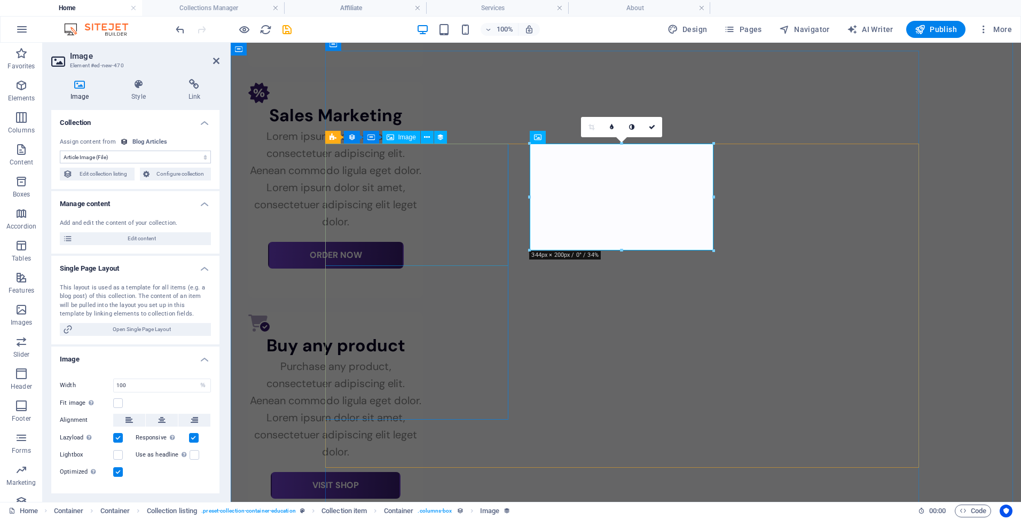
select select "article-image"
select select "%"
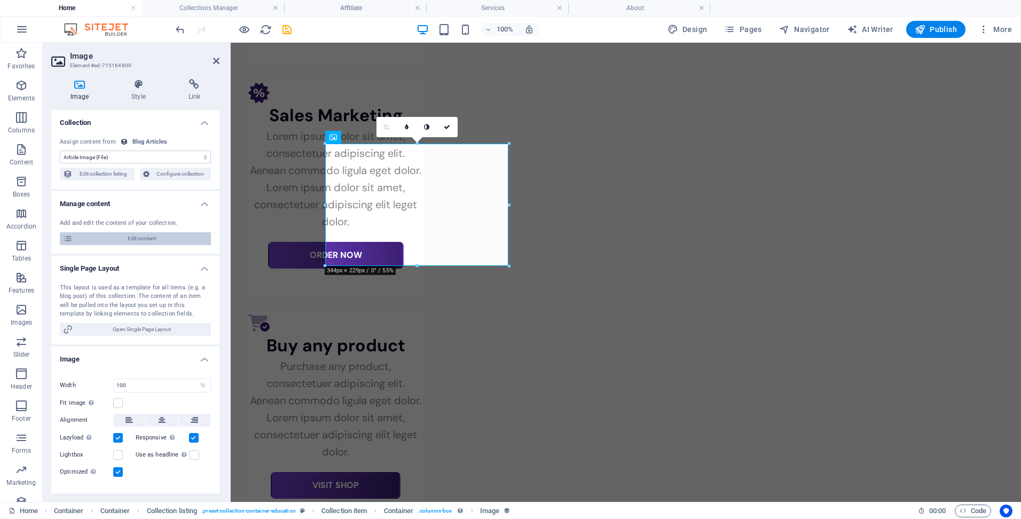
click at [172, 237] on span "Edit content" at bounding box center [142, 238] width 132 height 13
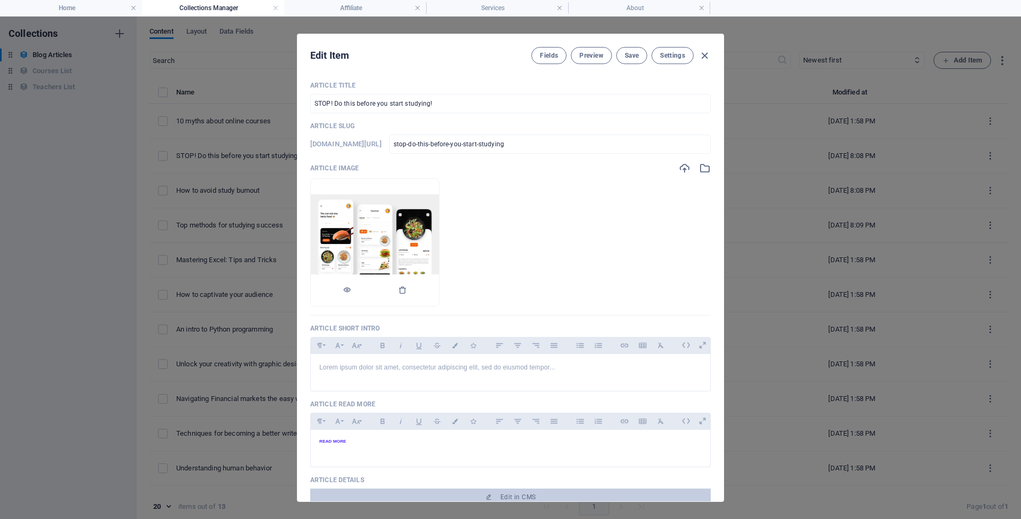
click at [407, 215] on img at bounding box center [375, 242] width 128 height 96
click at [408, 215] on img at bounding box center [375, 242] width 128 height 96
click at [705, 168] on icon "button" at bounding box center [705, 168] width 12 height 12
